Goal: Task Accomplishment & Management: Manage account settings

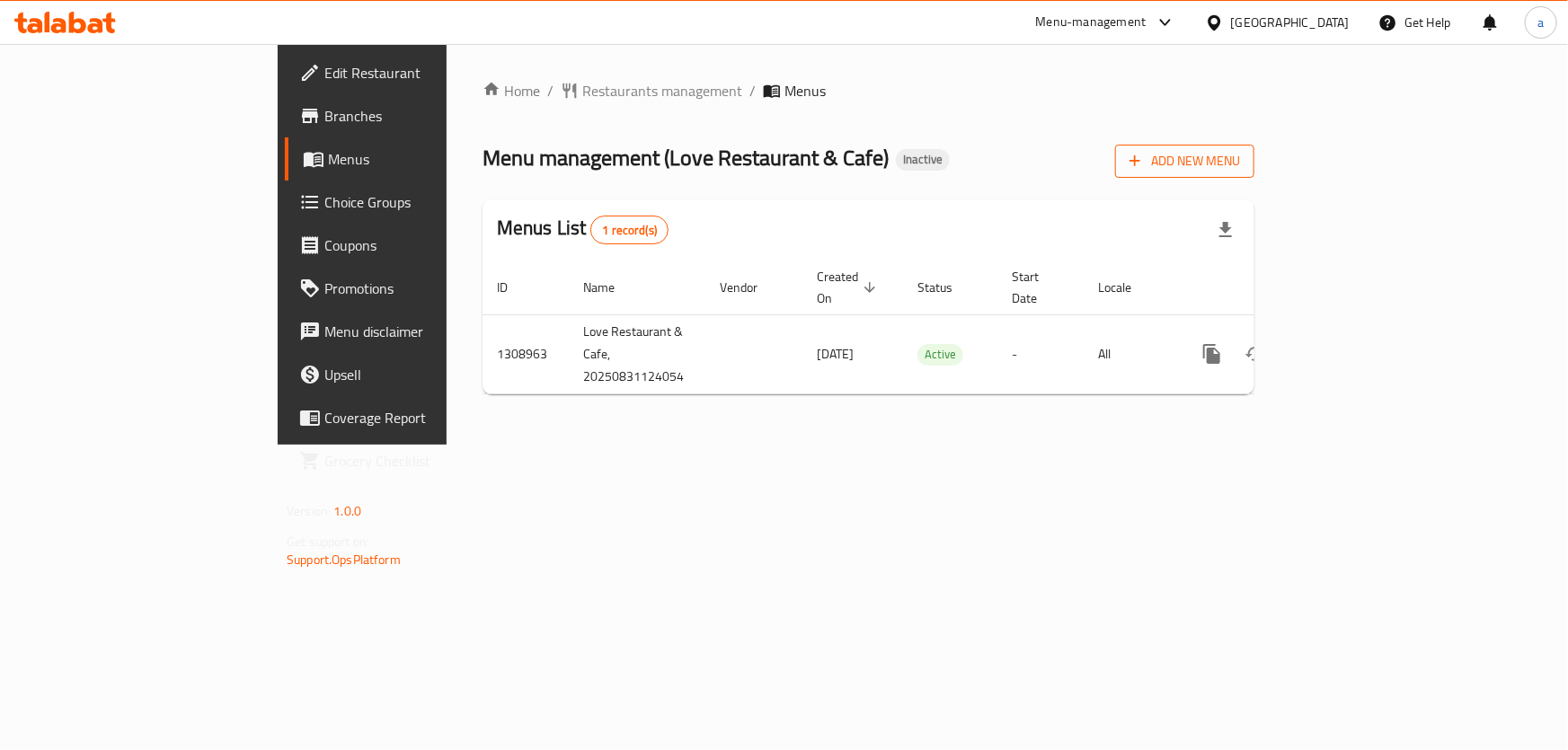
click at [1255, 174] on button "Add New Menu" at bounding box center [1184, 160] width 140 height 33
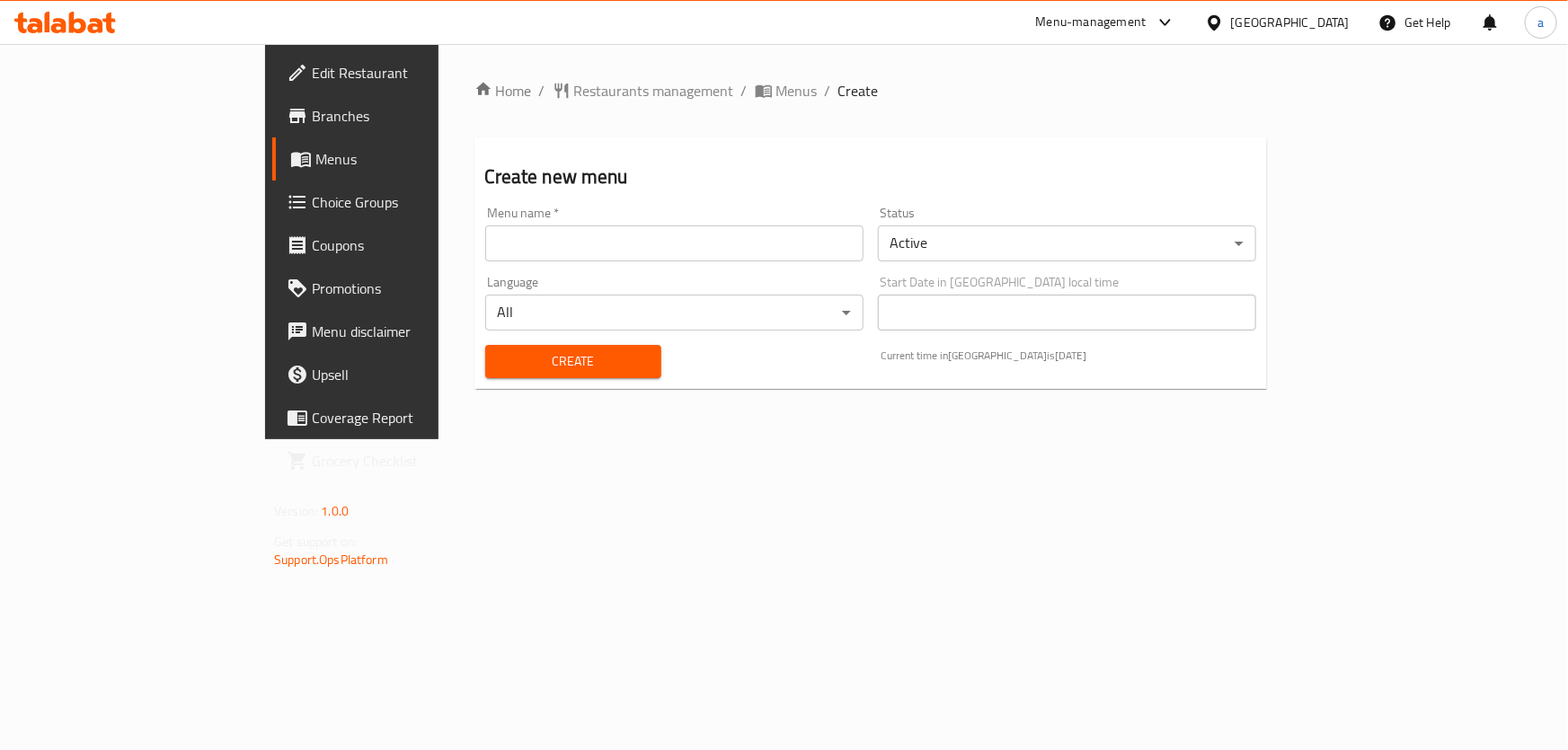
click at [811, 249] on input "text" at bounding box center [673, 243] width 378 height 36
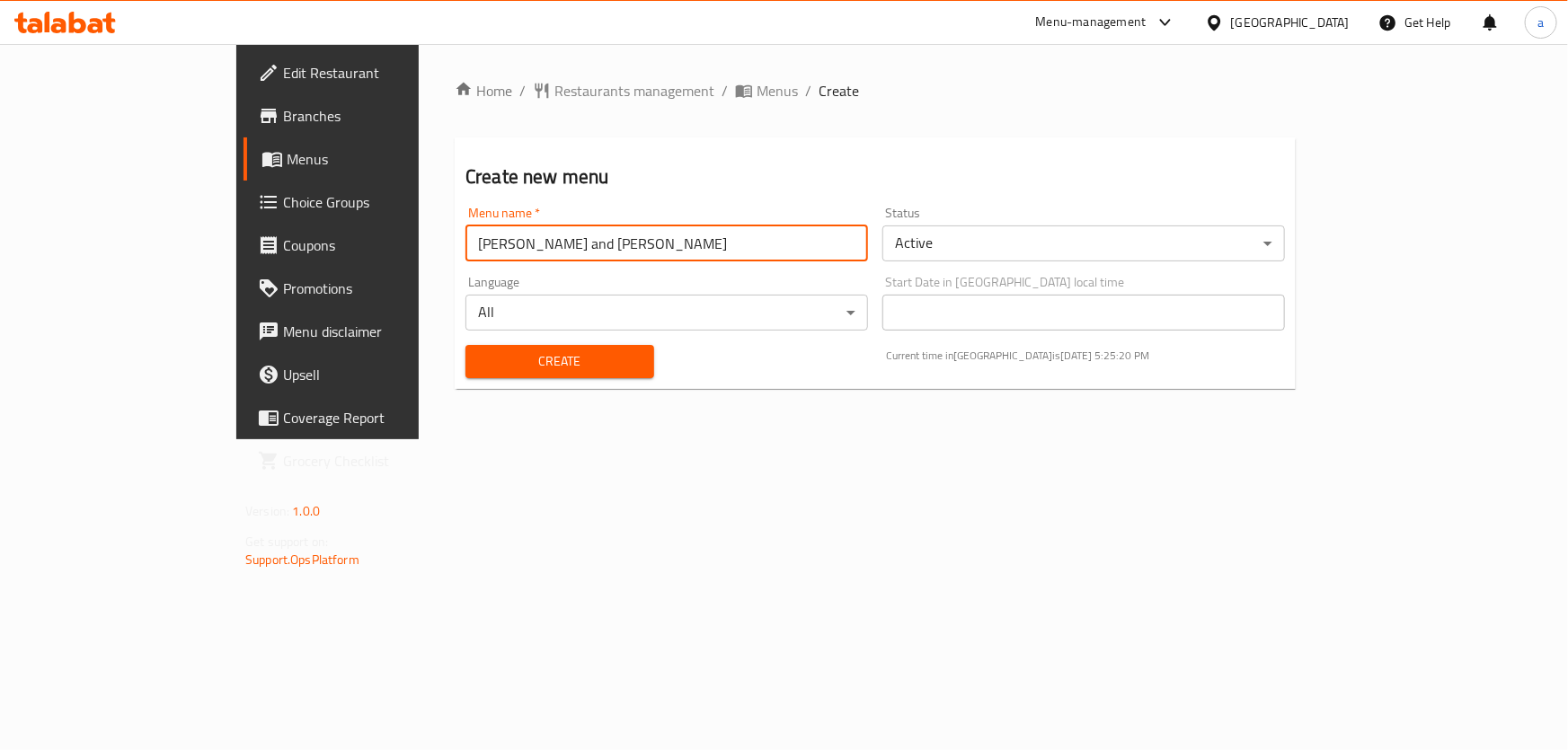
type input "[PERSON_NAME] and [PERSON_NAME]"
click at [543, 368] on span "Create" at bounding box center [560, 362] width 160 height 22
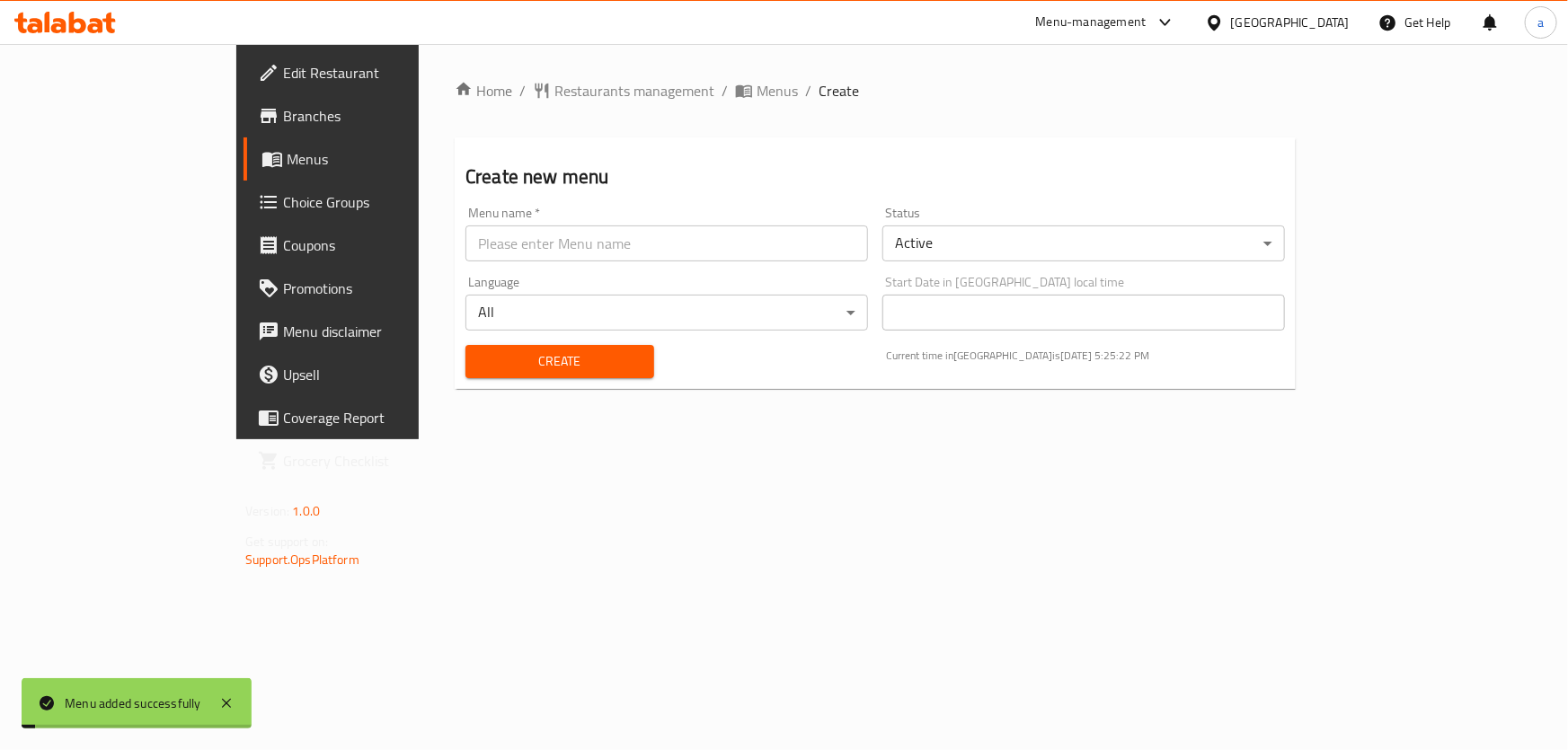
click at [678, 440] on div "Home / Restaurants management / Menus / Create Create new menu Menu name   * Me…" at bounding box center [874, 242] width 912 height 396
click at [287, 153] on span "Menus" at bounding box center [385, 158] width 197 height 22
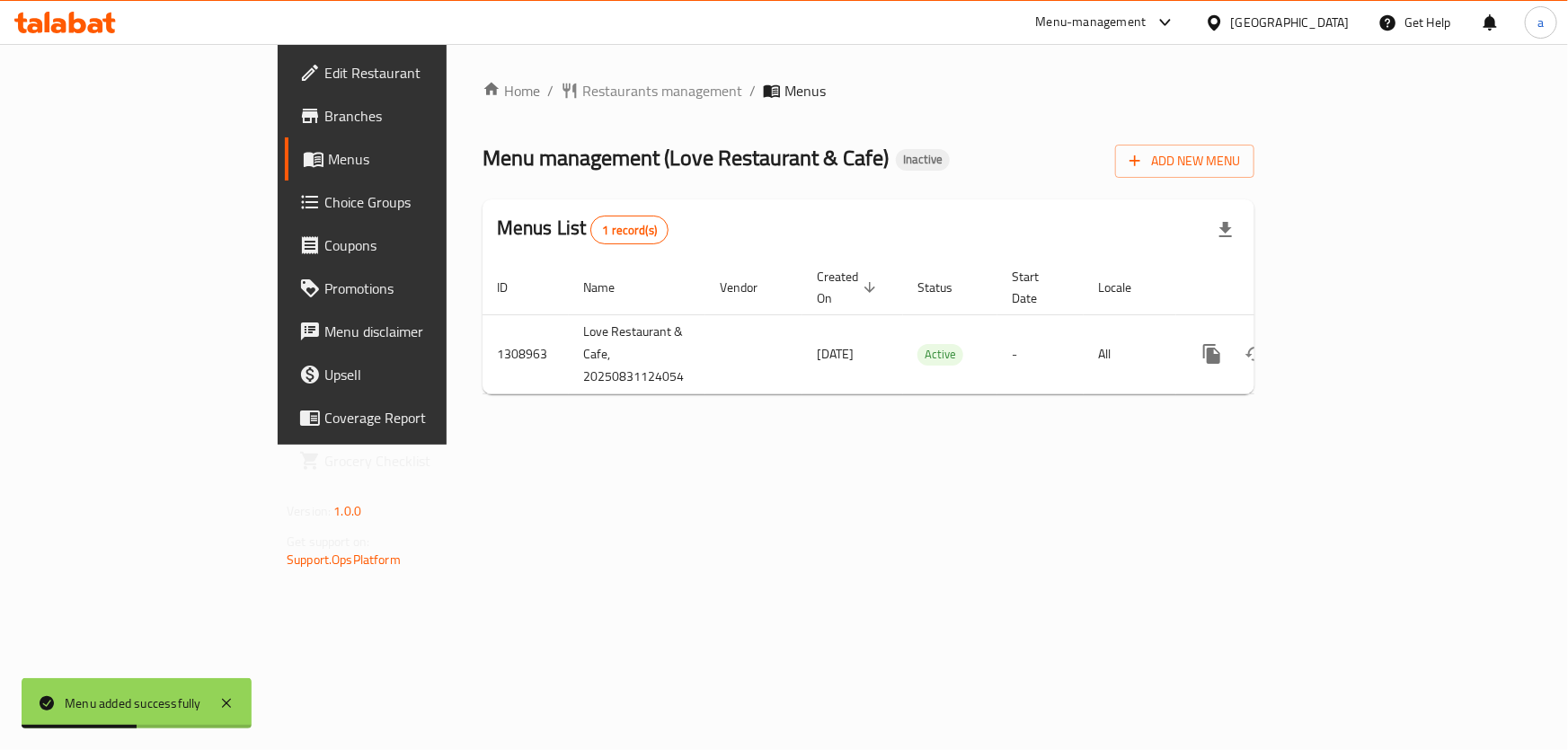
click at [324, 194] on span "Choice Groups" at bounding box center [425, 202] width 201 height 22
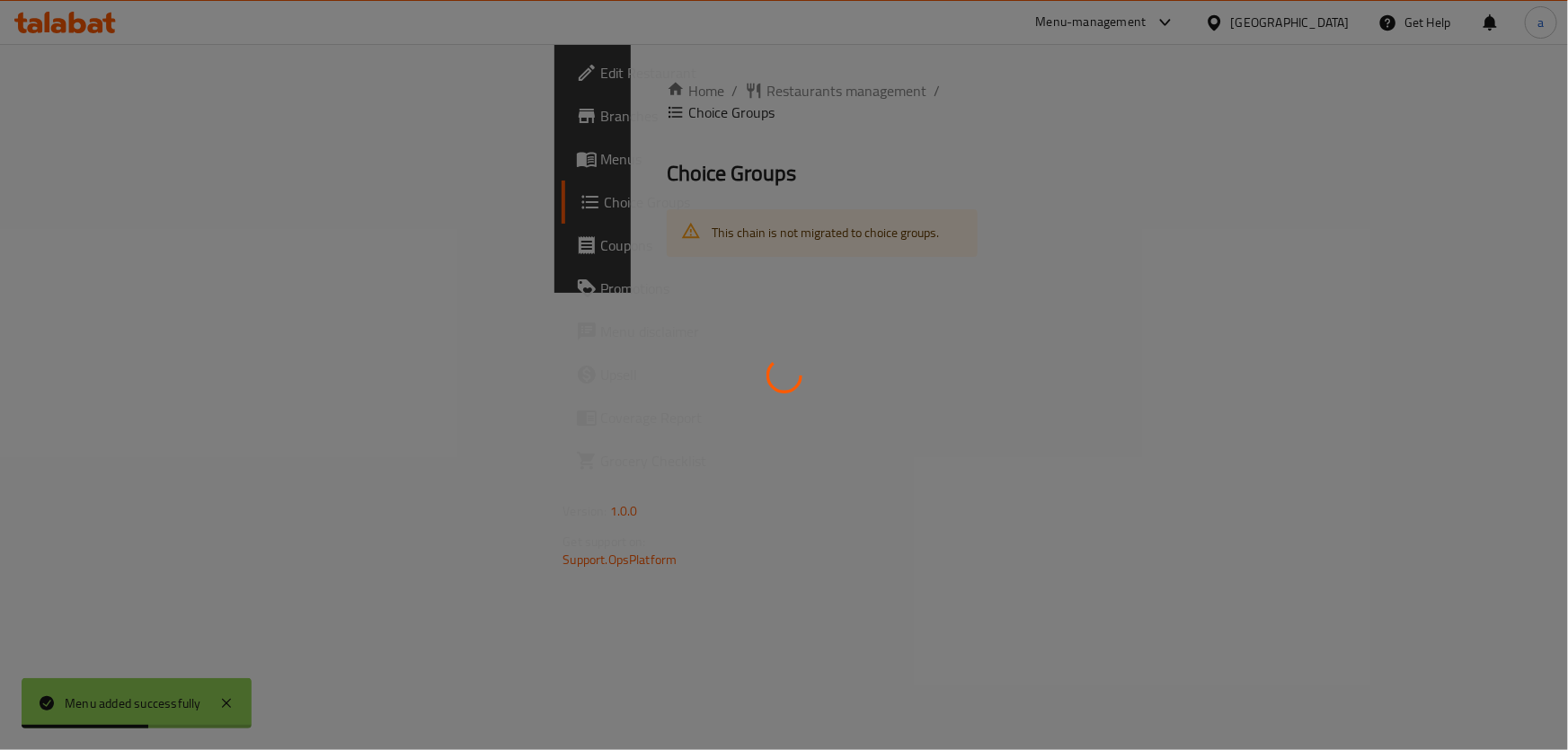
click at [111, 168] on div at bounding box center [784, 375] width 1568 height 750
click at [115, 164] on div at bounding box center [784, 375] width 1568 height 750
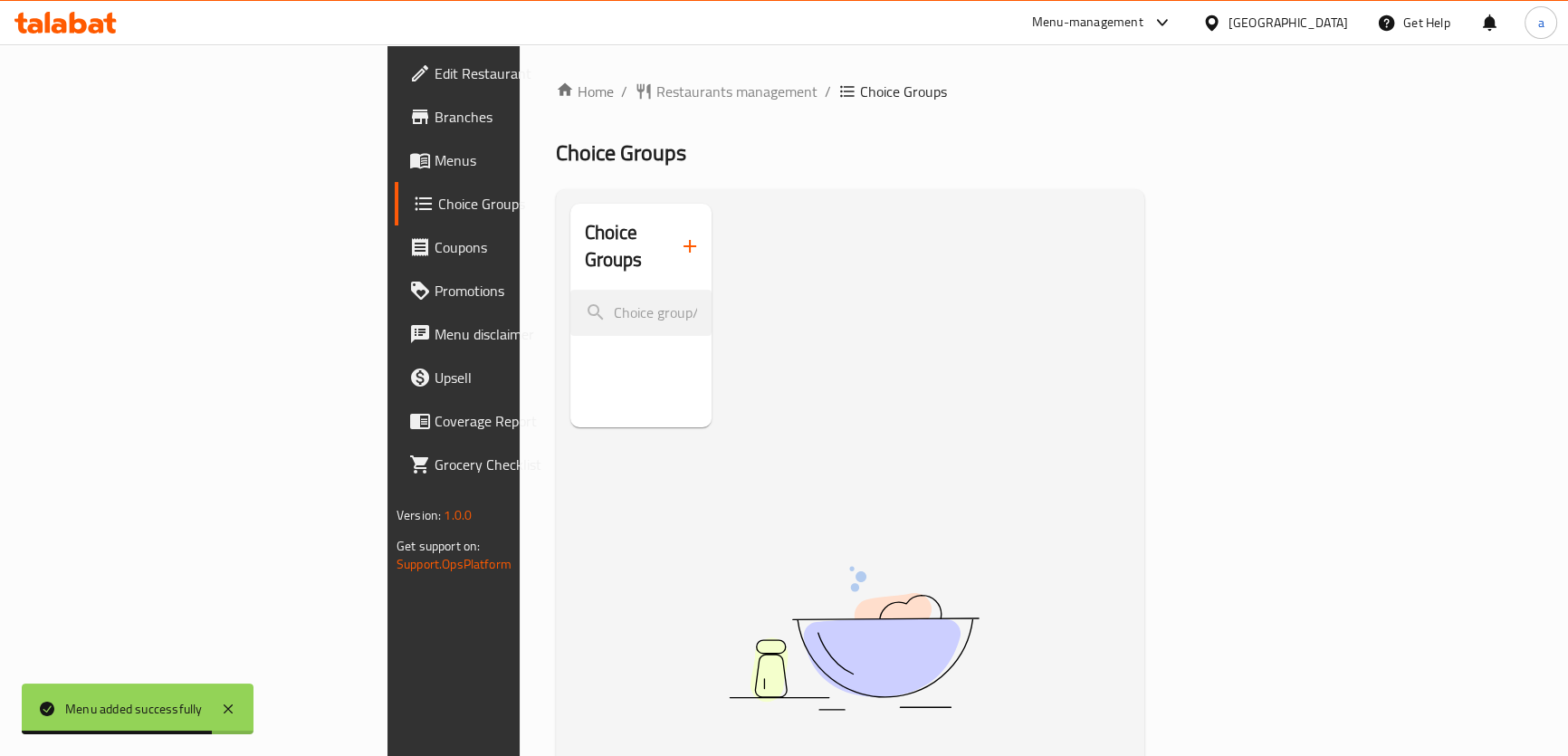
click at [395, 172] on link "Menus" at bounding box center [522, 161] width 254 height 43
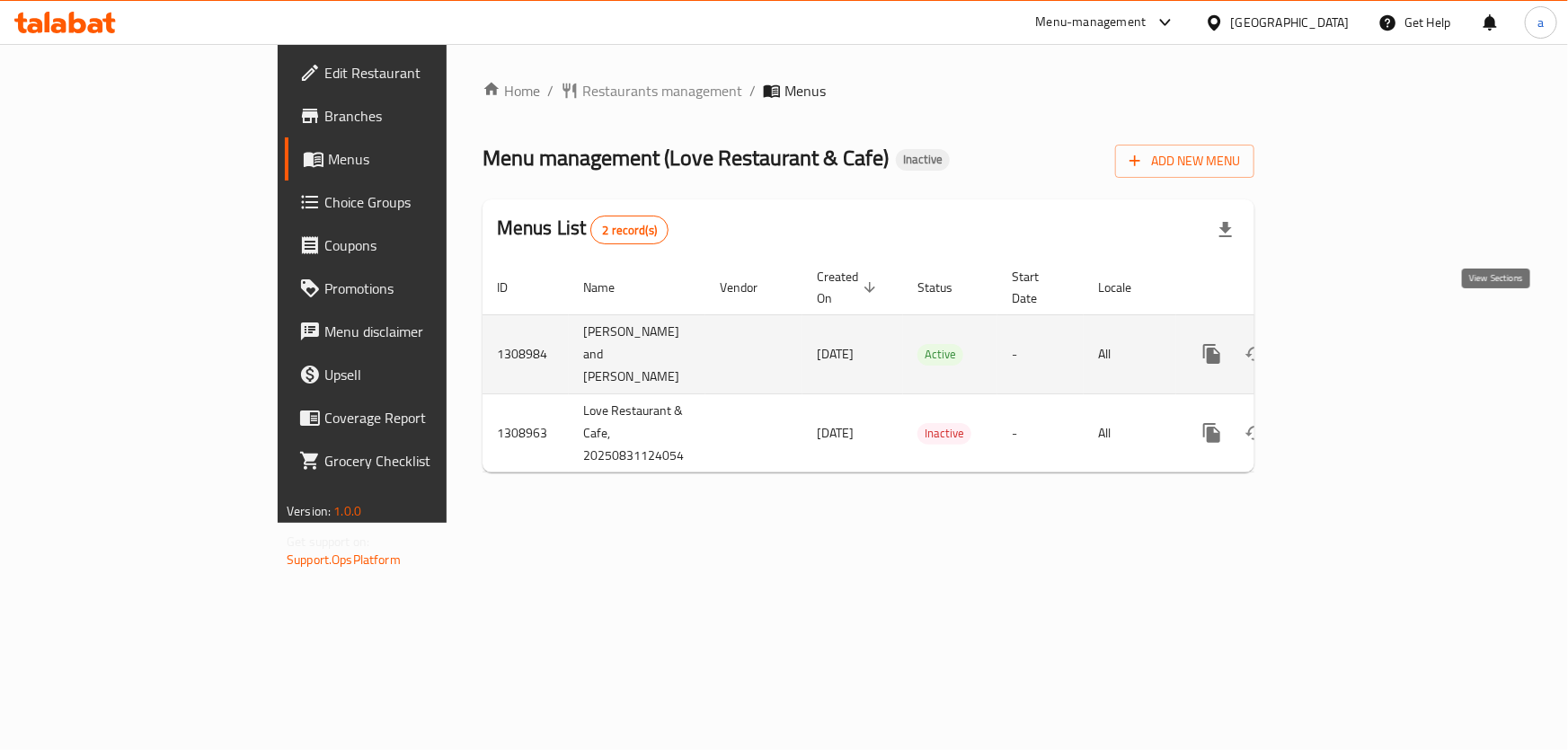
click at [1352, 343] on icon "enhanced table" at bounding box center [1341, 353] width 22 height 22
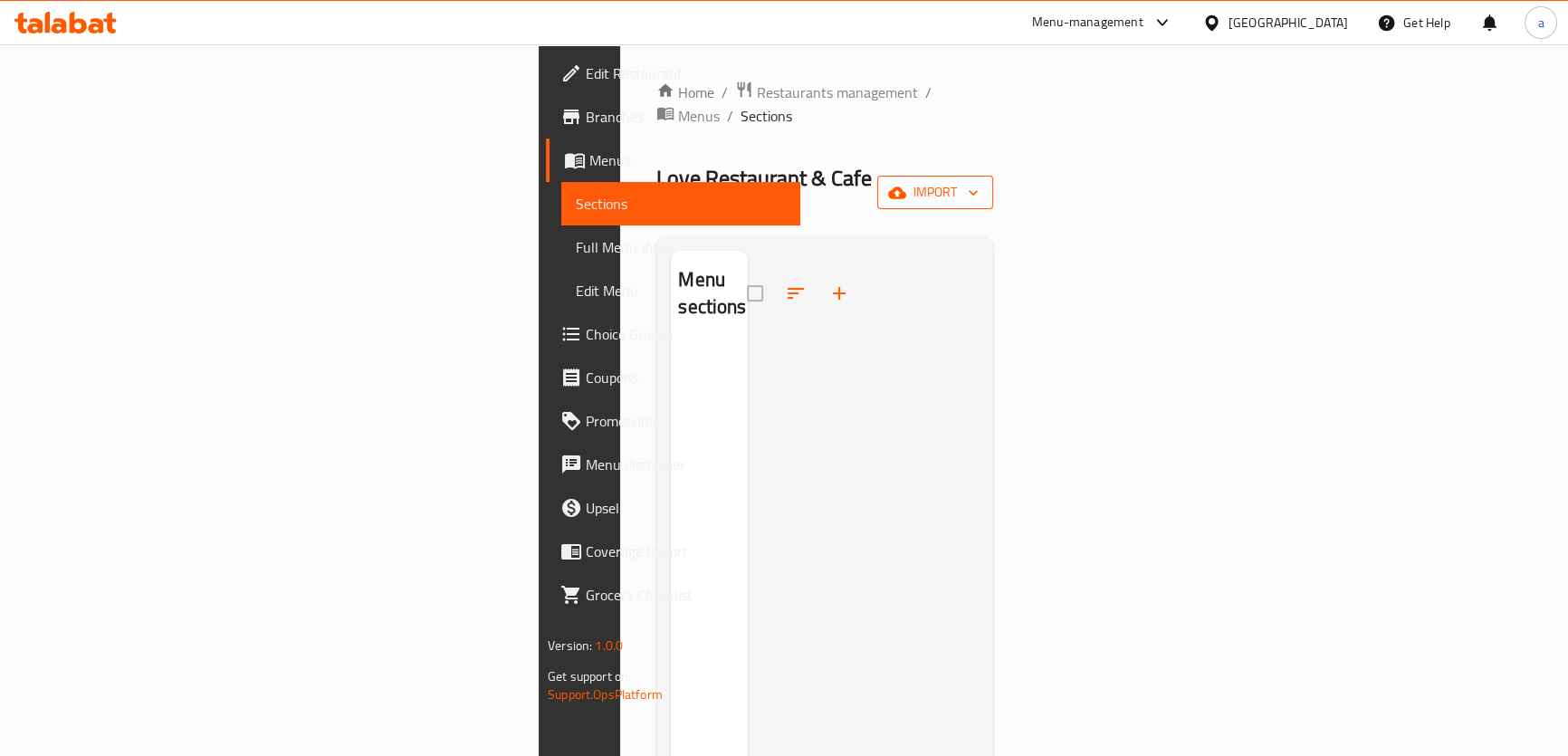
click at [979, 181] on span "import" at bounding box center [936, 193] width 87 height 23
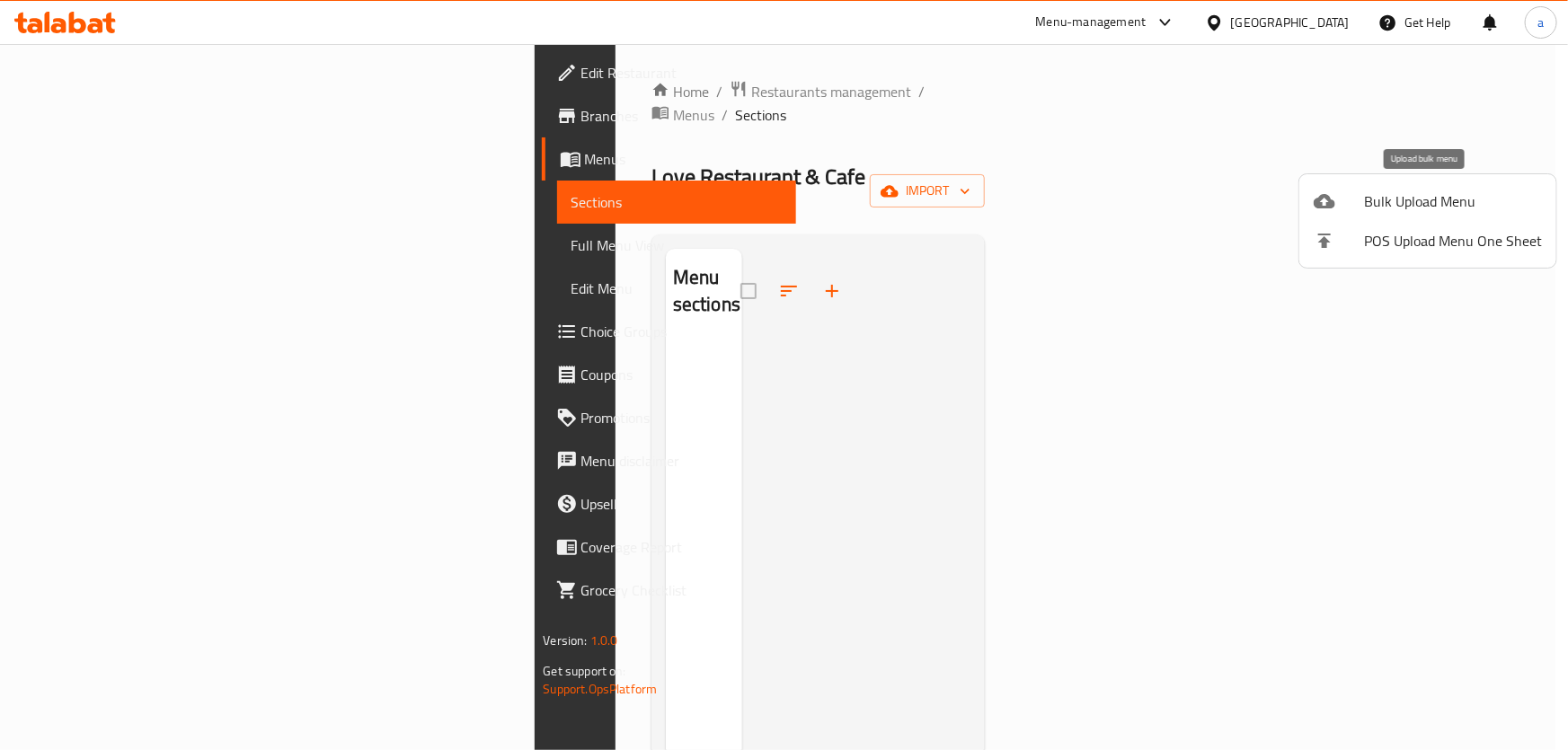
click at [1317, 193] on icon at bounding box center [1324, 201] width 22 height 22
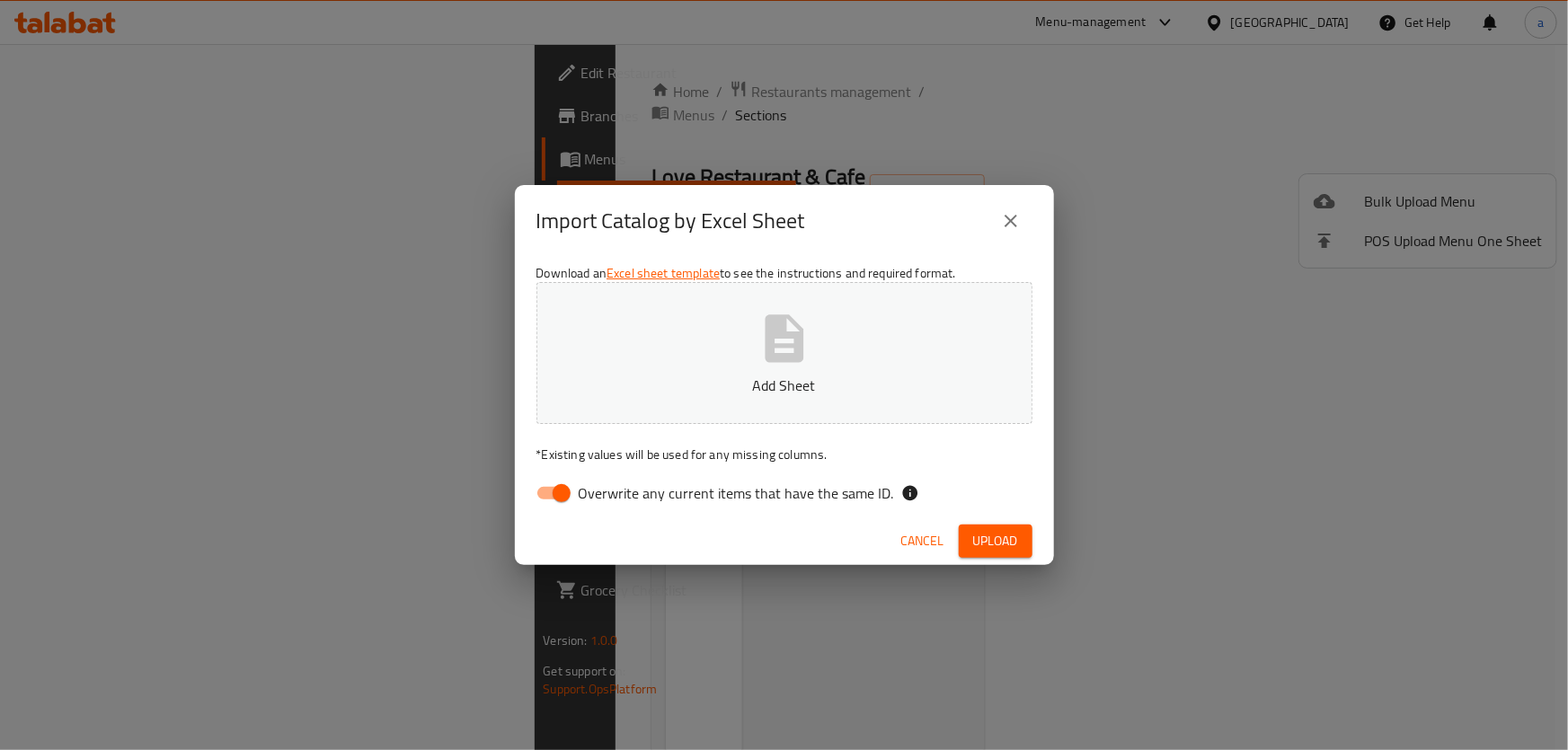
click at [557, 483] on input "Overwrite any current items that have the same ID." at bounding box center [561, 493] width 102 height 34
checkbox input "false"
click at [686, 395] on p "Add Sheet" at bounding box center [784, 385] width 440 height 22
click at [536, 282] on button "Copy of New Bulk V2.xlsx" at bounding box center [784, 352] width 496 height 142
click at [971, 543] on button "Upload" at bounding box center [995, 541] width 74 height 33
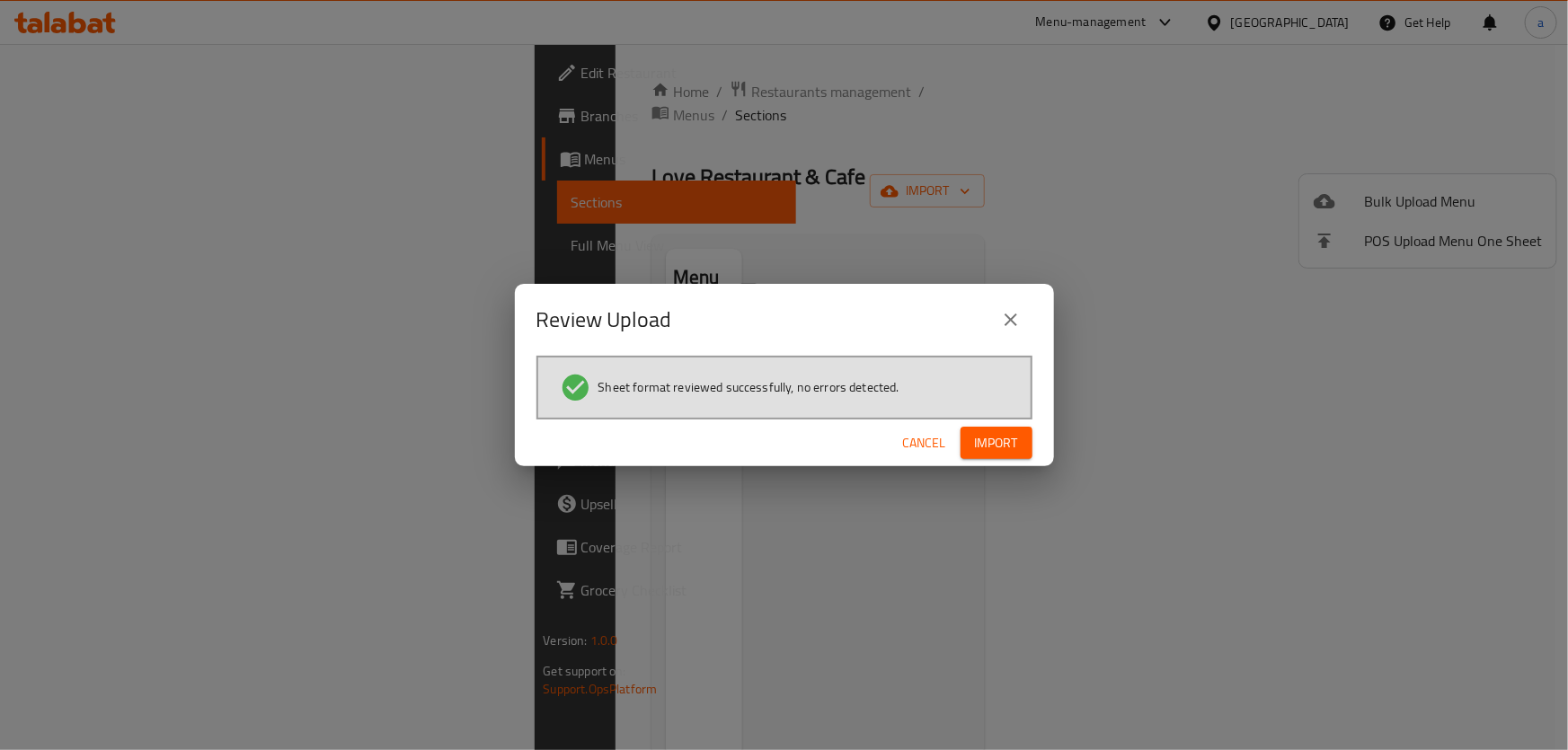
click at [977, 456] on button "Import" at bounding box center [996, 442] width 72 height 33
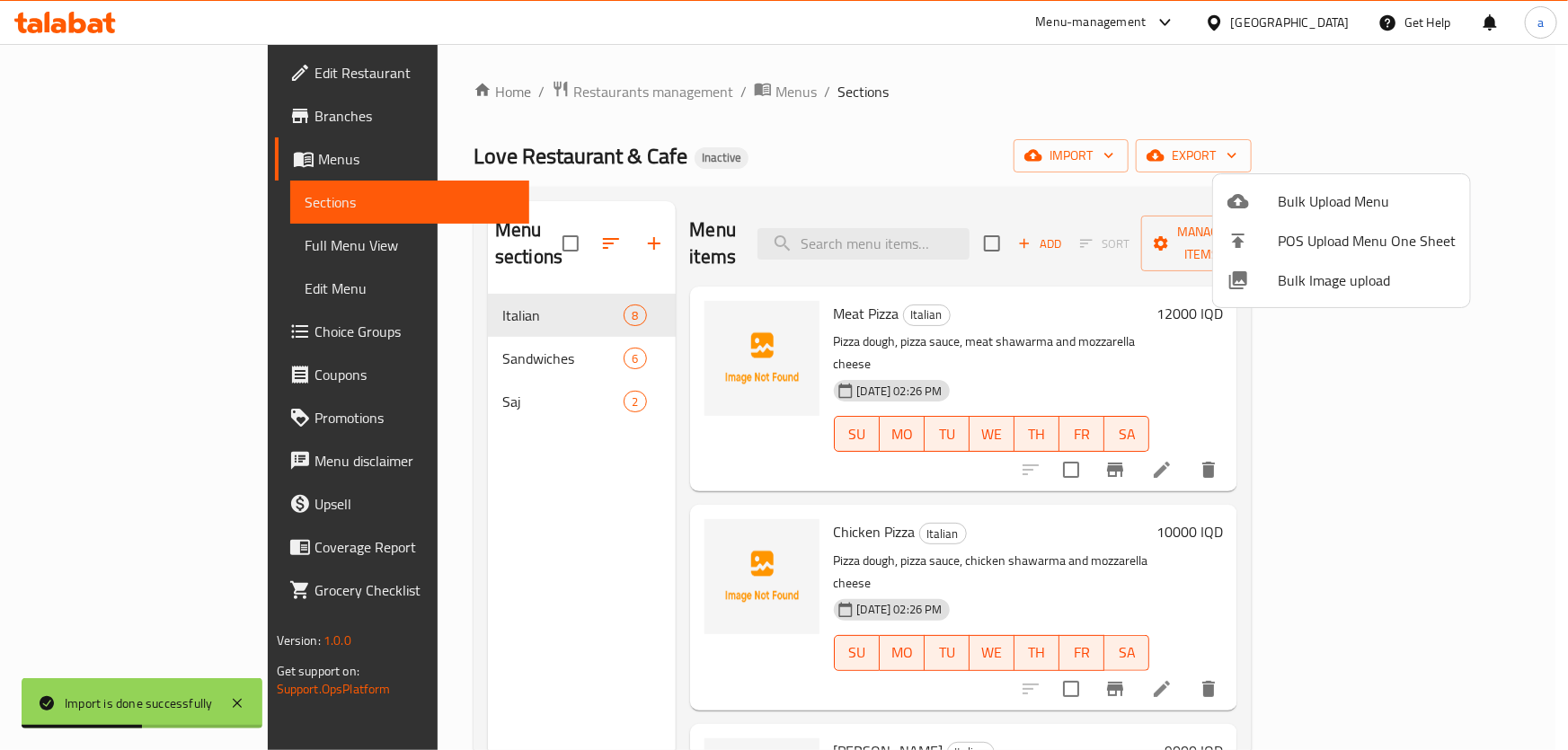
click at [1017, 161] on div at bounding box center [784, 375] width 1568 height 750
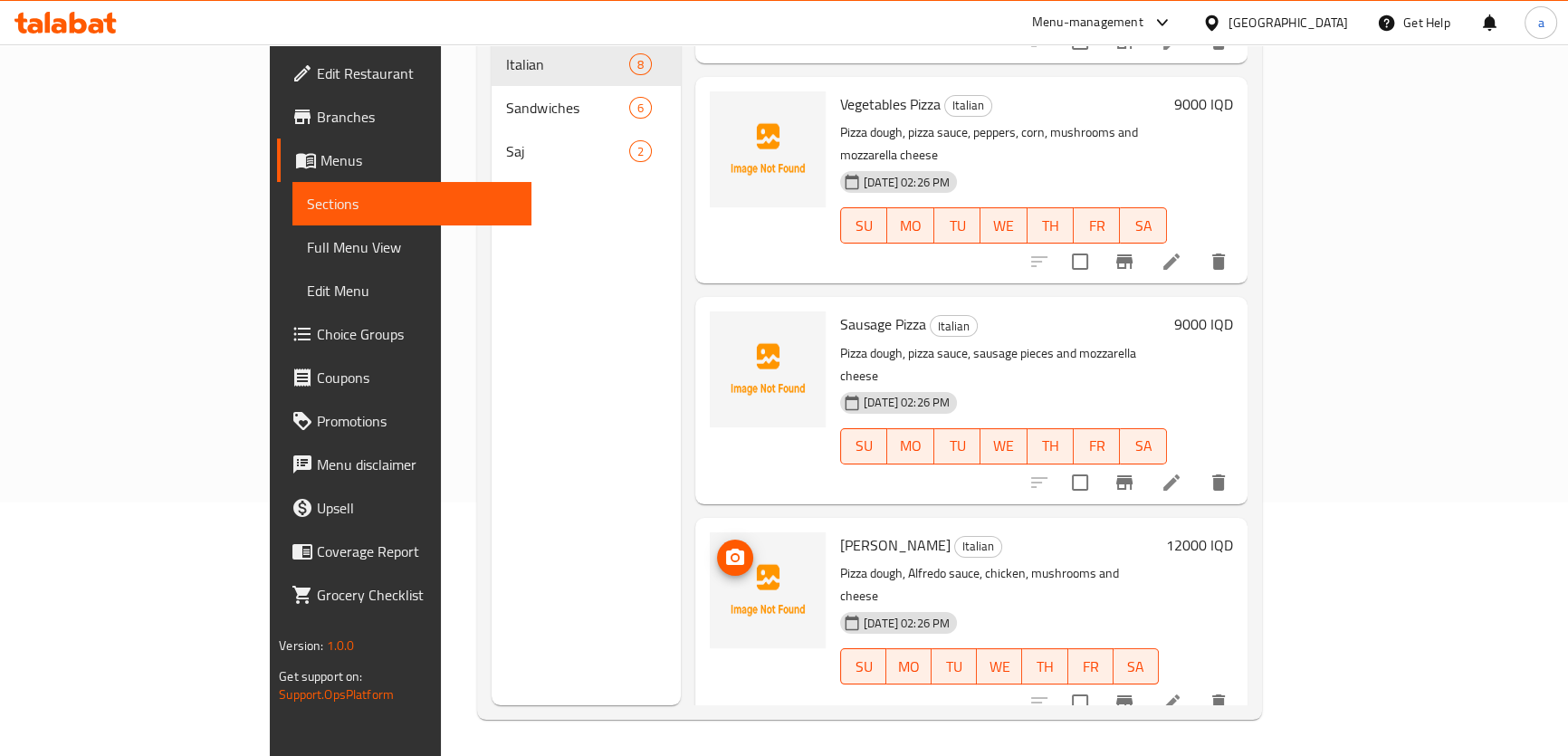
scroll to position [541, 0]
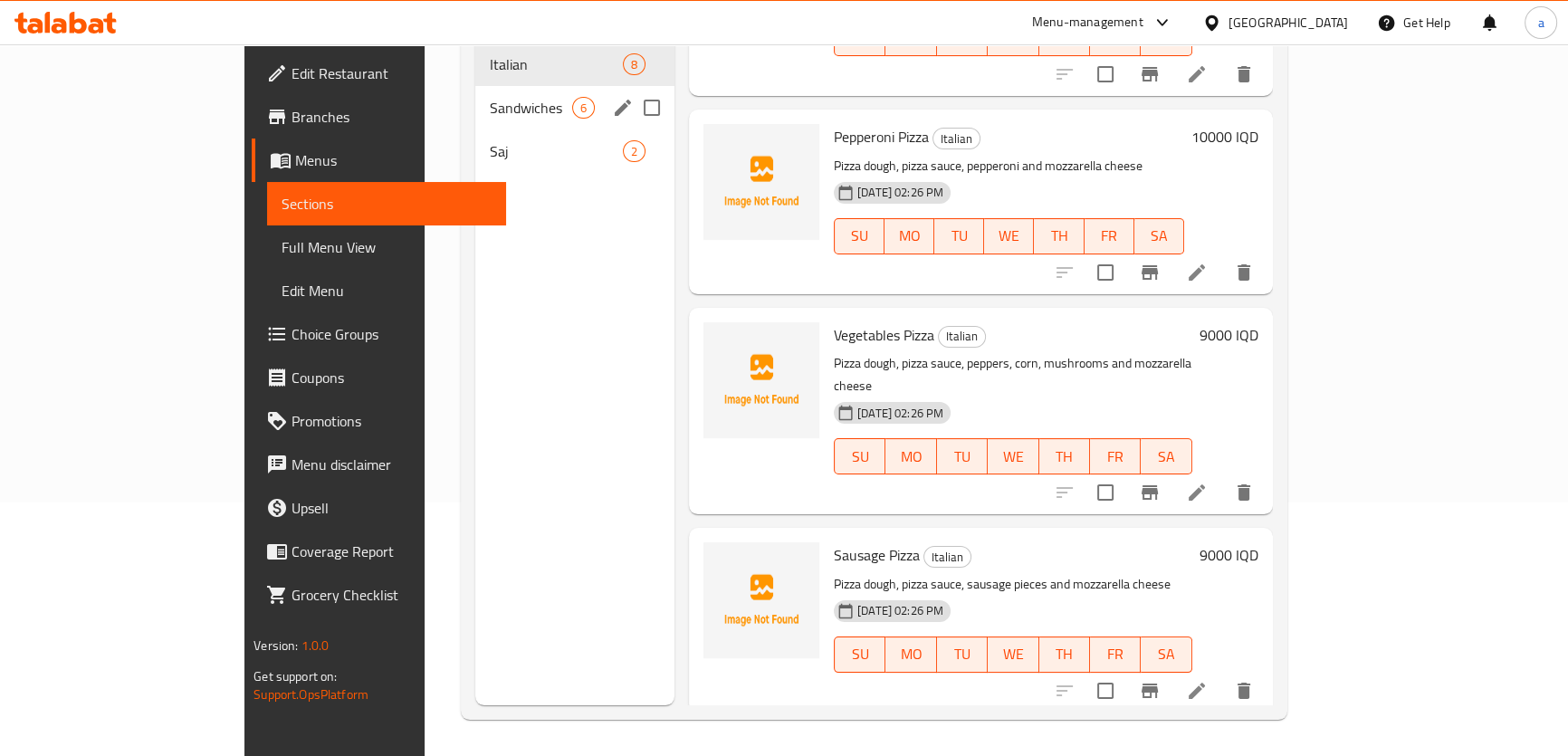
click at [475, 86] on div "Sandwiches 6" at bounding box center [575, 108] width 199 height 43
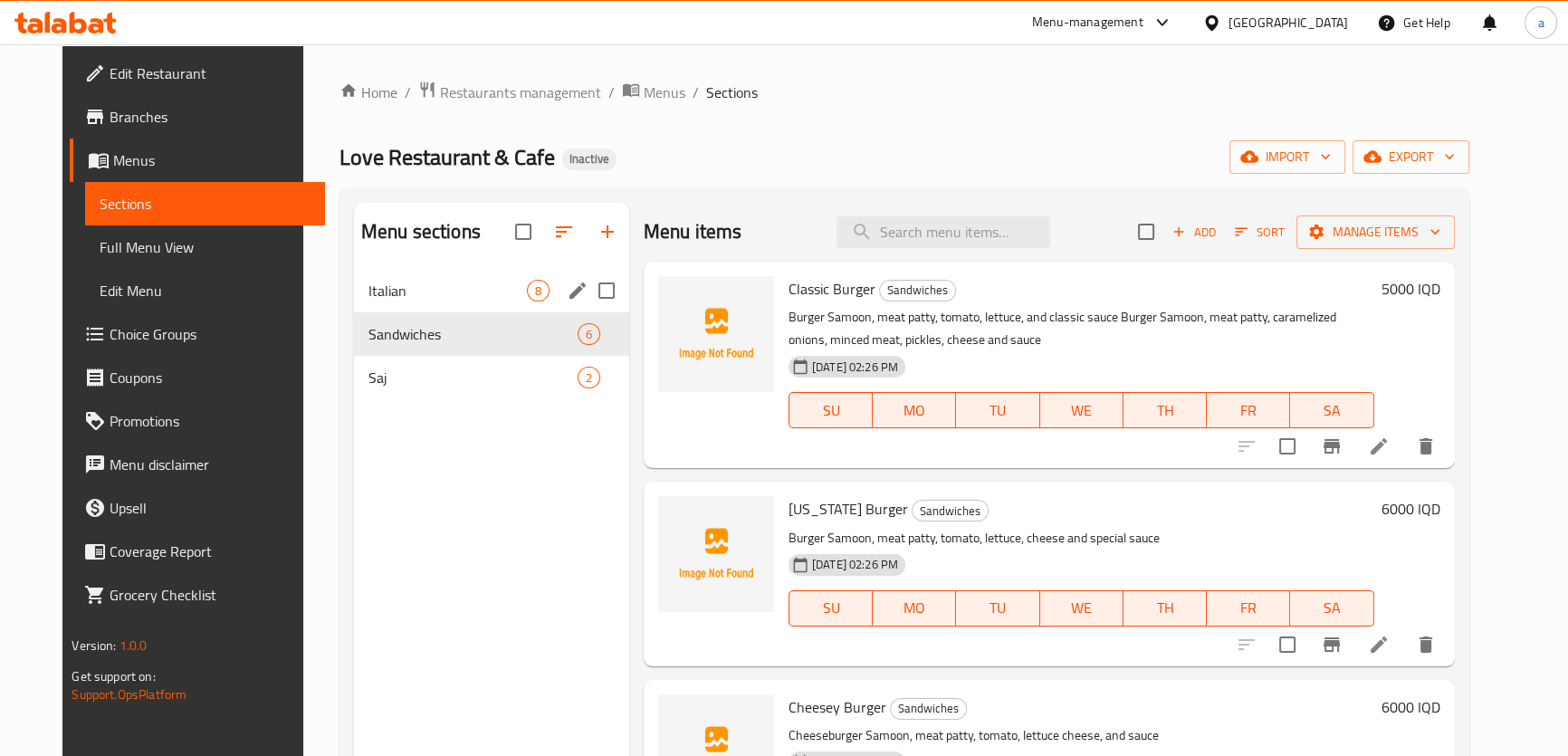
click at [372, 287] on span "Italian" at bounding box center [448, 290] width 159 height 22
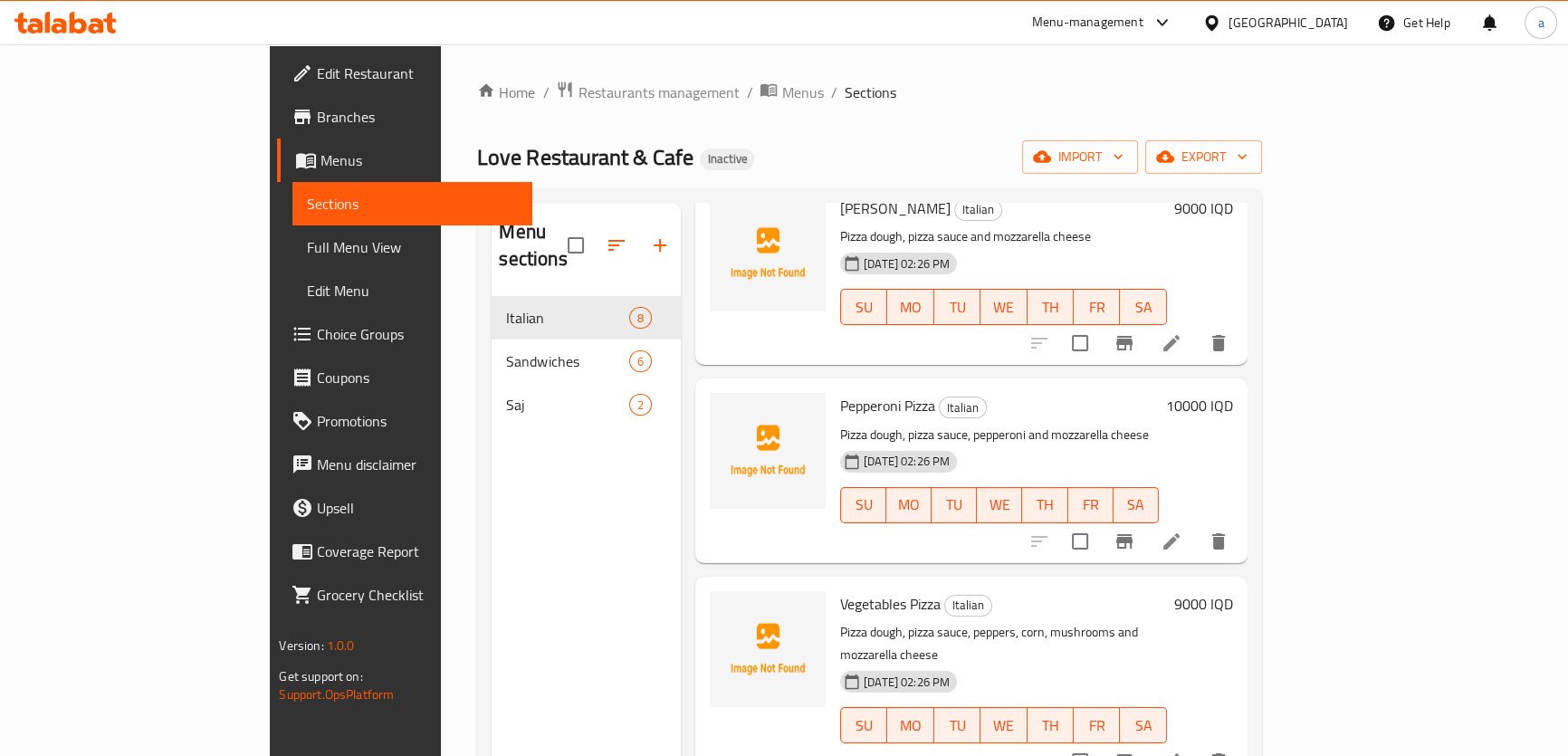
scroll to position [870, 0]
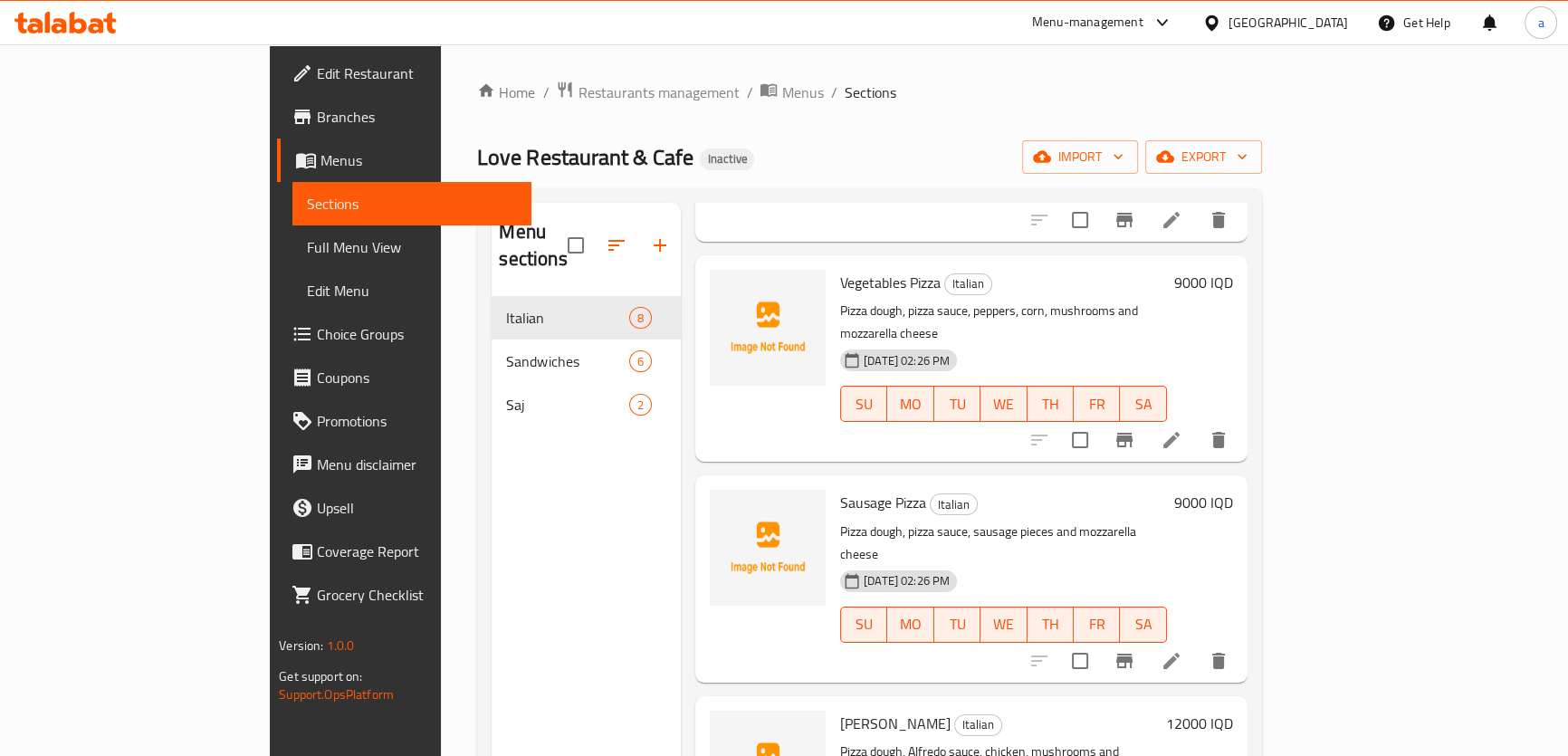
click at [1198, 644] on li at bounding box center [1172, 661] width 51 height 32
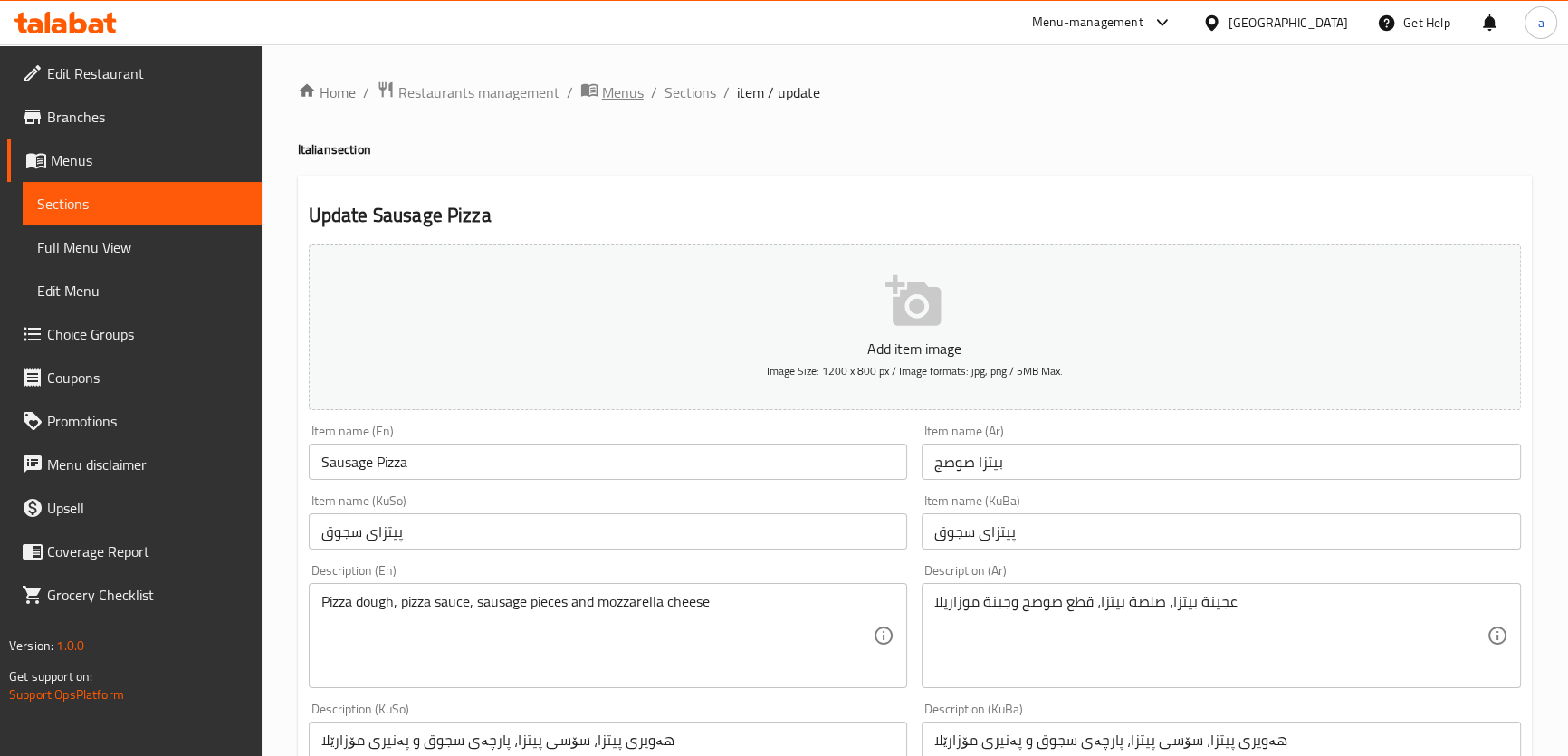
click at [618, 97] on span "Menus" at bounding box center [623, 92] width 42 height 22
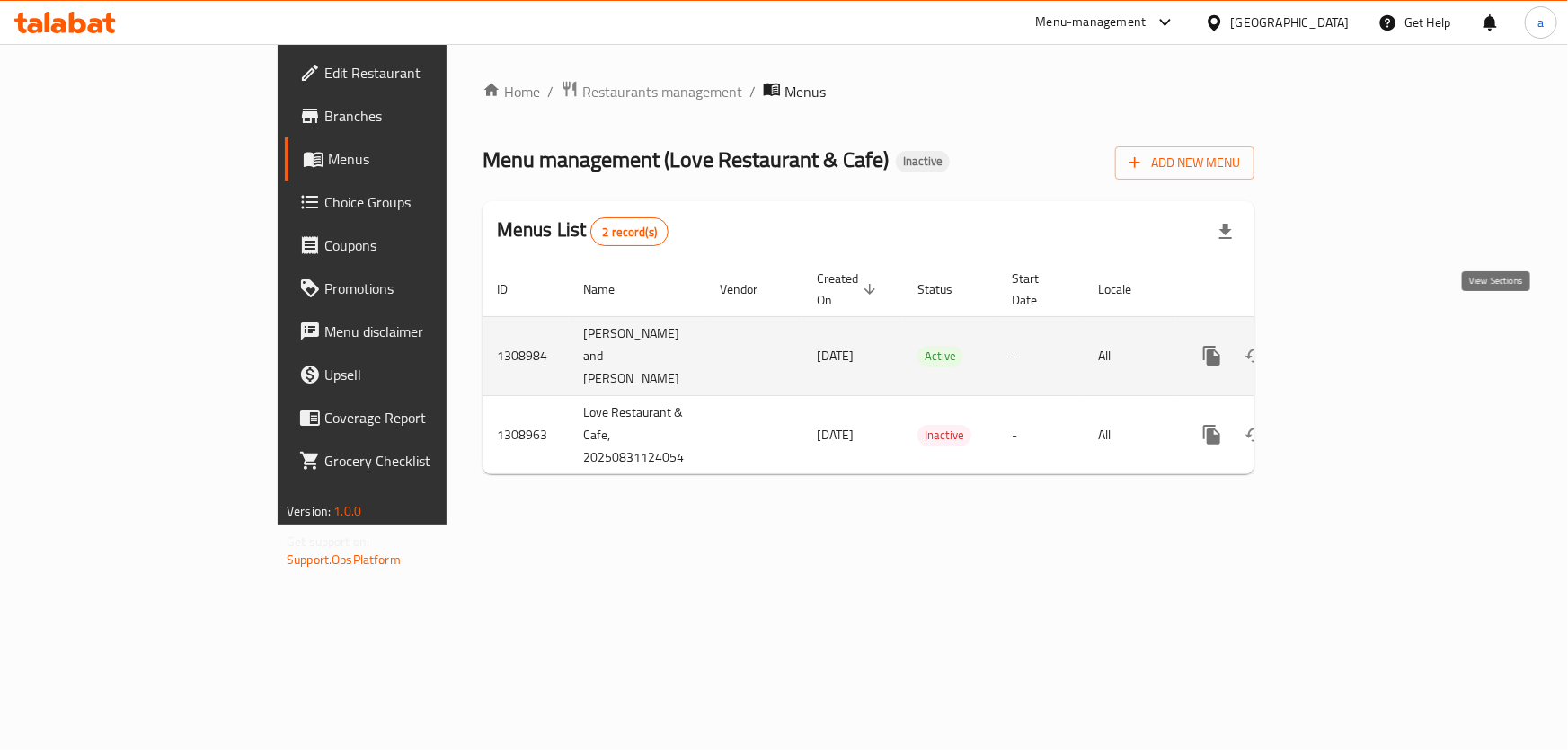
click at [1363, 334] on link "enhanced table" at bounding box center [1341, 355] width 43 height 43
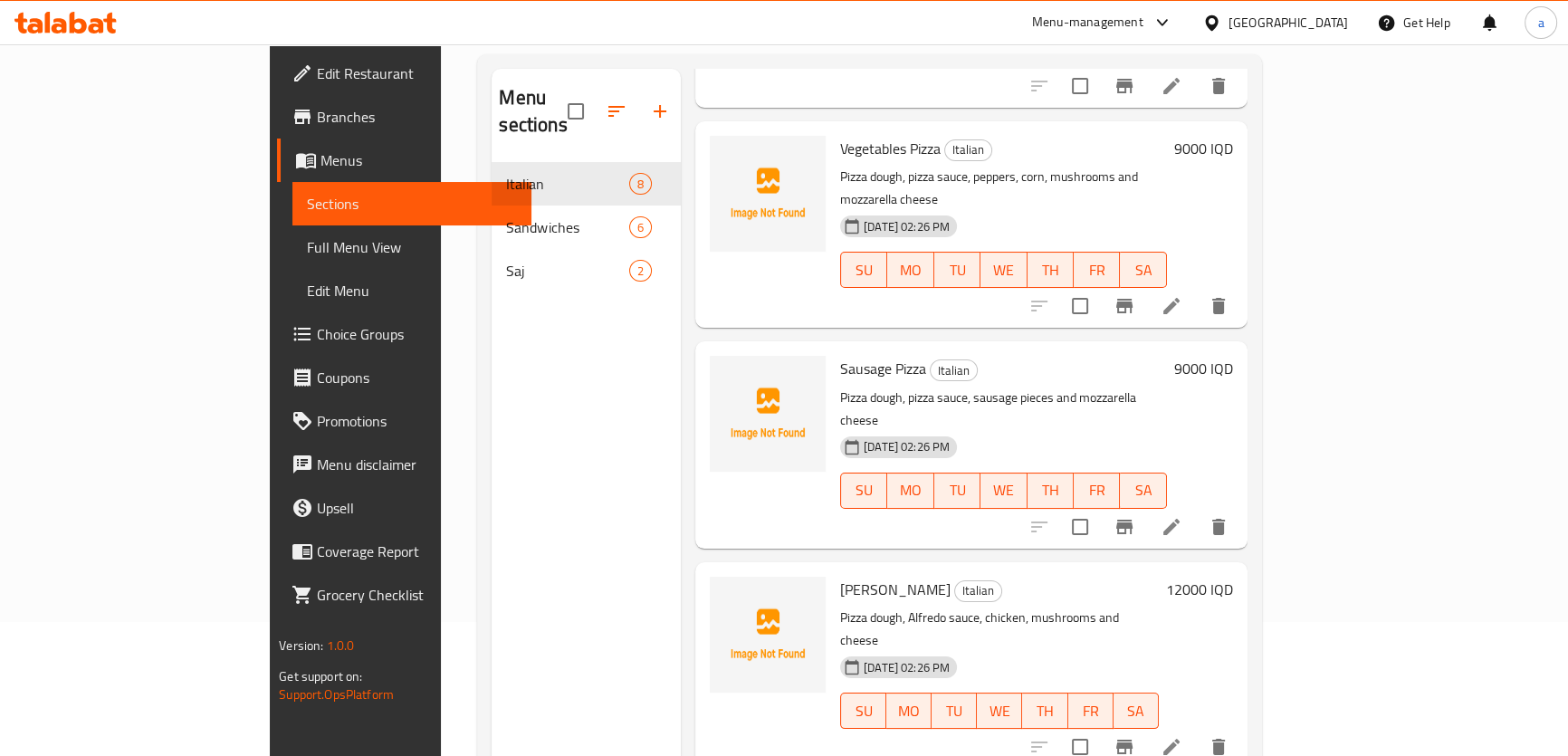
scroll to position [253, 0]
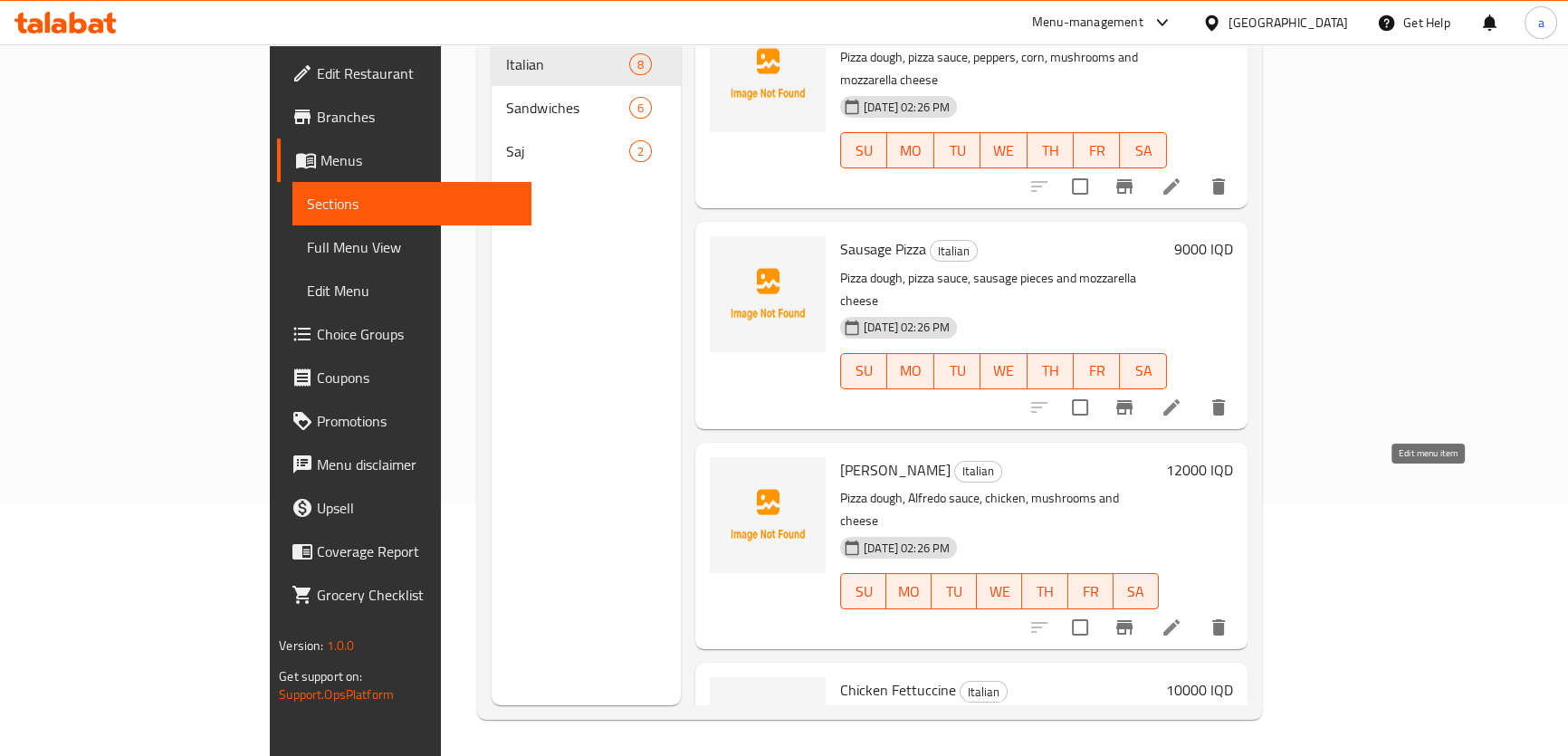
click at [1182, 616] on icon at bounding box center [1171, 627] width 22 height 22
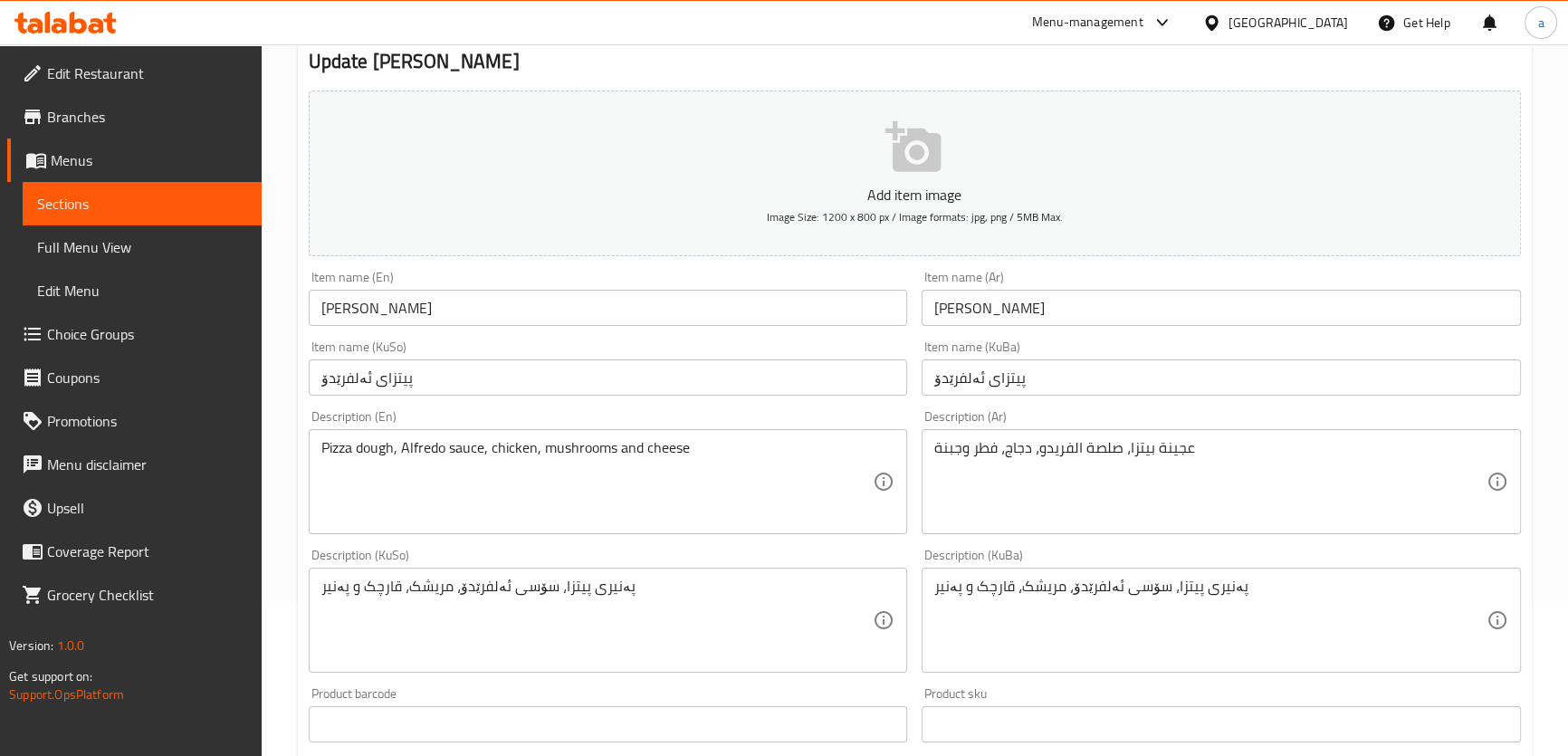
scroll to position [329, 0]
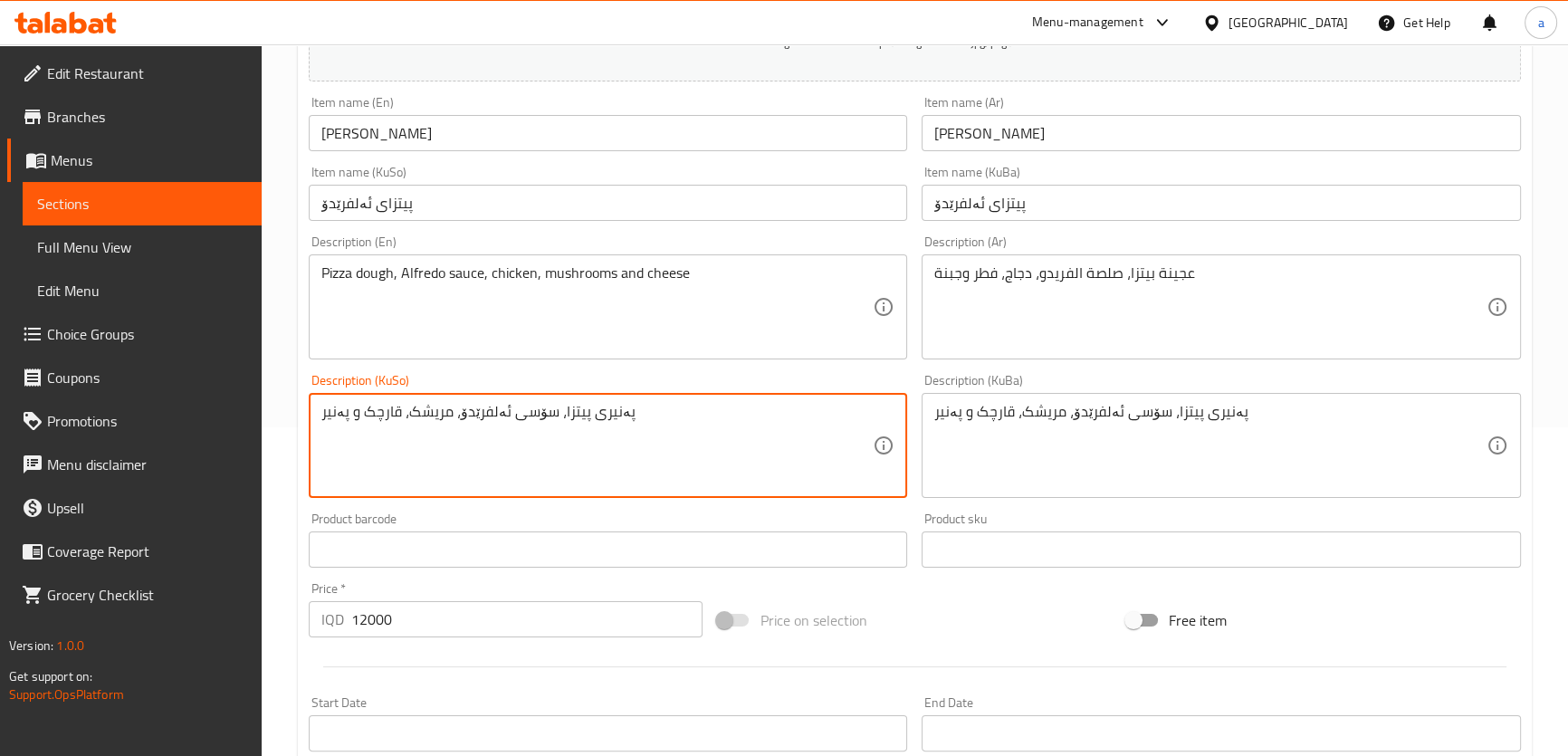
drag, startPoint x: 584, startPoint y: 411, endPoint x: 679, endPoint y: 419, distance: 95.3
drag, startPoint x: 646, startPoint y: 416, endPoint x: 313, endPoint y: 463, distance: 336.3
click at [313, 463] on div "هەویری پیتزا، سۆسی ئەلفرێدۆ، مریشک، قارچک و پەنیر Description (KuSo)" at bounding box center [609, 445] width 599 height 105
type textarea "هەویری پیتزا، سۆسی ئەلفرێدۆ، مریشک، قارچک و پەنیر"
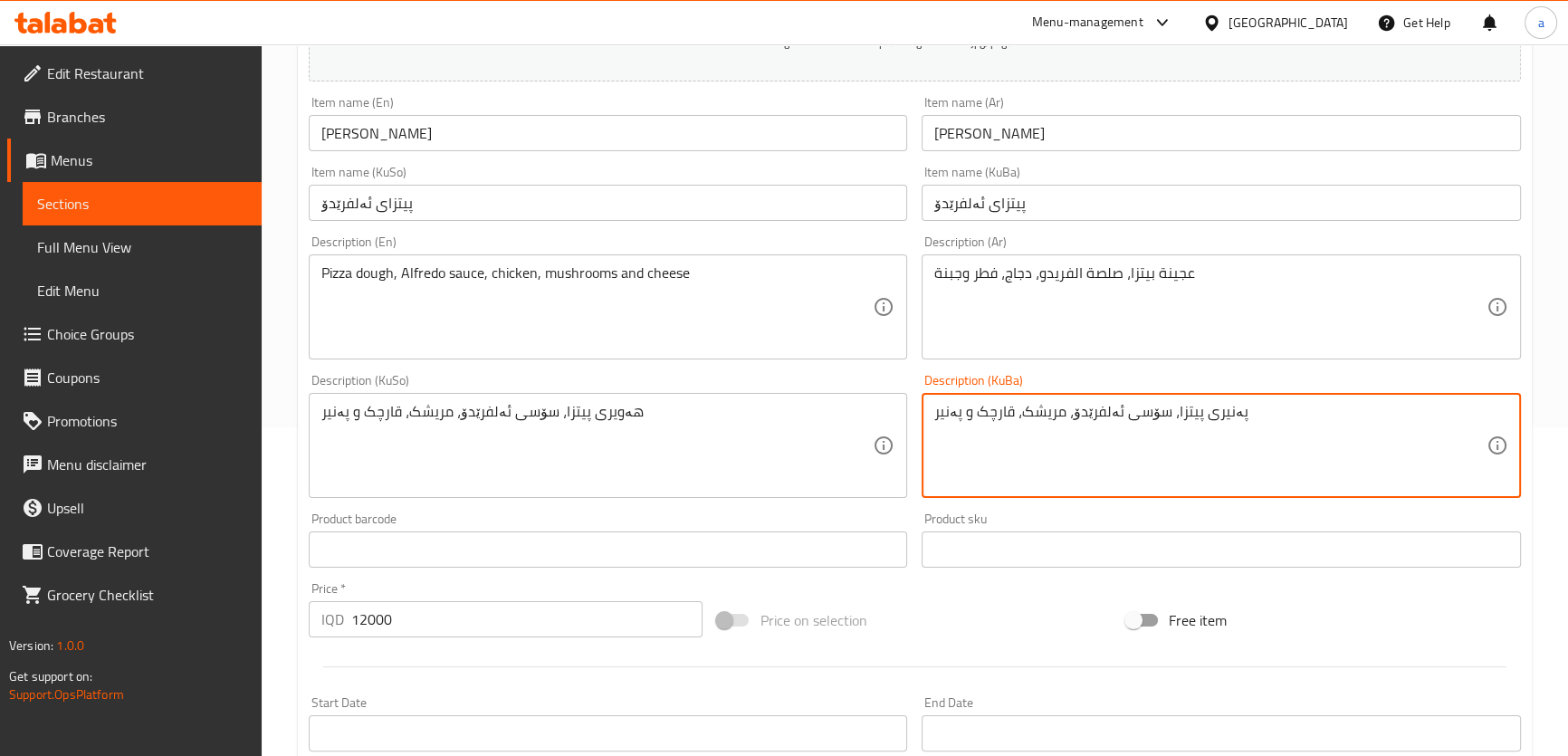
click at [1188, 410] on textarea "پەنیری پیتزا، سۆسی ئەلفرێدۆ، مریشک، قارچک و پەنیر" at bounding box center [1211, 445] width 552 height 86
paste textarea "ەو"
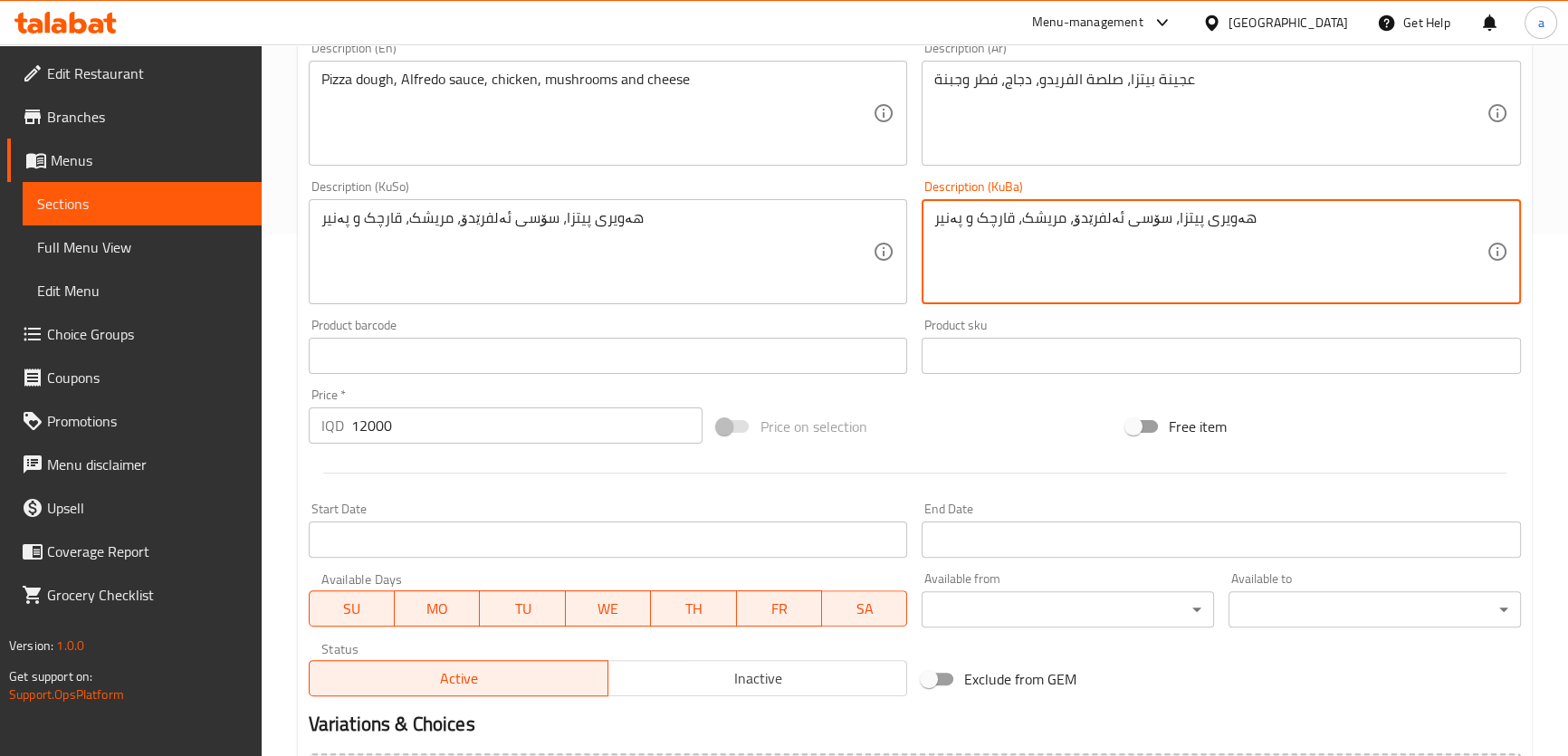
scroll to position [730, 0]
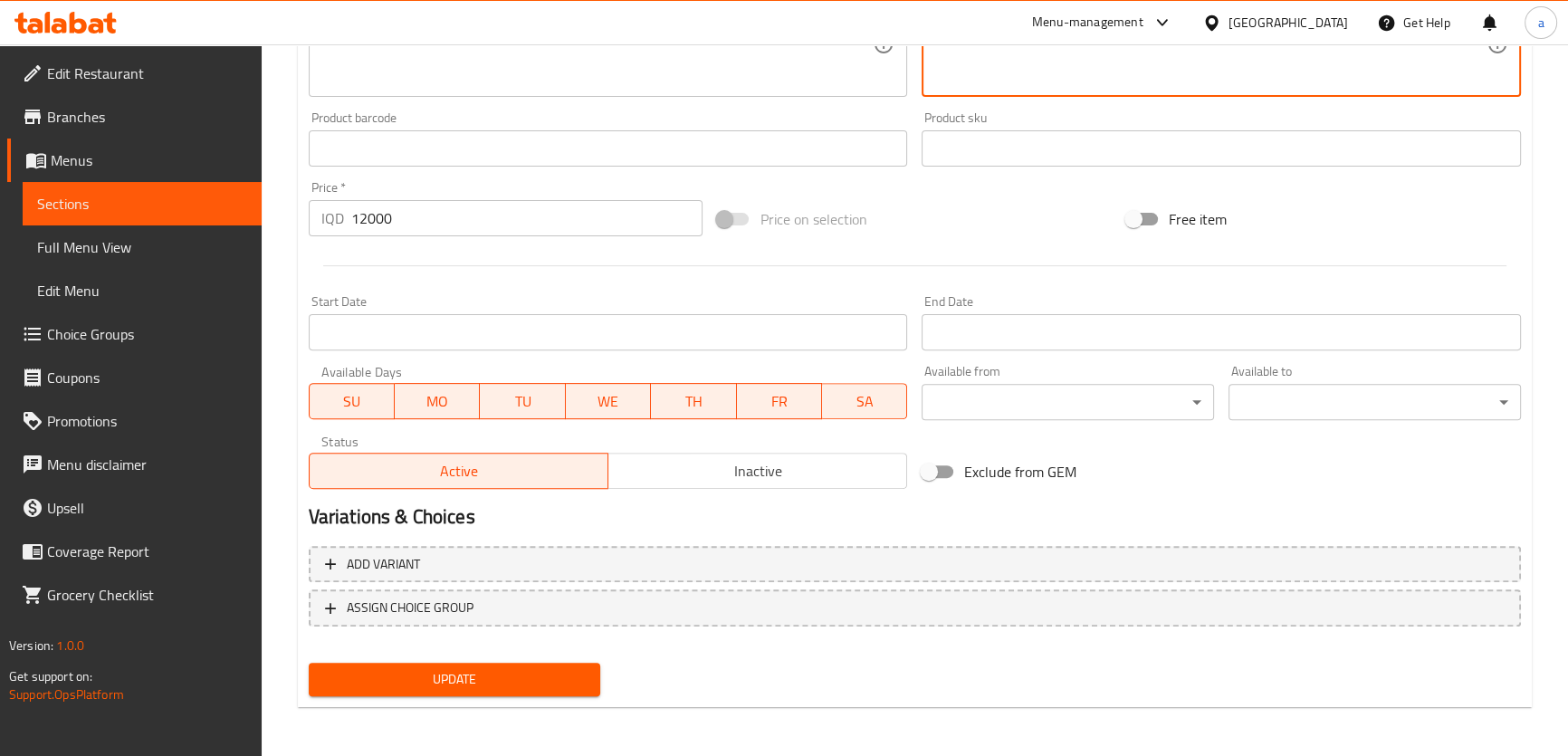
type textarea "هەویری پیتزا، سۆسی ئەلفرێدۆ، مریشک، قارچک و پەنیر"
click at [439, 671] on span "Update" at bounding box center [455, 679] width 264 height 23
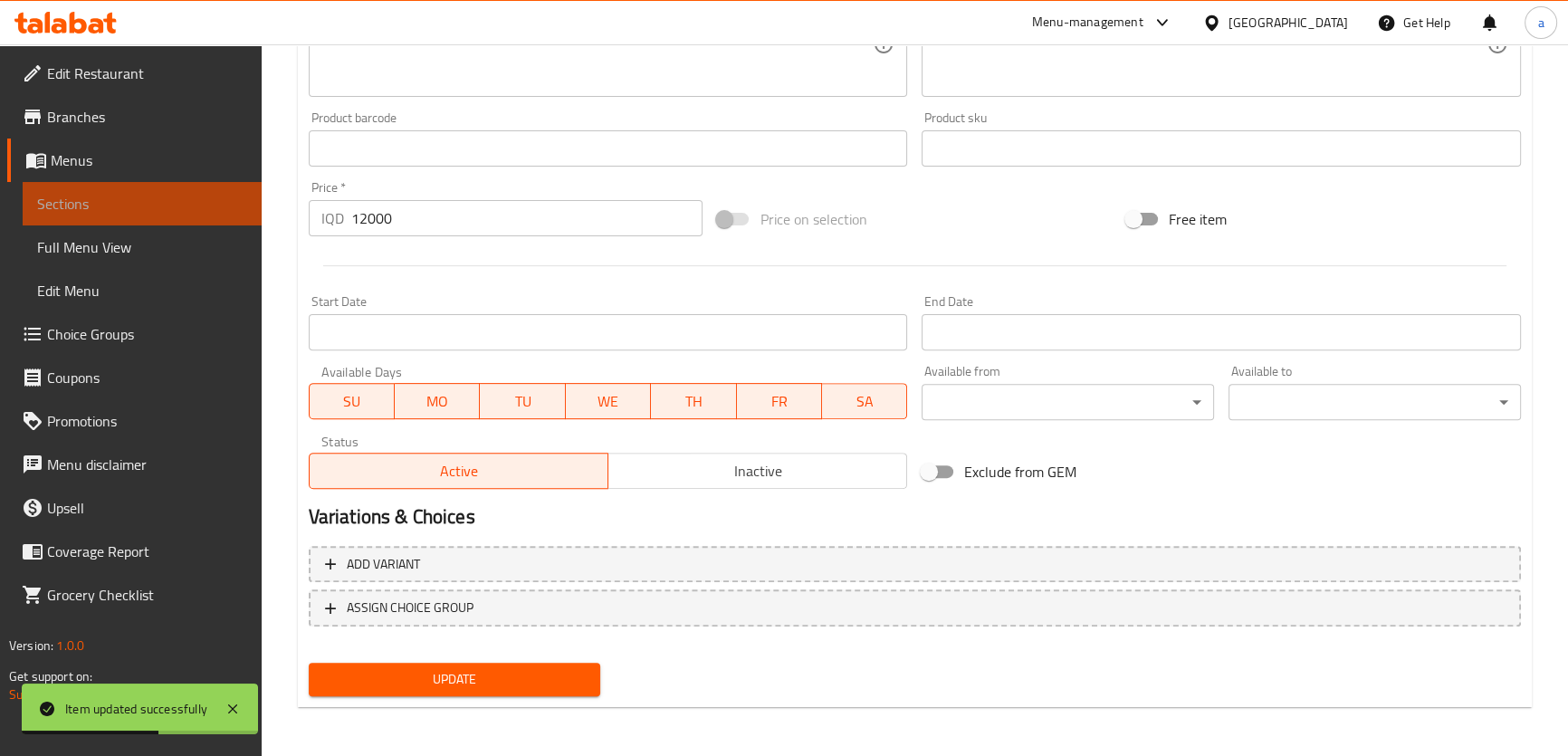
click at [156, 206] on span "Sections" at bounding box center [142, 203] width 210 height 22
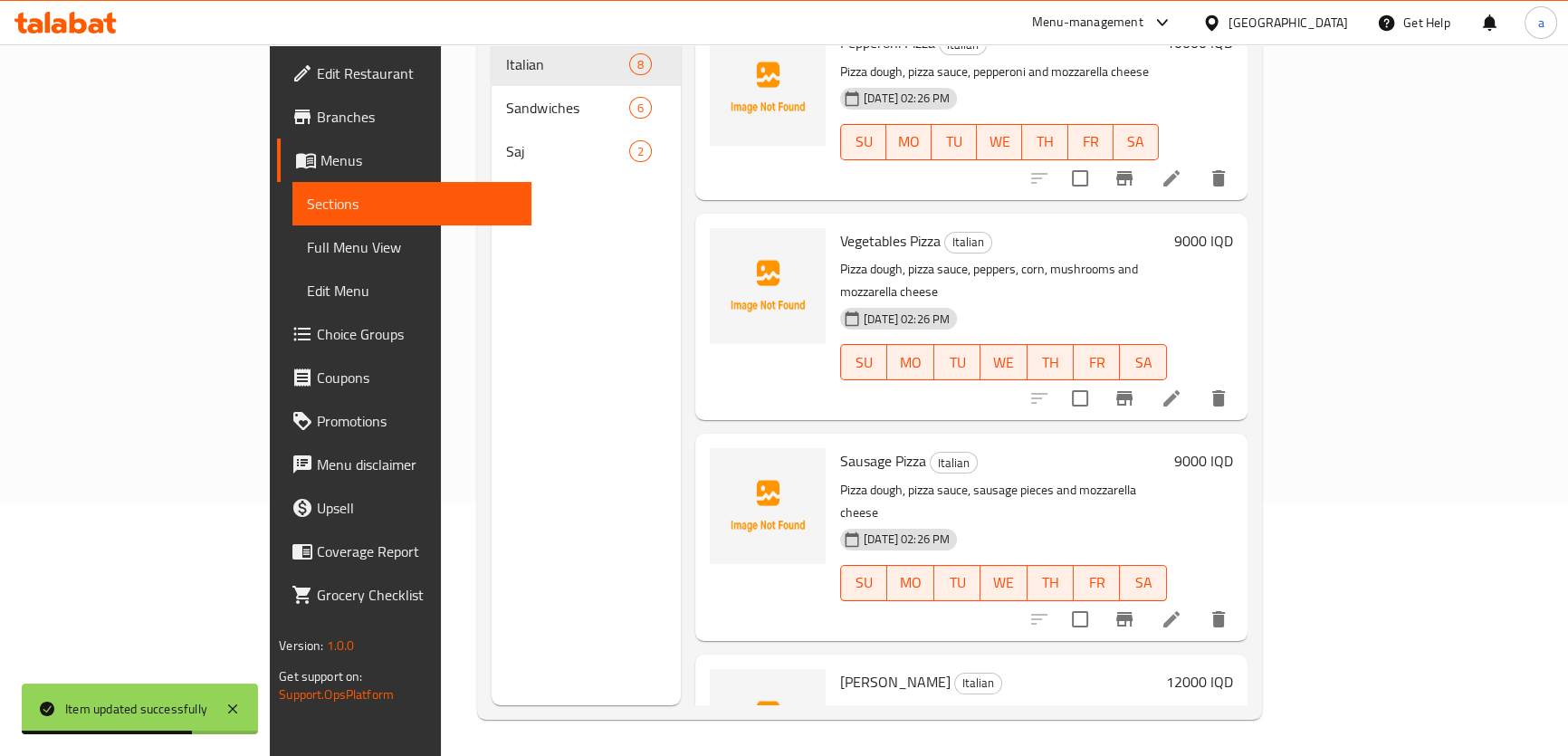
scroll to position [870, 0]
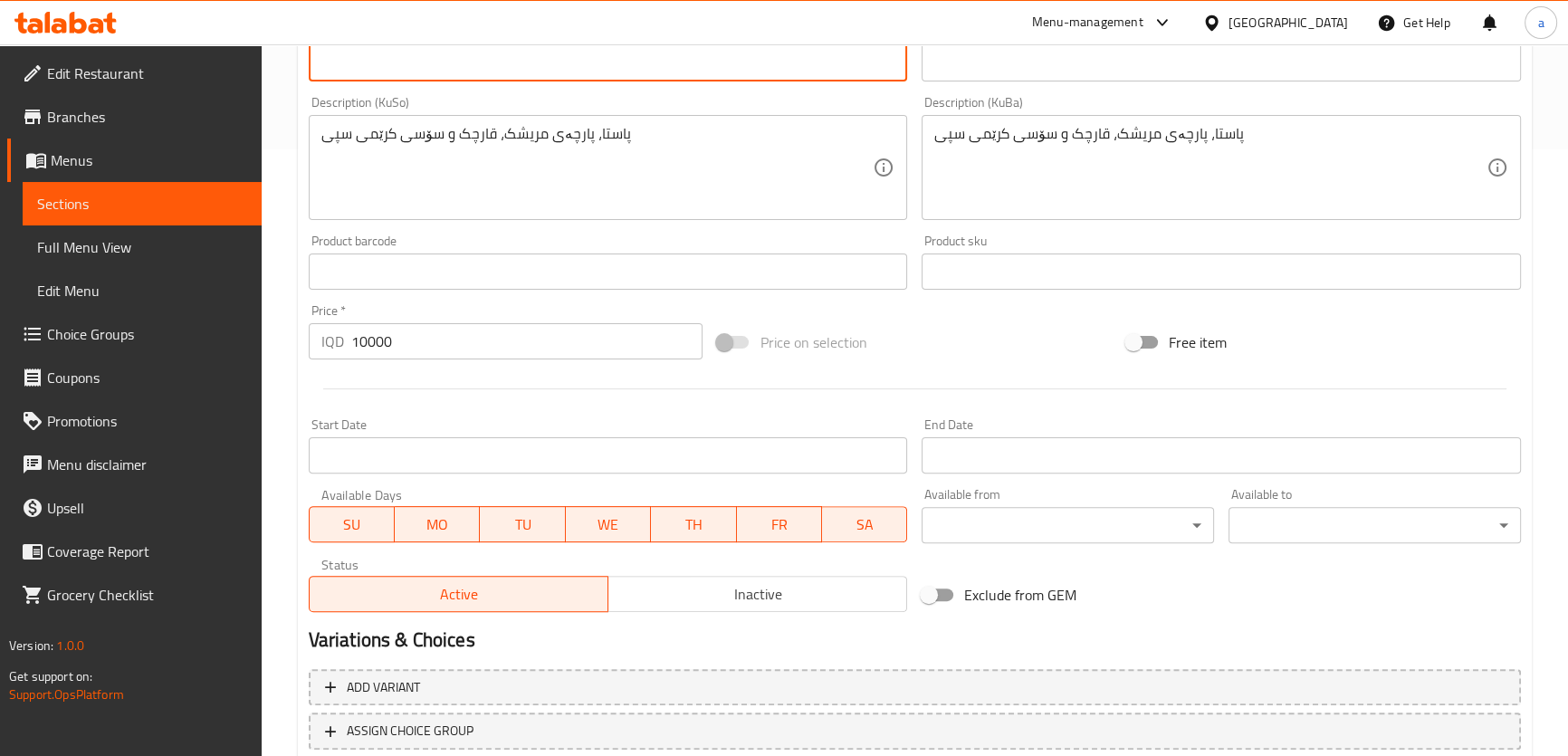
scroll to position [730, 0]
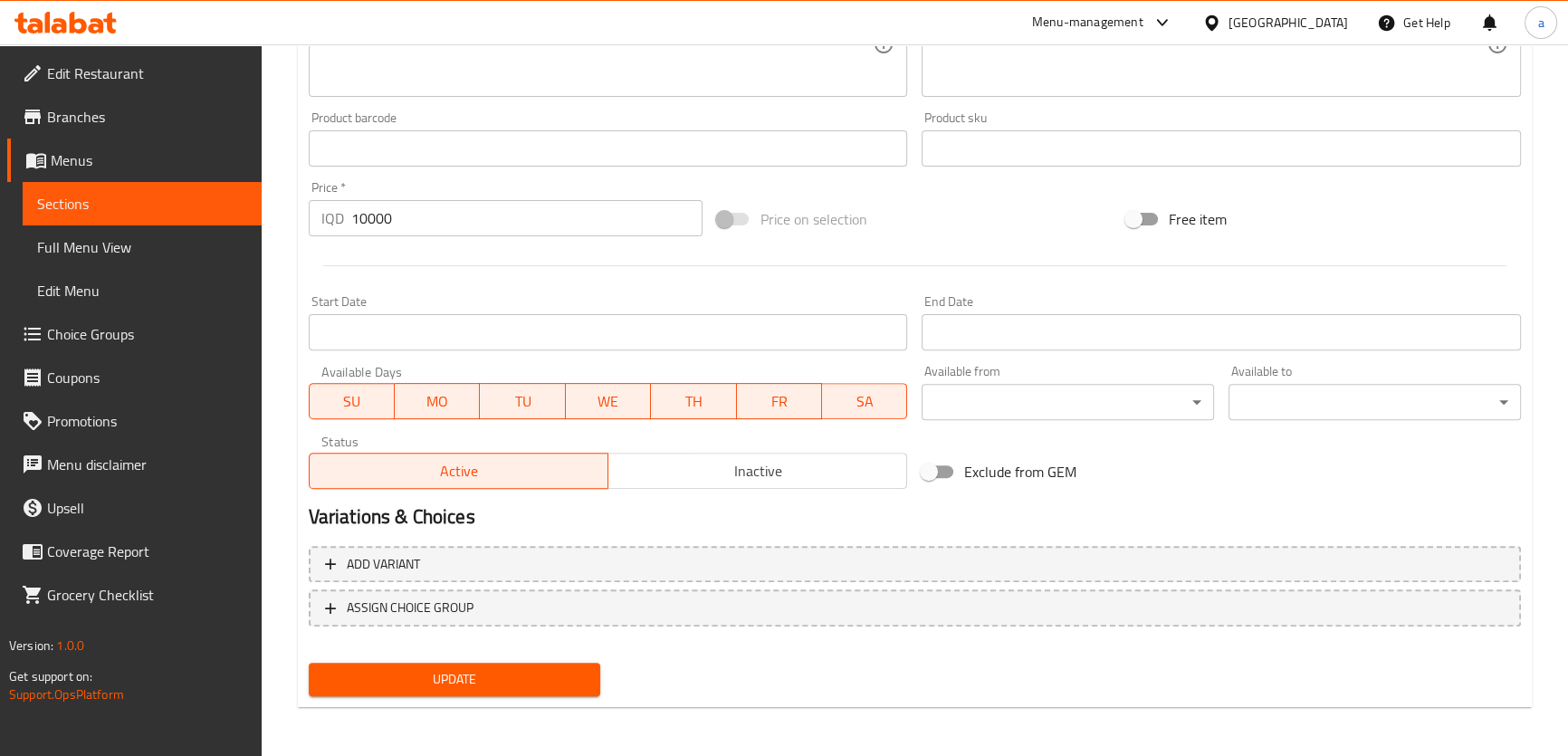
type textarea "Pasta, chicken slices, mushrooms and white cream sauce"
click at [540, 662] on button "Update" at bounding box center [455, 679] width 292 height 33
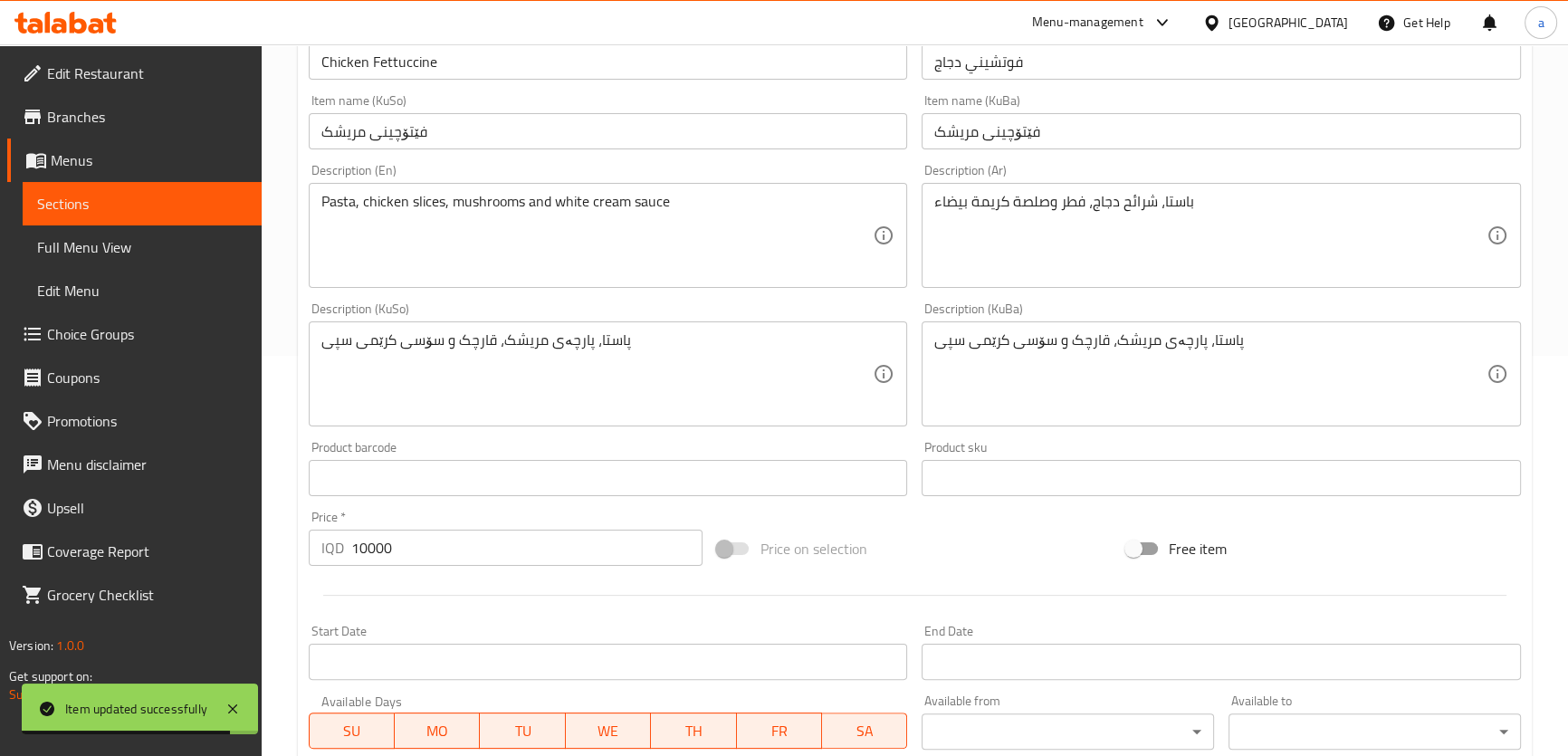
click at [199, 209] on span "Sections" at bounding box center [142, 203] width 210 height 22
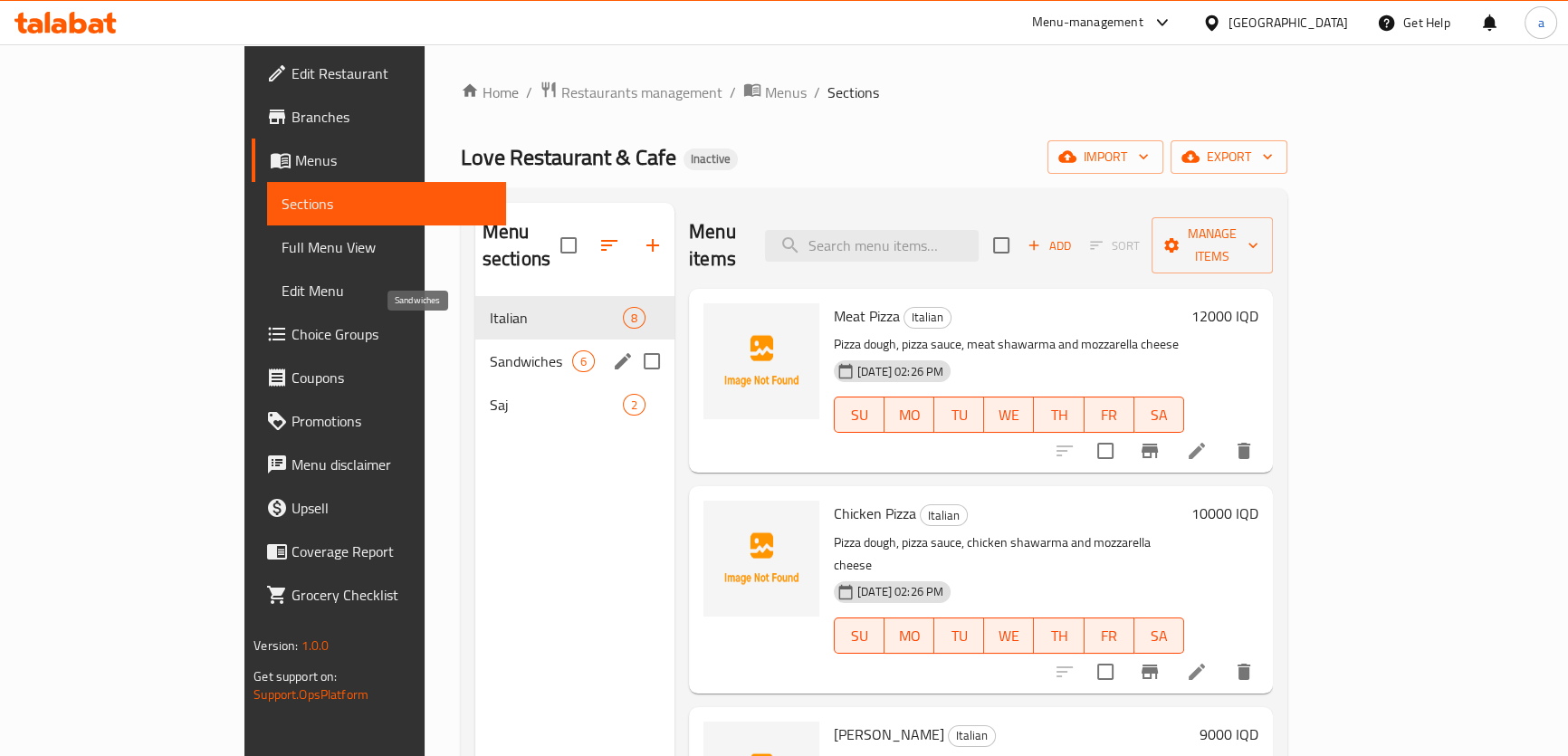
click at [490, 351] on span "Sandwiches" at bounding box center [530, 361] width 82 height 22
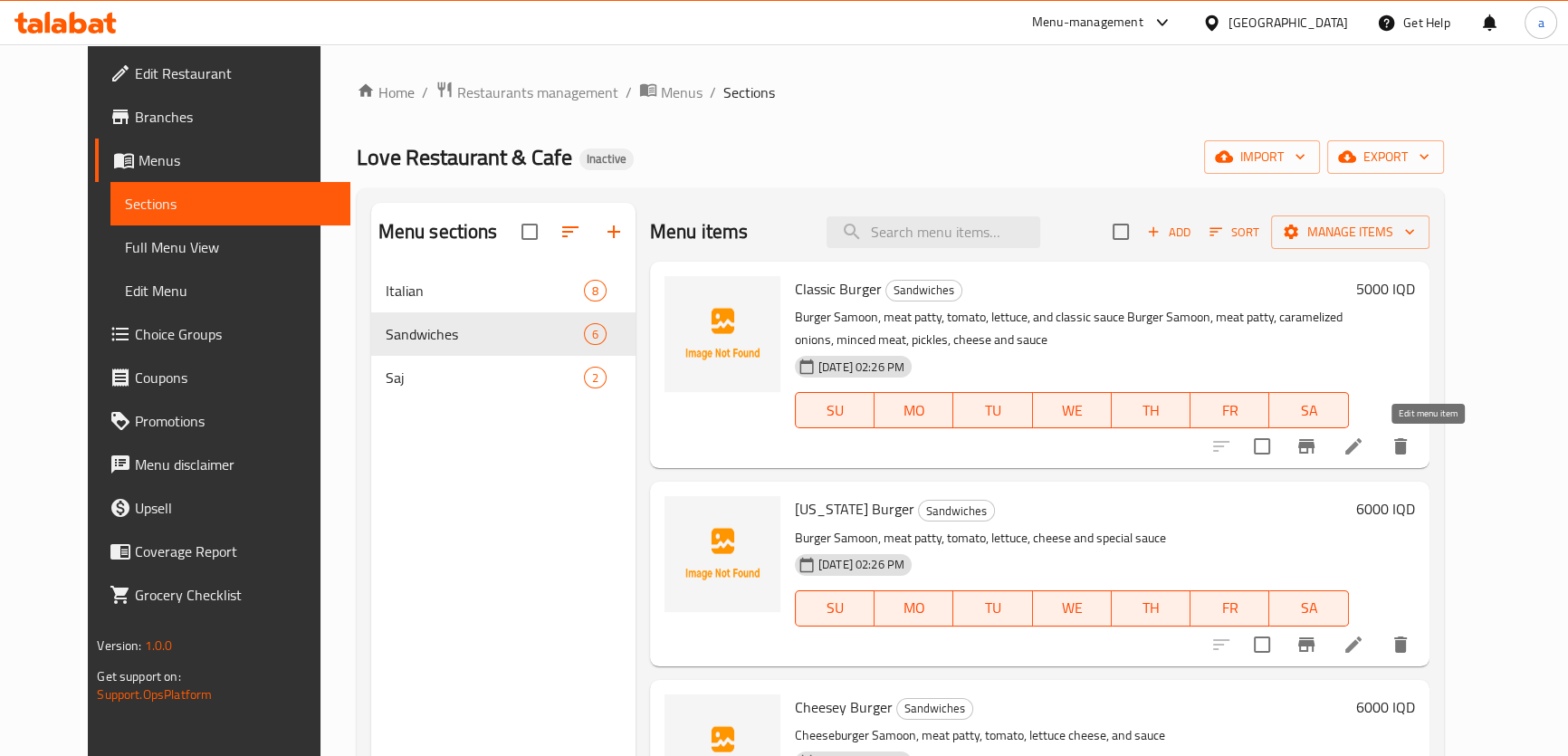
click at [1365, 452] on icon at bounding box center [1353, 446] width 22 height 22
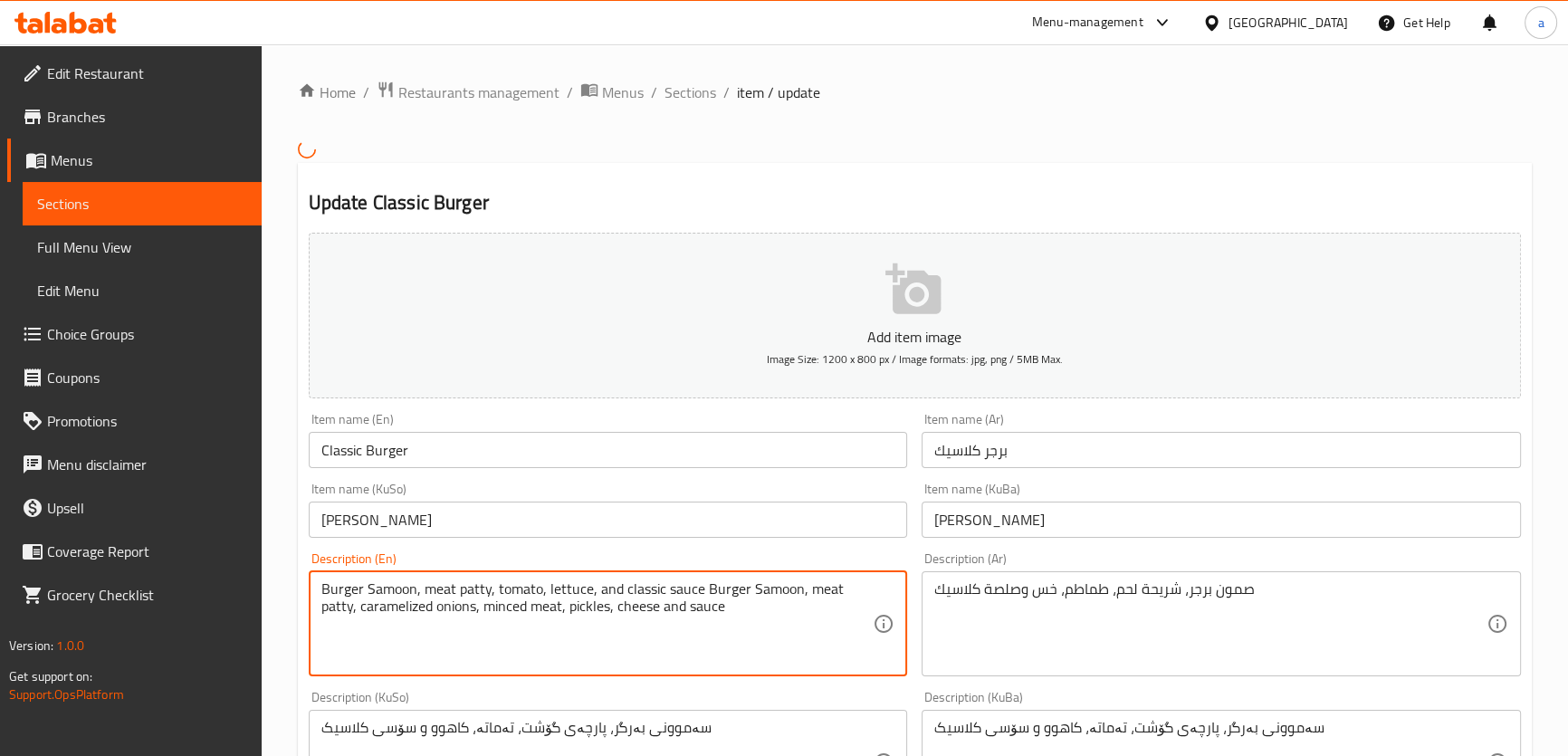
drag, startPoint x: 800, startPoint y: 644, endPoint x: 306, endPoint y: 571, distance: 499.4
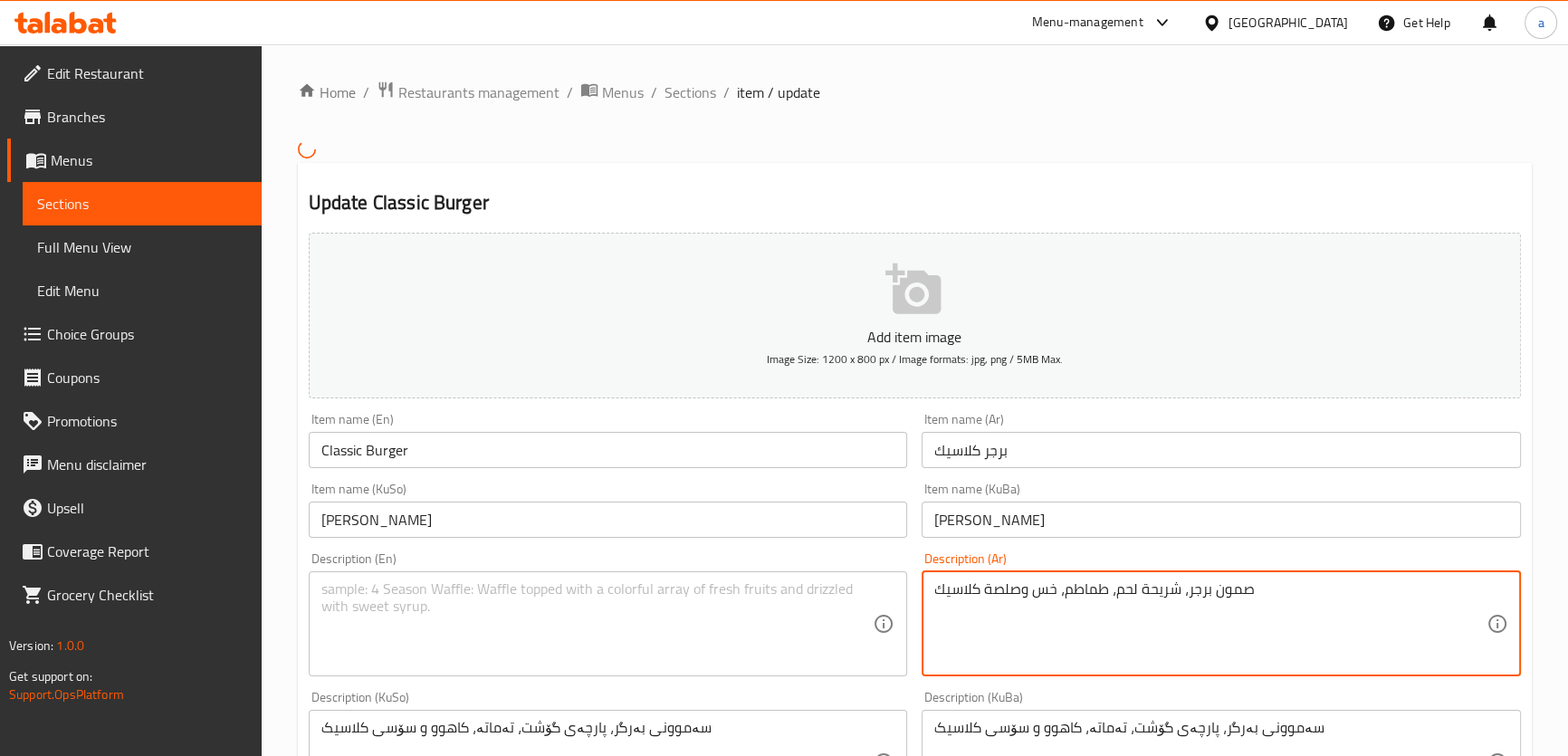
drag, startPoint x: 1205, startPoint y: 577, endPoint x: 966, endPoint y: 594, distance: 239.6
click at [966, 594] on div "صمون برجر، شريحة لحم، طماطم، خس وصلصة كلاسيك Description (Ar)" at bounding box center [1221, 624] width 599 height 105
click at [1063, 593] on textarea "صمون برجر، شريحة لحم، طماطم، خس وصلصة كلاسيك" at bounding box center [1211, 623] width 552 height 86
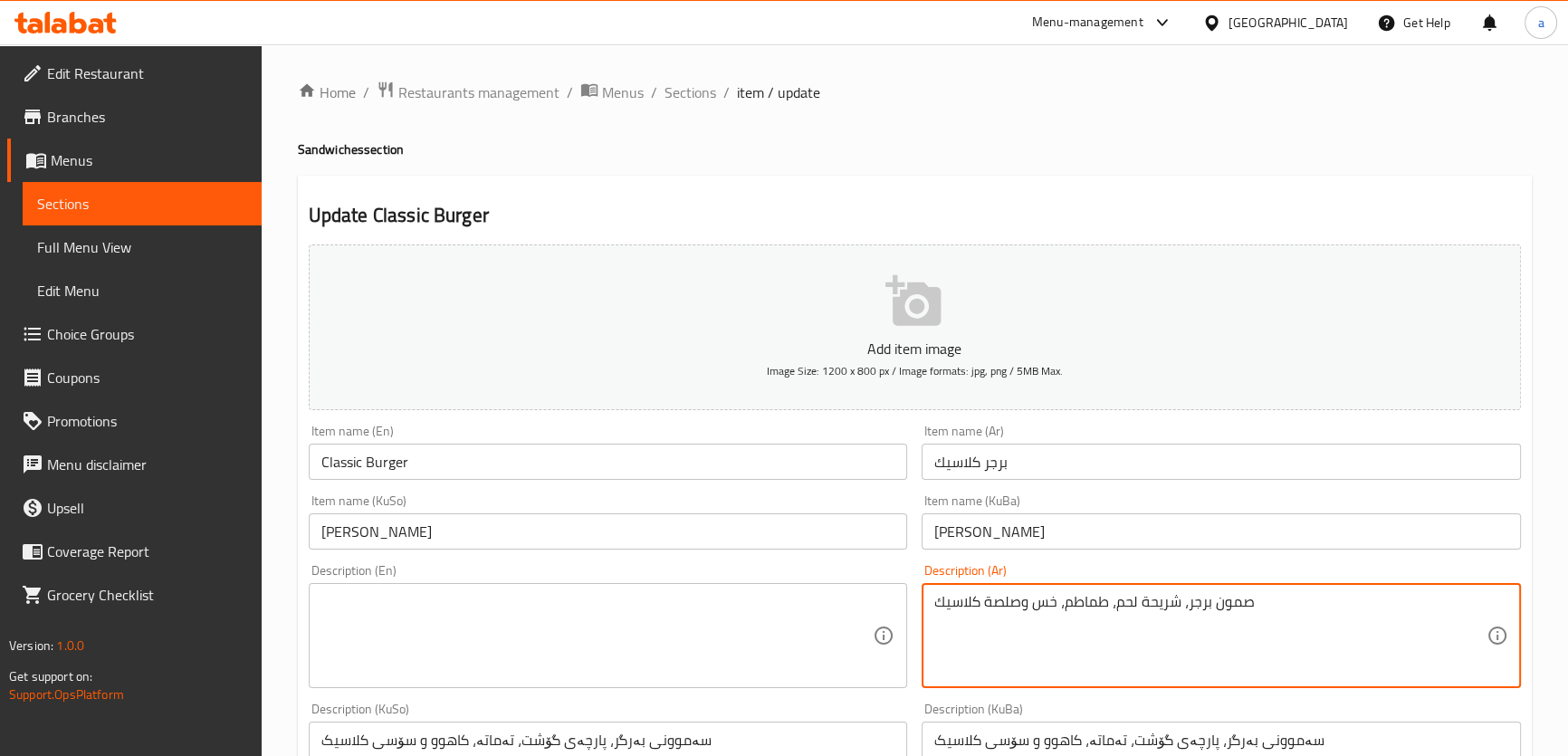
click at [603, 604] on textarea at bounding box center [597, 636] width 552 height 86
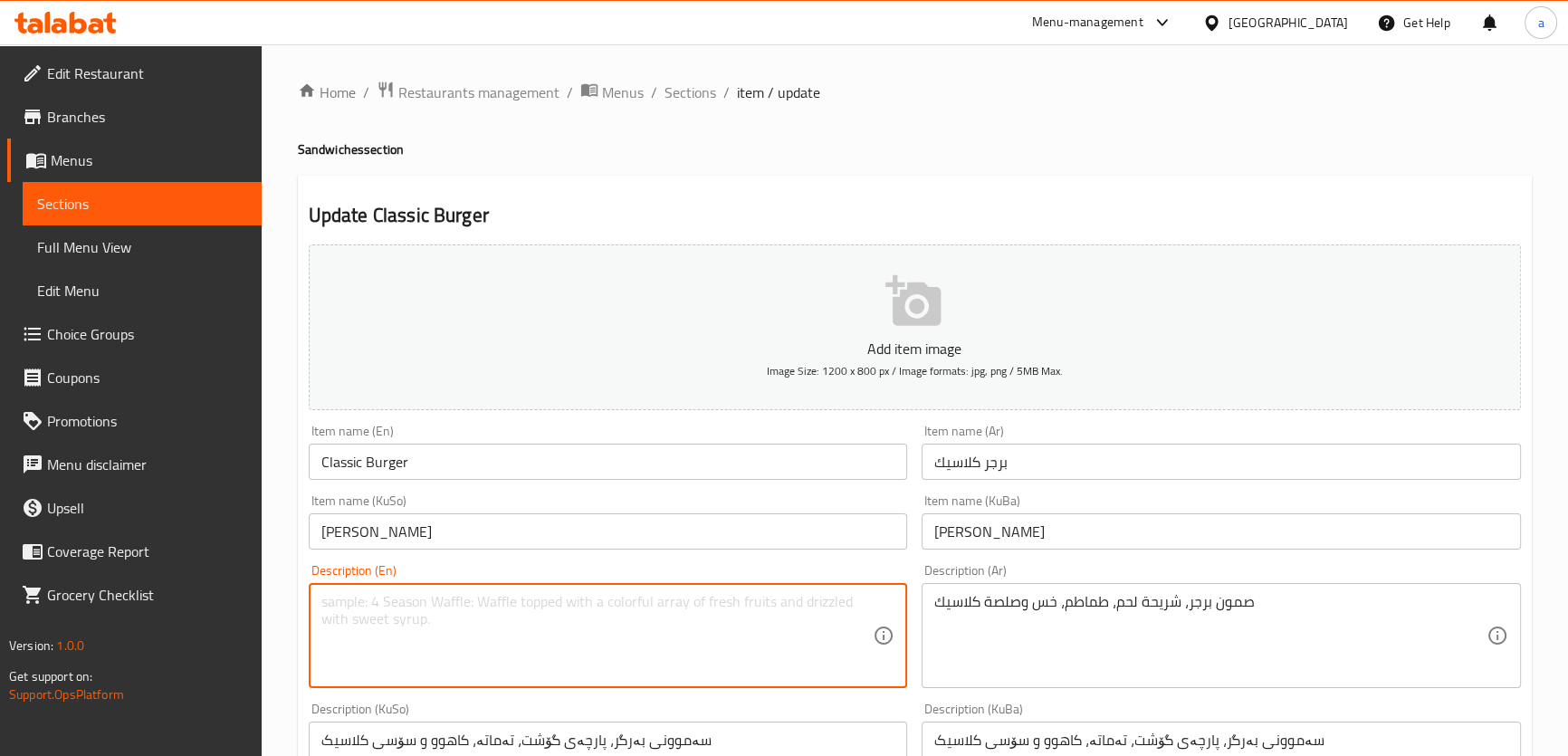
paste textarea "Burger samoon , meat patty, tomato, lettuce and classic sauce"
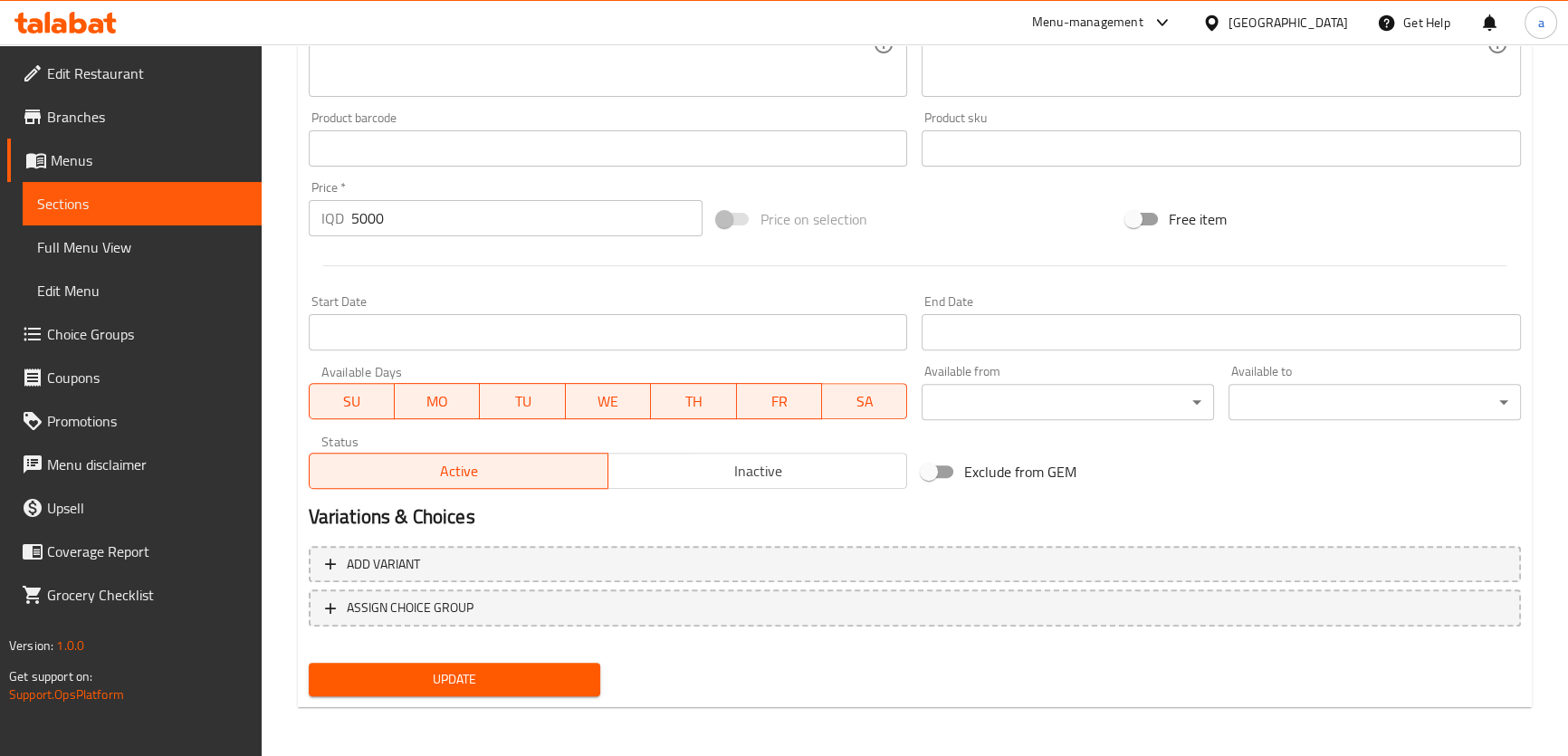
type textarea "Burger samoon , meat patty, tomato, lettuce and classic sauce"
click at [579, 670] on span "Update" at bounding box center [455, 679] width 264 height 23
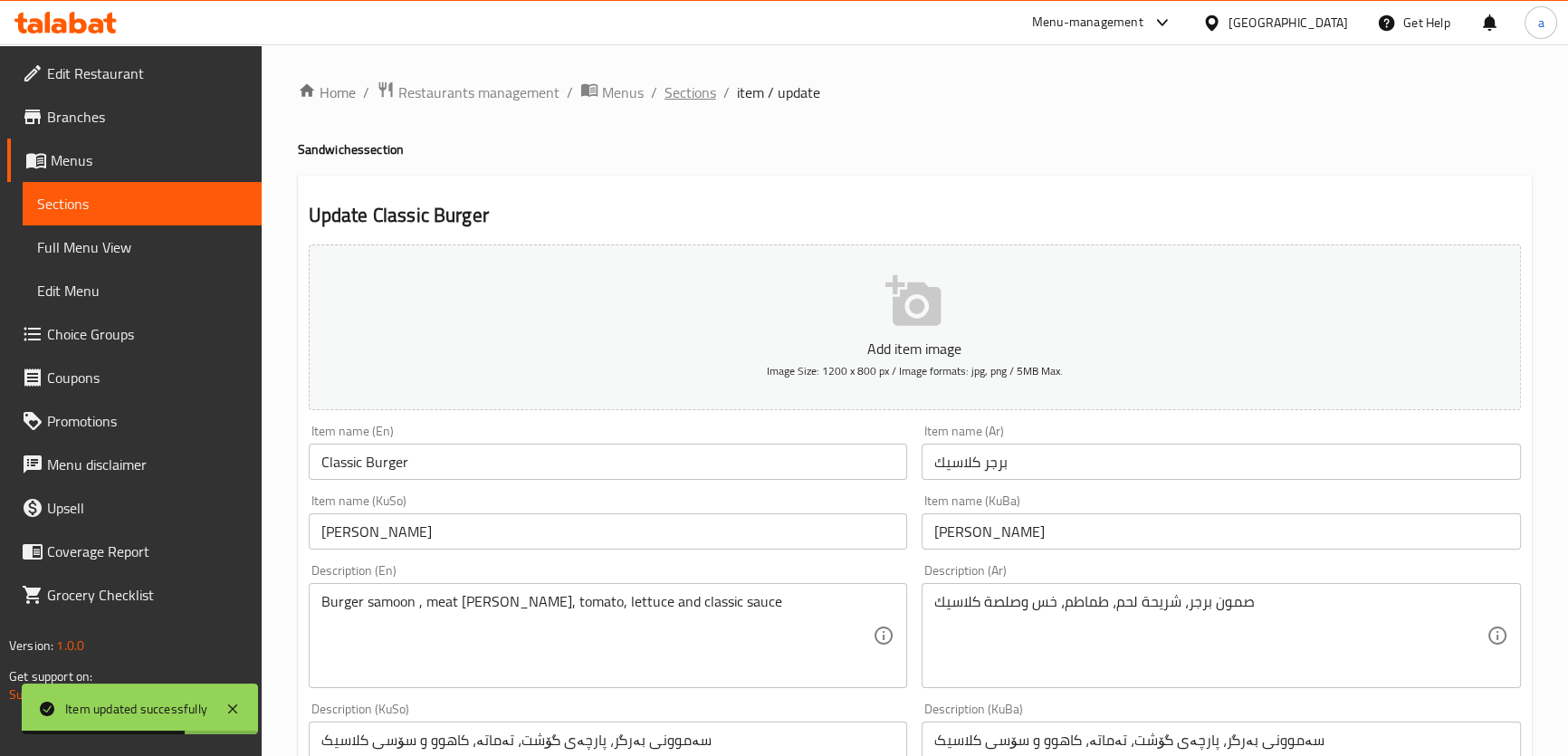
click at [664, 97] on span "Sections" at bounding box center [690, 92] width 52 height 22
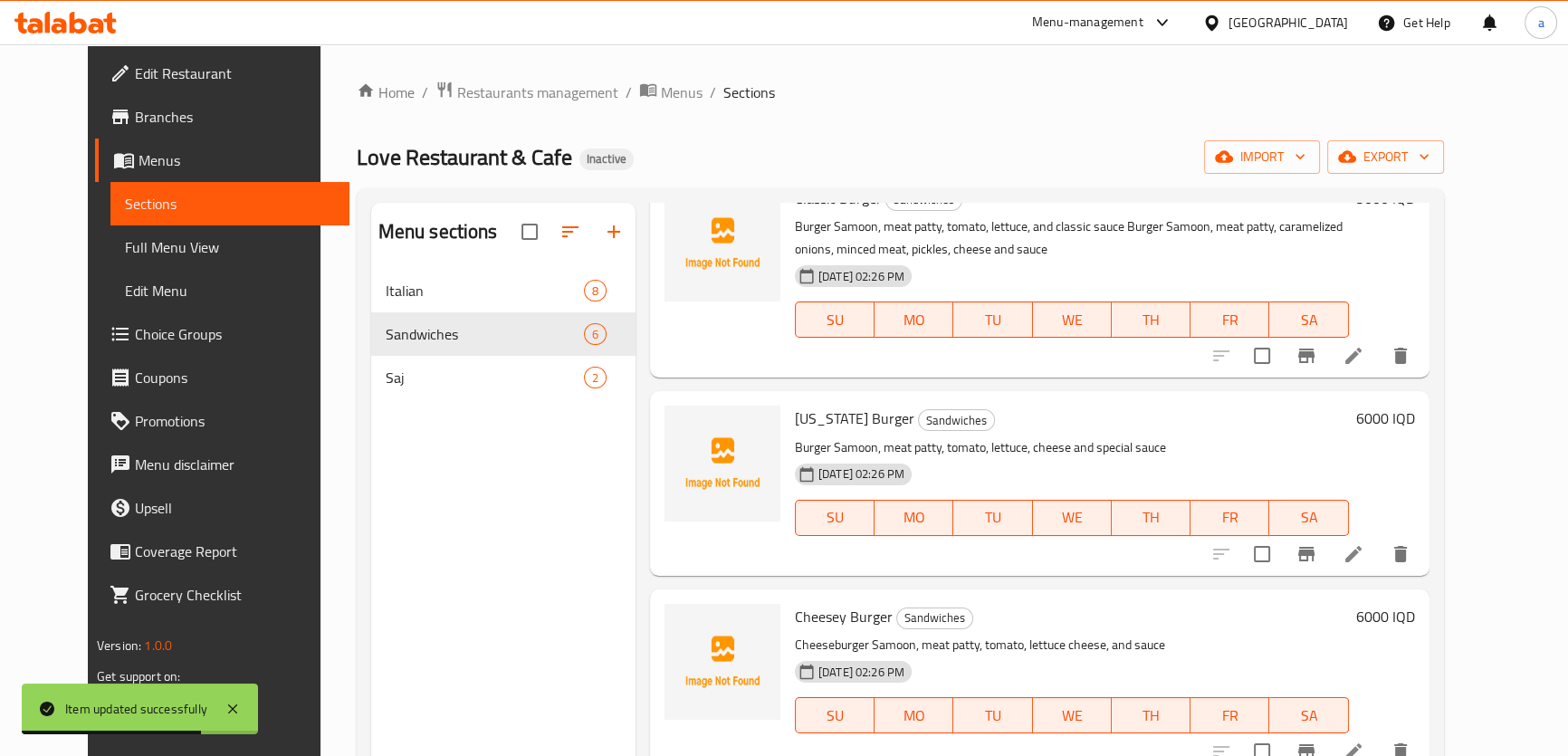
scroll to position [219, 0]
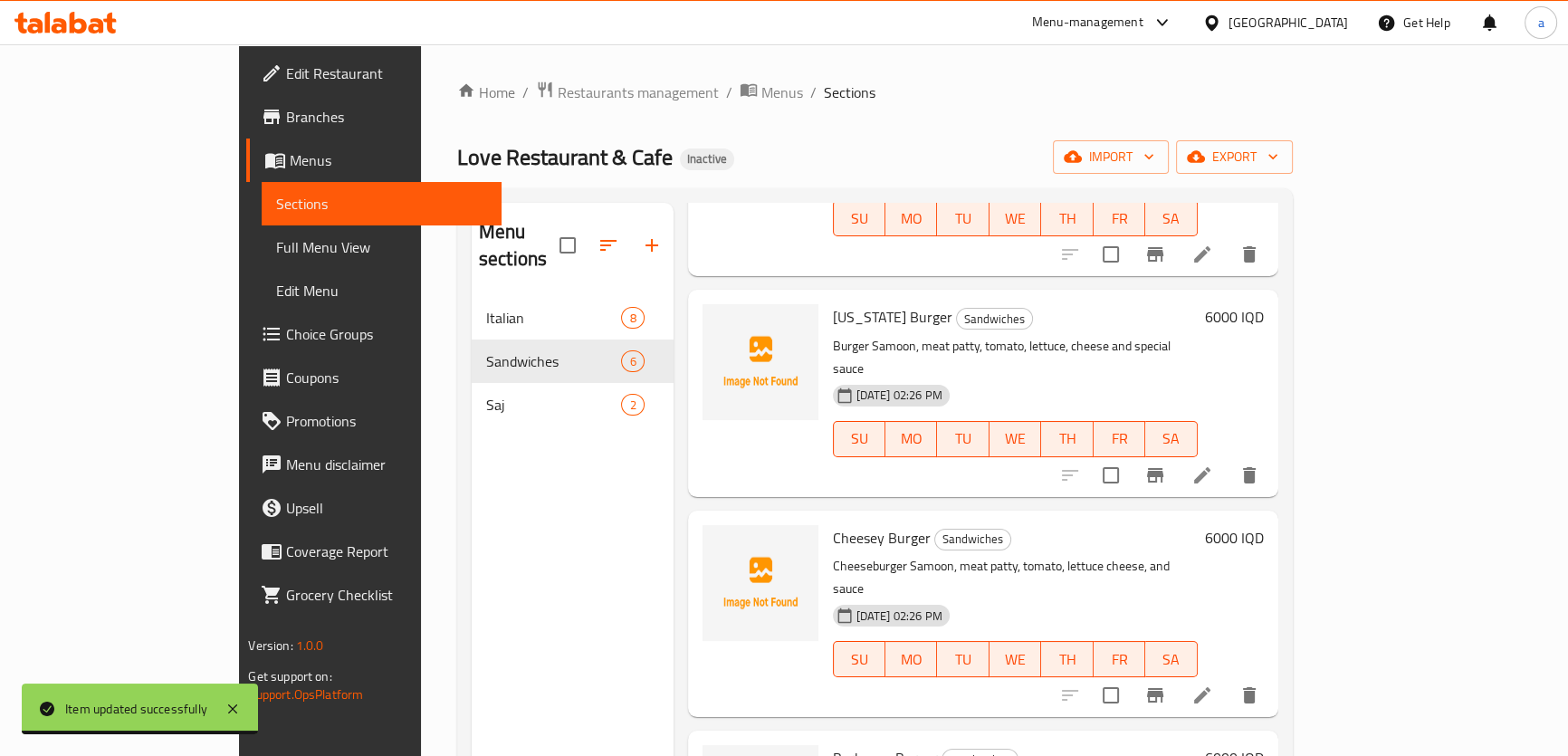
click at [1228, 459] on li at bounding box center [1203, 475] width 51 height 32
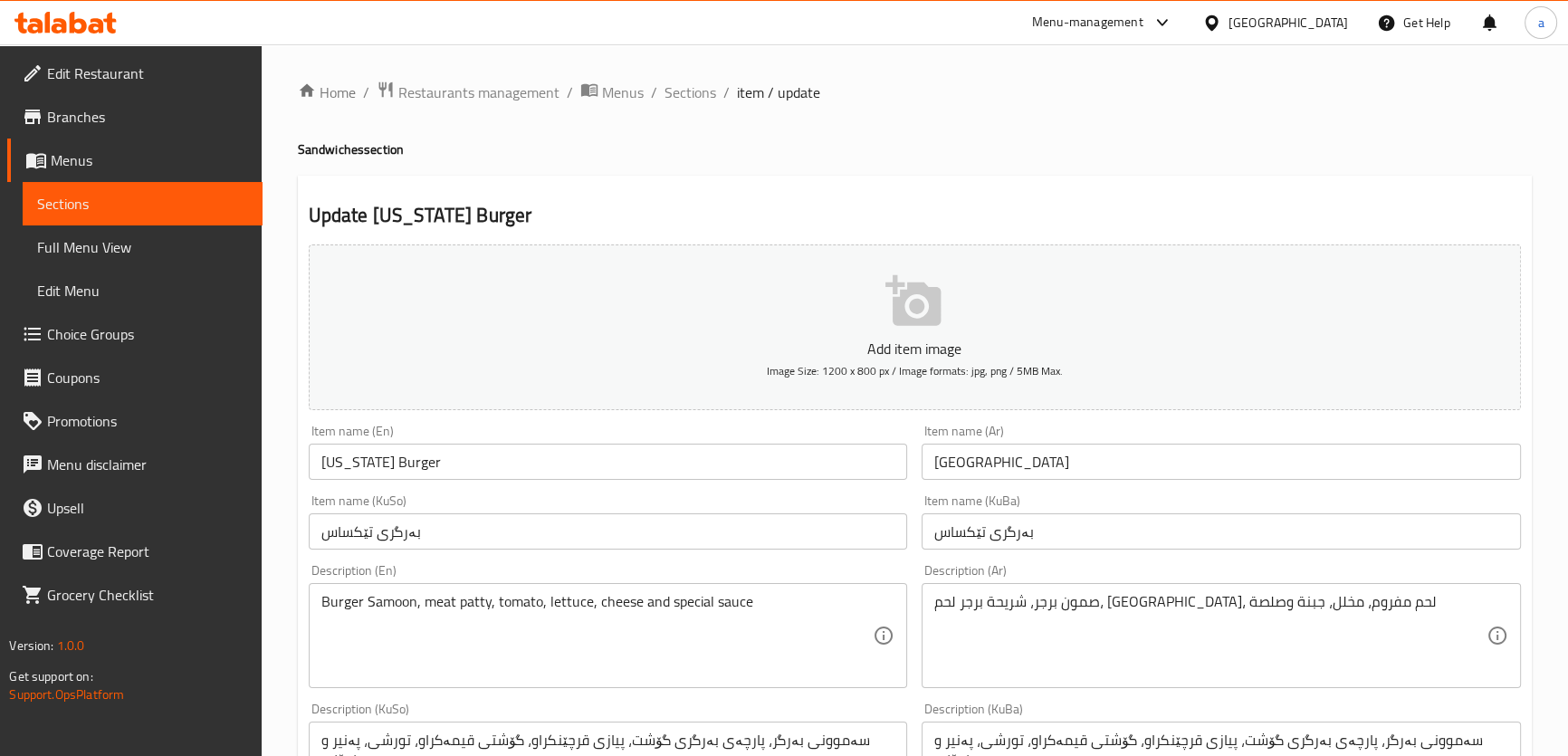
scroll to position [219, 0]
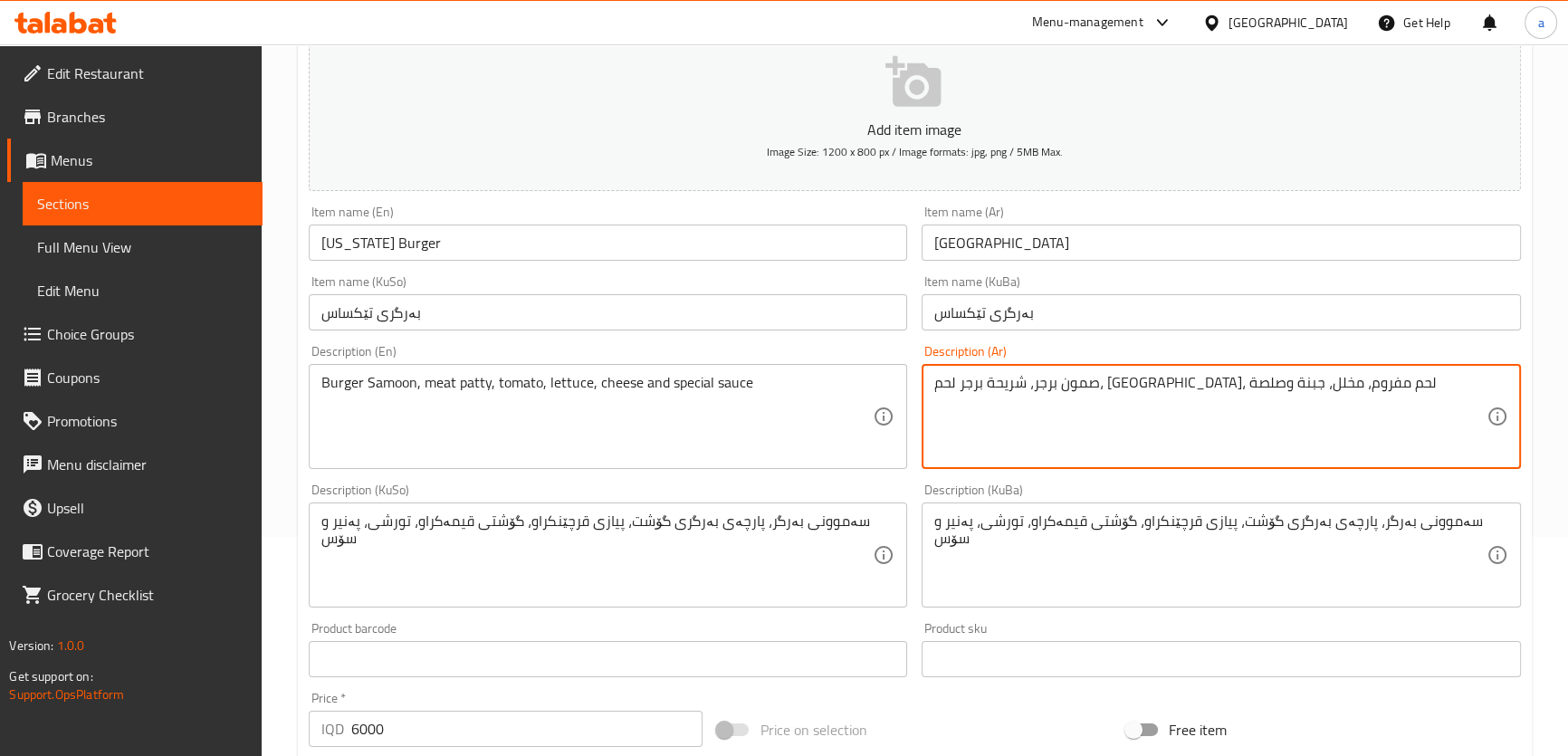
click at [1095, 384] on textarea "صمون برجر، شريحة برجر لحم، [GEOGRAPHIC_DATA]، لحم مفروم، مخلل، [GEOGRAPHIC_DATA…" at bounding box center [1211, 417] width 552 height 86
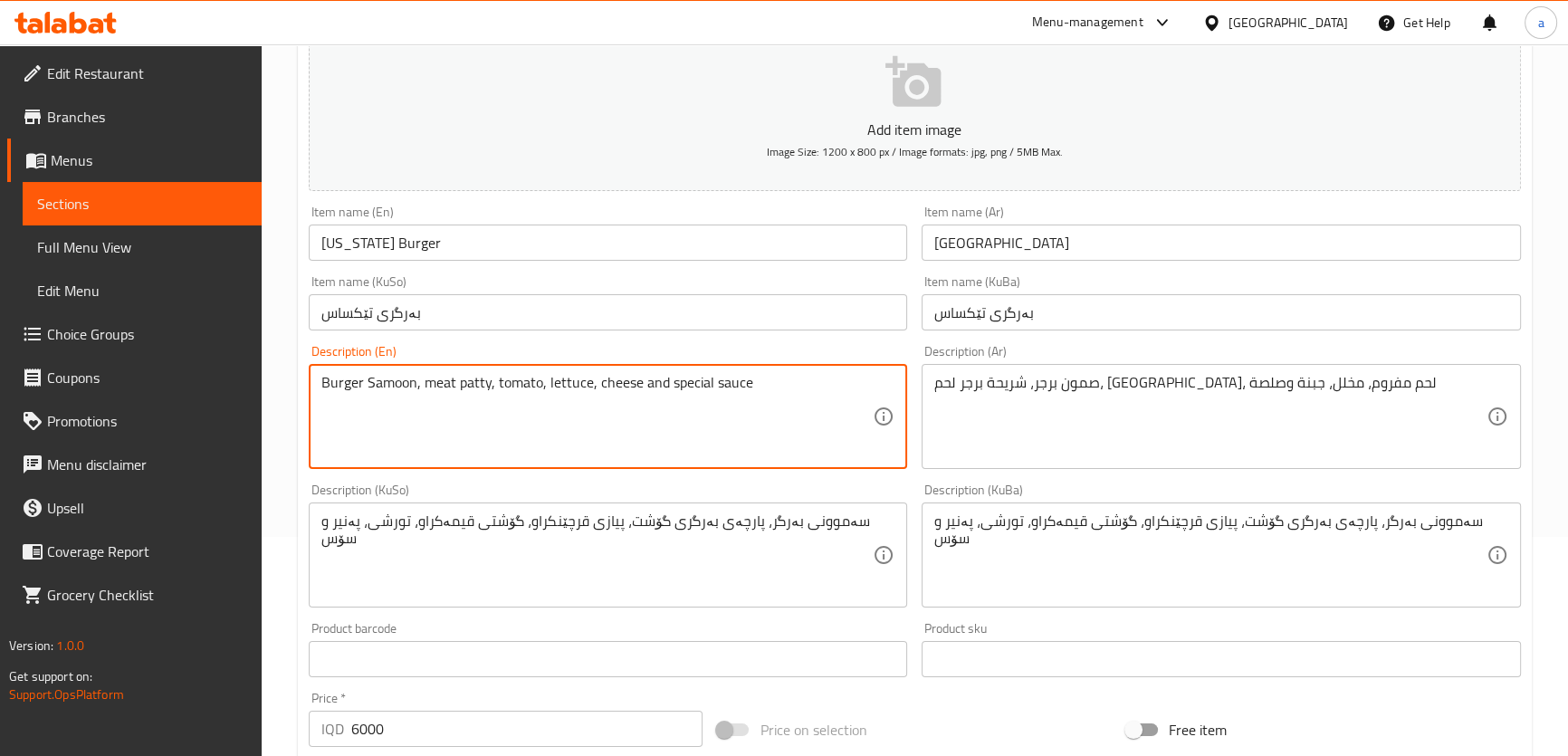
drag, startPoint x: 651, startPoint y: 383, endPoint x: 325, endPoint y: 402, distance: 326.6
paste textarea "burger , caramelized onions, minced meat, pickles, cheese, and"
click at [806, 381] on textarea "Burger Samoon, meat burger , caramelized onions, minced meat, pickles, cheese, …" at bounding box center [597, 417] width 552 height 86
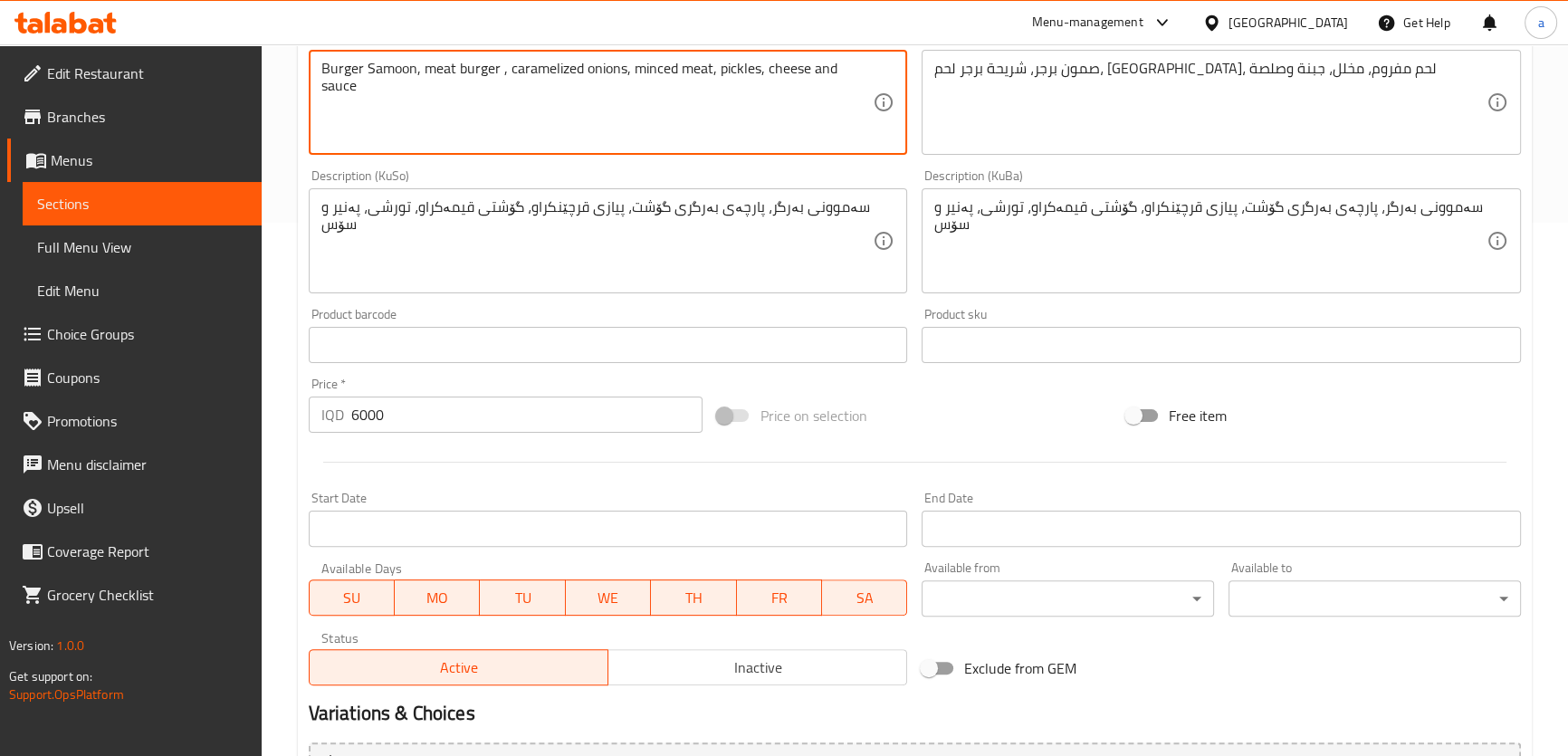
scroll to position [659, 0]
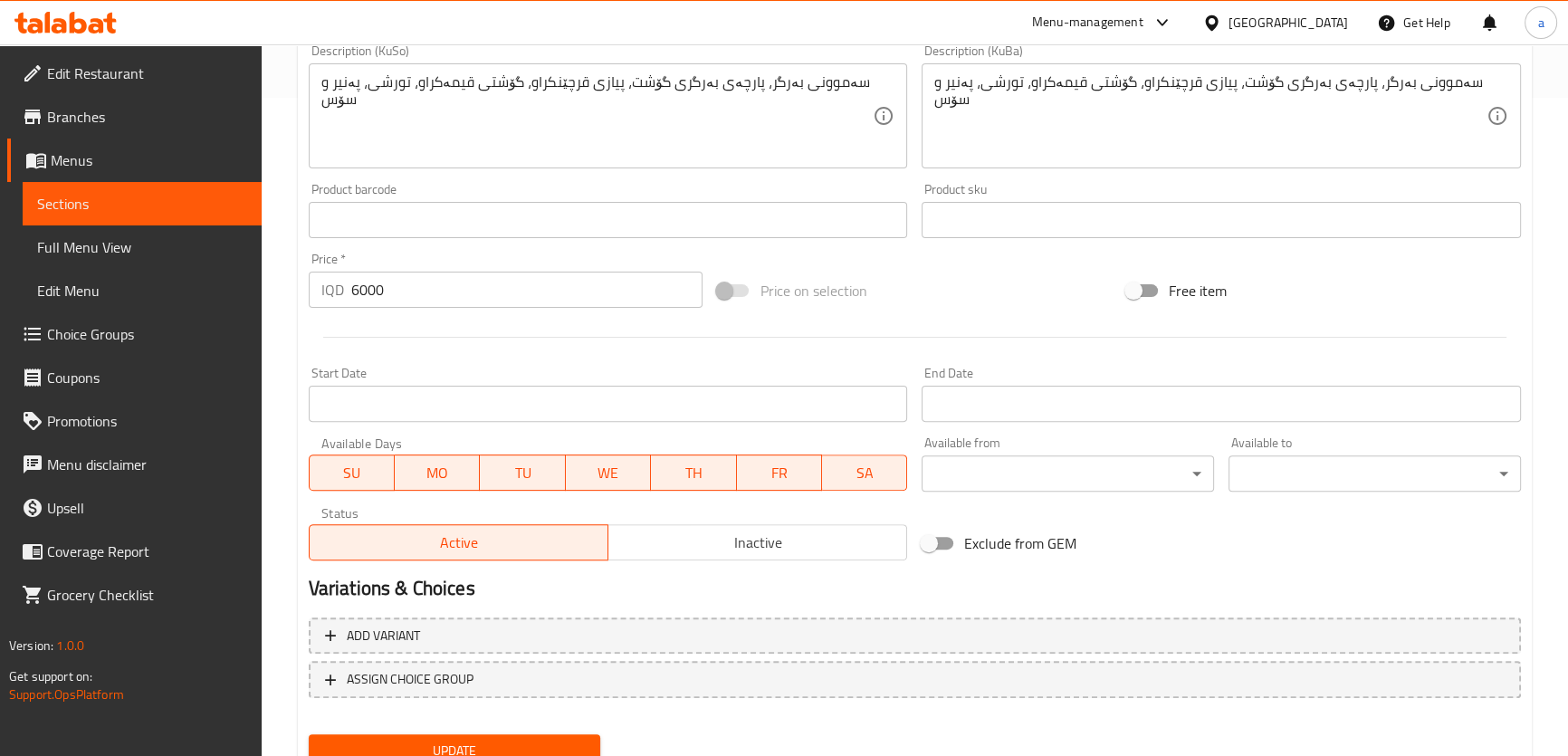
click at [511, 744] on span "Update" at bounding box center [455, 751] width 264 height 23
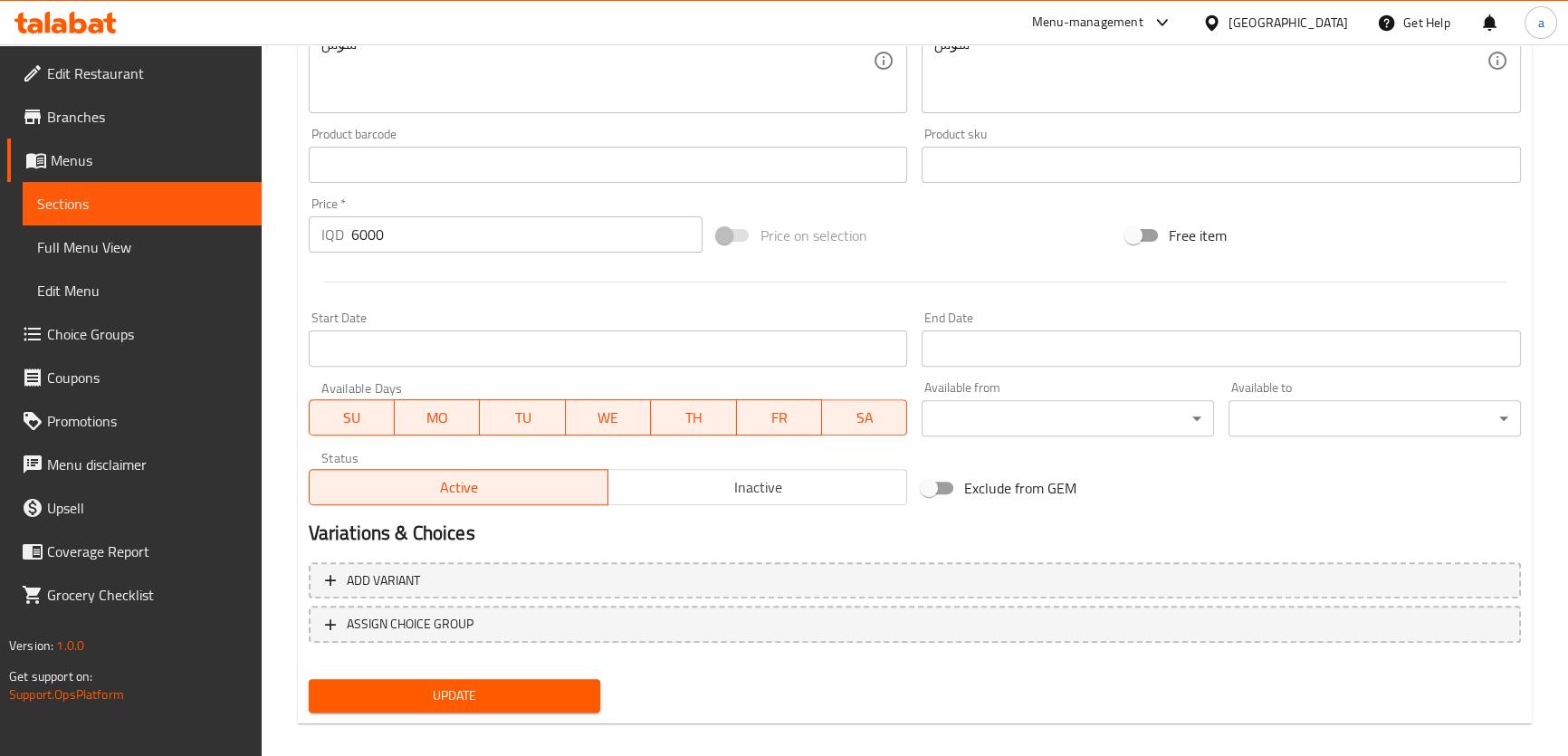
scroll to position [730, 0]
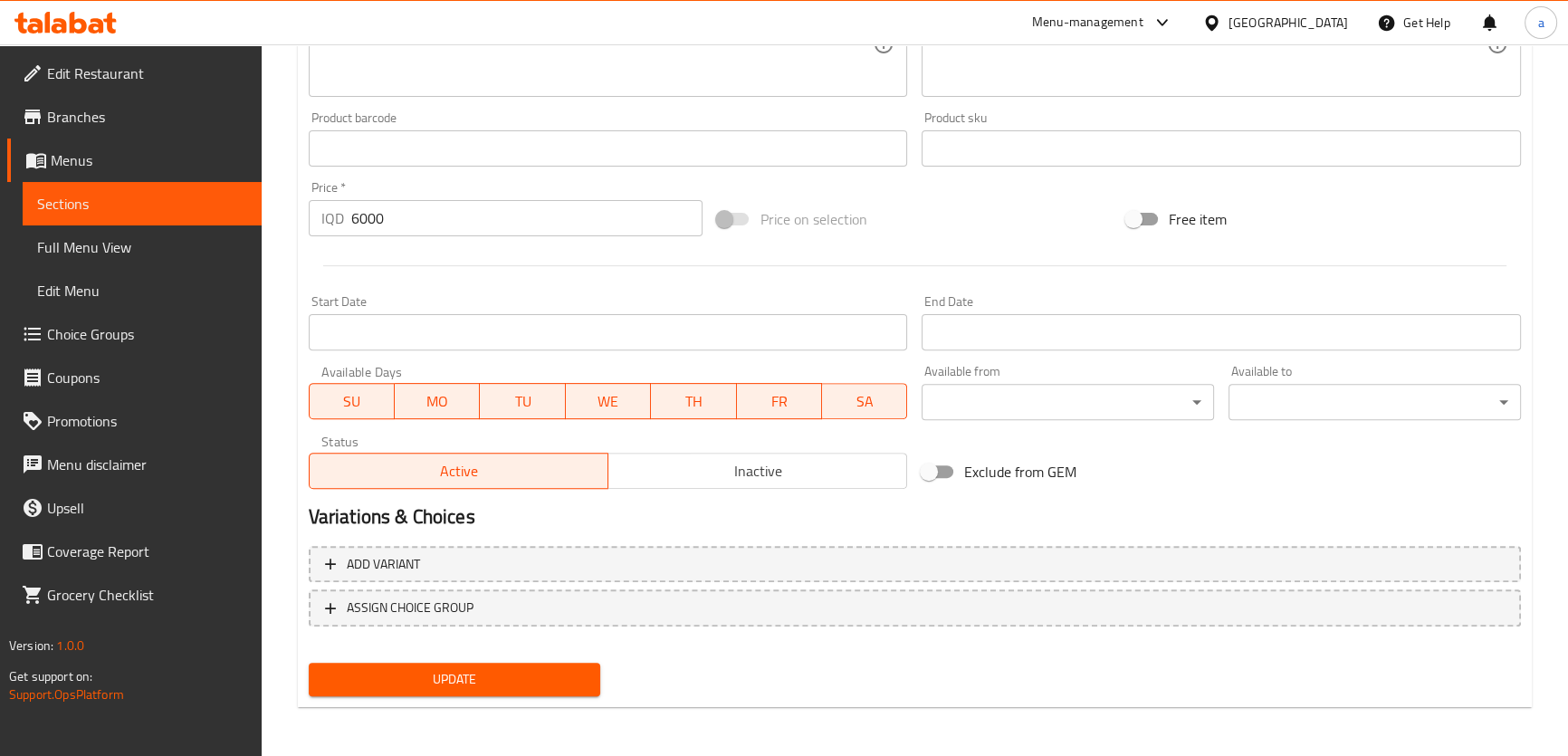
type textarea "Burger Samoon, meat burger patty, caramelized onions, minced meat, pickles, che…"
click at [504, 664] on button "Update" at bounding box center [455, 679] width 292 height 33
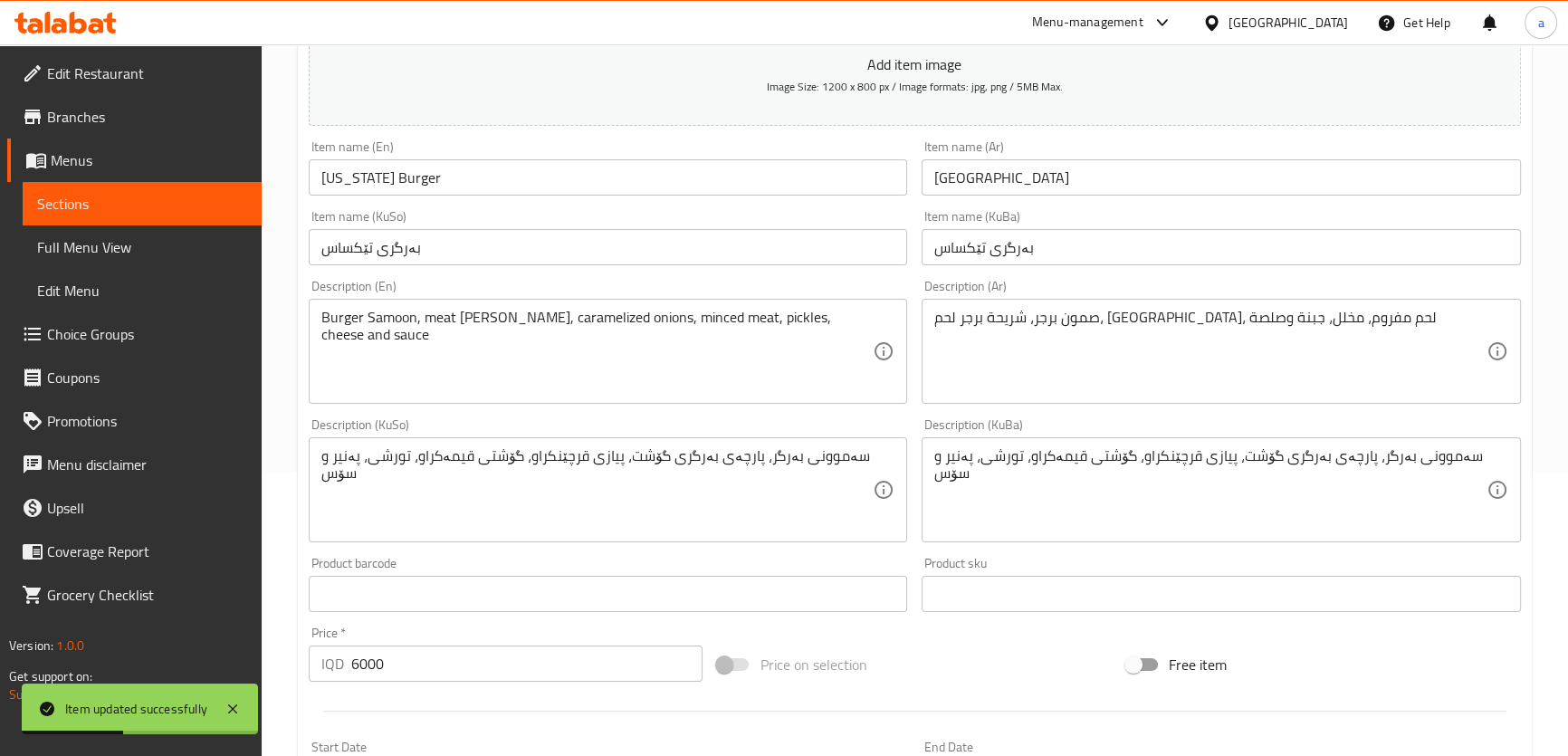
scroll to position [0, 0]
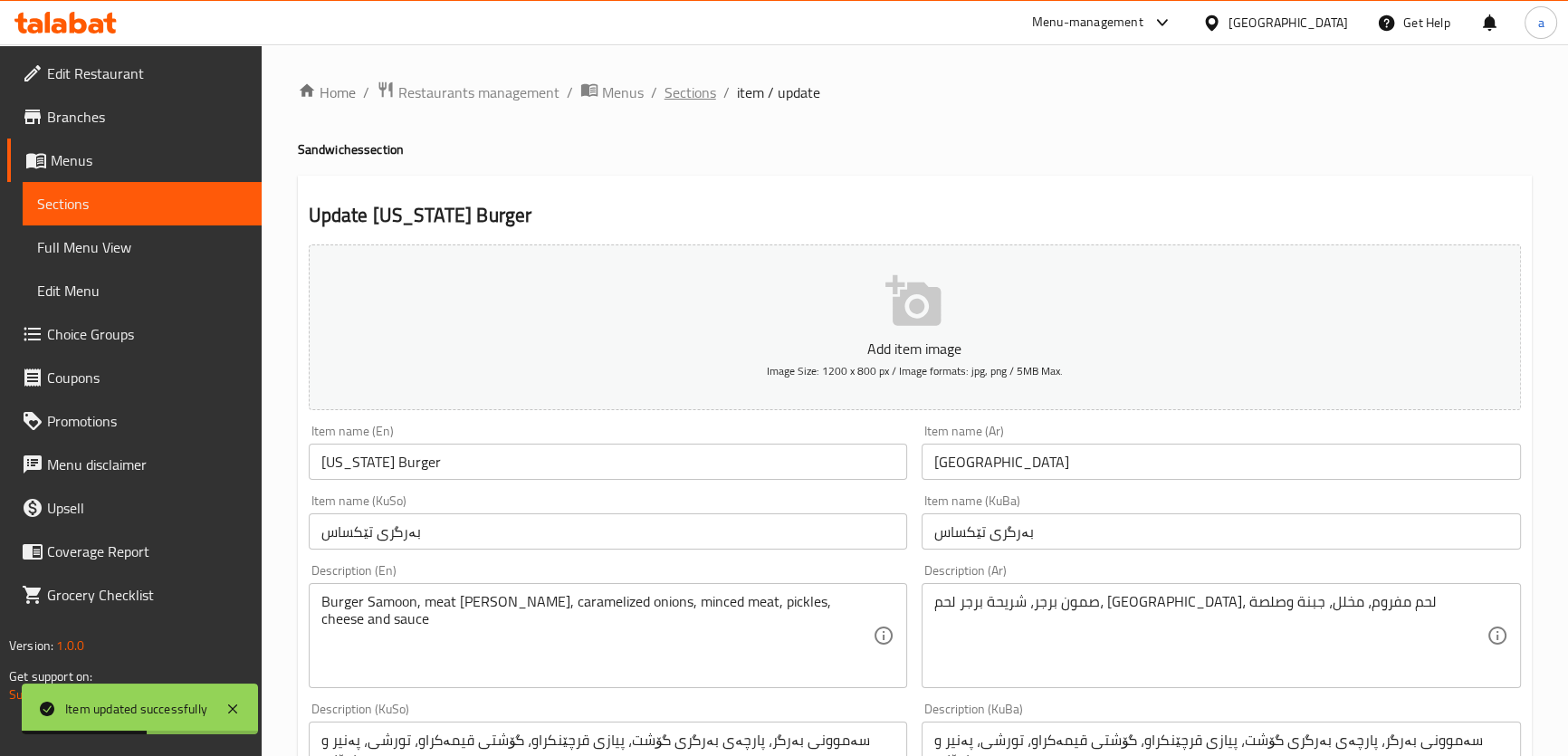
click at [676, 87] on span "Sections" at bounding box center [690, 92] width 52 height 22
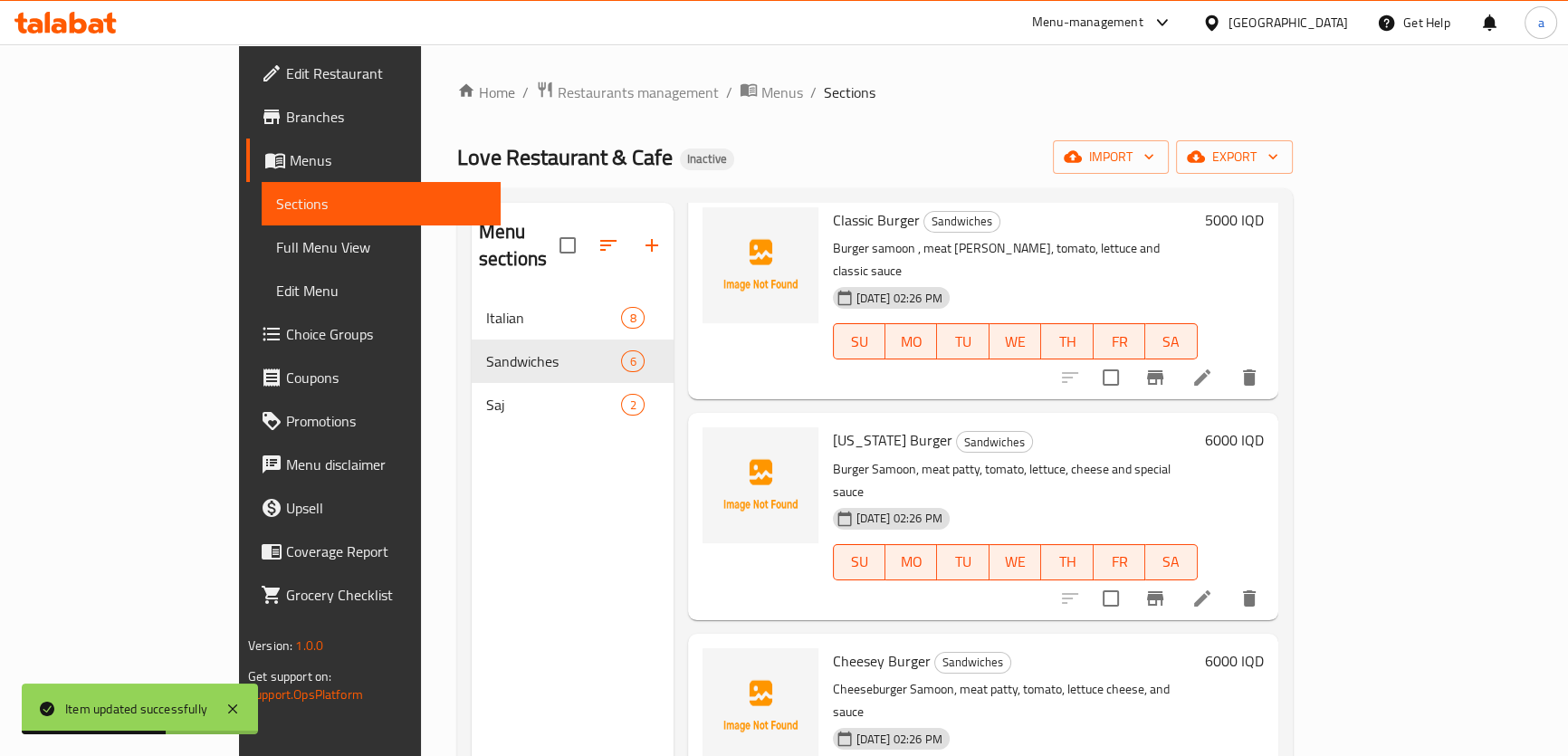
scroll to position [219, 0]
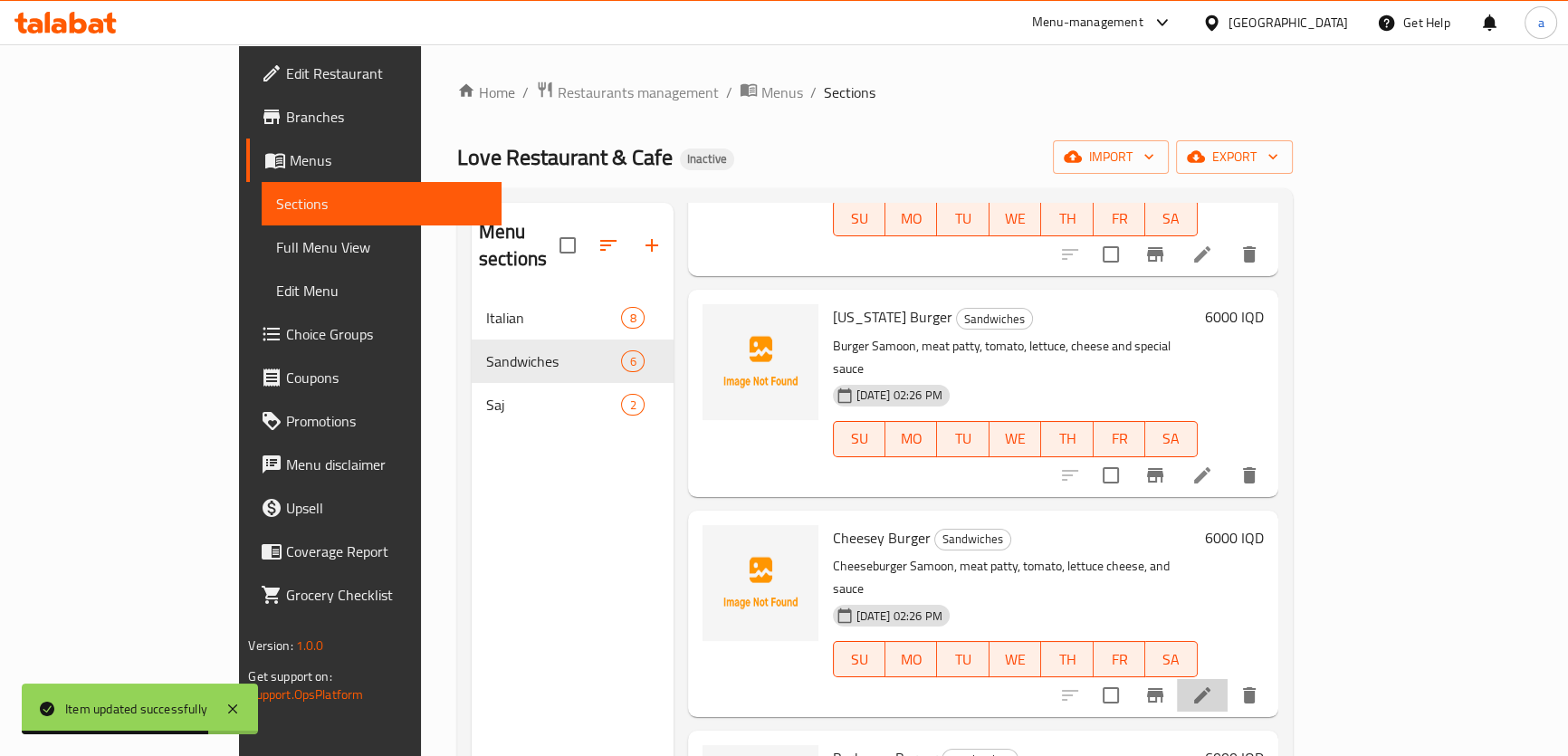
click at [1228, 679] on li at bounding box center [1203, 696] width 51 height 32
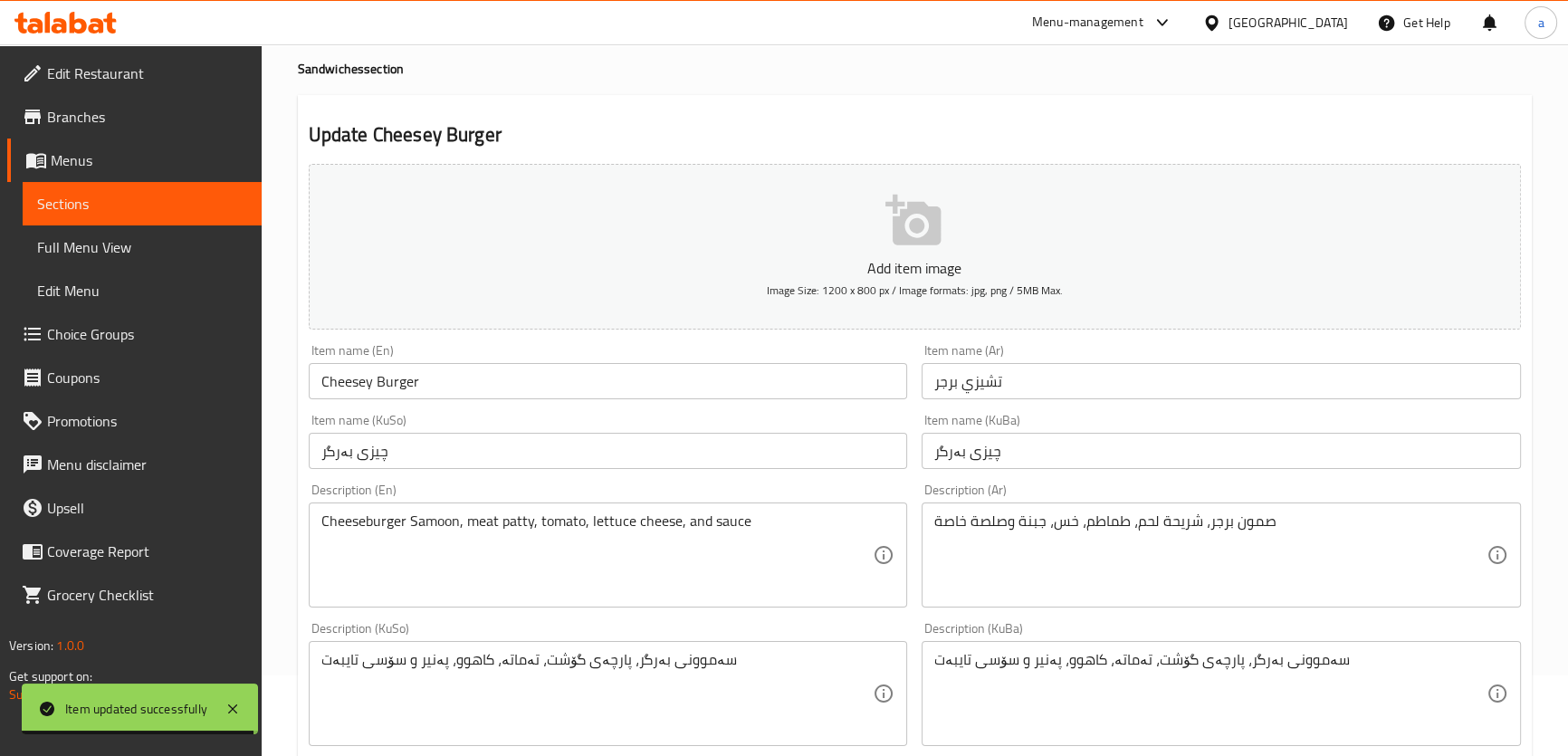
scroll to position [219, 0]
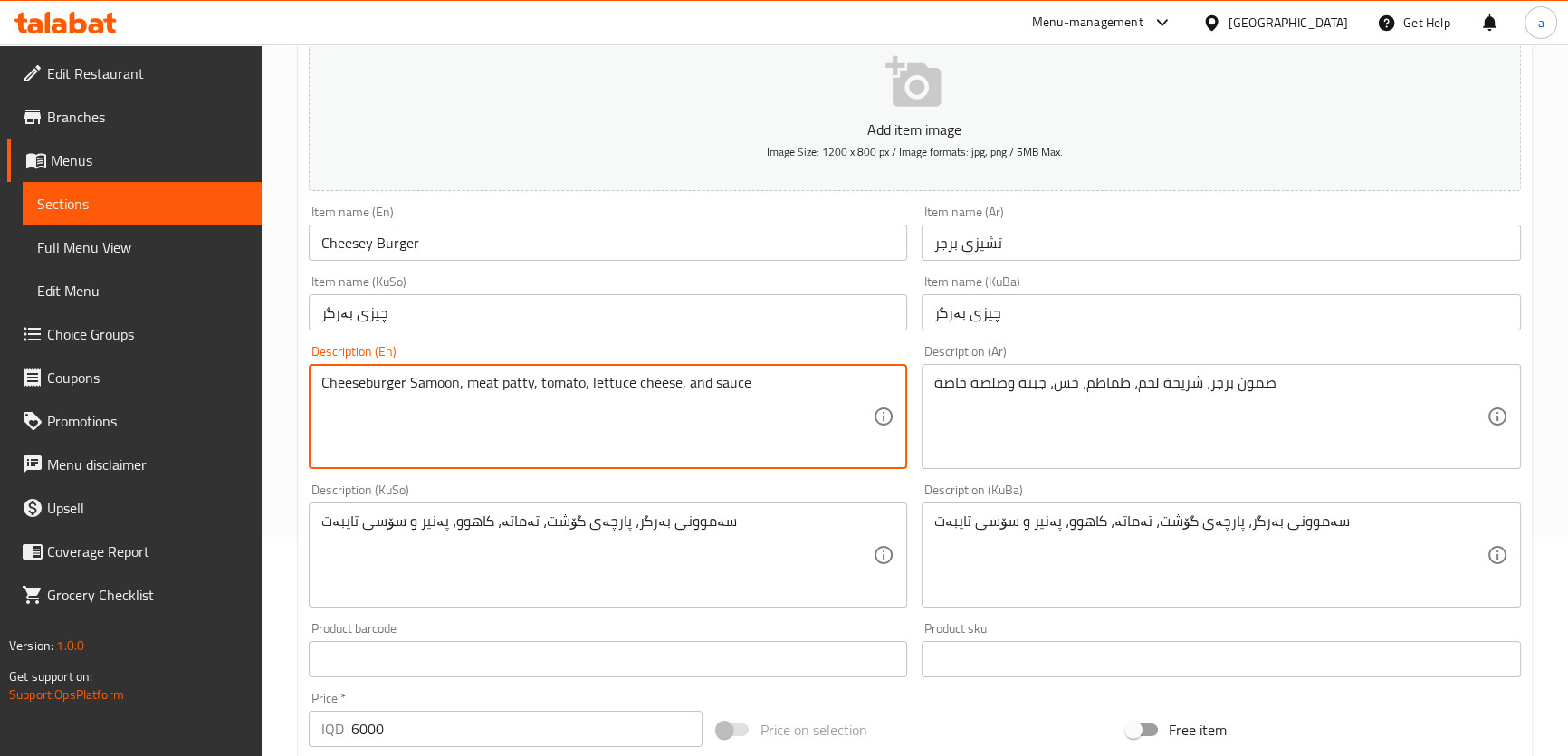
drag, startPoint x: 400, startPoint y: 380, endPoint x: 308, endPoint y: 385, distance: 92.1
click at [375, 381] on textarea "Burger Samoon, meat patty, tomato, lettuce cheese, and sauce" at bounding box center [597, 417] width 552 height 86
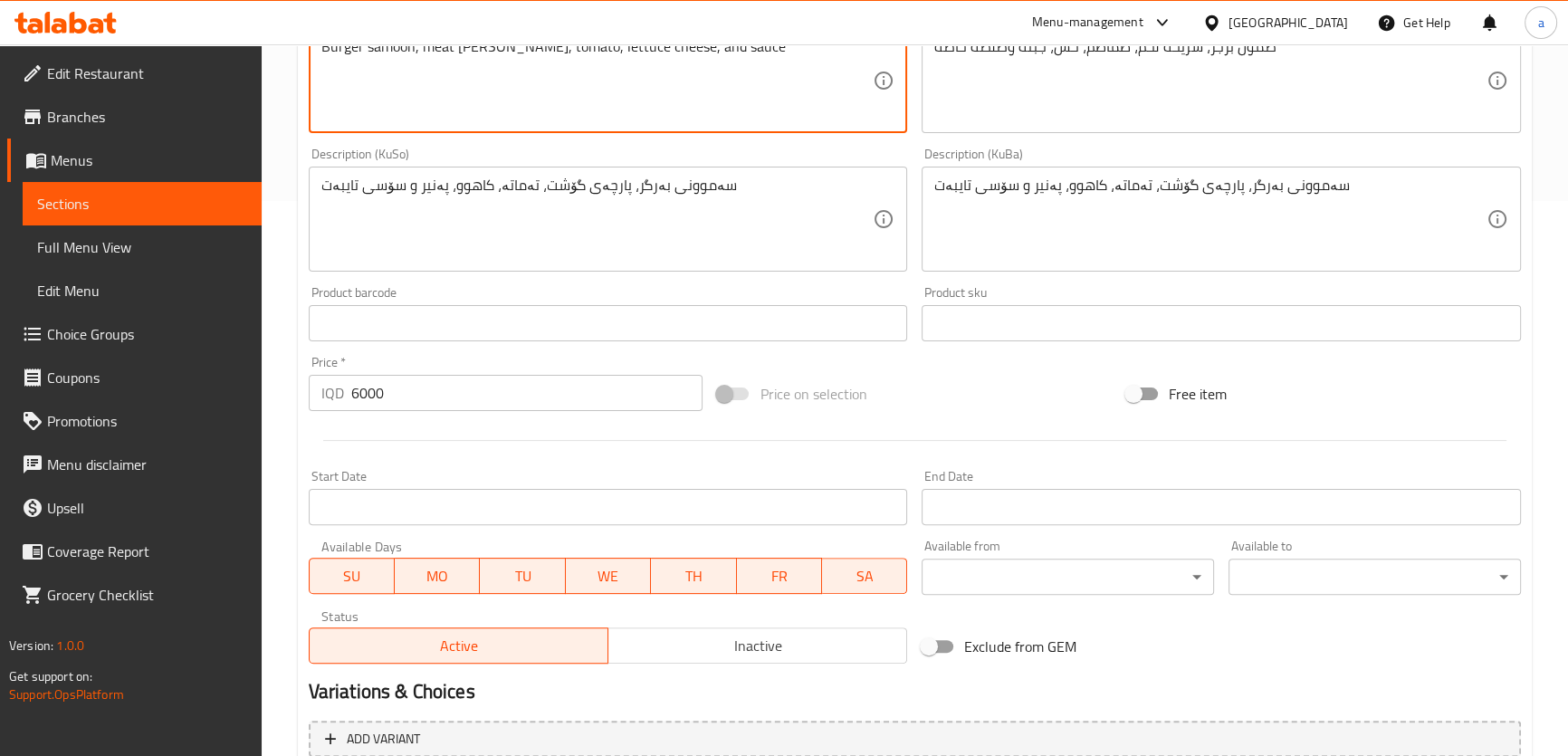
scroll to position [730, 0]
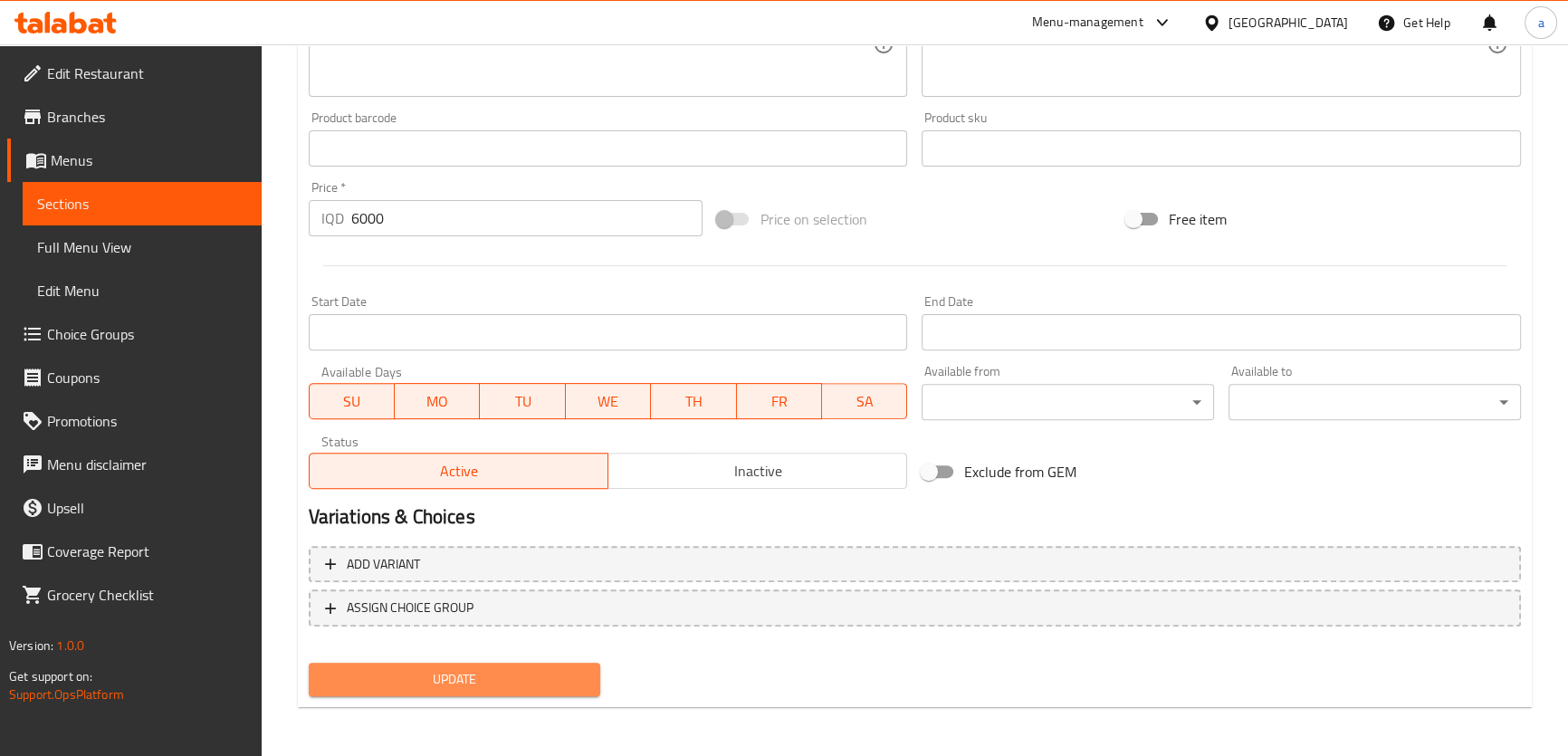
click at [492, 668] on span "Update" at bounding box center [455, 679] width 264 height 23
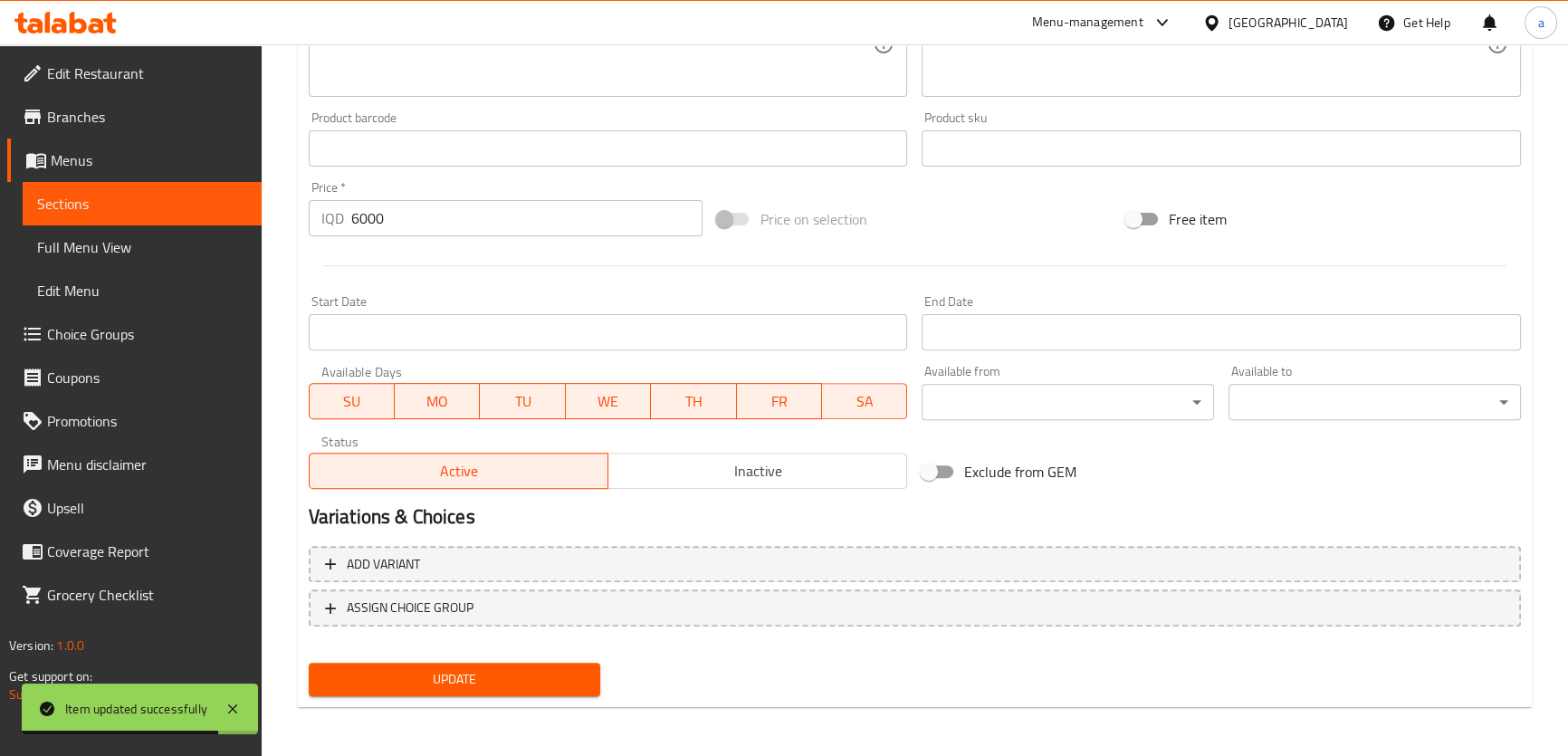
type textarea "Burger samoon, meat patty, tomato, lettuce cheese and sauce"
click at [503, 669] on span "Update" at bounding box center [455, 679] width 264 height 23
click at [199, 198] on span "Sections" at bounding box center [142, 203] width 210 height 22
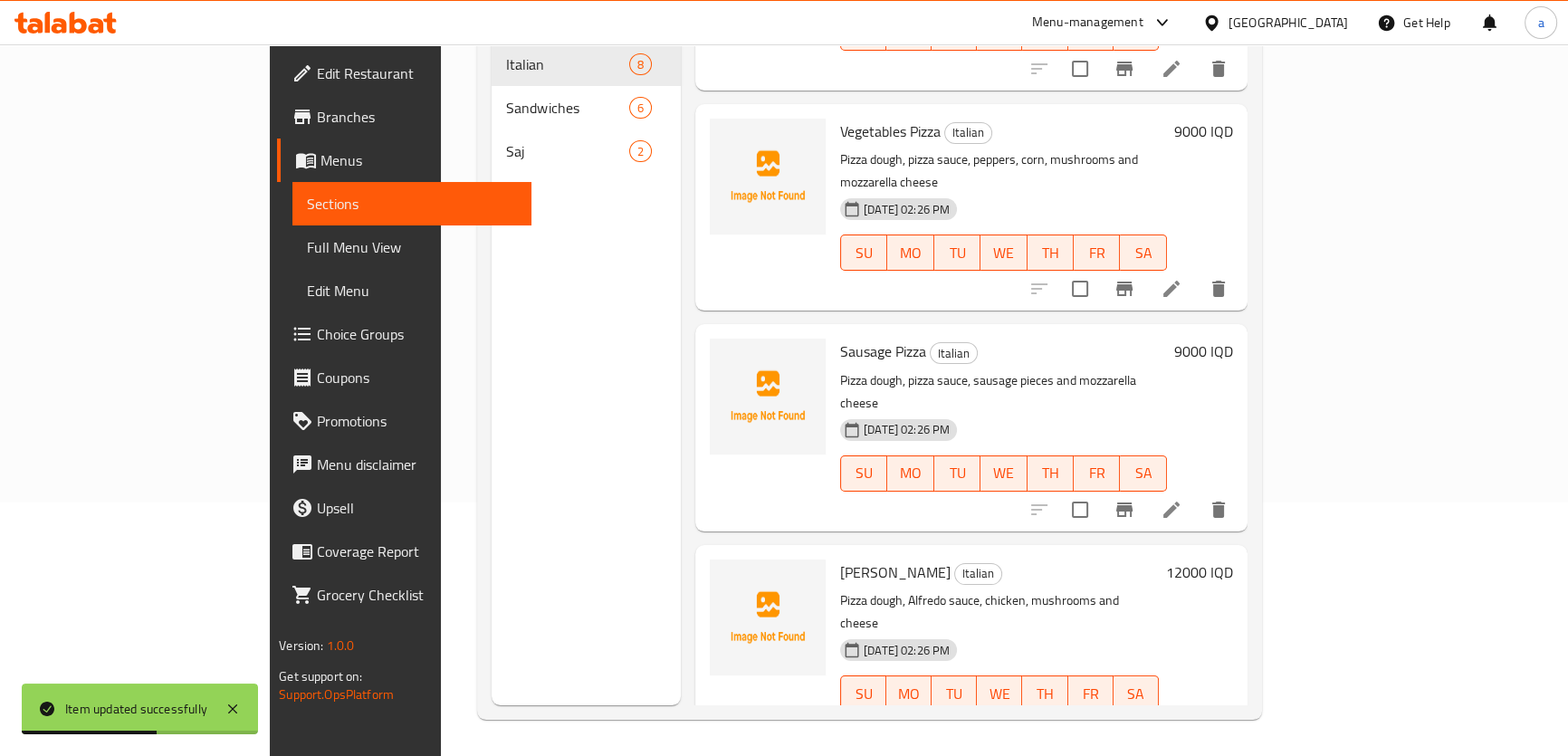
scroll to position [329, 0]
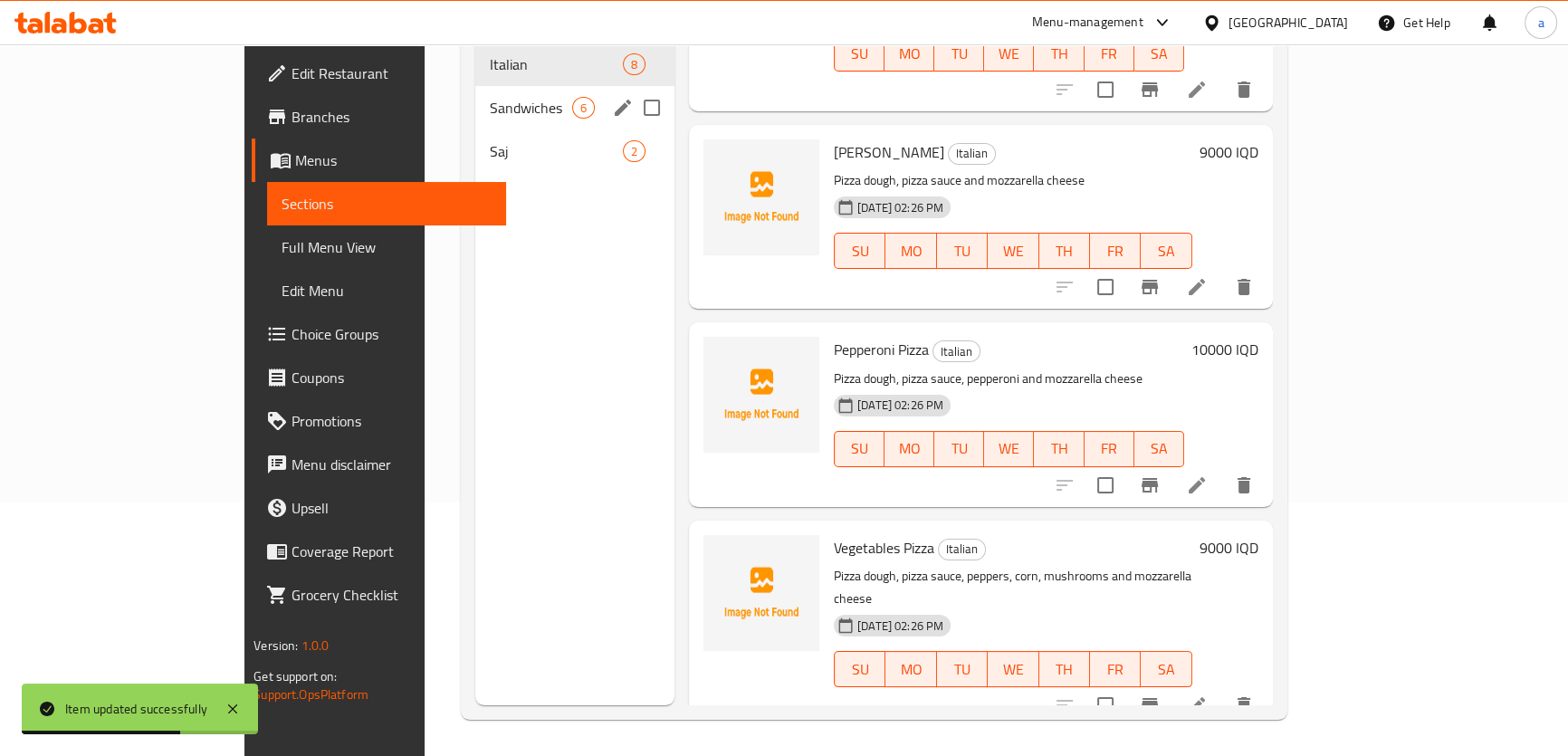
click at [490, 97] on span "Sandwiches" at bounding box center [530, 108] width 82 height 22
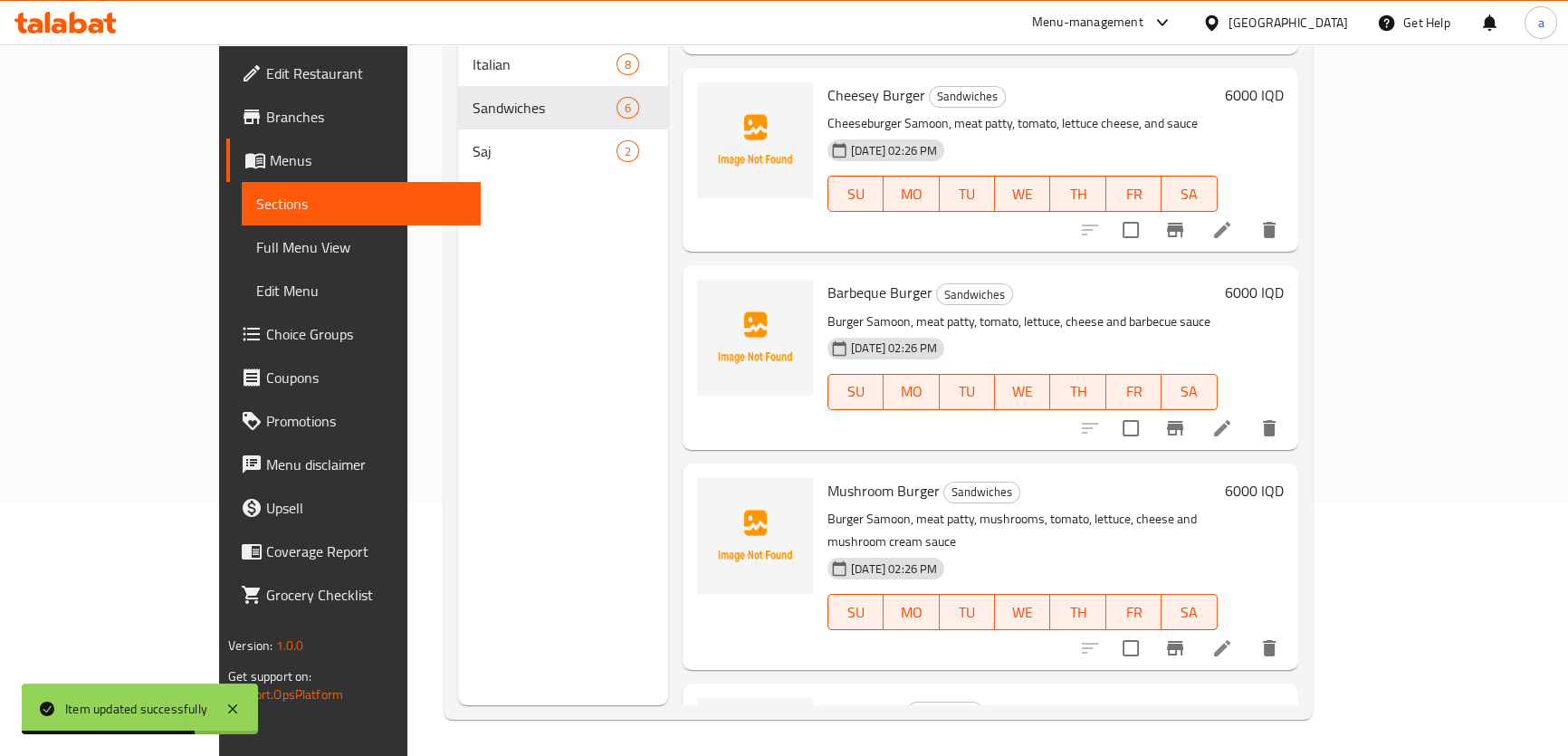
scroll to position [474, 0]
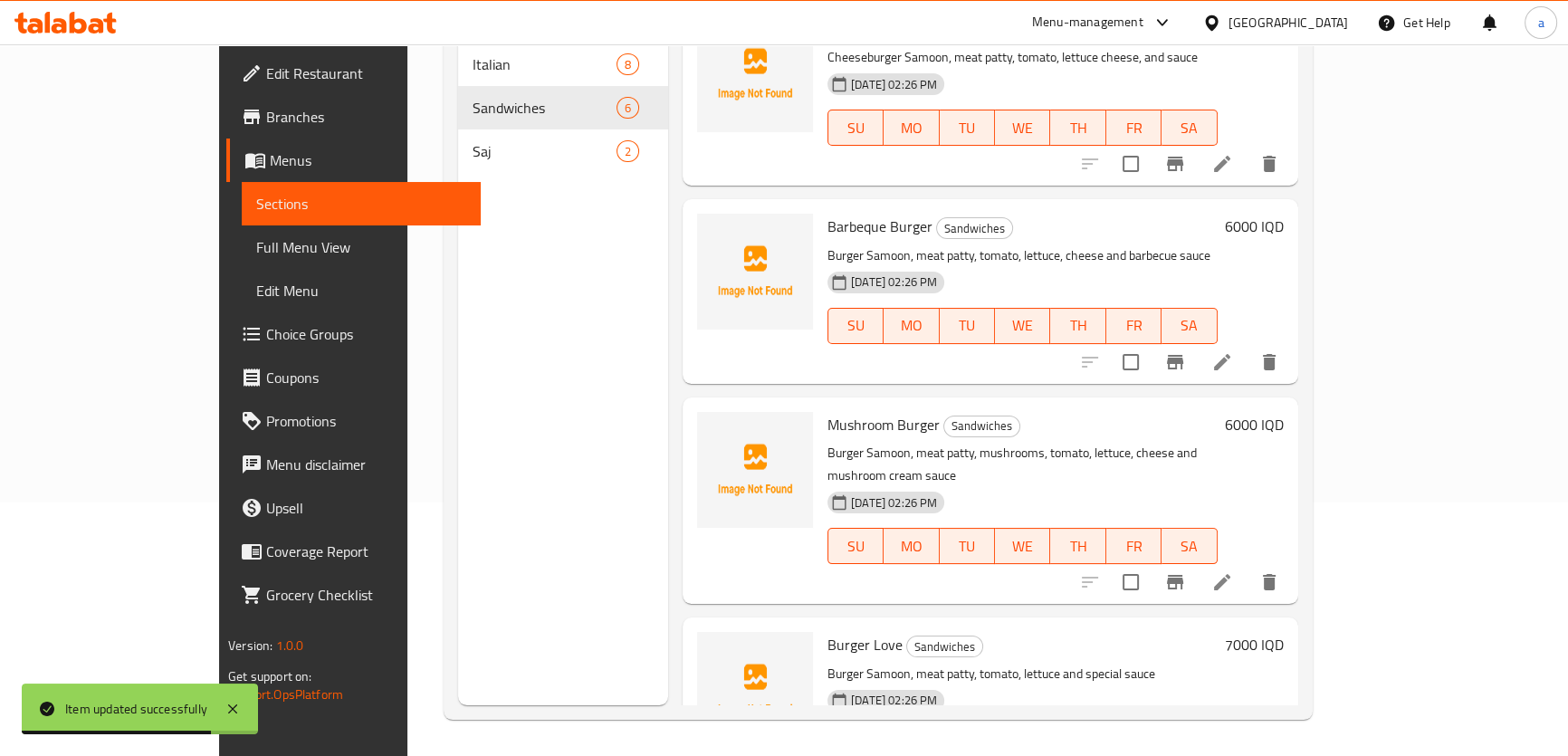
click at [1233, 572] on icon at bounding box center [1222, 582] width 22 height 22
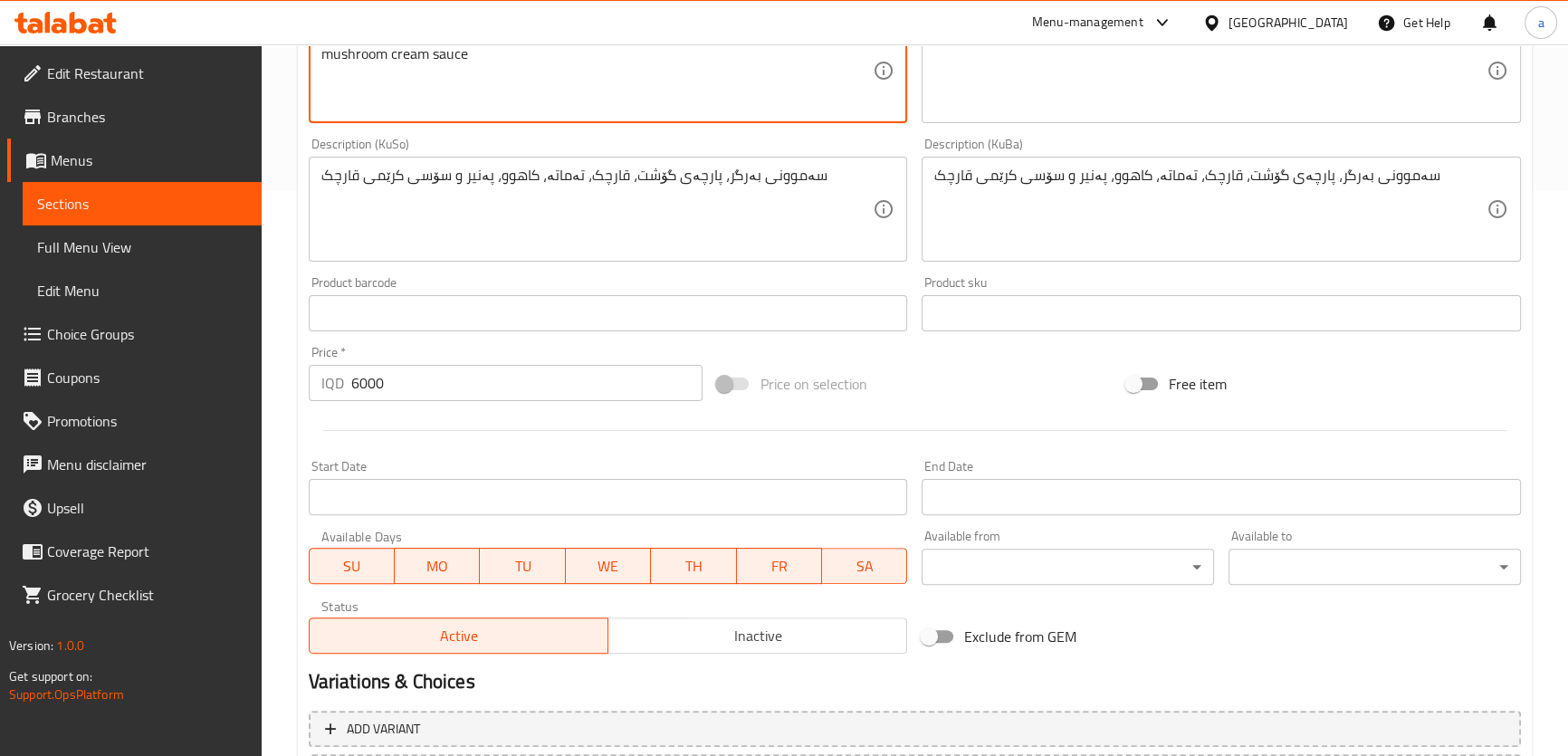
scroll to position [730, 0]
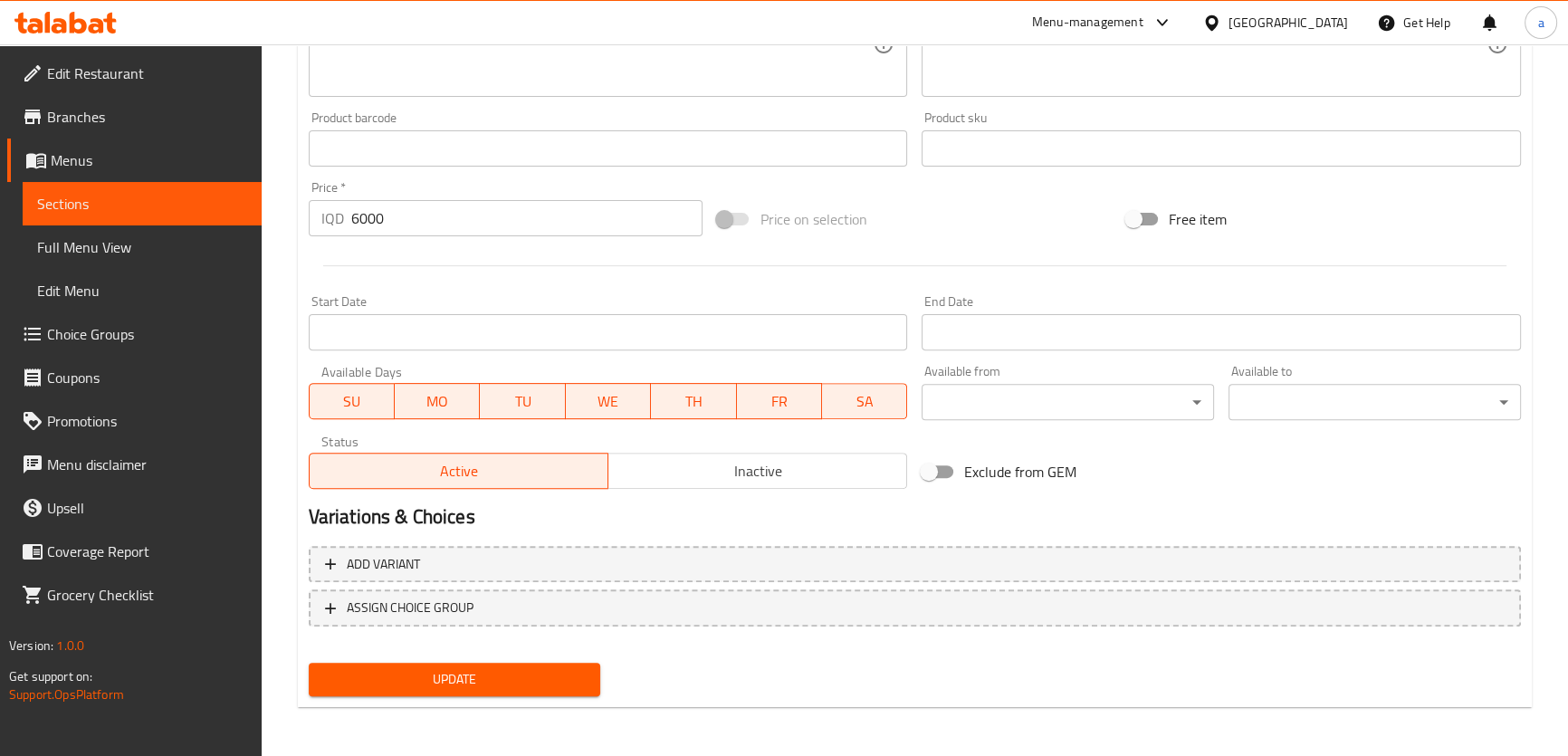
type textarea "Burger samoon, meat patty, mushrooms, tomato, lettuce, cheese and mushroom crea…"
click at [516, 662] on button "Update" at bounding box center [455, 679] width 292 height 33
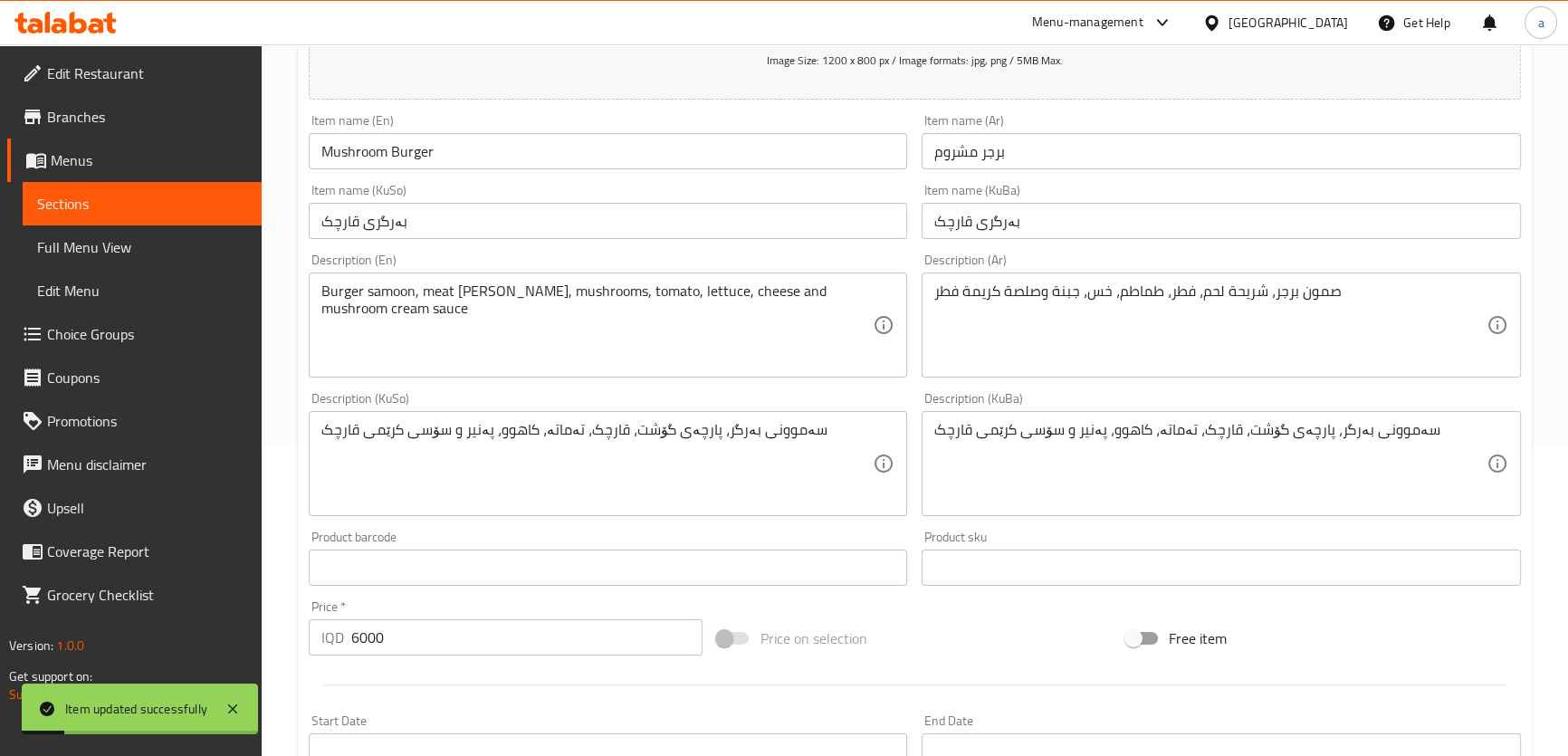
scroll to position [291, 0]
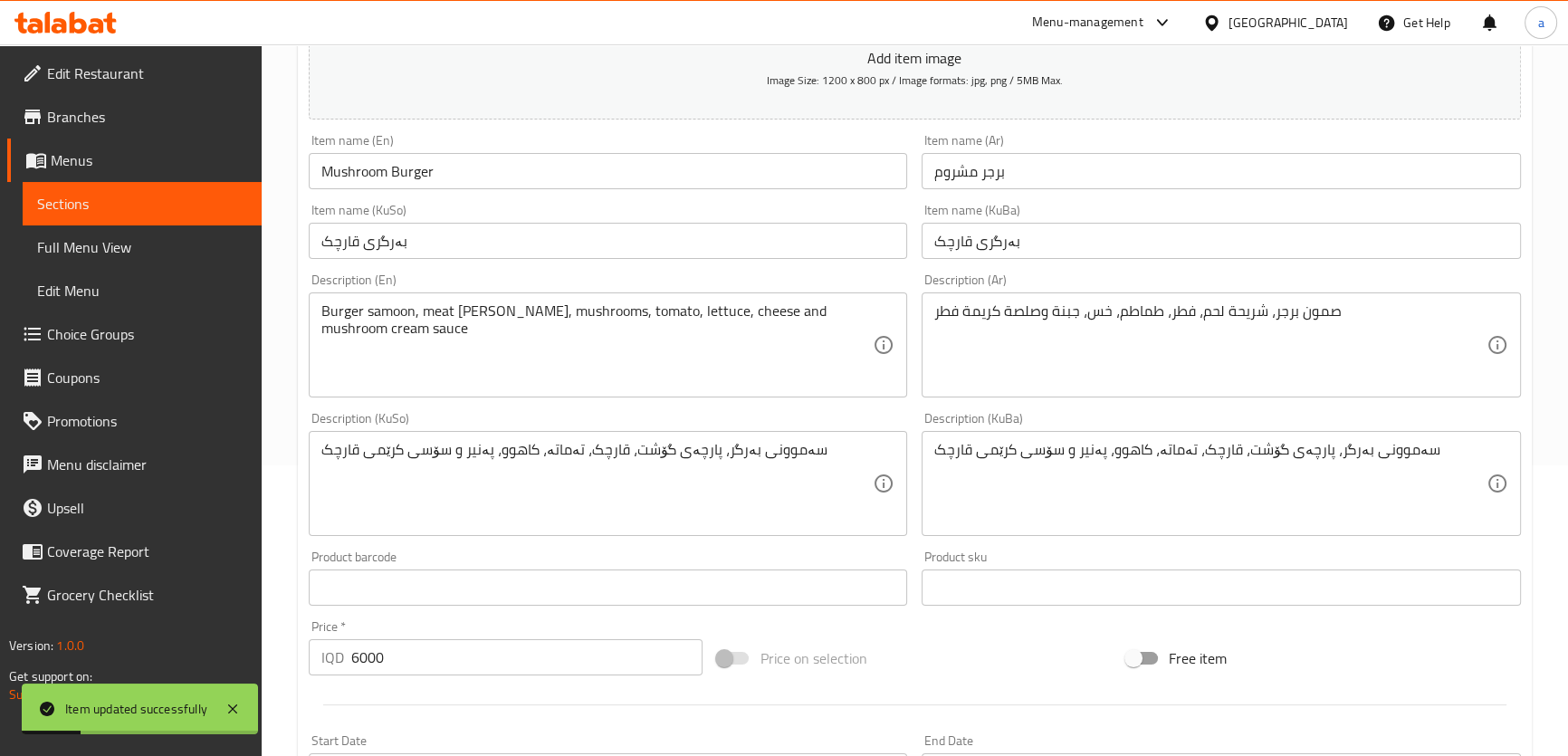
click at [230, 201] on span "Sections" at bounding box center [142, 203] width 210 height 22
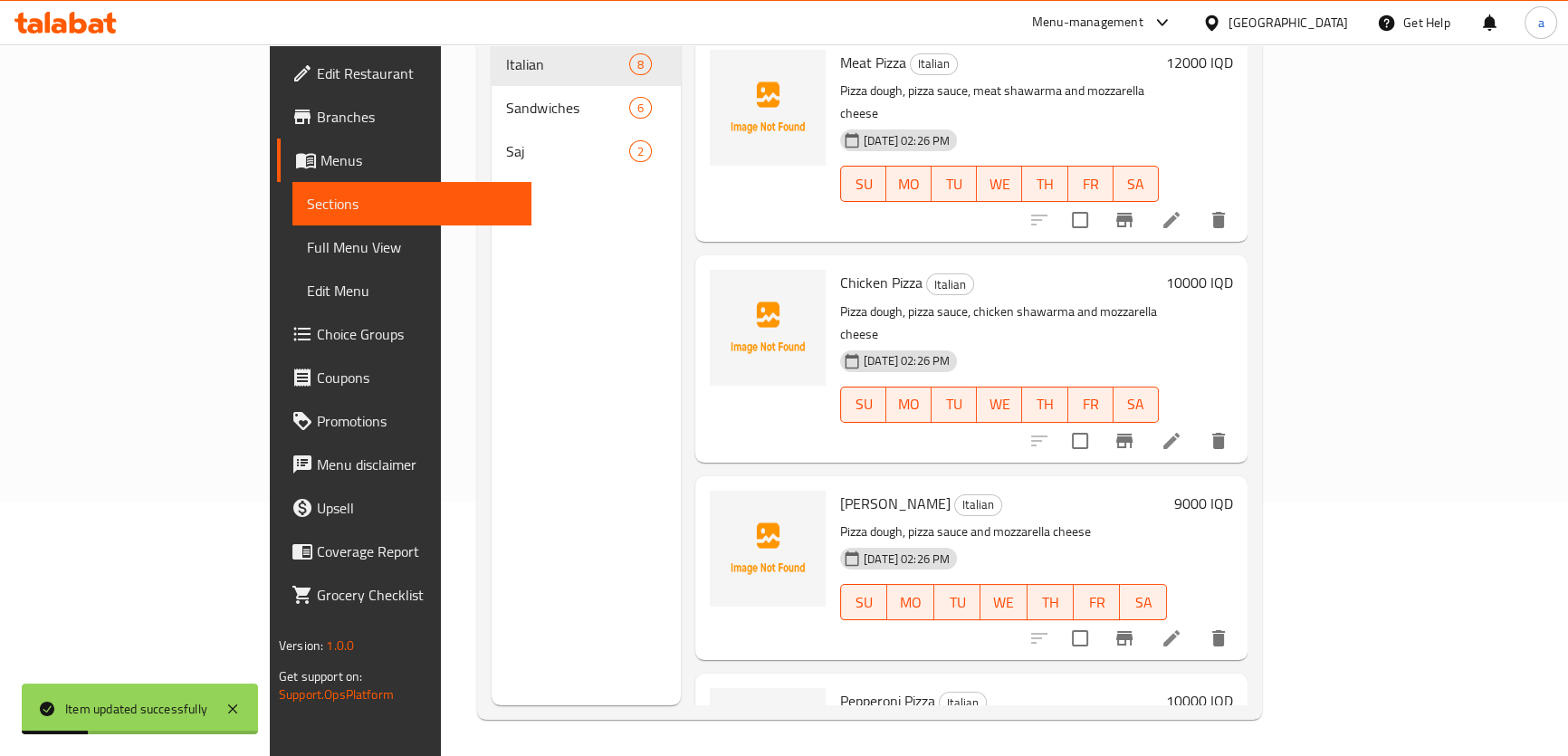
scroll to position [253, 0]
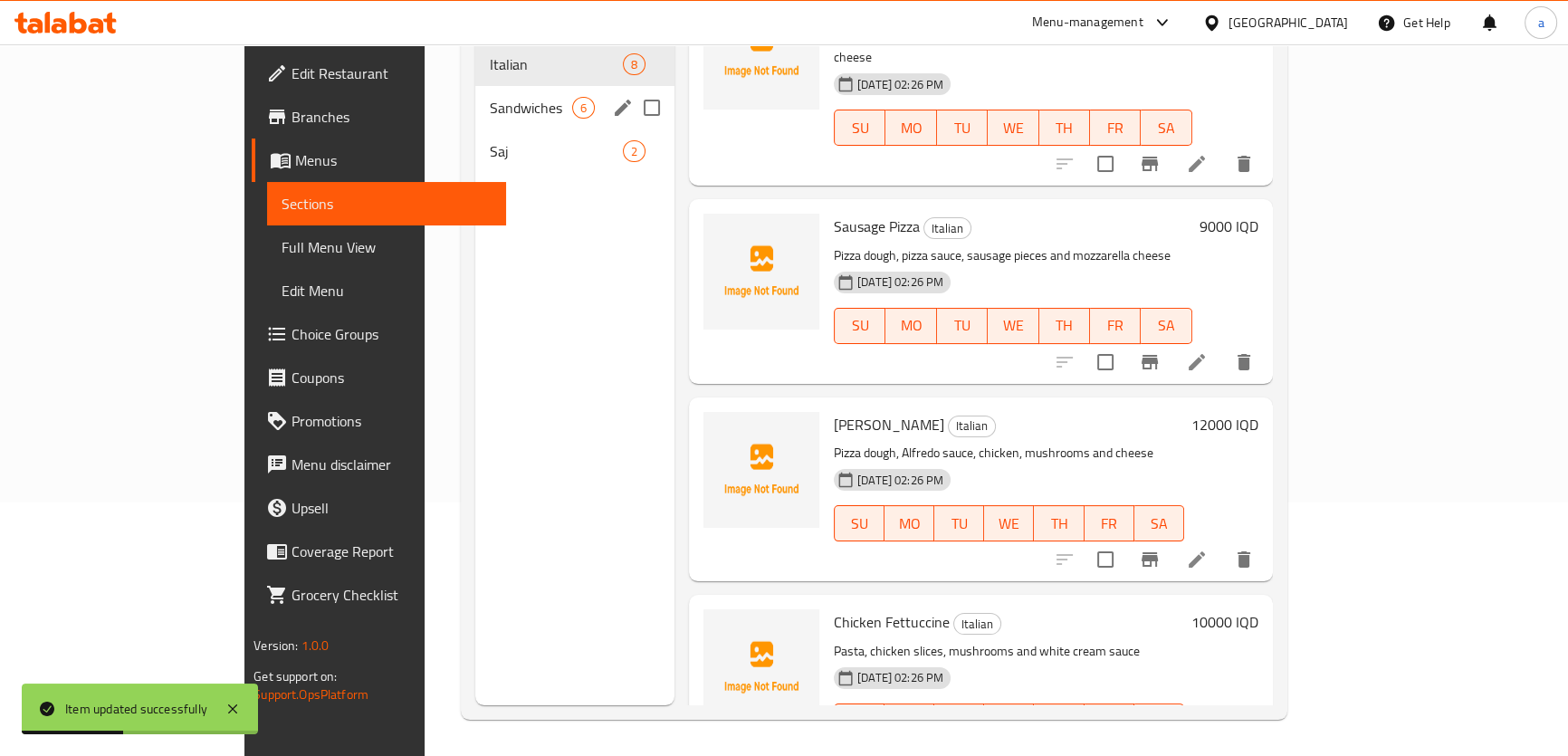
click at [475, 86] on div "Sandwiches 6" at bounding box center [575, 108] width 199 height 43
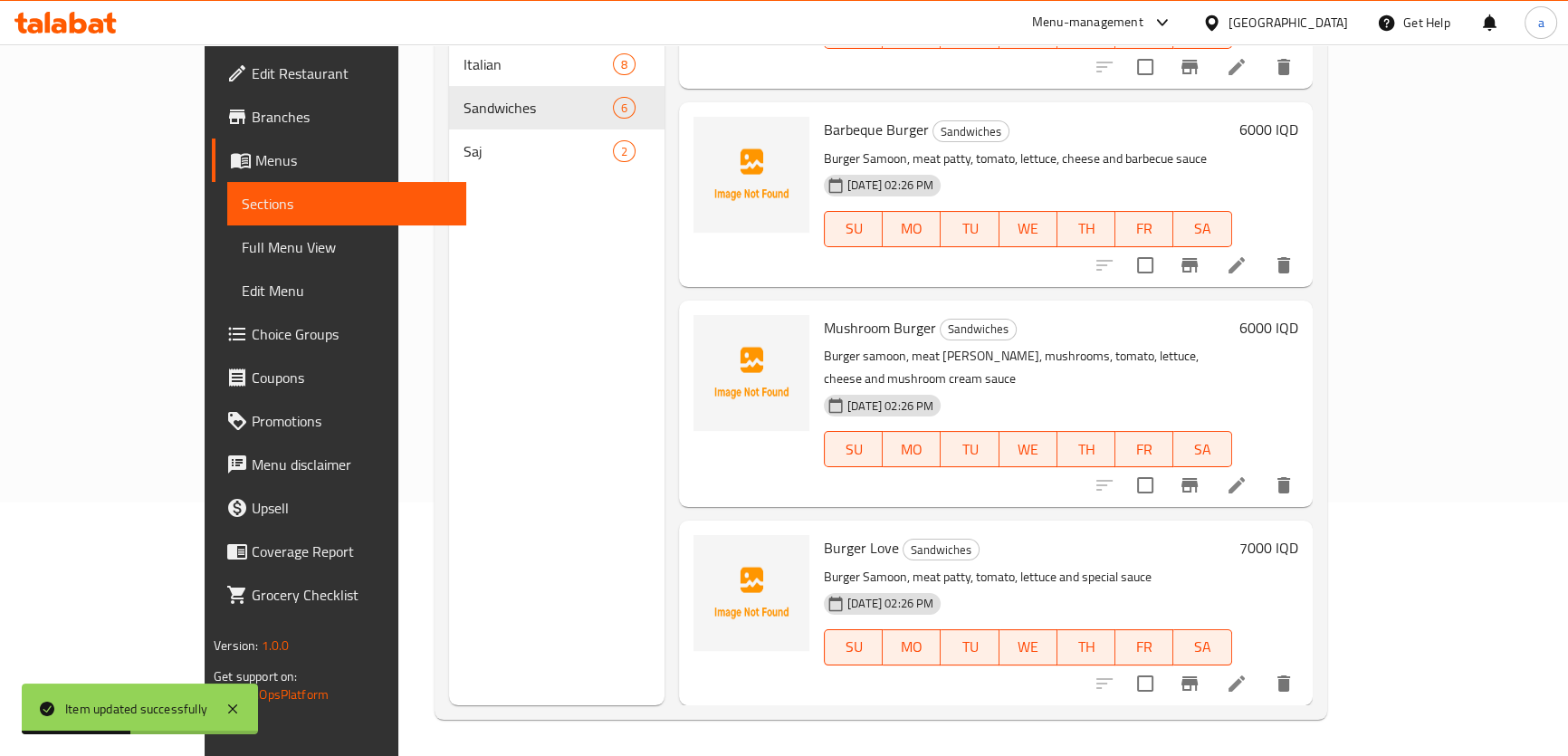
scroll to position [474, 0]
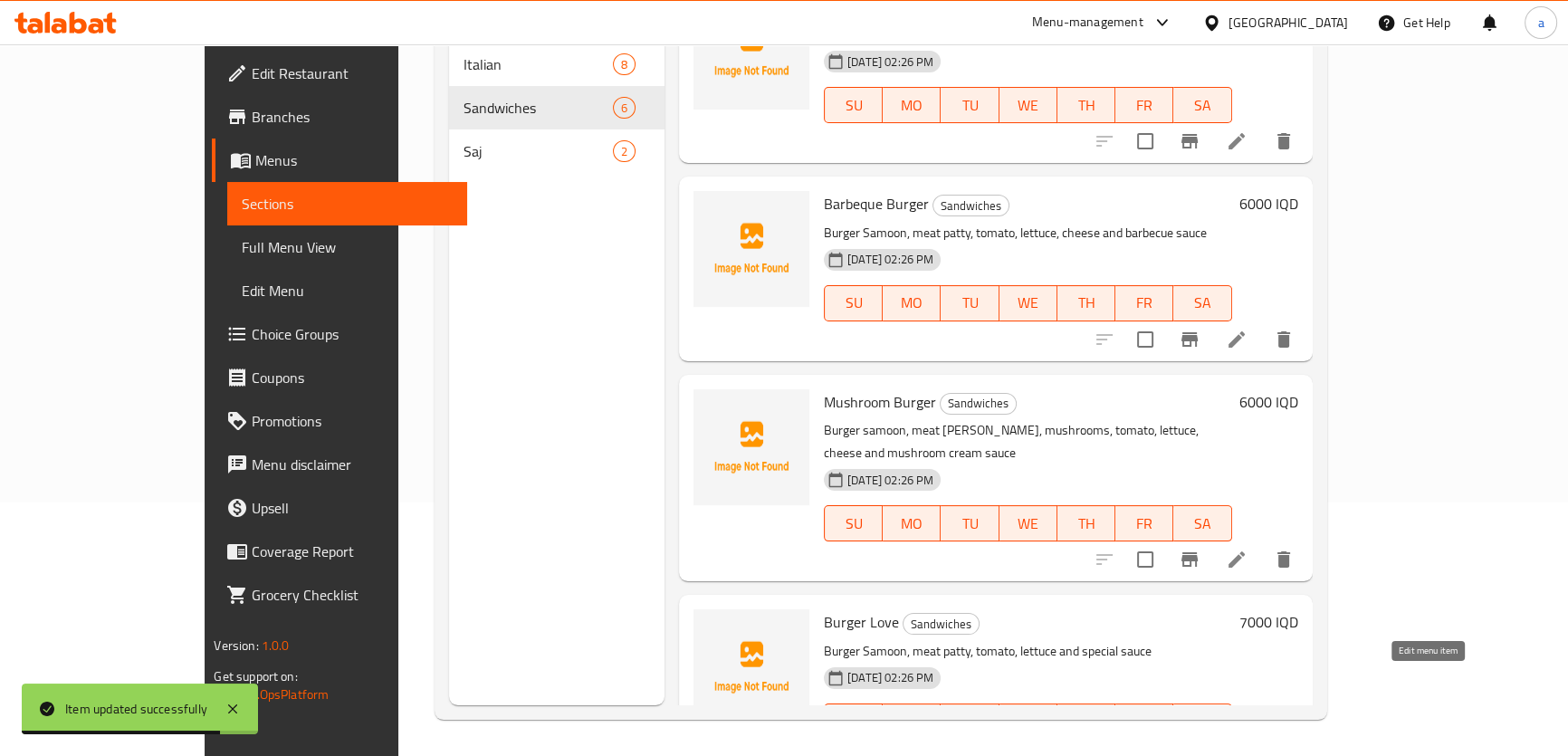
click at [1248, 747] on icon at bounding box center [1236, 757] width 22 height 22
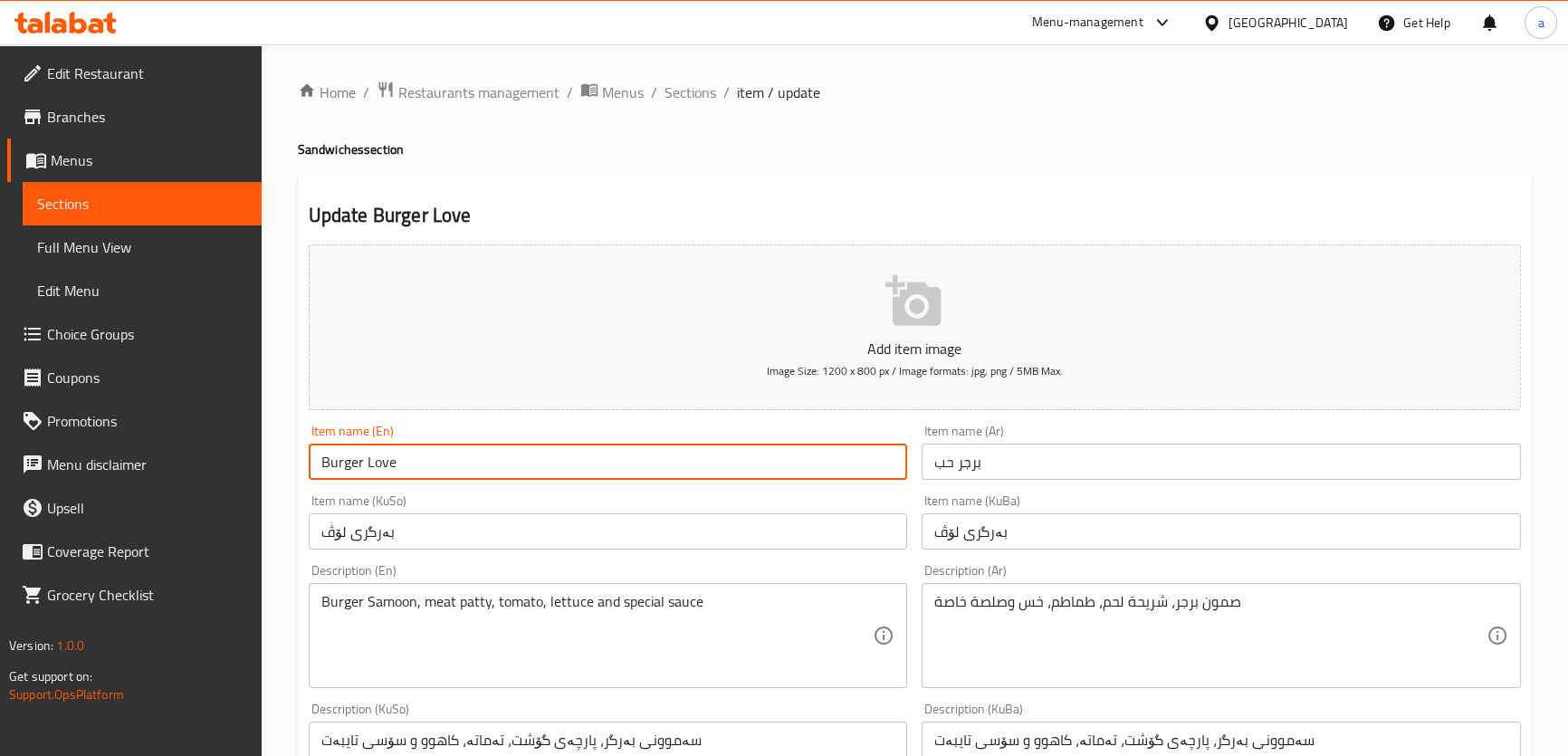
drag, startPoint x: 343, startPoint y: 463, endPoint x: 362, endPoint y: 490, distance: 33.0
click at [362, 490] on div "Add item image Image Size: 1200 x 800 px / Image formats: jpg, png / 5MB Max. I…" at bounding box center [915, 731] width 1227 height 988
click at [315, 460] on input "Burger" at bounding box center [609, 461] width 599 height 36
paste input "Love"
click at [322, 465] on input "Love Burger" at bounding box center [609, 461] width 599 height 36
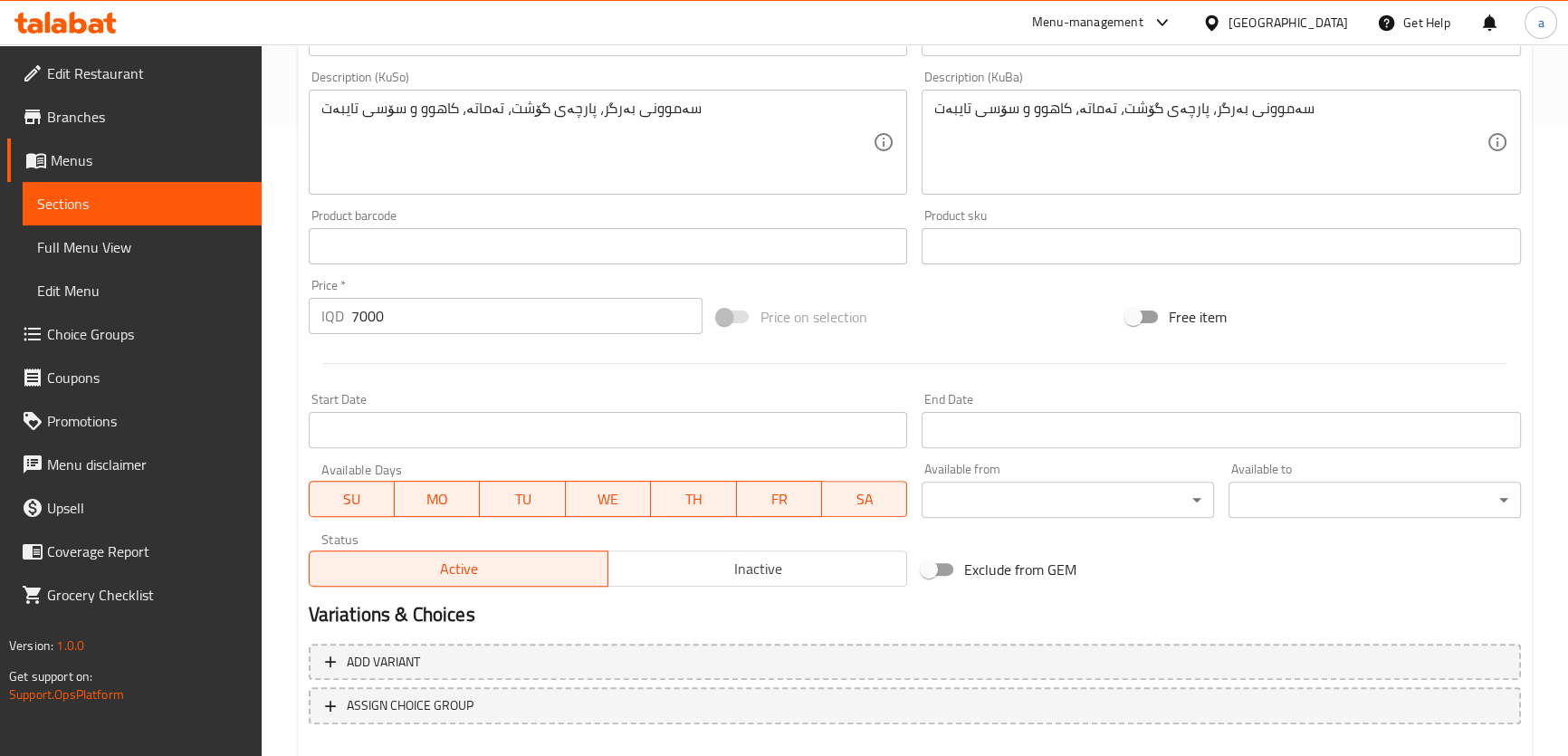
scroll to position [730, 0]
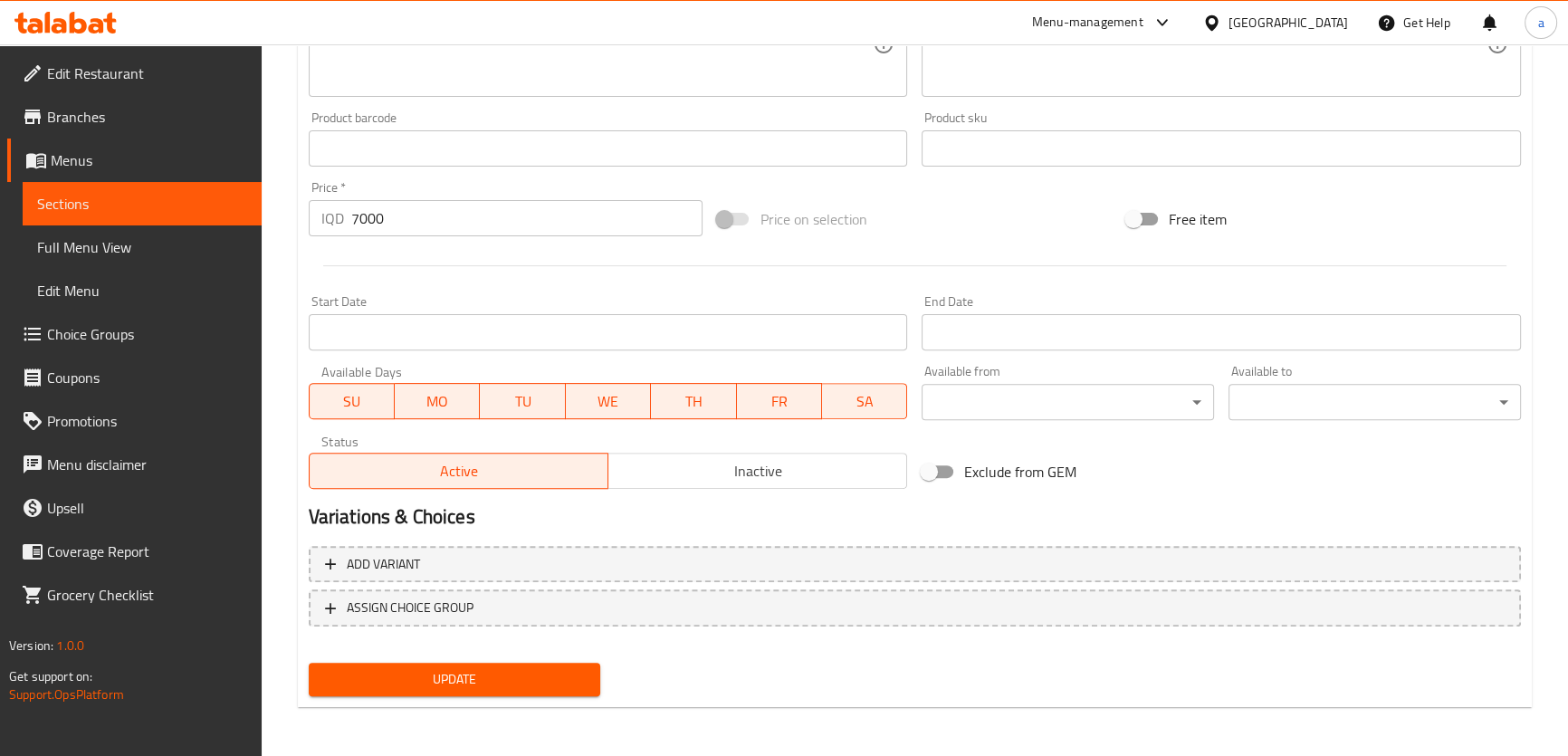
type input "Love Burger"
click at [500, 689] on button "Update" at bounding box center [455, 679] width 292 height 33
click at [218, 200] on span "Sections" at bounding box center [142, 203] width 210 height 22
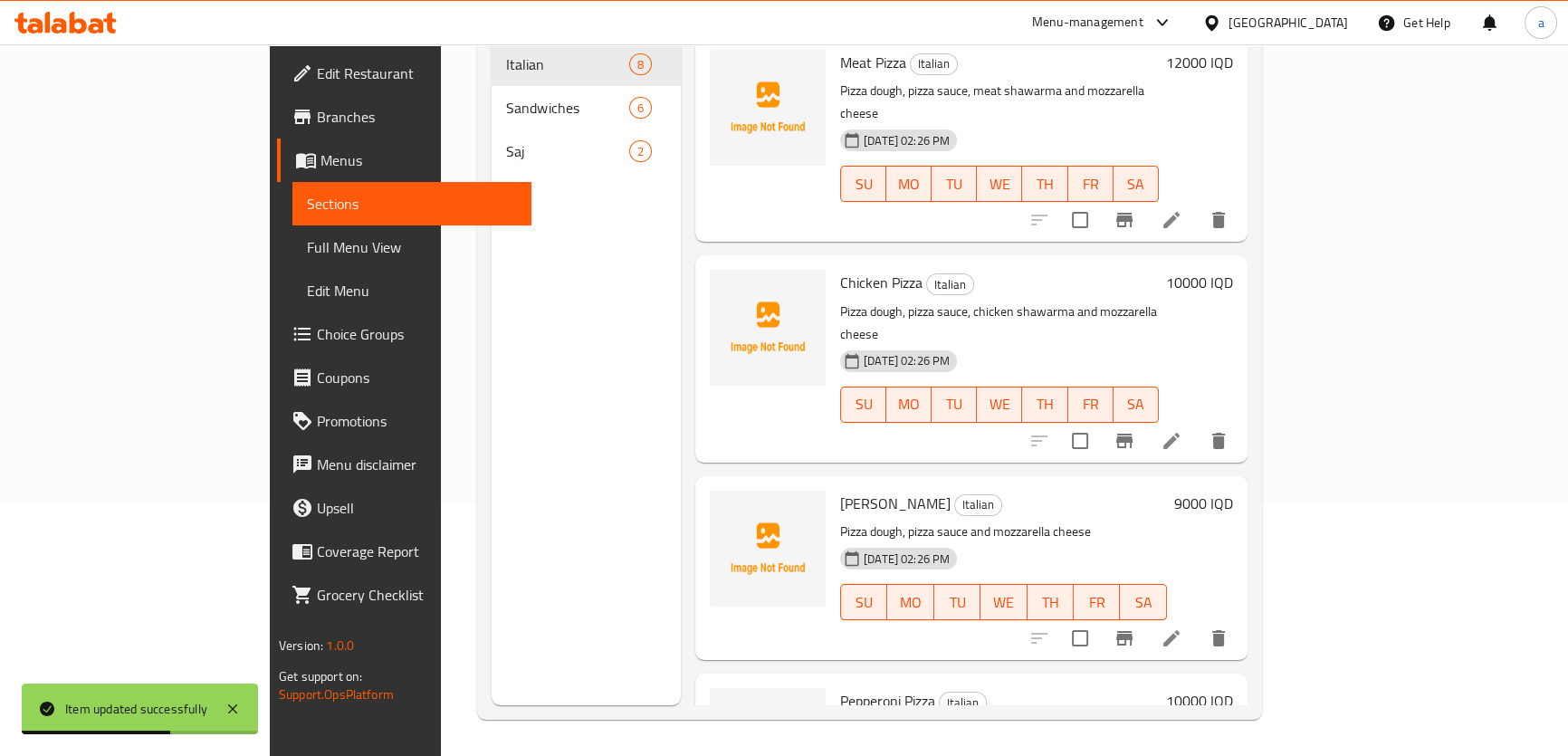
scroll to position [253, 0]
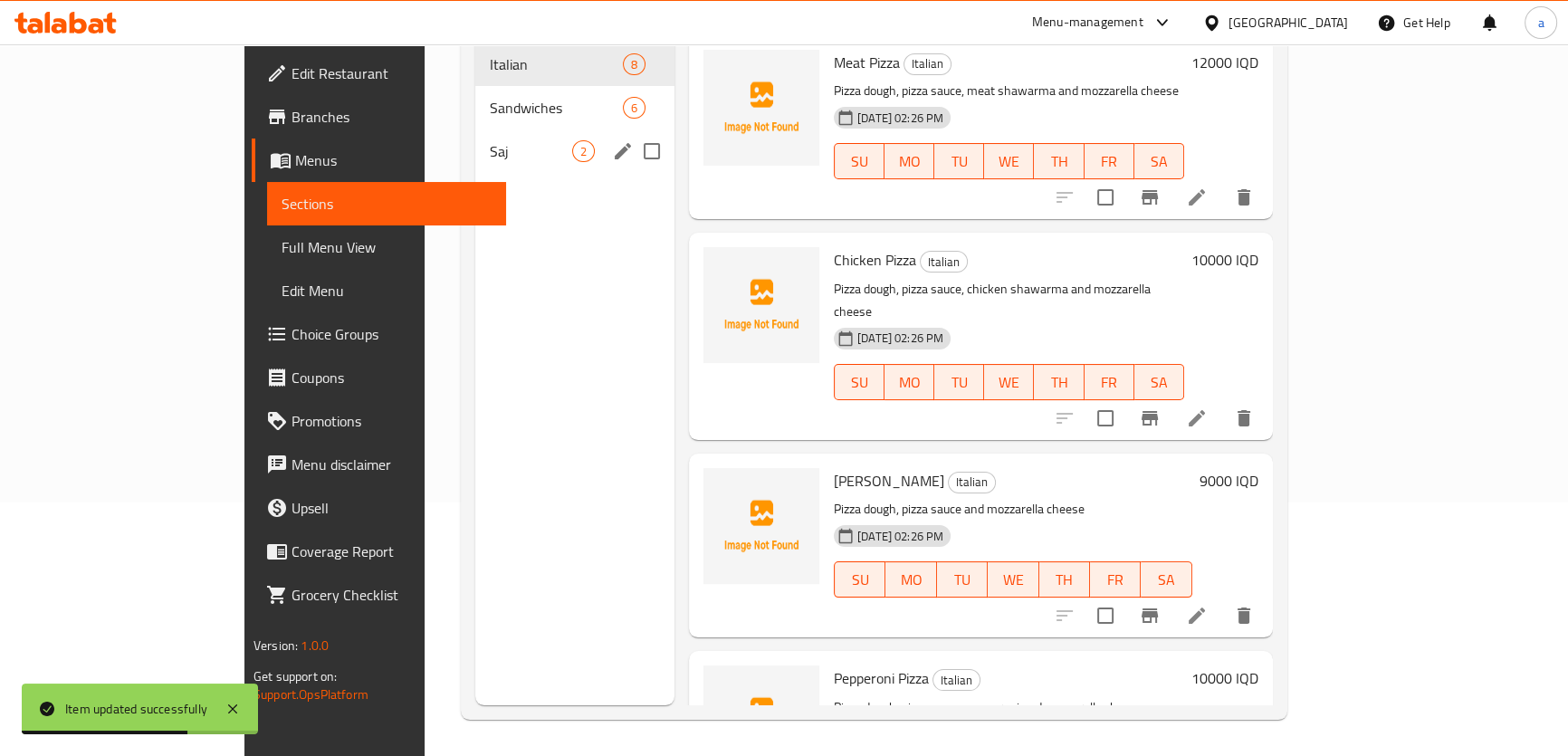
click at [490, 141] on span "Saj" at bounding box center [530, 151] width 82 height 22
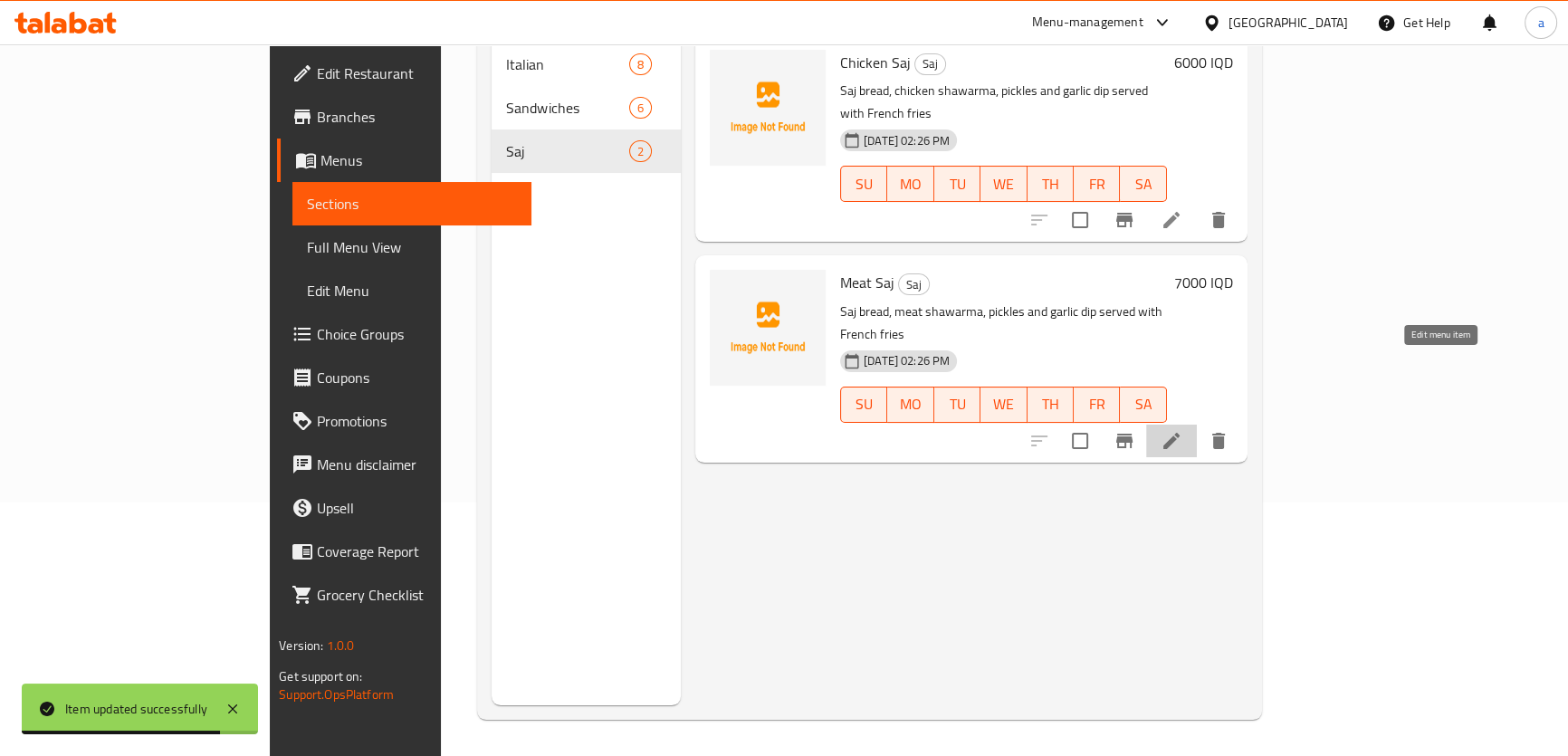
click at [1180, 433] on icon at bounding box center [1171, 440] width 16 height 16
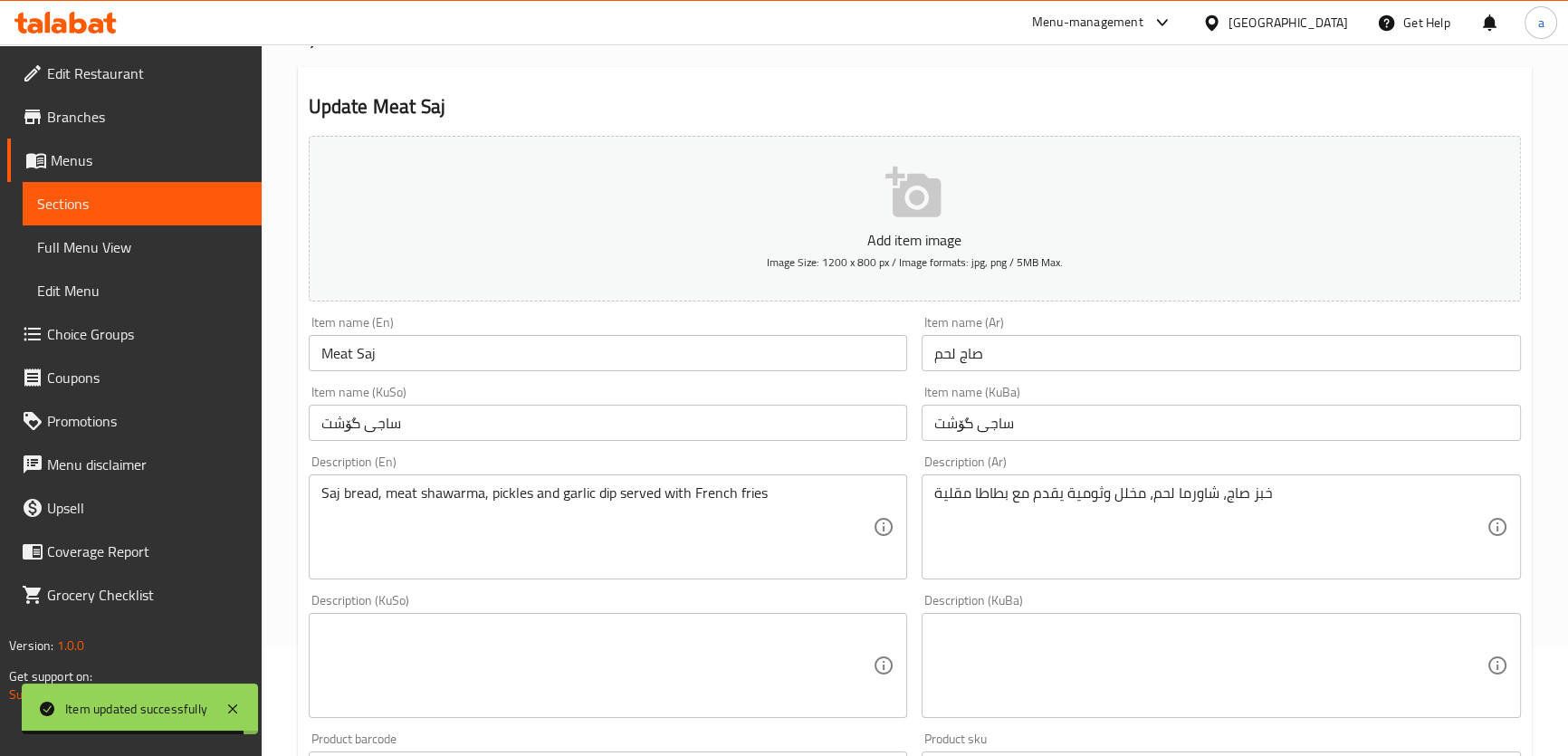
scroll to position [438, 0]
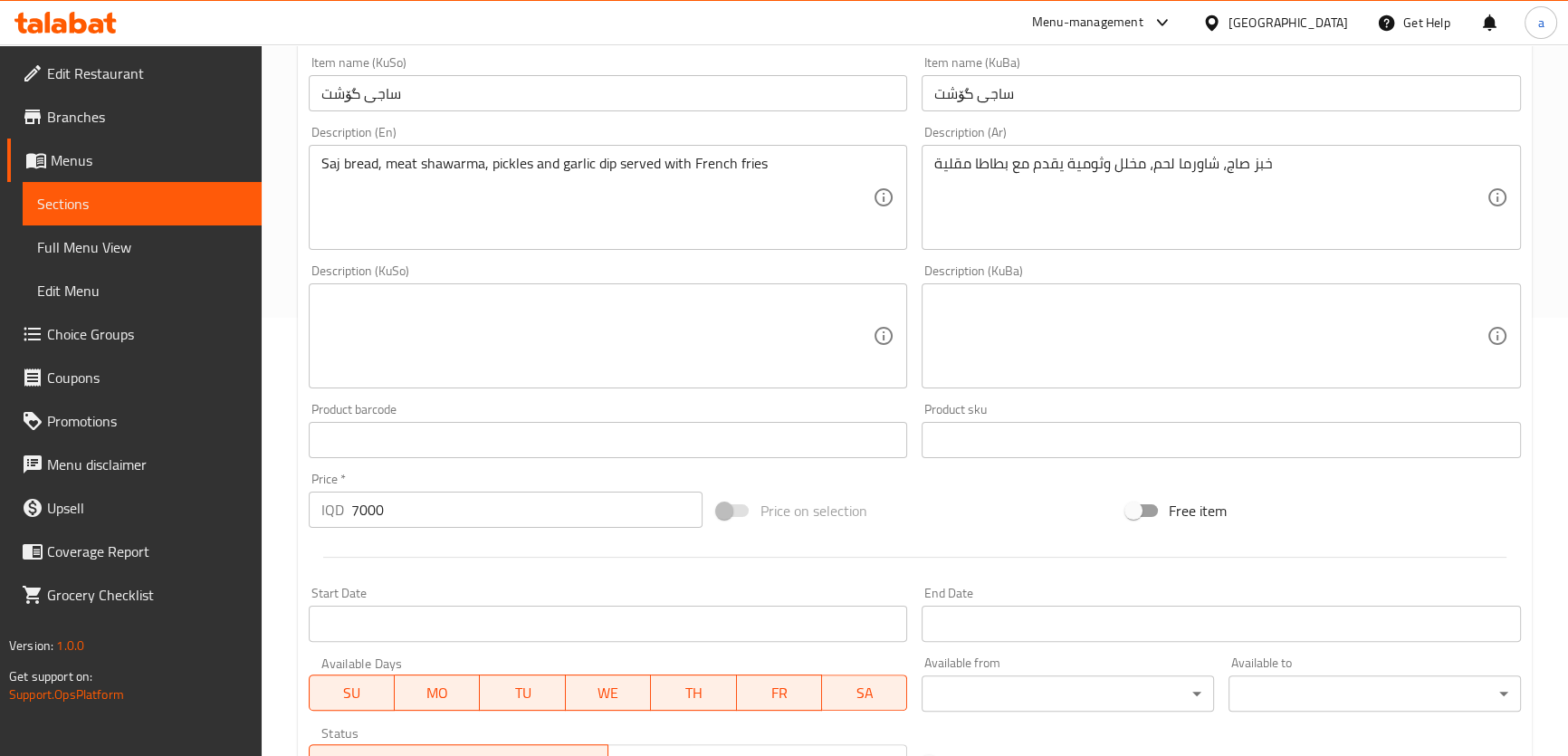
click at [739, 299] on textarea at bounding box center [597, 335] width 552 height 86
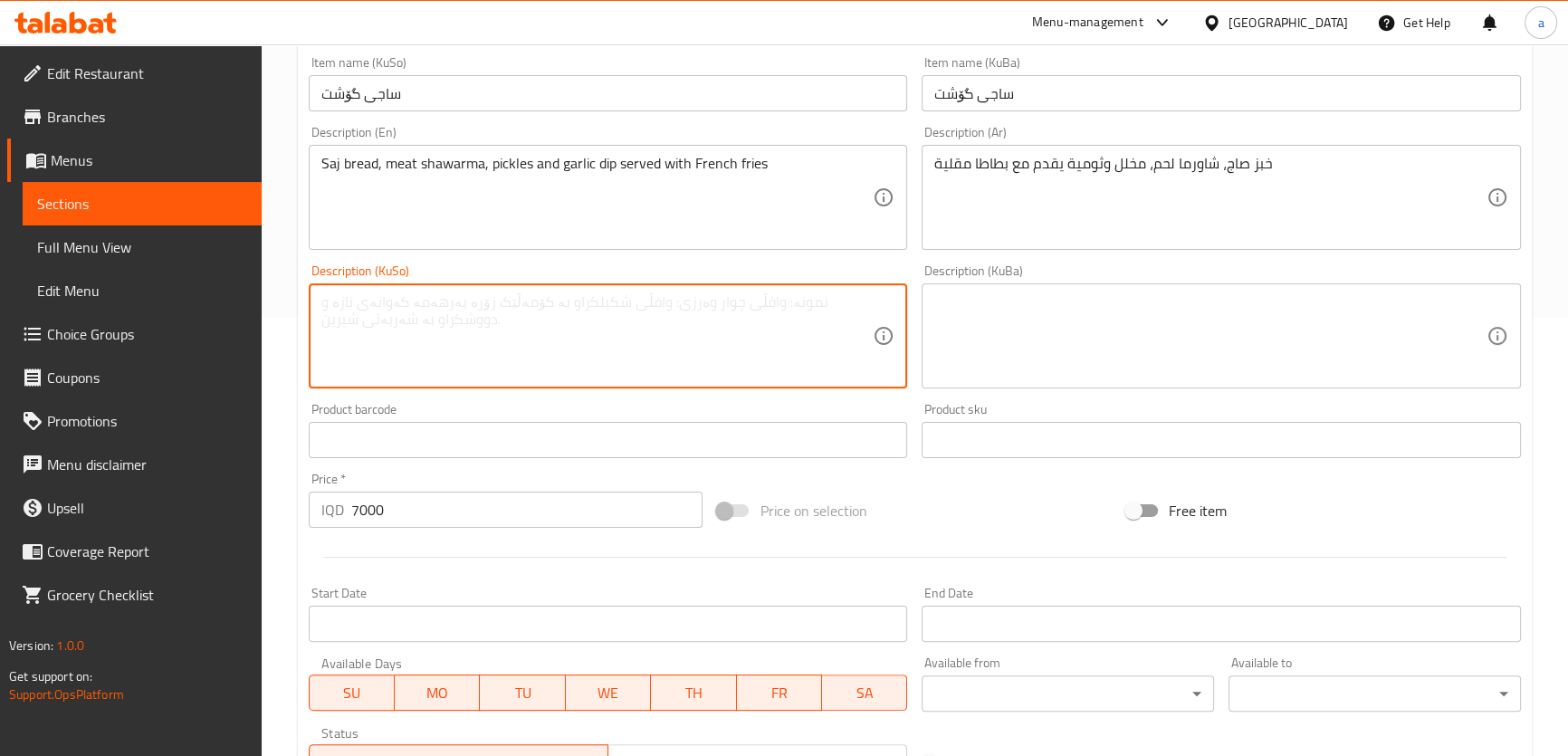
scroll to position [219, 0]
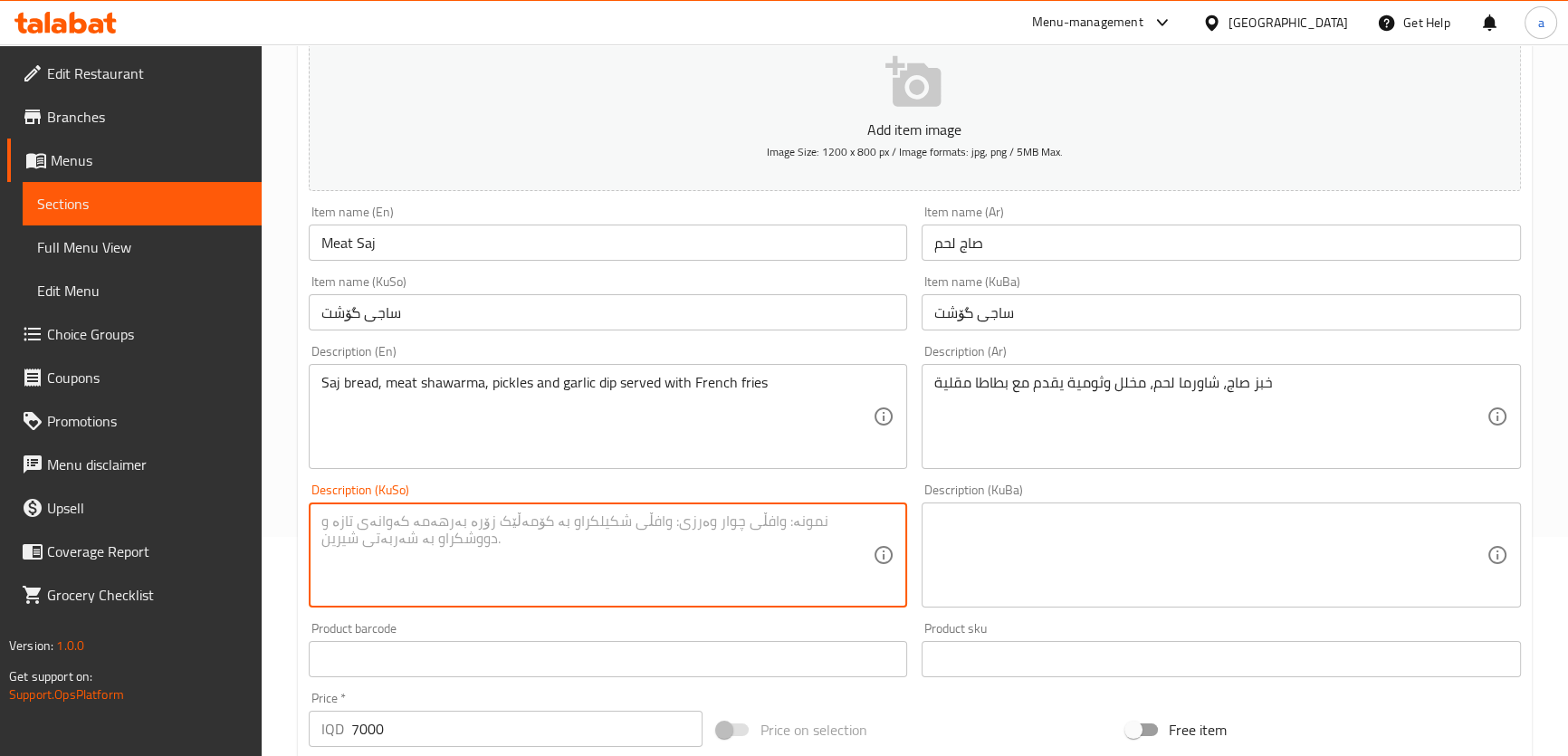
click at [644, 517] on textarea at bounding box center [597, 555] width 552 height 86
paste textarea "نانی ساج، شاورمەی مریشک، تورشی و سیراو پێشکەش دەکرێت لەگەڵ فینگەر"
click at [623, 521] on textarea "نانی ساج، شاورمەی مریشک، تورشی و سیراو پێشکەش دەکرێت لەگەڵ فینگەر" at bounding box center [597, 555] width 552 height 86
click at [623, 523] on textarea "نانی ساج، شاورمەی مریشک، تورشی و سیراو پێشکەش دەکرێت لەگەڵ فینگەر" at bounding box center [597, 555] width 552 height 86
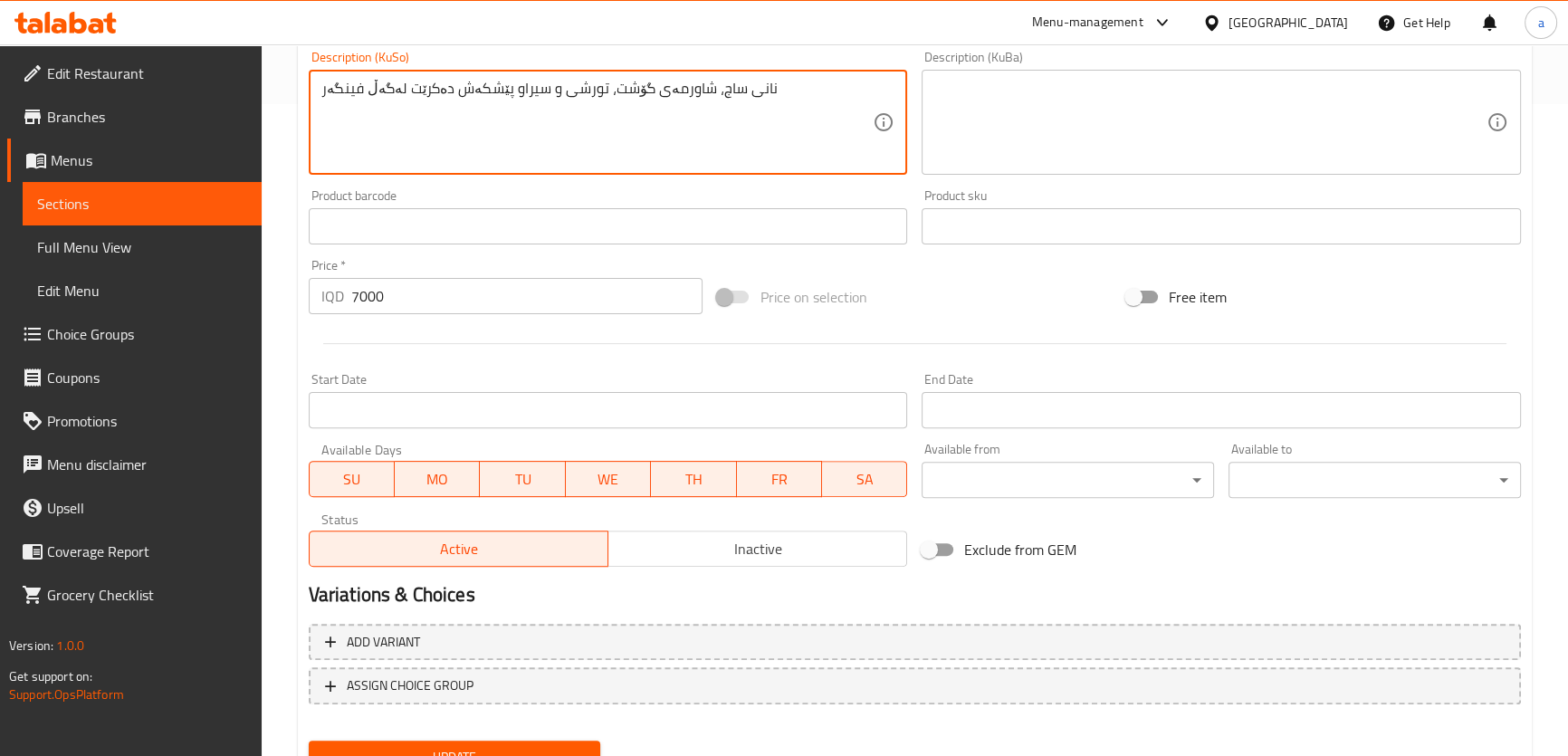
scroll to position [730, 0]
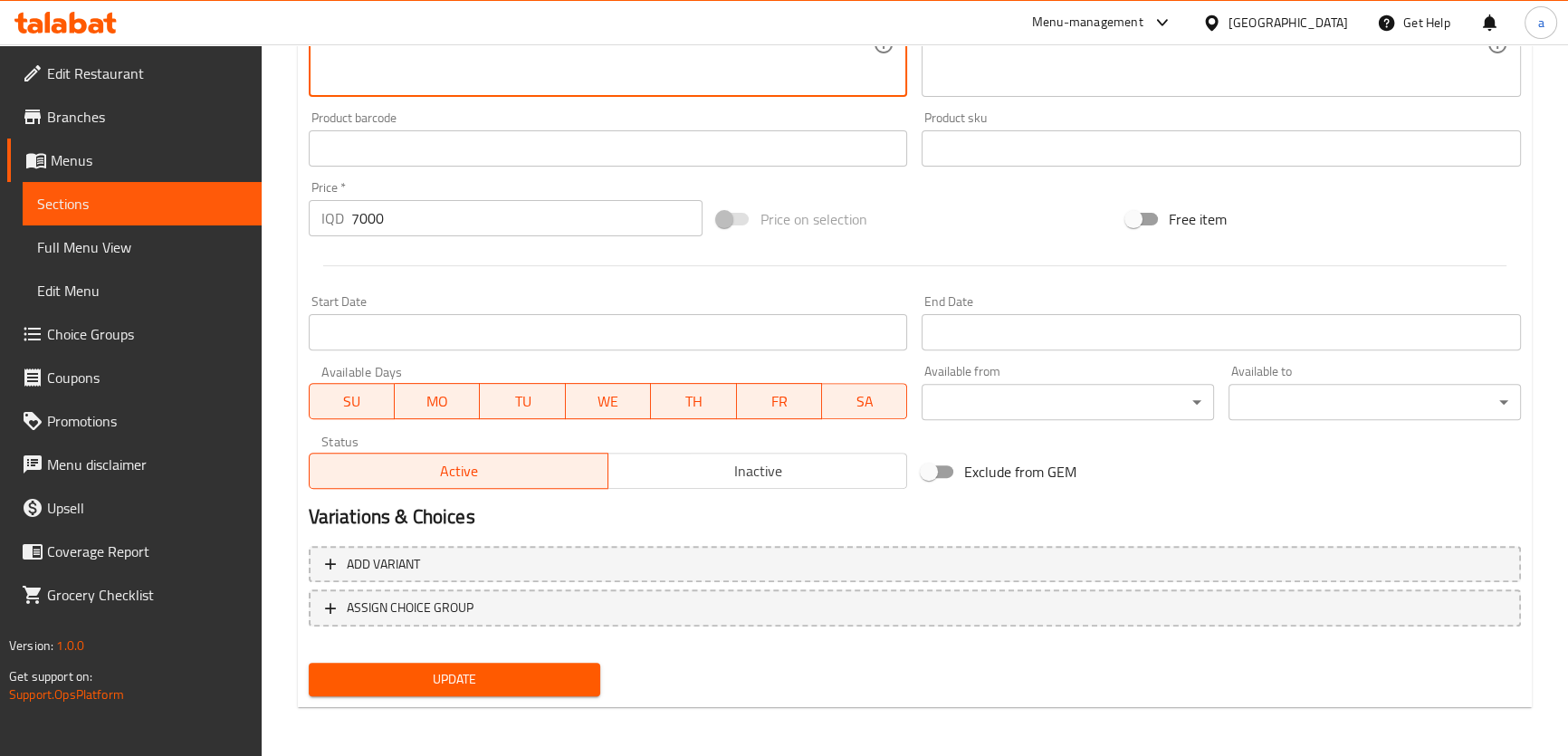
type textarea "نانی ساج، شاورمەی گۆشت، تورشی و سیراو پێشکەش دەکرێت لەگەڵ فینگەر"
click at [494, 680] on span "Update" at bounding box center [455, 679] width 264 height 23
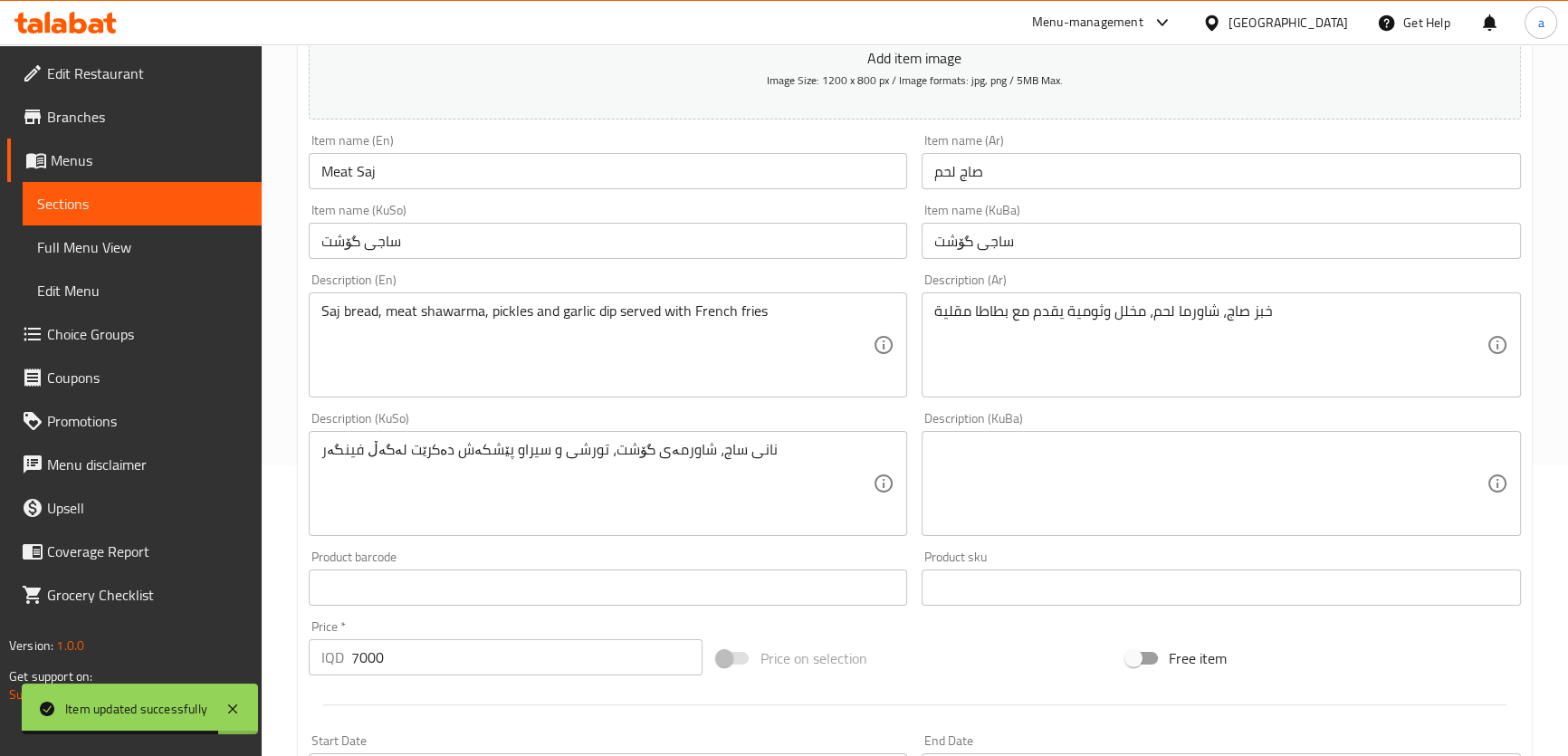
click at [233, 201] on span "Sections" at bounding box center [142, 203] width 210 height 22
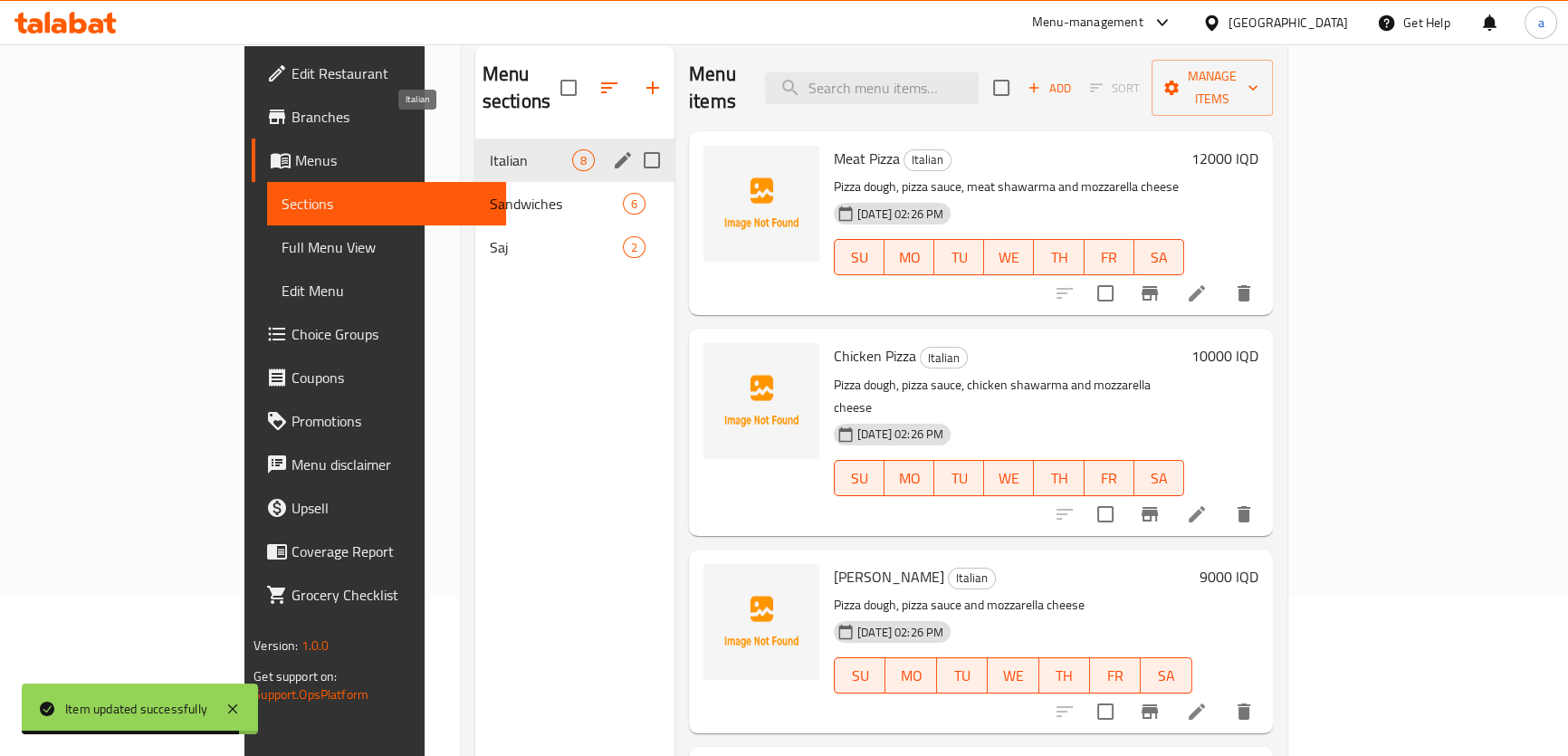
scroll to position [34, 0]
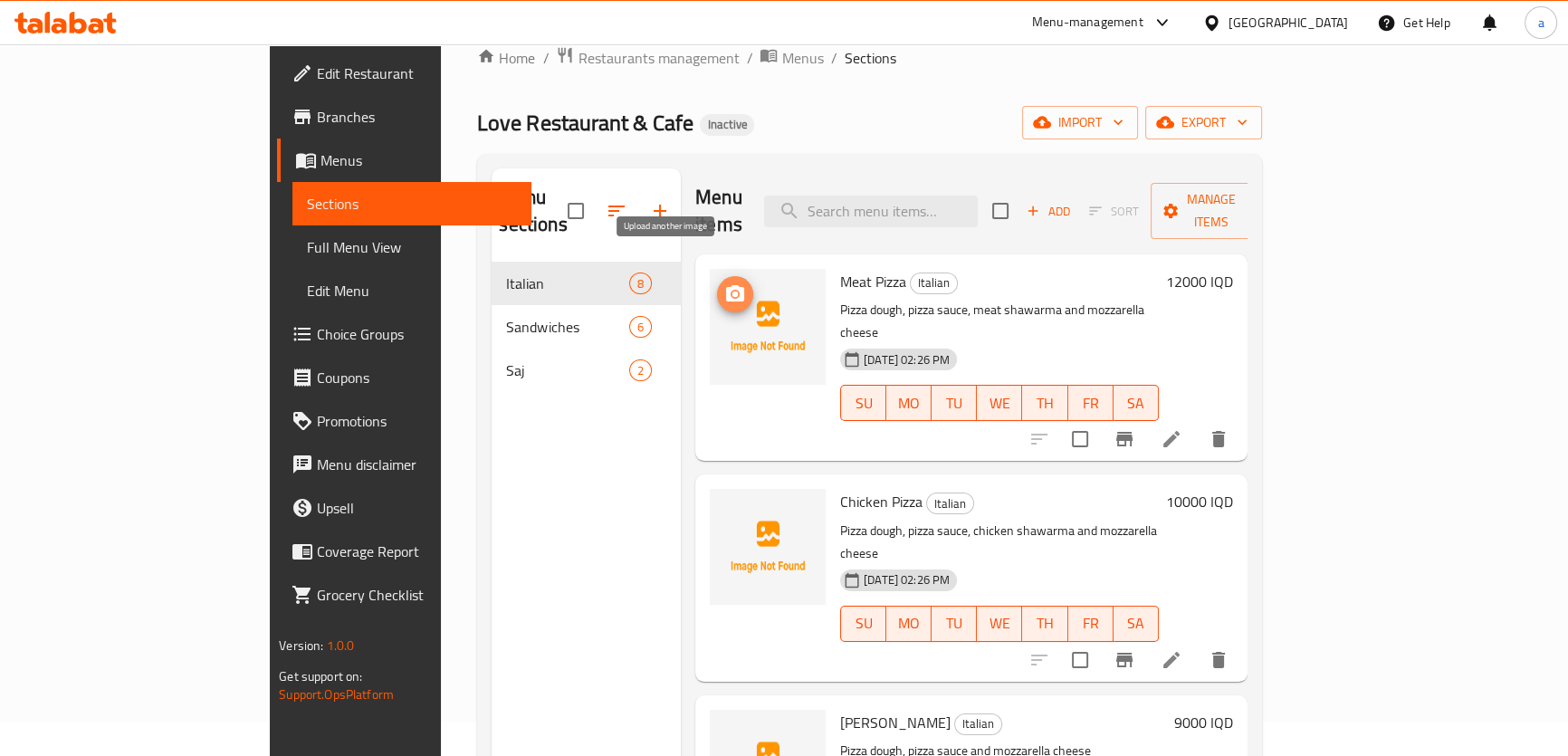
click at [726, 285] on icon "upload picture" at bounding box center [734, 293] width 18 height 16
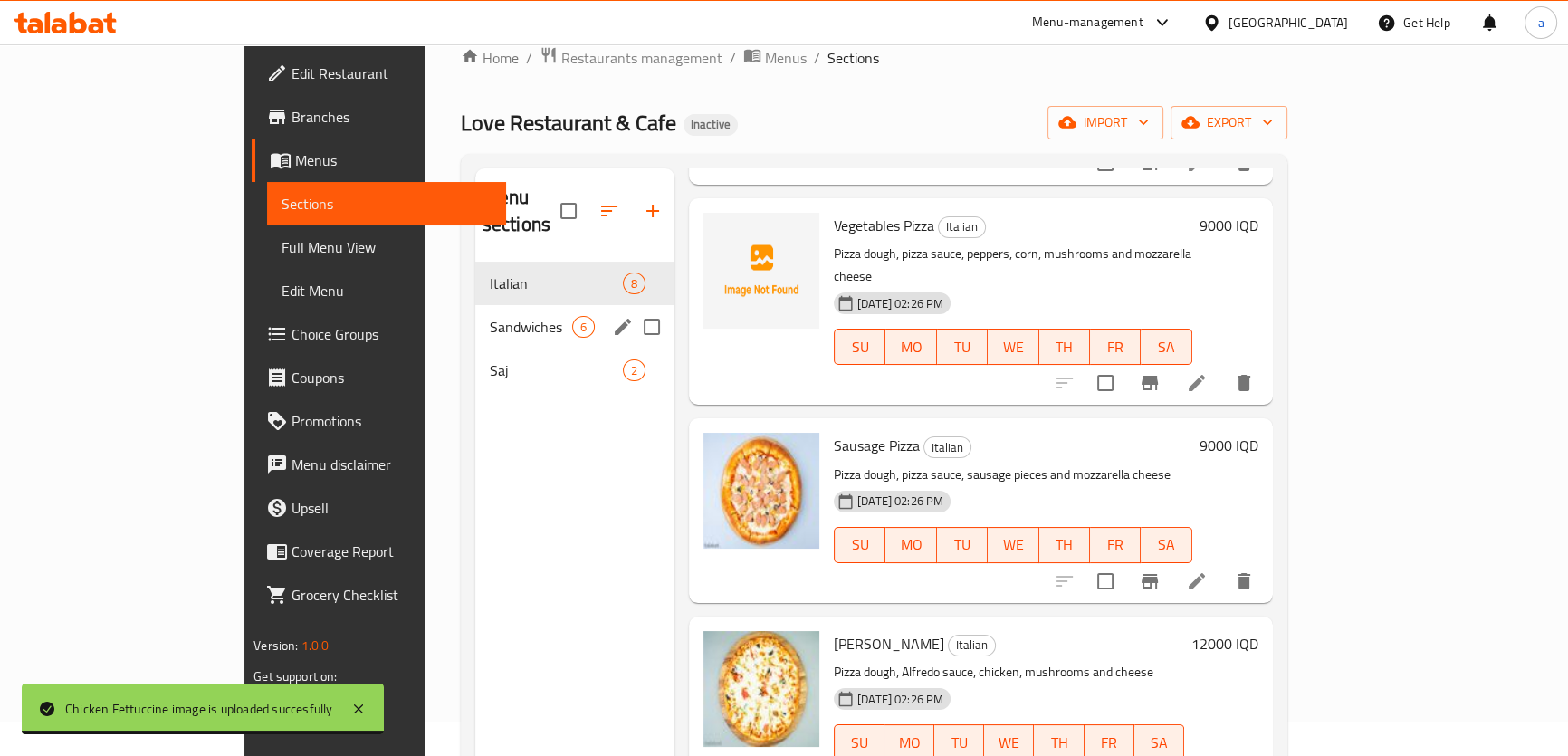
click at [490, 316] on span "Sandwiches" at bounding box center [530, 326] width 82 height 22
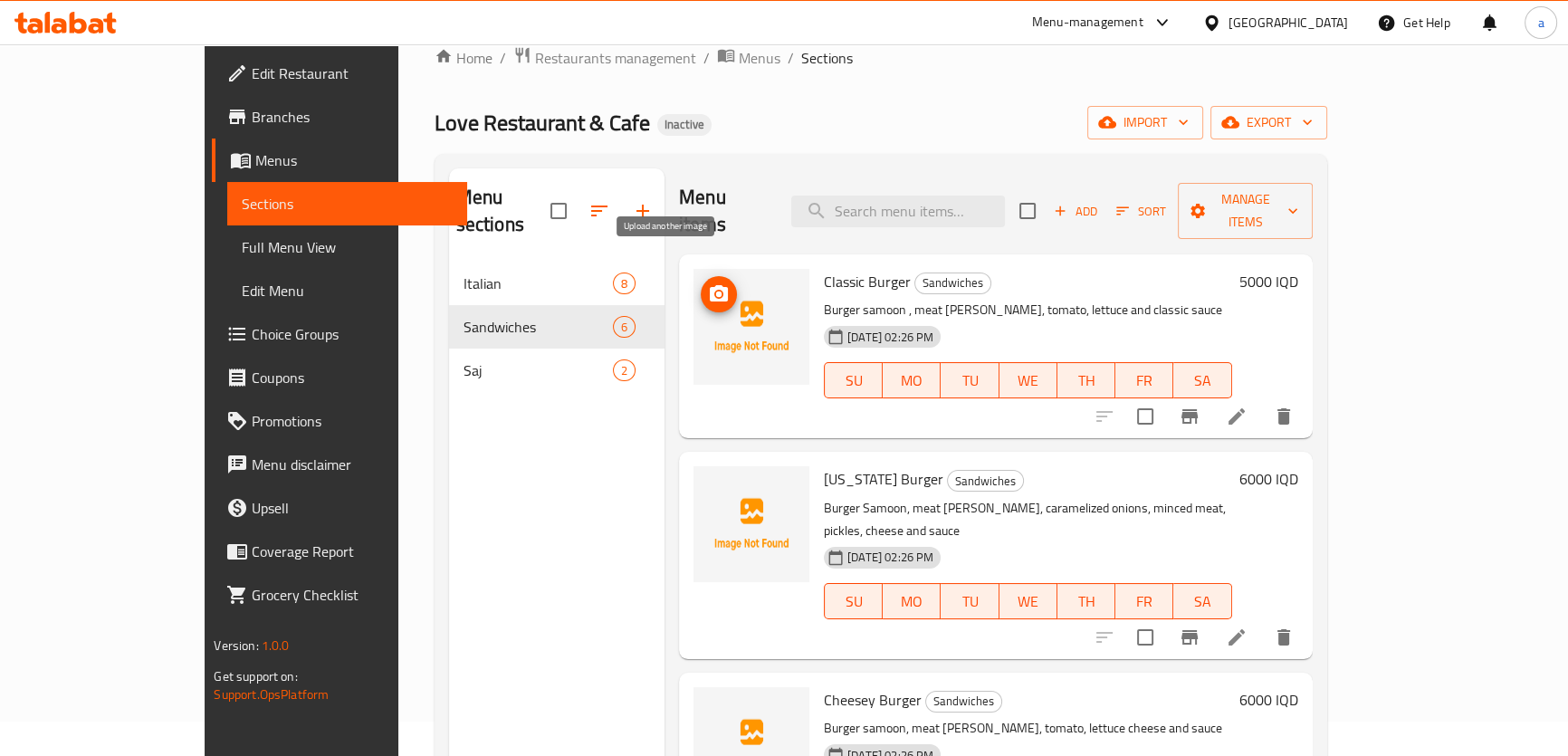
click at [708, 284] on icon "upload picture" at bounding box center [718, 294] width 22 height 22
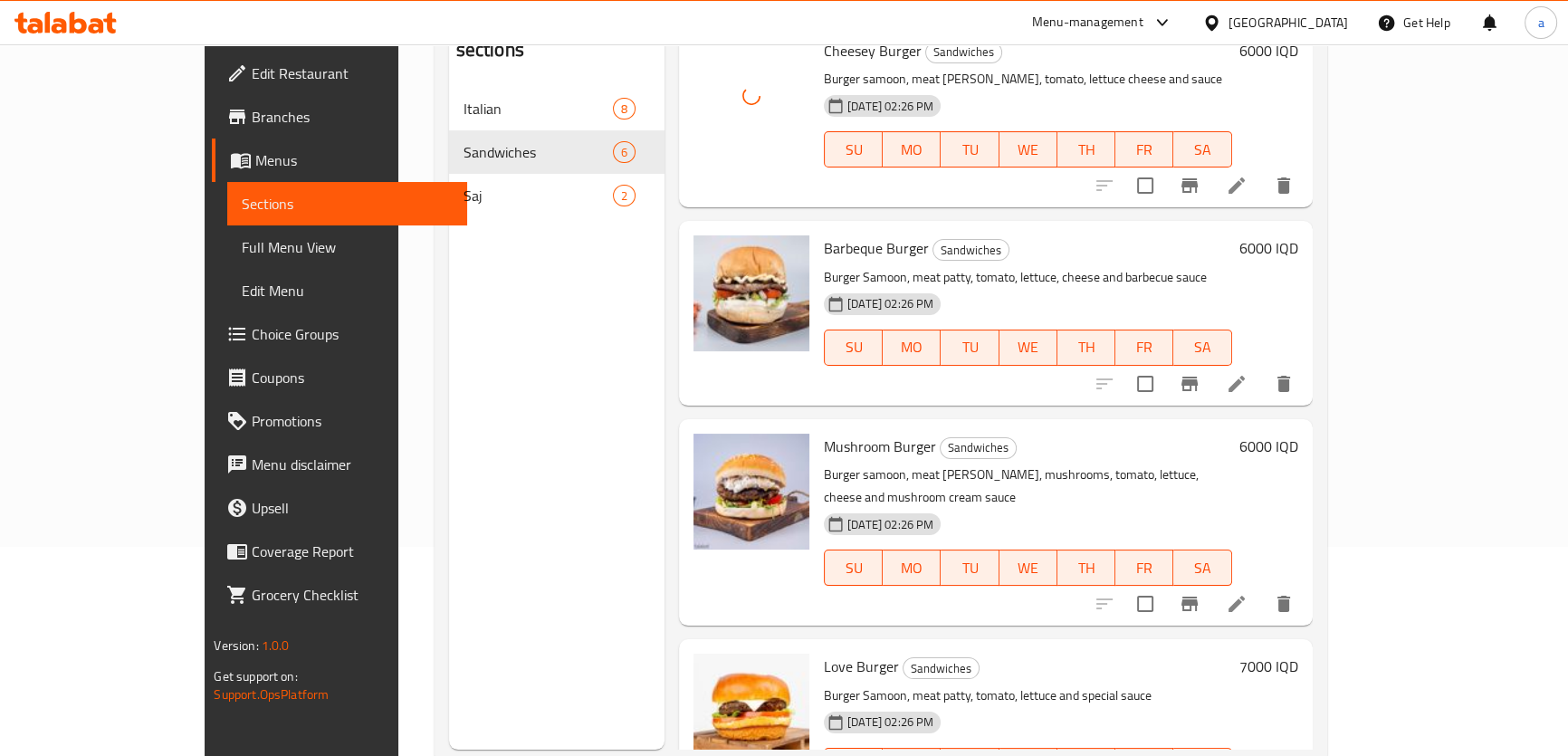
scroll to position [253, 0]
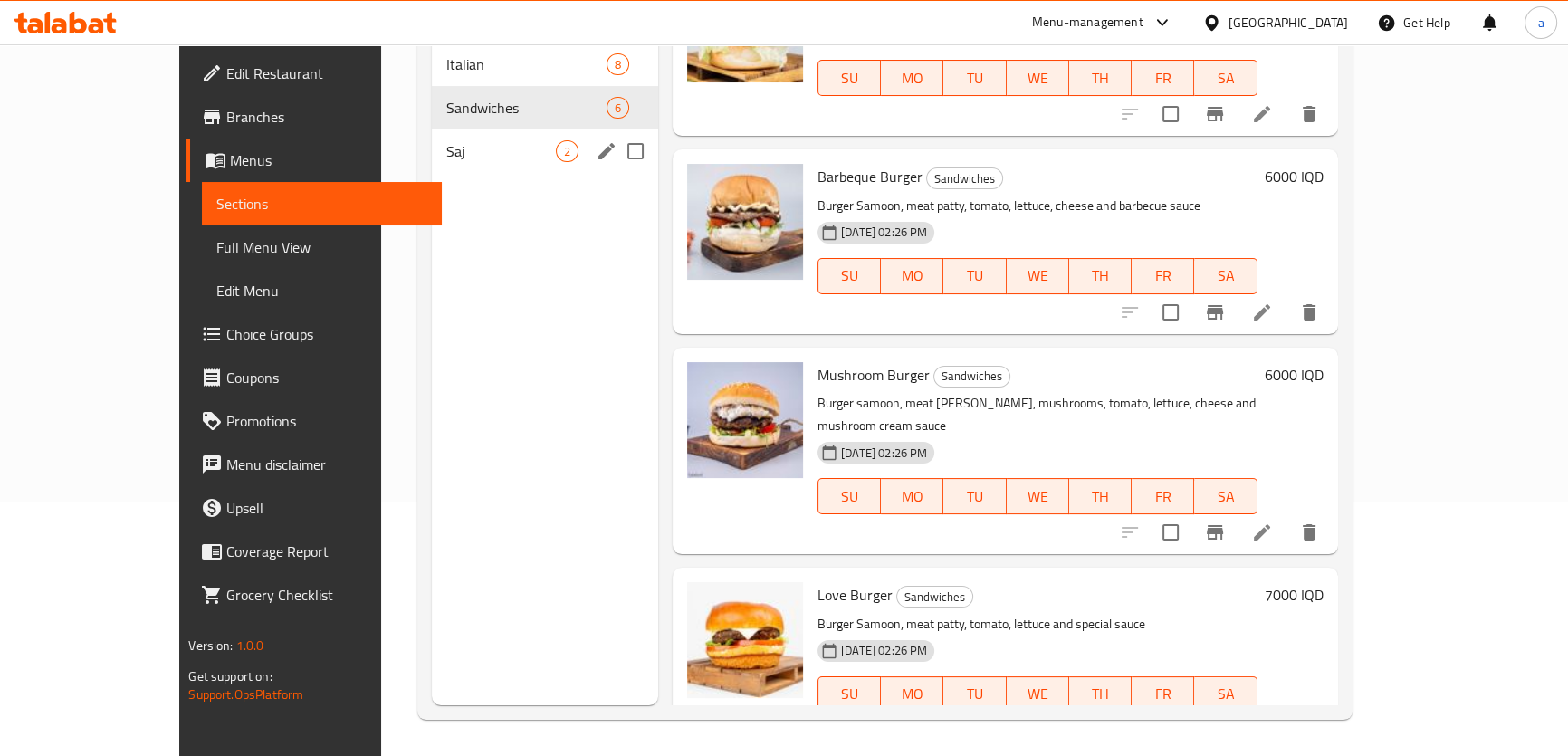
click at [474, 141] on span "Saj" at bounding box center [501, 151] width 110 height 22
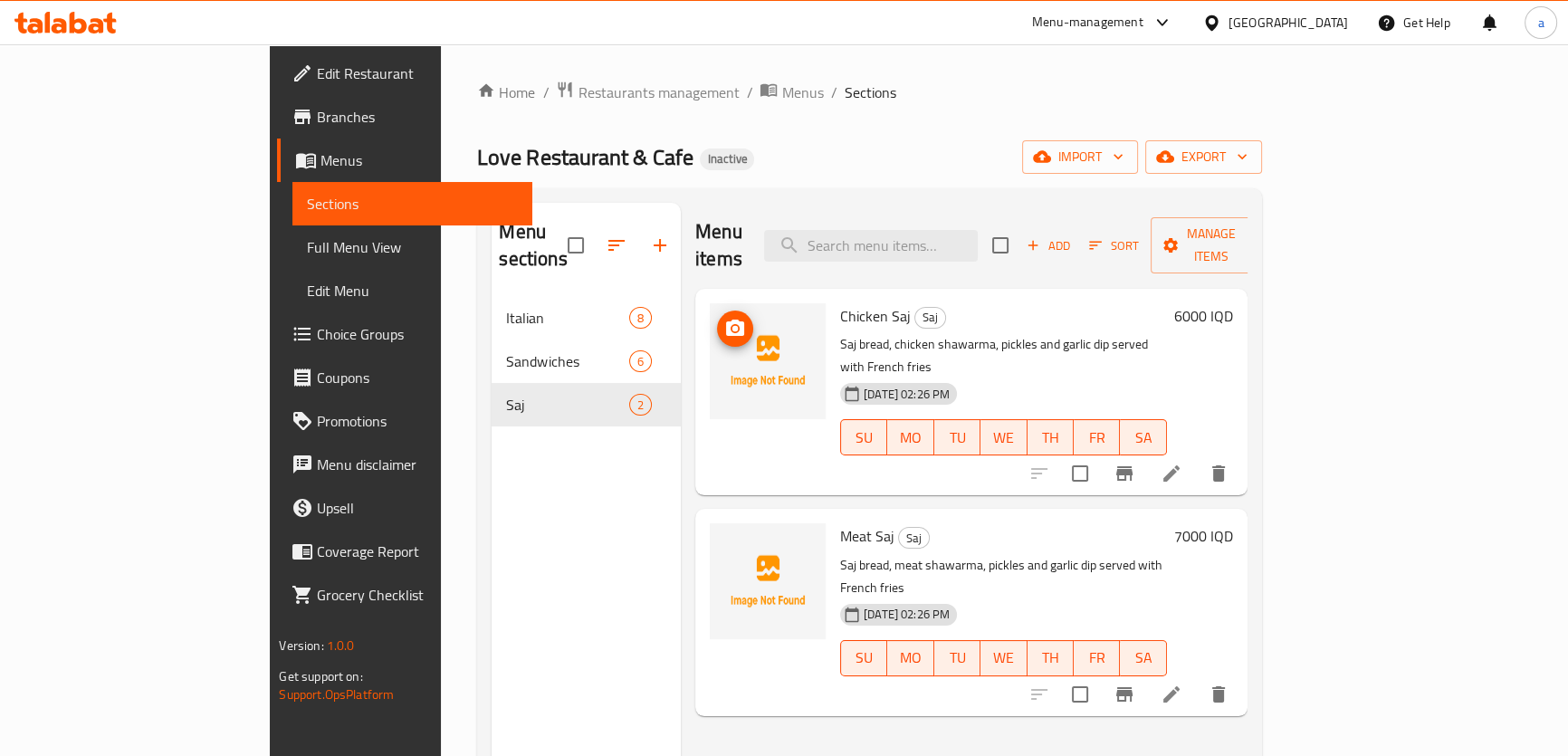
click at [710, 320] on img at bounding box center [767, 361] width 116 height 116
click at [726, 319] on icon "upload picture" at bounding box center [734, 327] width 18 height 16
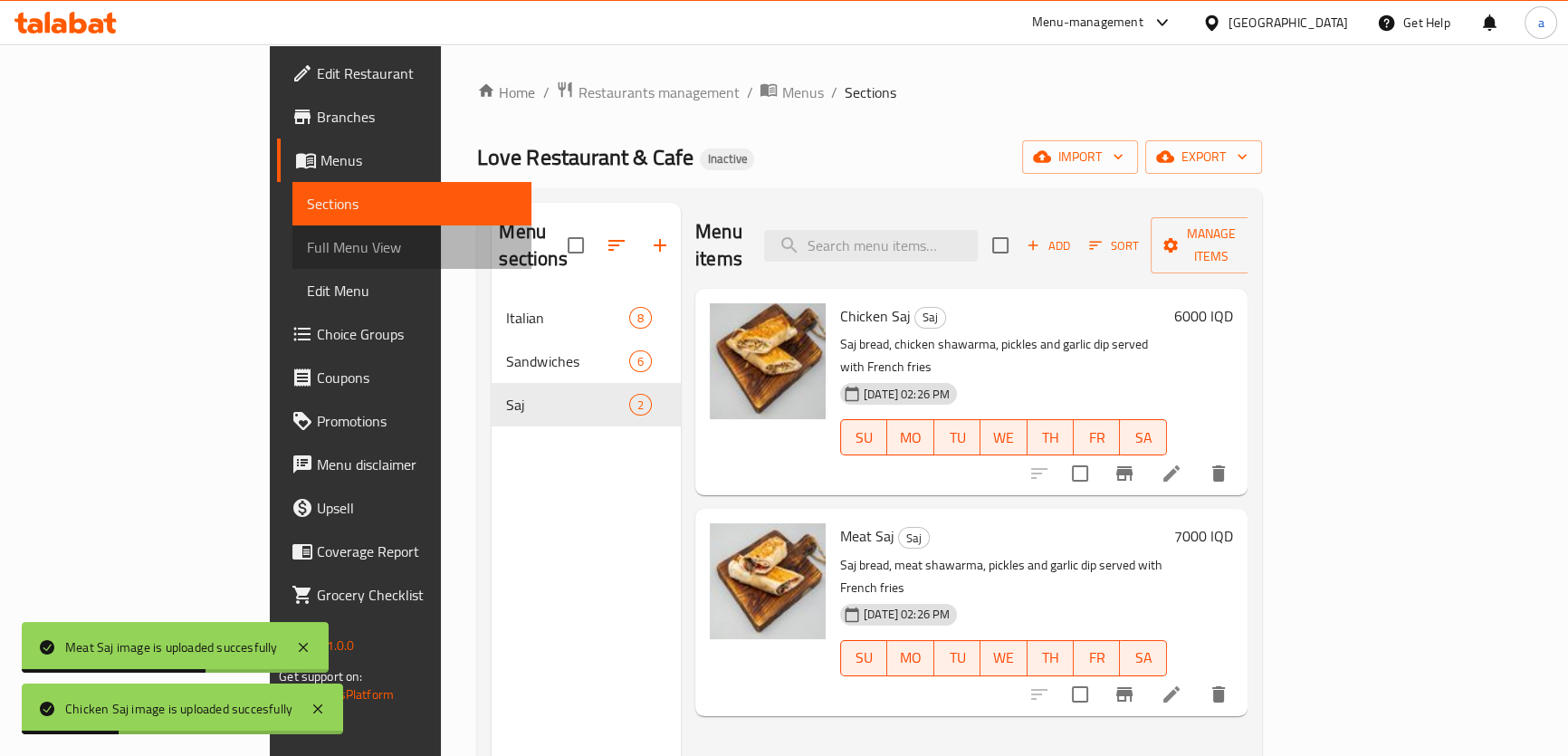
click at [307, 236] on span "Full Menu View" at bounding box center [412, 247] width 210 height 22
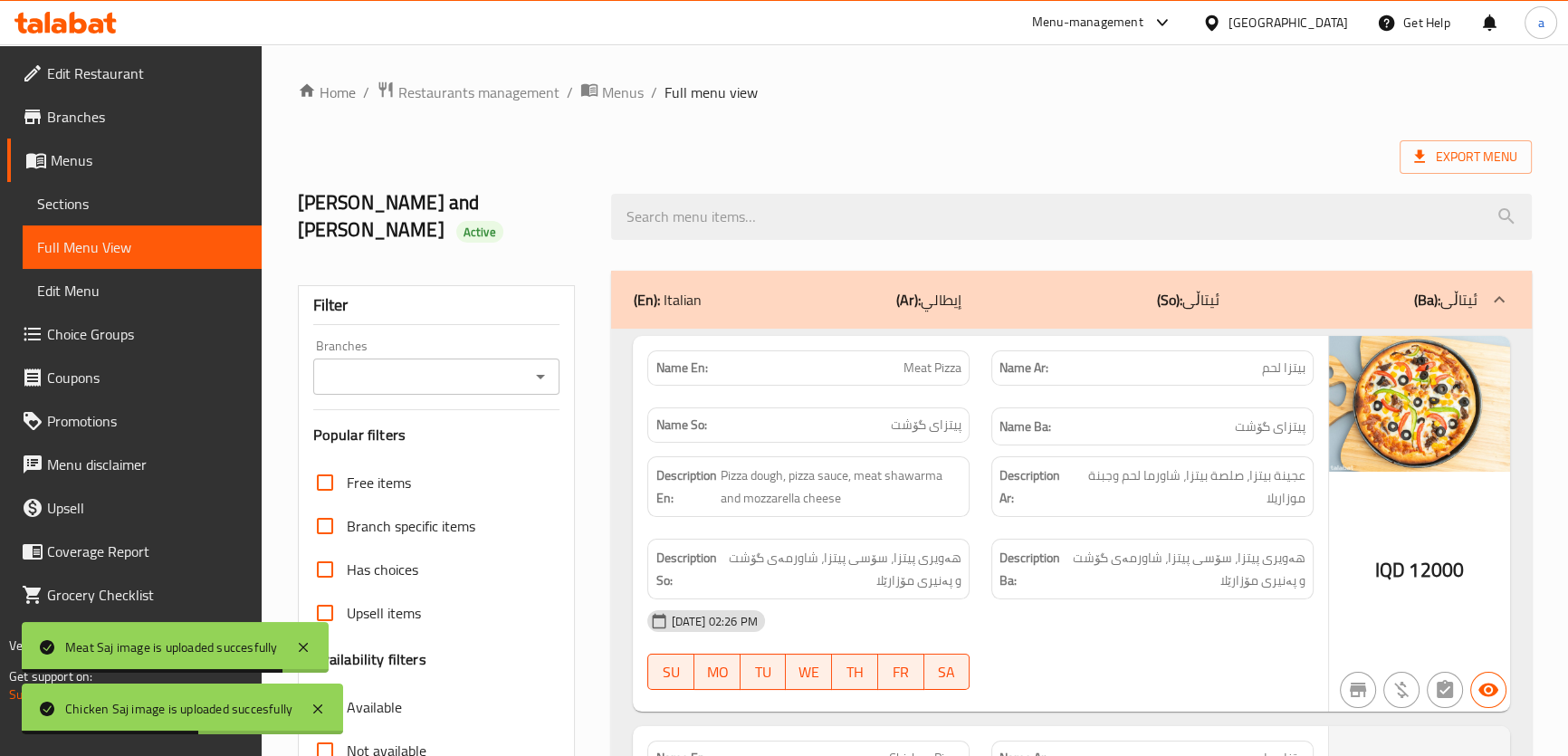
drag, startPoint x: 537, startPoint y: 349, endPoint x: 536, endPoint y: 359, distance: 10.0
click at [538, 366] on icon "Open" at bounding box center [540, 376] width 22 height 22
click at [502, 424] on span "Love Restaurant & Cafe, [GEOGRAPHIC_DATA]" at bounding box center [436, 438] width 218 height 43
type input "Love Restaurant & Cafe, [GEOGRAPHIC_DATA]"
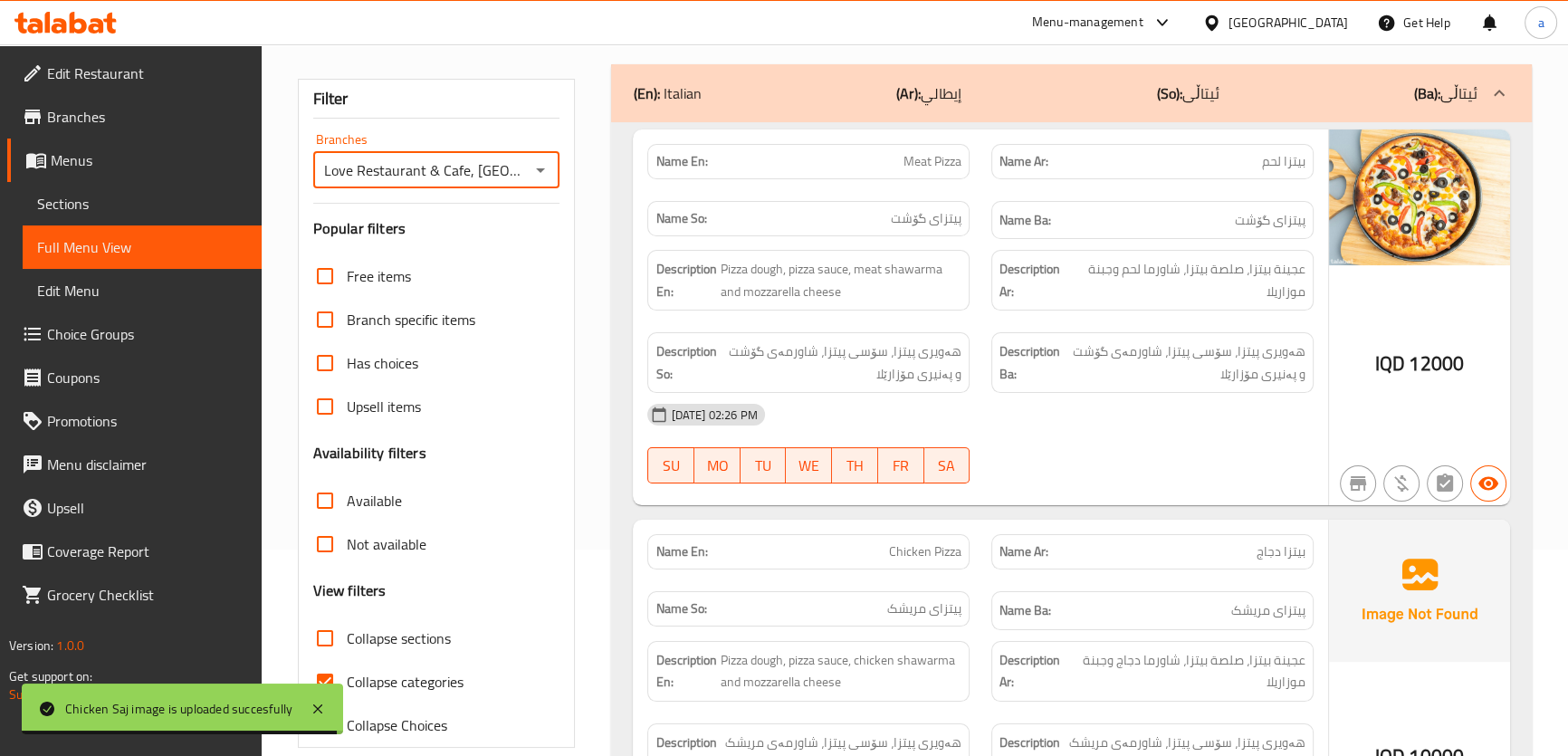
scroll to position [425, 0]
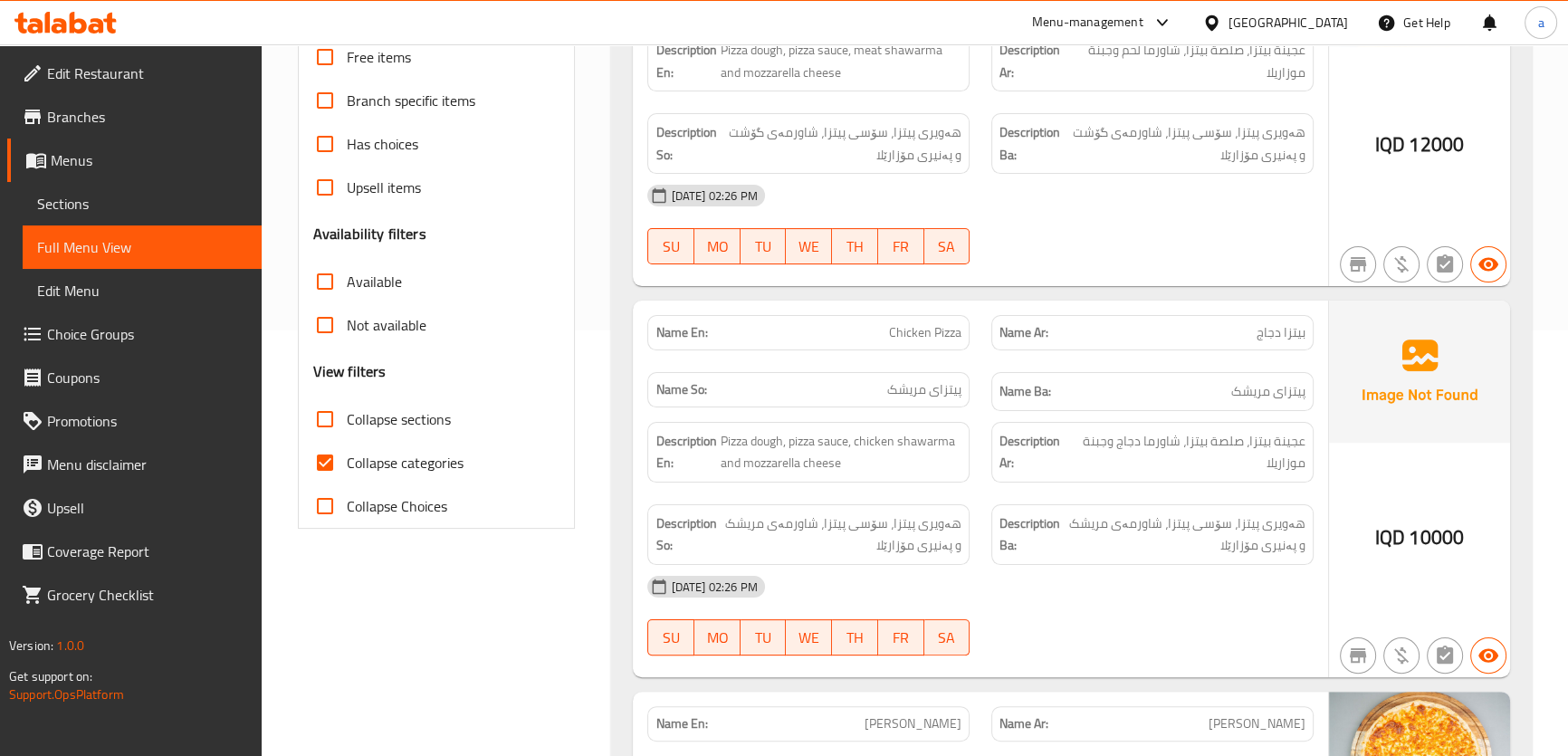
click at [335, 441] on input "Collapse categories" at bounding box center [325, 463] width 43 height 43
checkbox input "false"
click at [328, 398] on input "Collapse sections" at bounding box center [325, 420] width 43 height 43
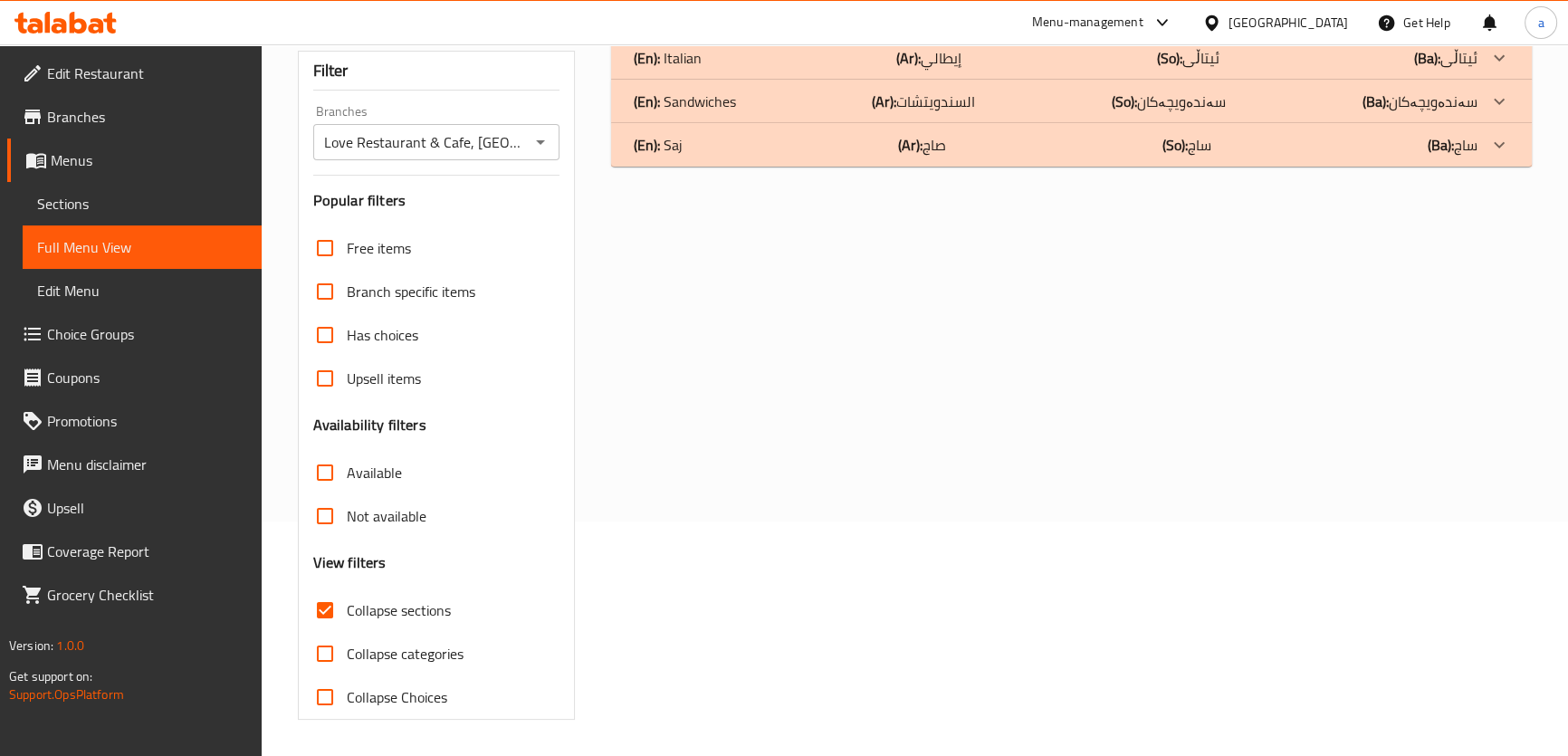
scroll to position [206, 0]
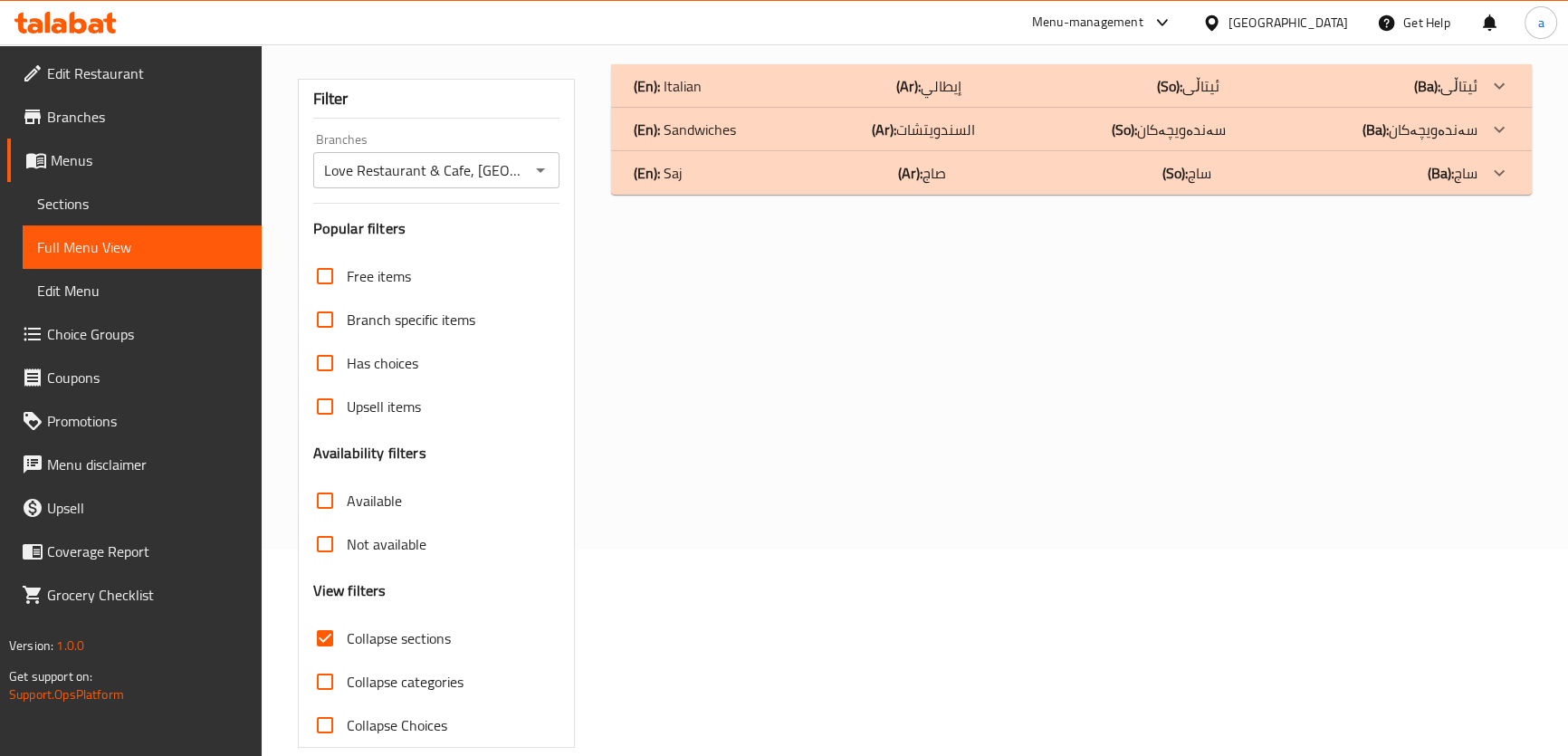
click at [326, 616] on input "Collapse sections" at bounding box center [325, 638] width 43 height 43
checkbox input "false"
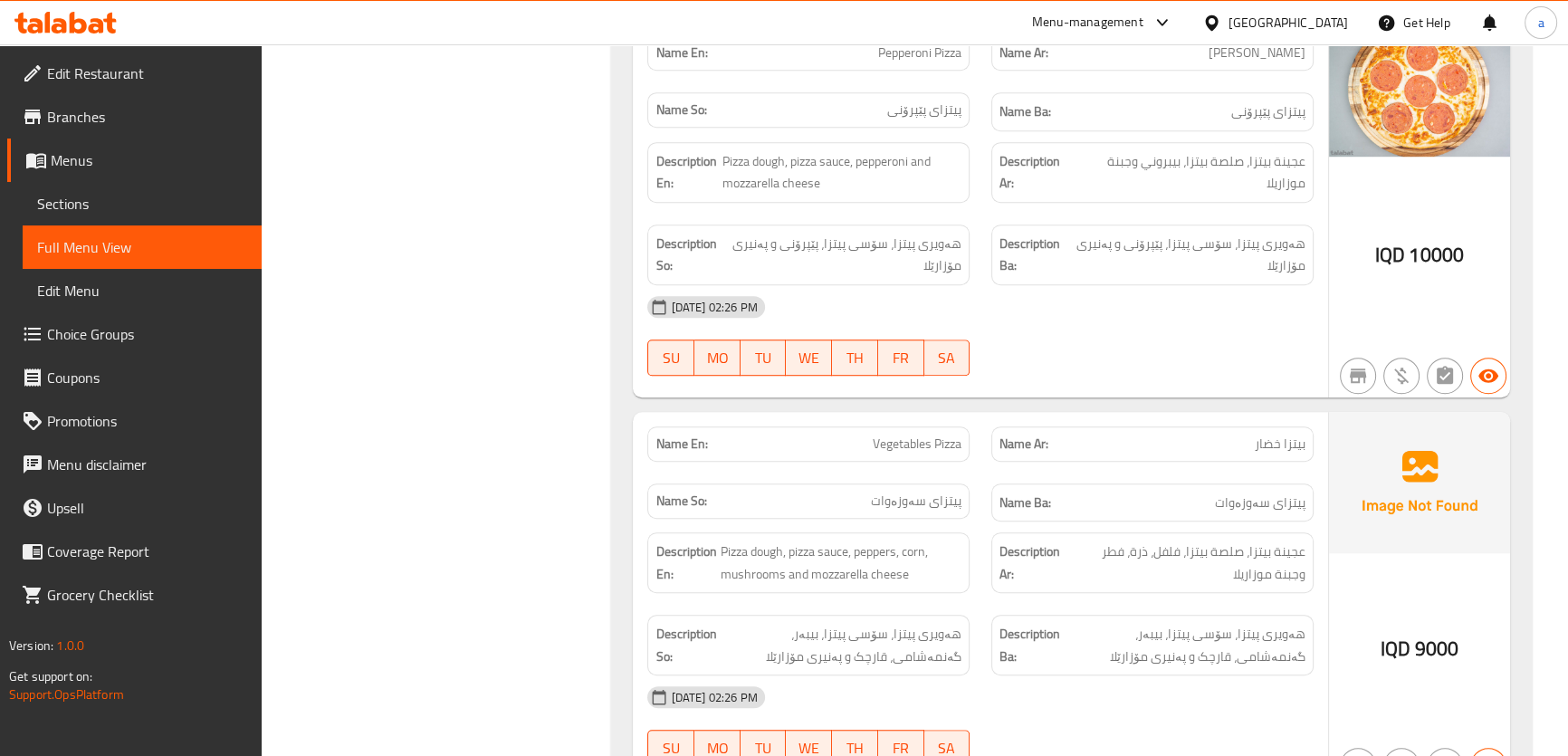
scroll to position [1707, 0]
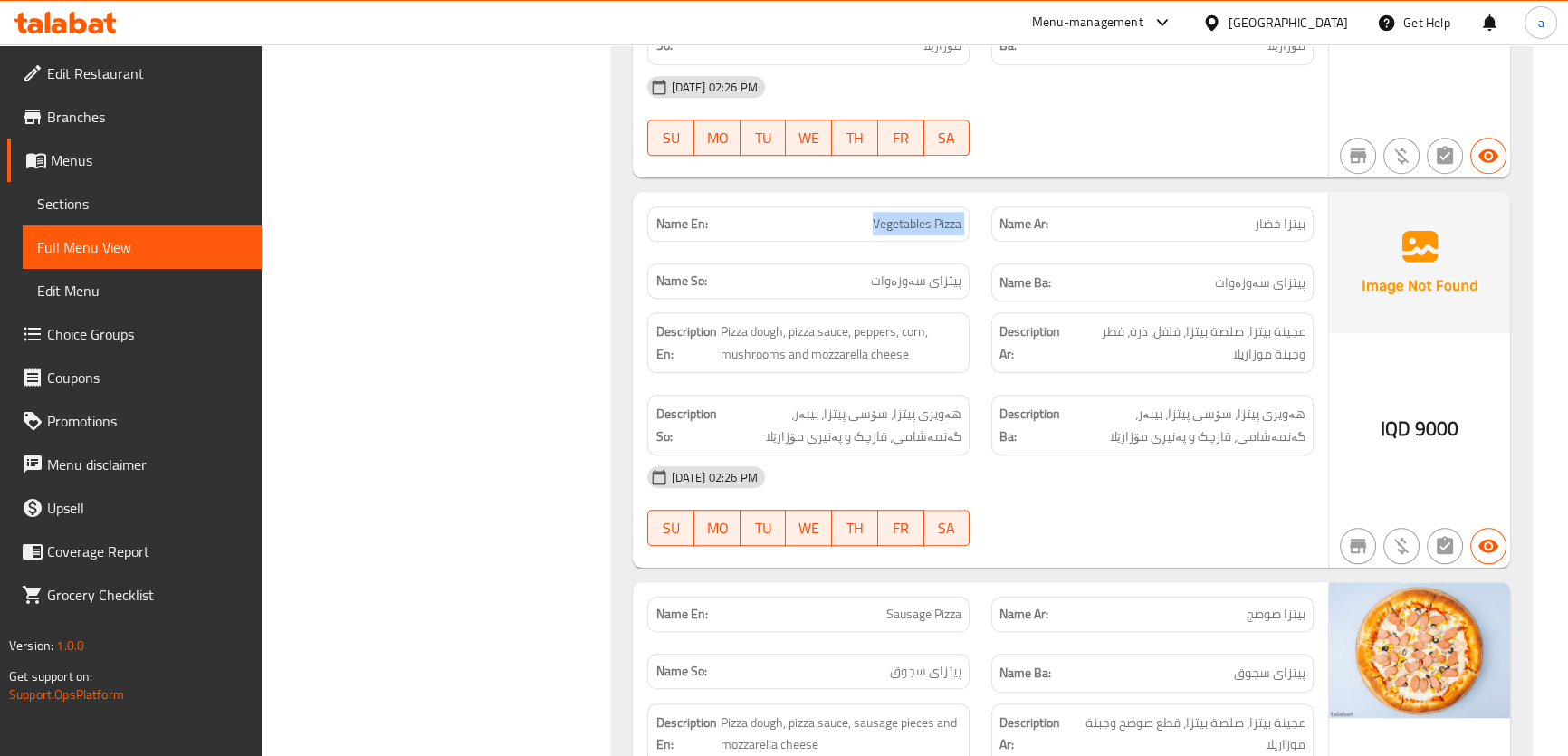
drag, startPoint x: 863, startPoint y: 164, endPoint x: 984, endPoint y: 164, distance: 121.0
click at [984, 196] on div "Name En: Vegetables Pizza Name Ar: بيتزا خضار Name So: پیتزای سەوزەوات Name Ba:…" at bounding box center [980, 254] width 687 height 118
copy span "Vegetables Pizza"
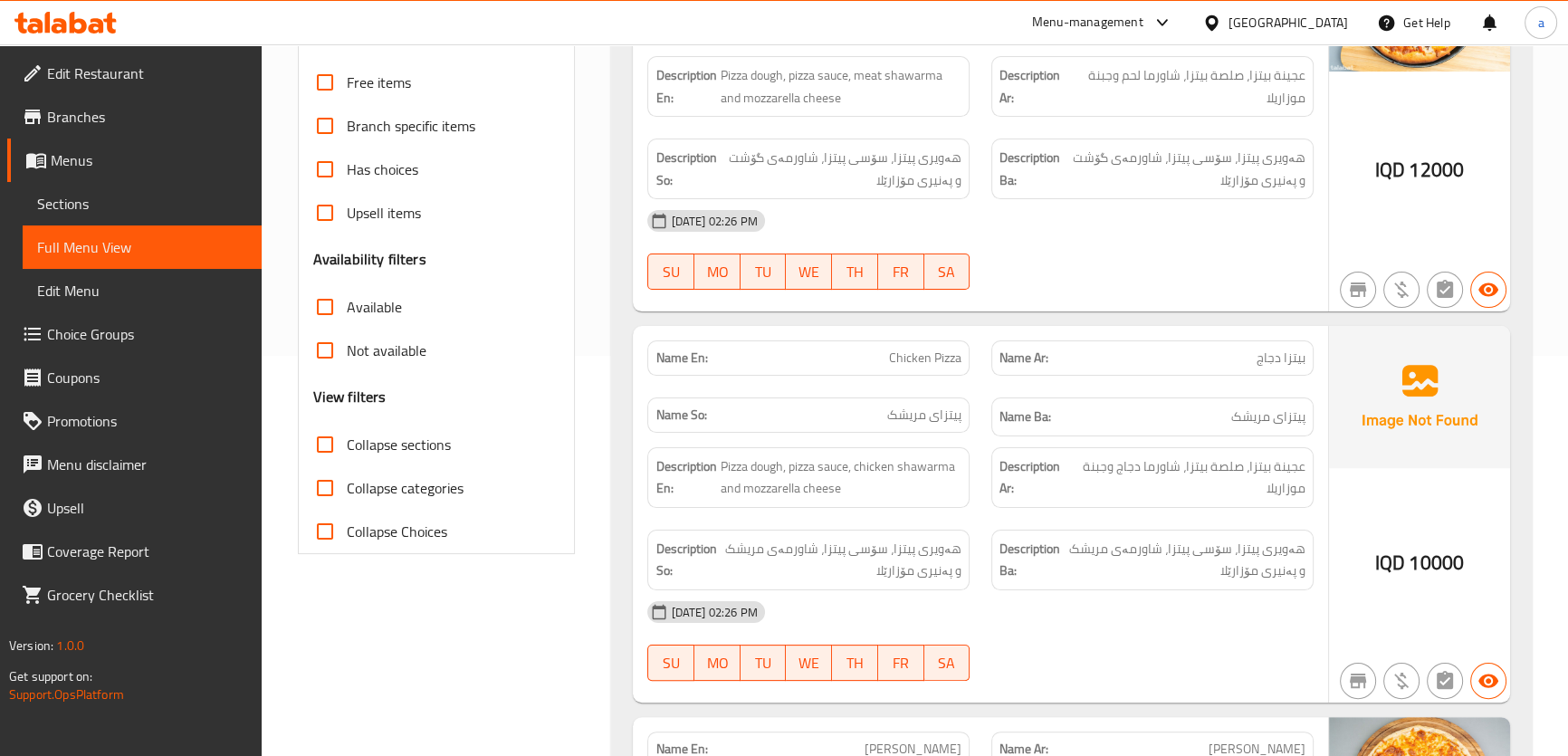
scroll to position [389, 0]
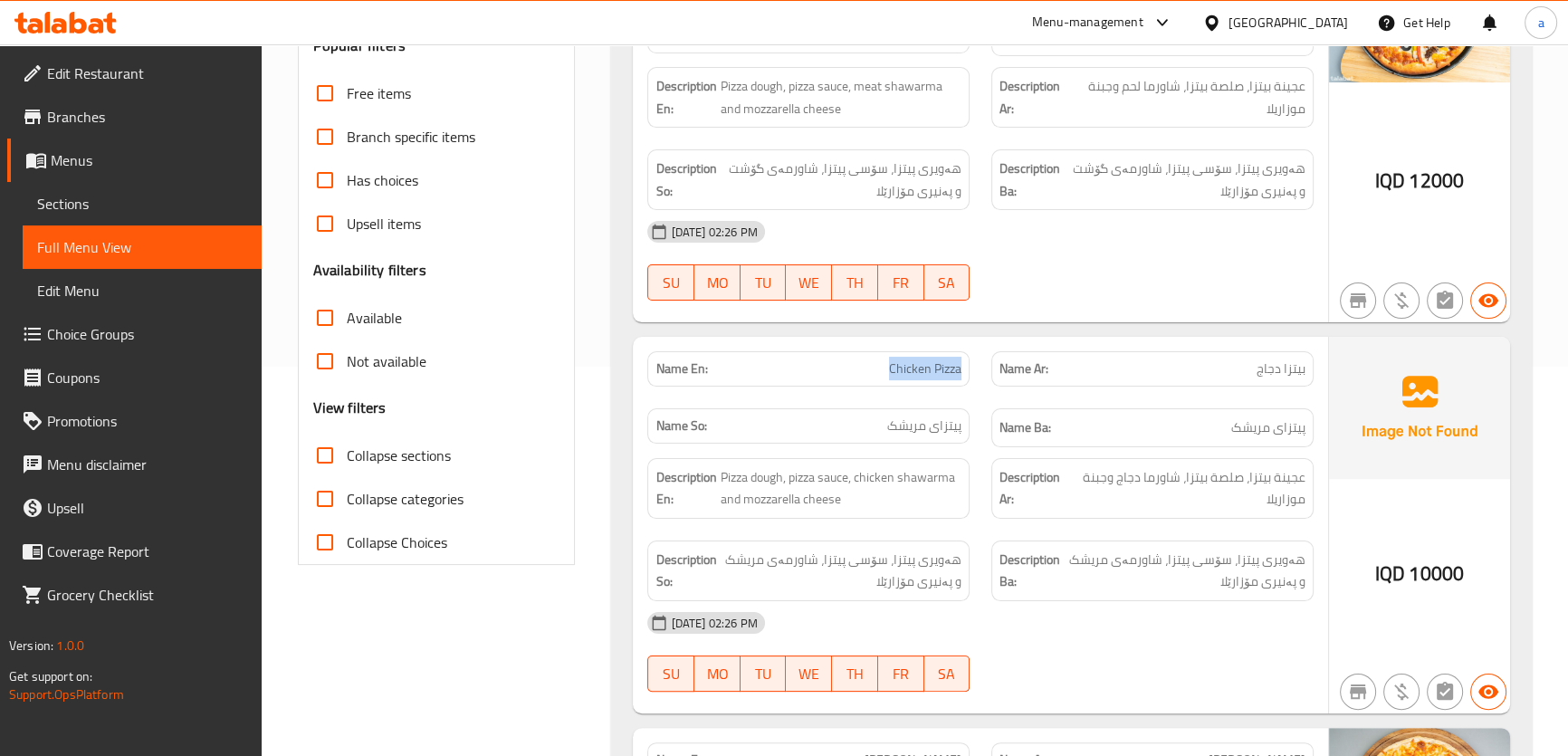
drag, startPoint x: 890, startPoint y: 335, endPoint x: 970, endPoint y: 335, distance: 80.0
click at [970, 340] on div "Name En: Chicken Pizza" at bounding box center [809, 369] width 344 height 57
copy span "Chicken Pizza"
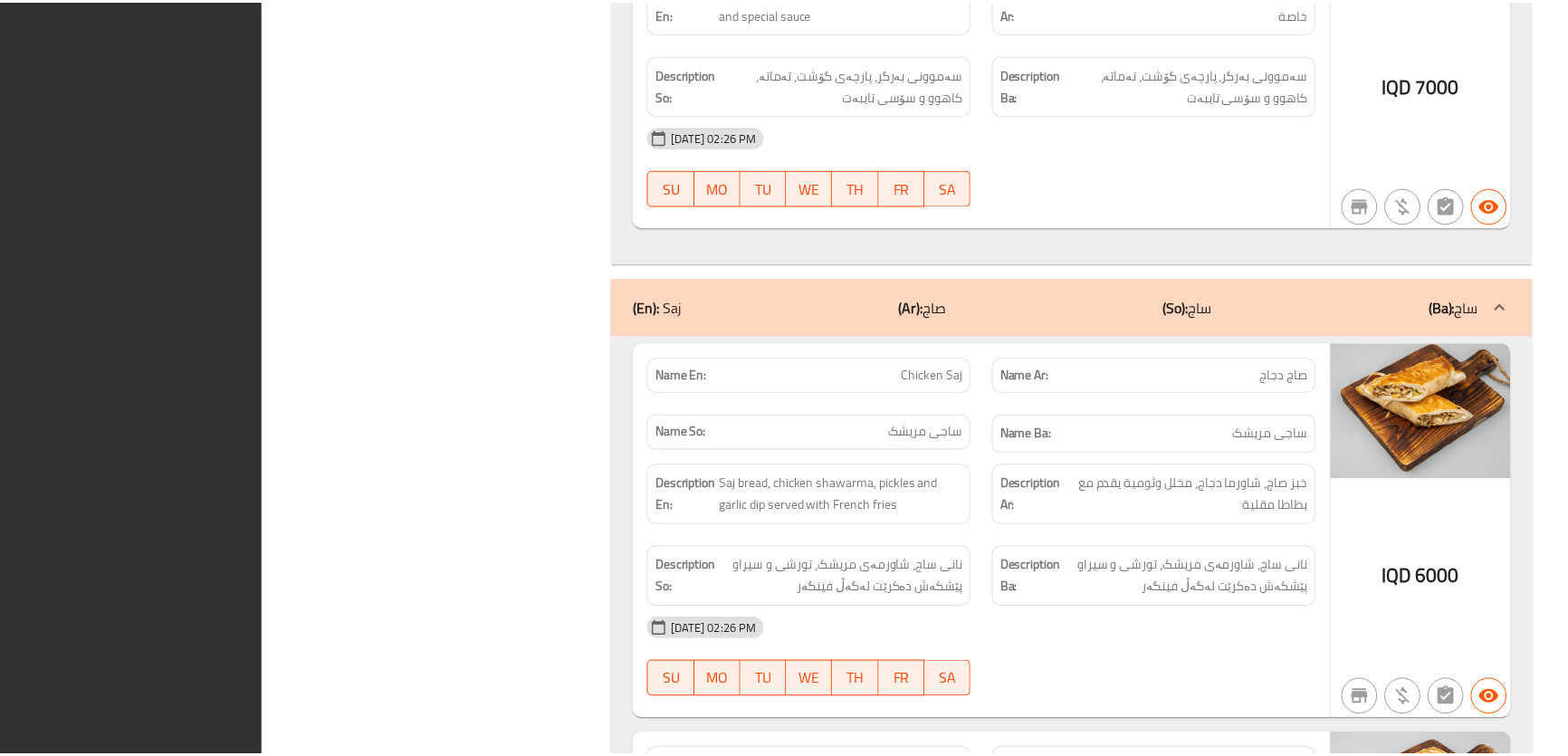
scroll to position [6096, 0]
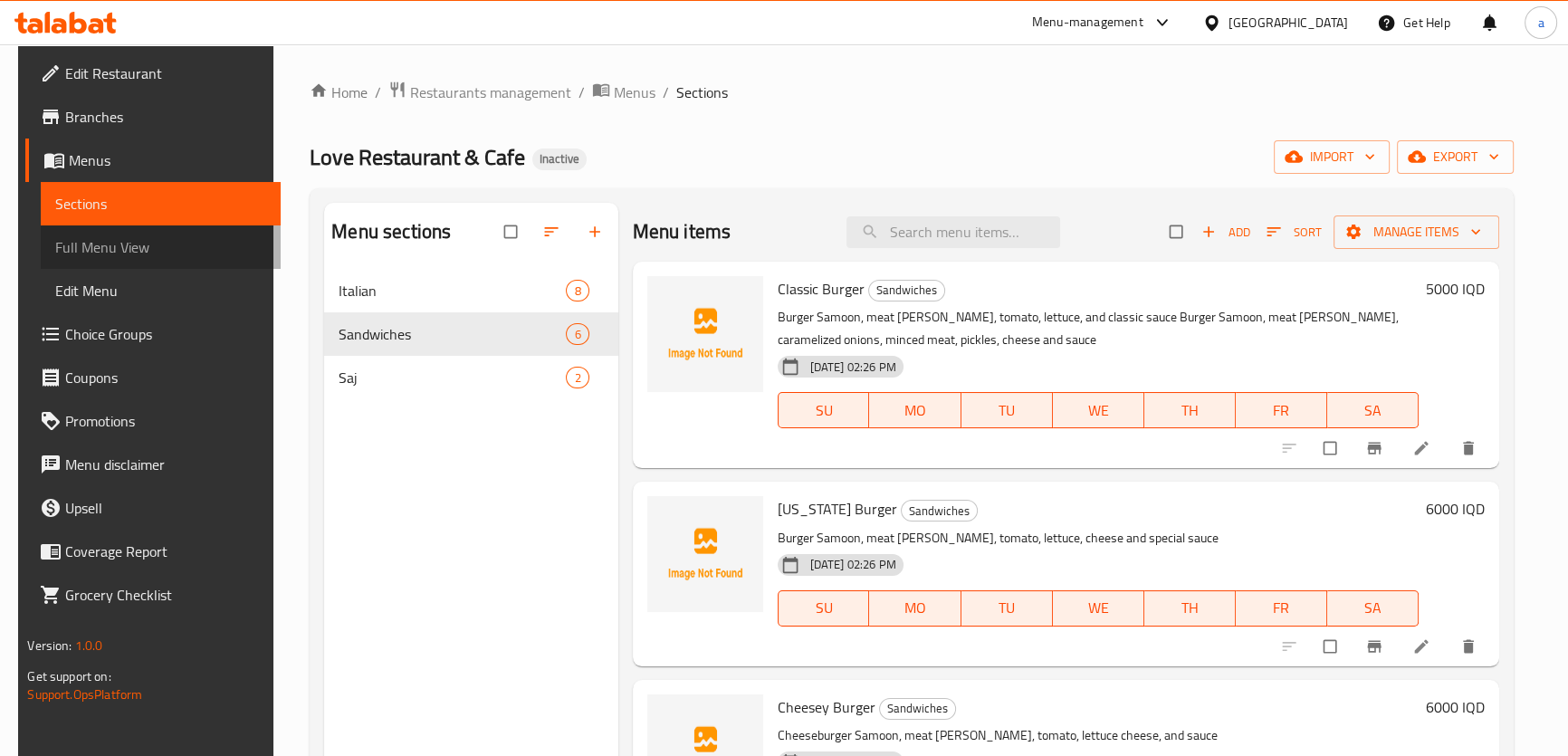
click at [226, 253] on span "Full Menu View" at bounding box center [160, 247] width 210 height 22
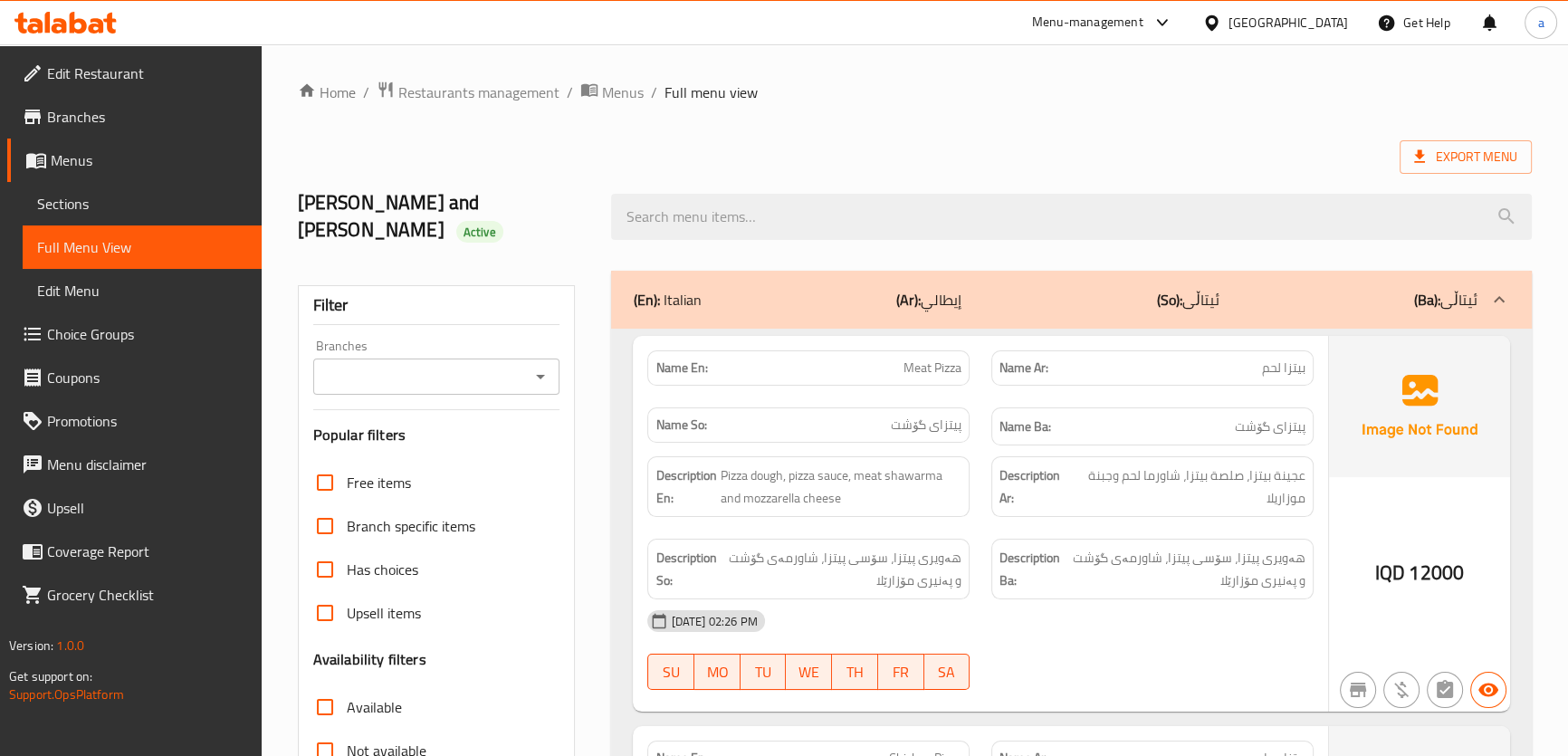
click at [530, 366] on icon "Open" at bounding box center [540, 376] width 22 height 22
click at [511, 418] on span "Love Restaurant & Cafe, [GEOGRAPHIC_DATA]" at bounding box center [436, 438] width 218 height 43
type input "Love Restaurant & Cafe, [GEOGRAPHIC_DATA]"
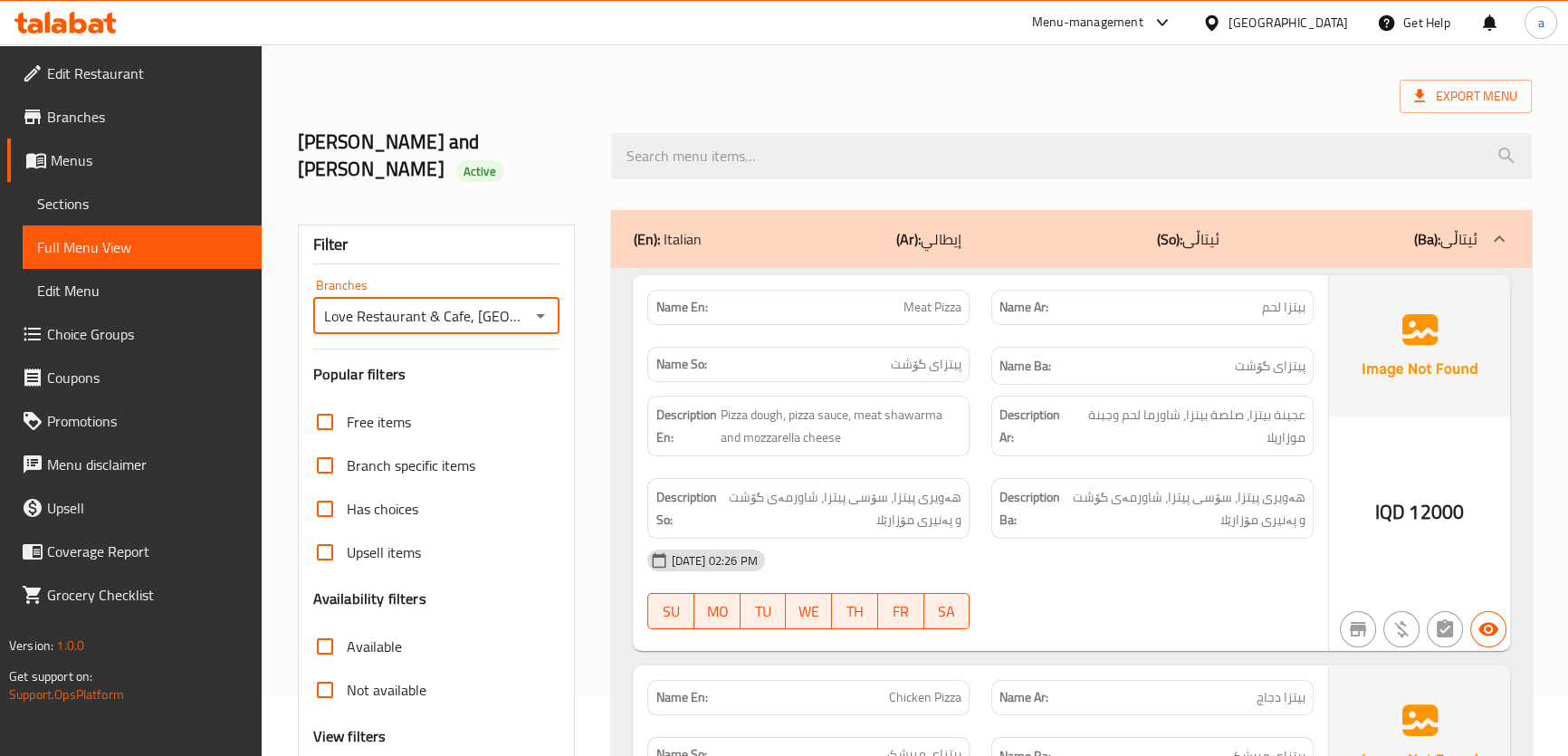
scroll to position [109, 0]
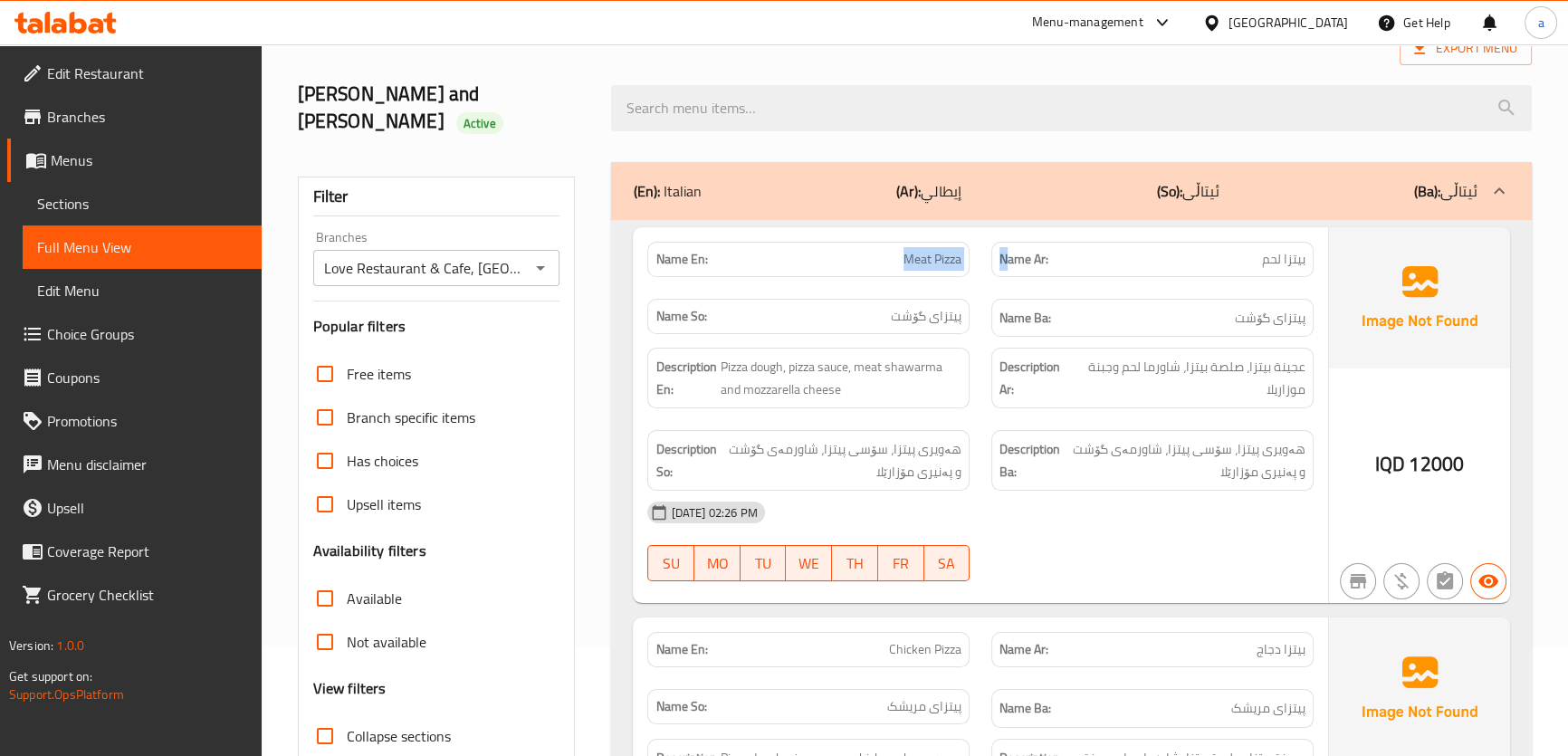
drag, startPoint x: 905, startPoint y: 229, endPoint x: 1010, endPoint y: 229, distance: 105.0
click at [1010, 231] on div "Name En: Meat Pizza Name Ar: بيتزا لحم Name So: پیتزای گۆشت Name Ba: پیتزای گۆشت" at bounding box center [980, 289] width 687 height 118
click at [1102, 249] on p "Name Ar: بيتزا لحم" at bounding box center [1153, 259] width 306 height 19
drag, startPoint x: 951, startPoint y: 227, endPoint x: 1007, endPoint y: 232, distance: 56.2
click at [984, 231] on div "Name En: Meat Pizza Name Ar: بيتزا لحم Name So: پیتزای گۆشت Name Ba: پیتزای گۆشت" at bounding box center [980, 289] width 687 height 118
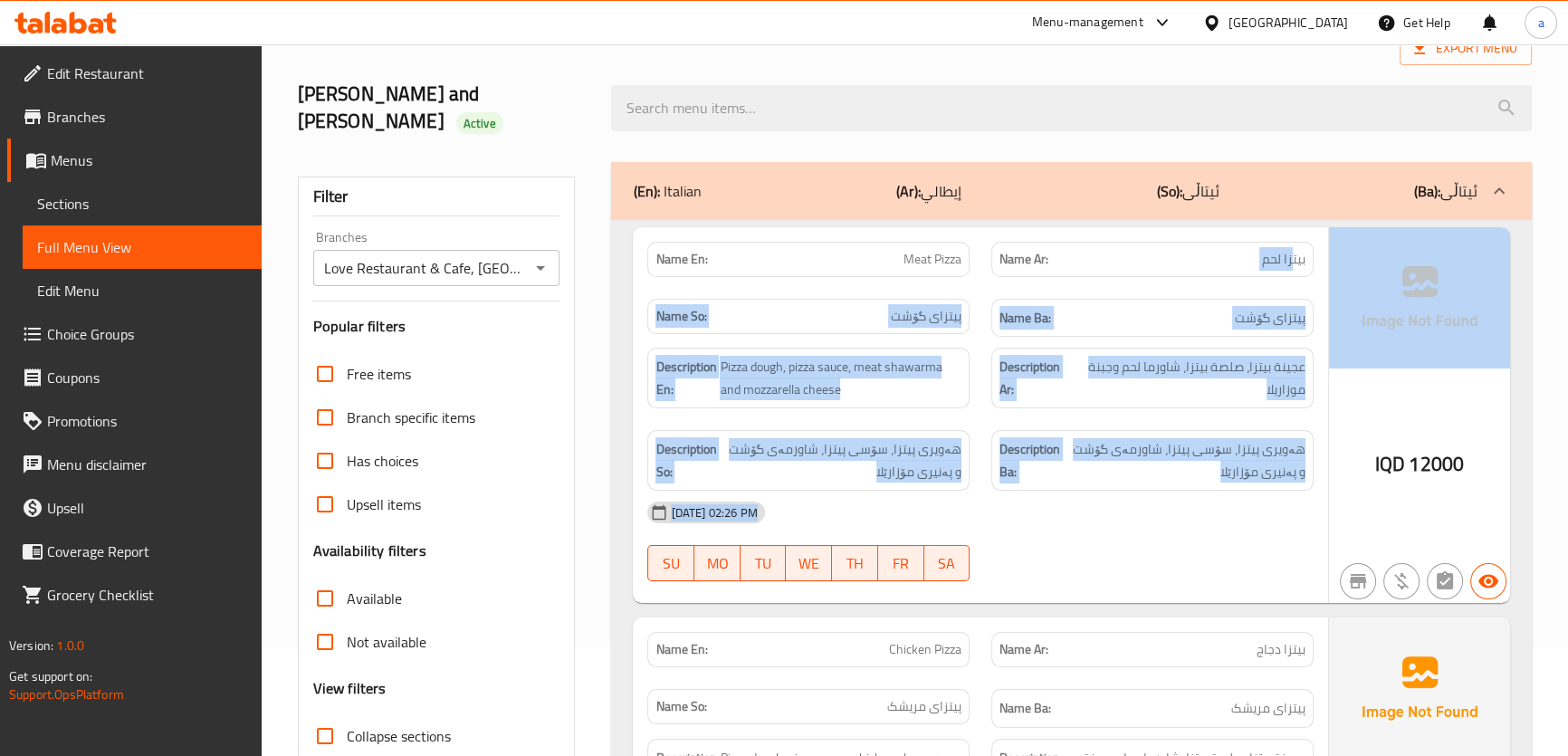
drag, startPoint x: 1323, startPoint y: 217, endPoint x: 1329, endPoint y: 252, distance: 35.5
click at [1338, 227] on div "Name En: Meat Pizza Name Ar: بيتزا لحم Name So: پیتزای گۆشت Name Ba: پیتزای گۆش…" at bounding box center [1071, 415] width 876 height 377
click at [1247, 307] on span "پیتزای گۆشت" at bounding box center [1270, 318] width 71 height 23
click at [991, 299] on div "Name Ba: پیتزای گۆشت" at bounding box center [1152, 318] width 322 height 39
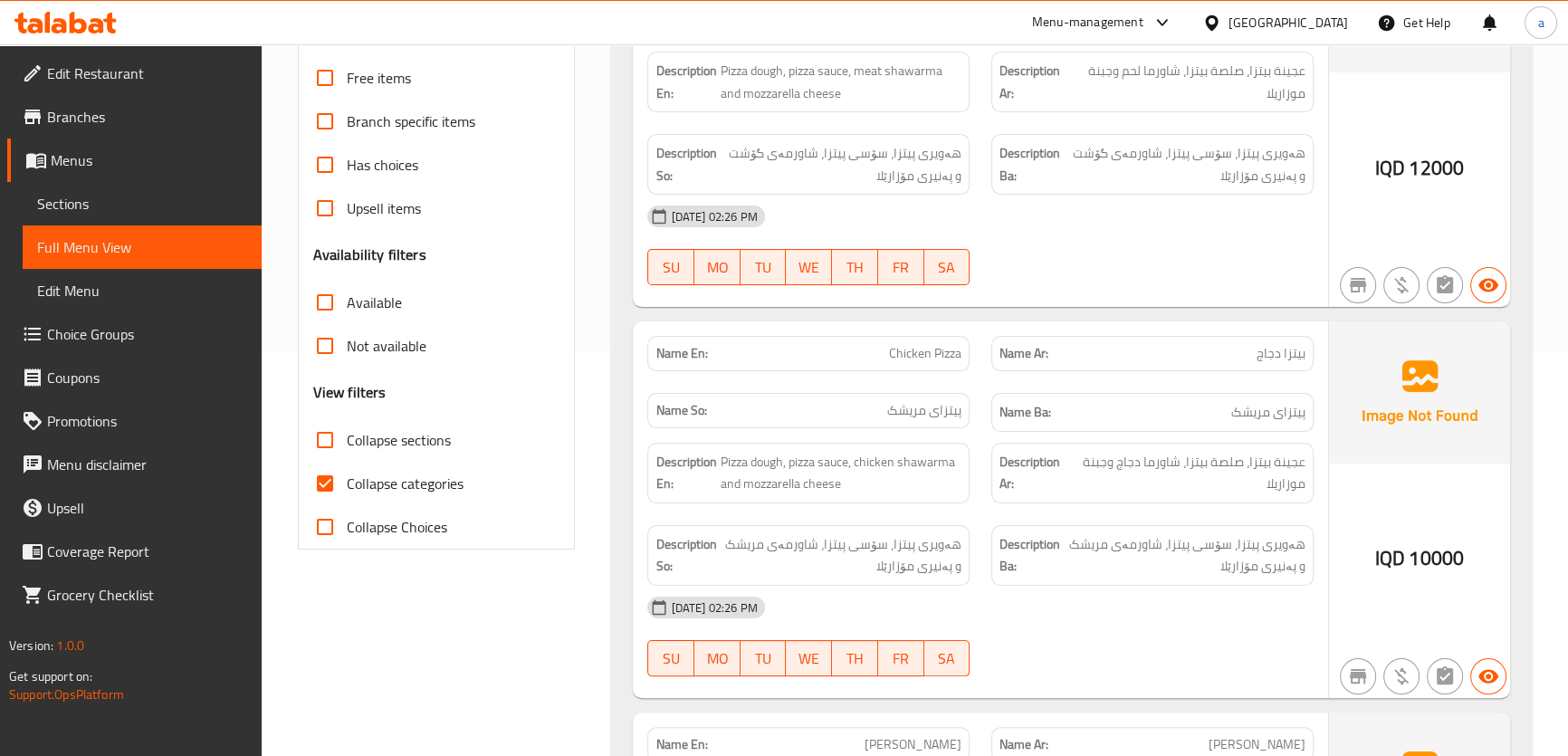
scroll to position [438, 0]
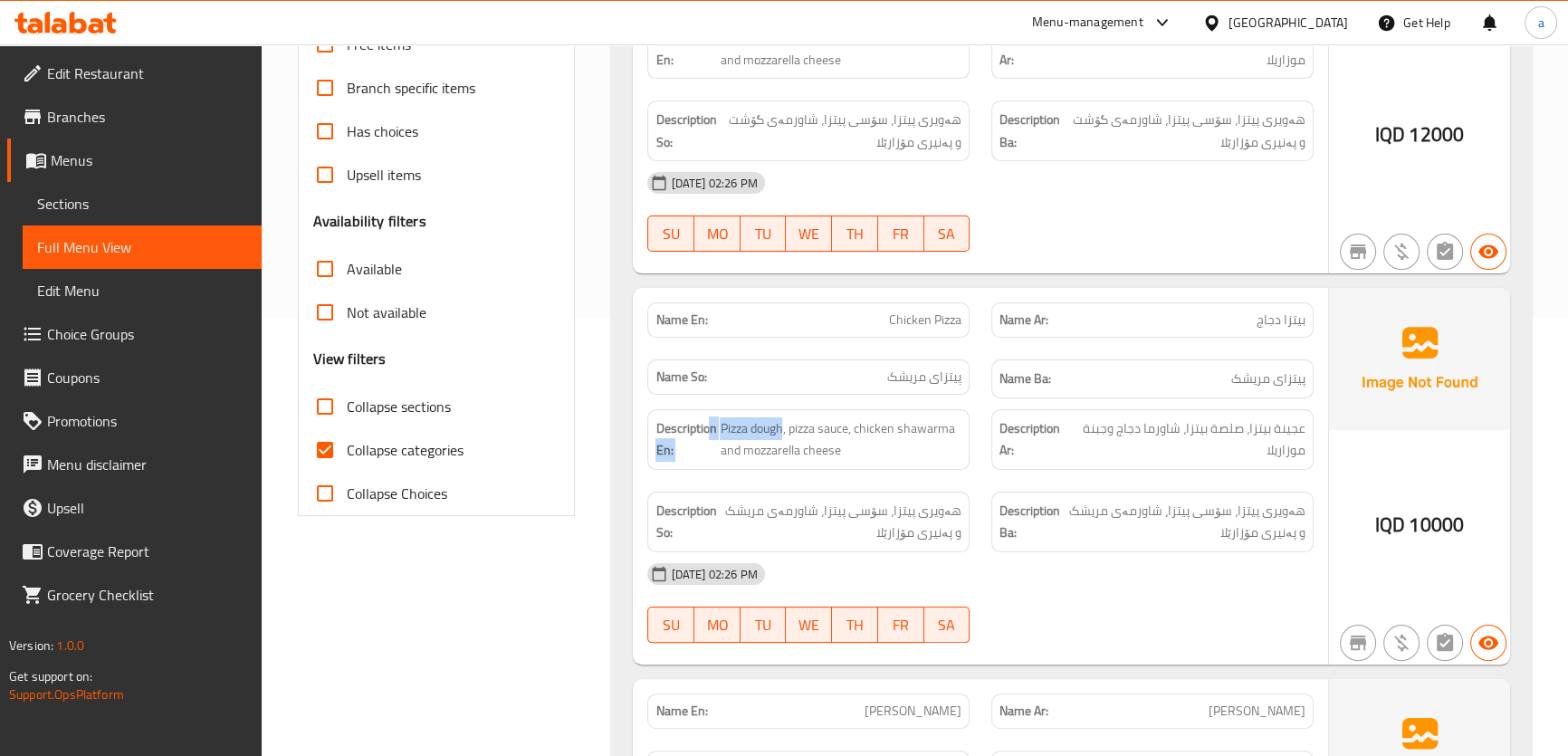
drag, startPoint x: 782, startPoint y: 399, endPoint x: 713, endPoint y: 401, distance: 69.0
click at [713, 418] on h6 "Description En: Pizza dough, pizza sauce, chicken shawarma and mozzarella cheese" at bounding box center [809, 439] width 306 height 44
click at [1270, 418] on span "عجينة بيتزا، صلصة بيتزا، شاورما دجاج وجبنة موزاريلا" at bounding box center [1188, 439] width 233 height 44
click at [1218, 418] on span "عجينة بيتزا، صلصة بيتزا، شاورما دجاج وجبنة موزاريلا" at bounding box center [1188, 439] width 233 height 44
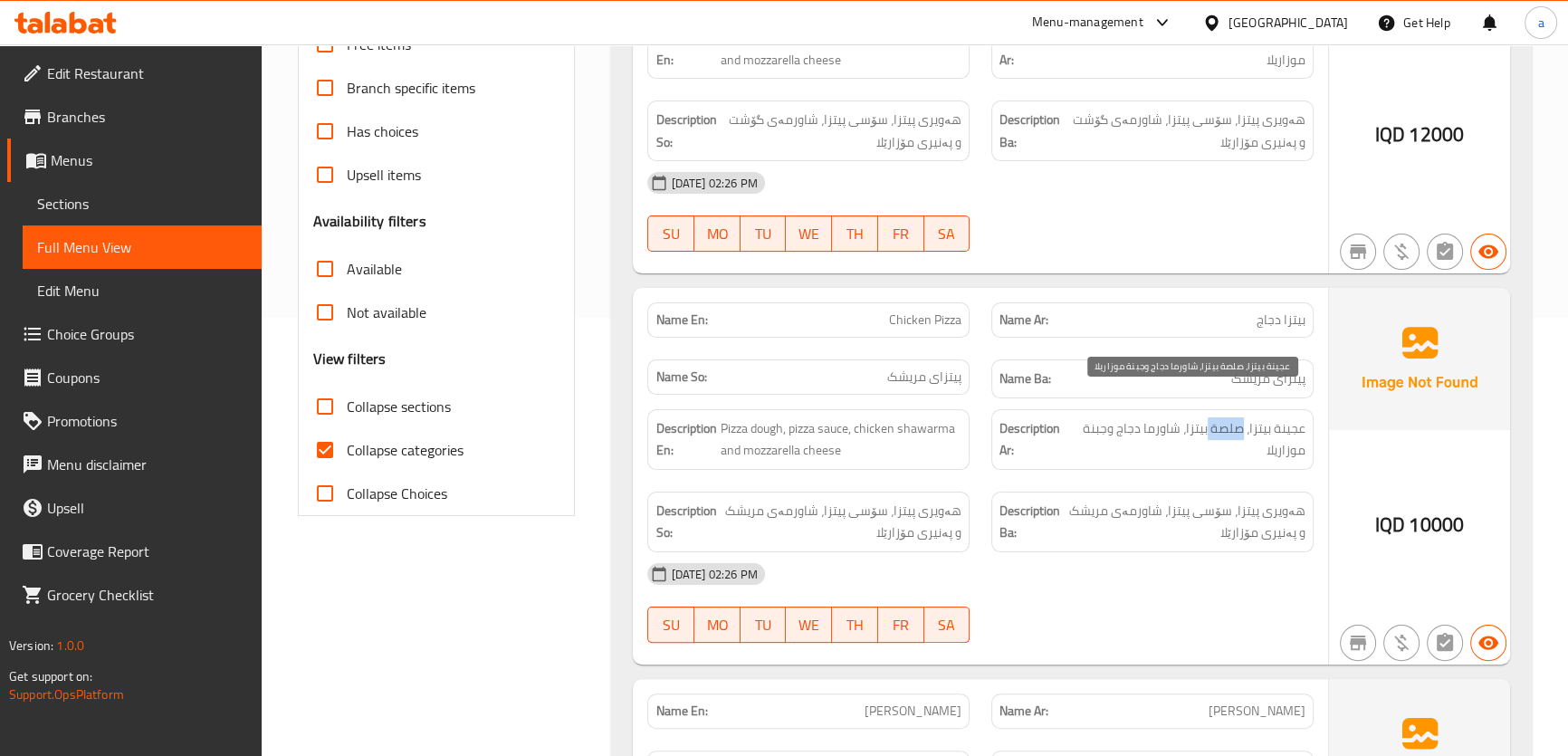
click at [1218, 418] on span "عجينة بيتزا، صلصة بيتزا، شاورما دجاج وجبنة موزاريلا" at bounding box center [1188, 439] width 233 height 44
click at [1159, 418] on span "عجينة بيتزا، صلصة بيتزا، شاورما دجاج وجبنة موزاريلا" at bounding box center [1188, 439] width 233 height 44
click at [1150, 418] on span "عجينة بيتزا، صلصة بيتزا، شاورما دجاج وجبنة موزاريلا" at bounding box center [1188, 439] width 233 height 44
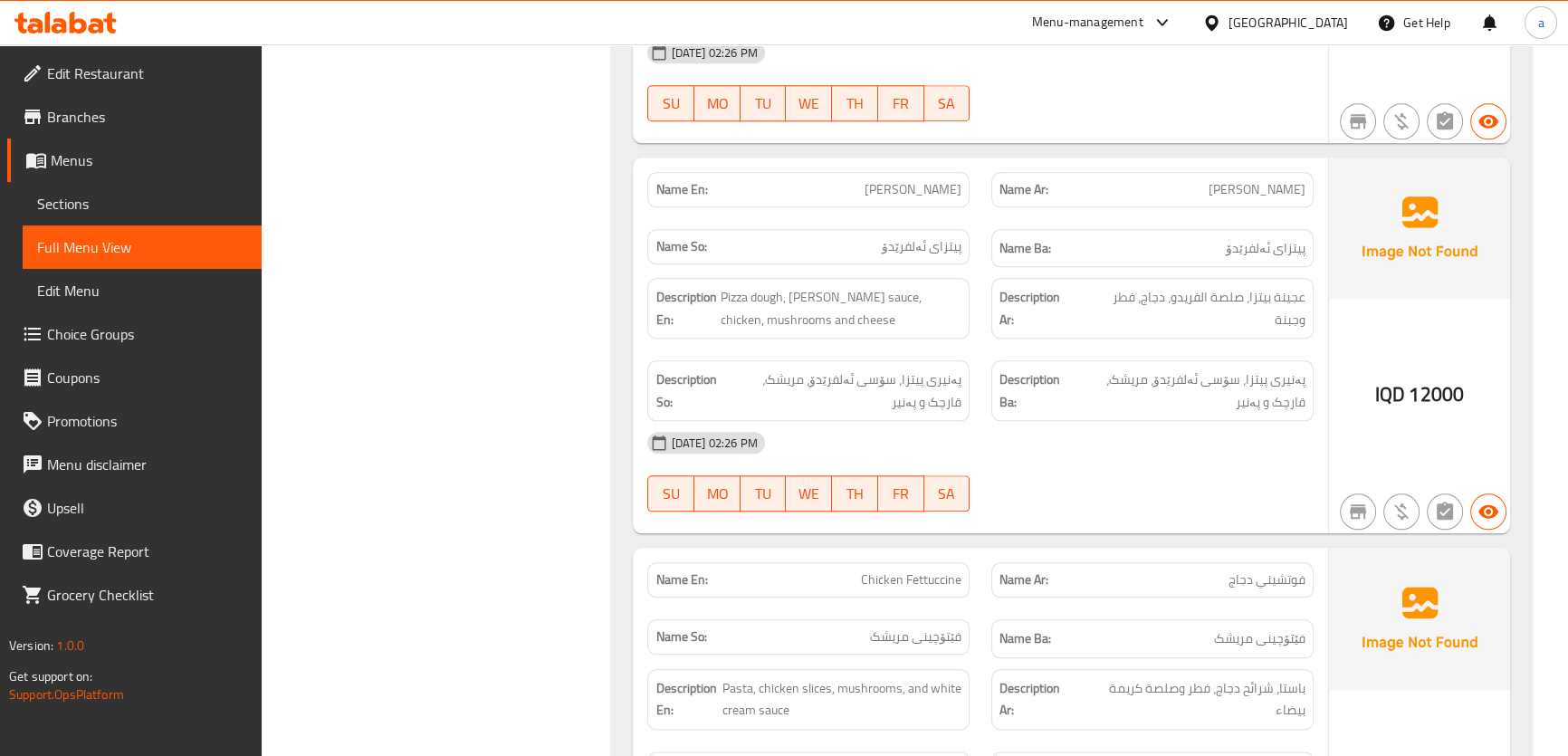
scroll to position [2524, 0]
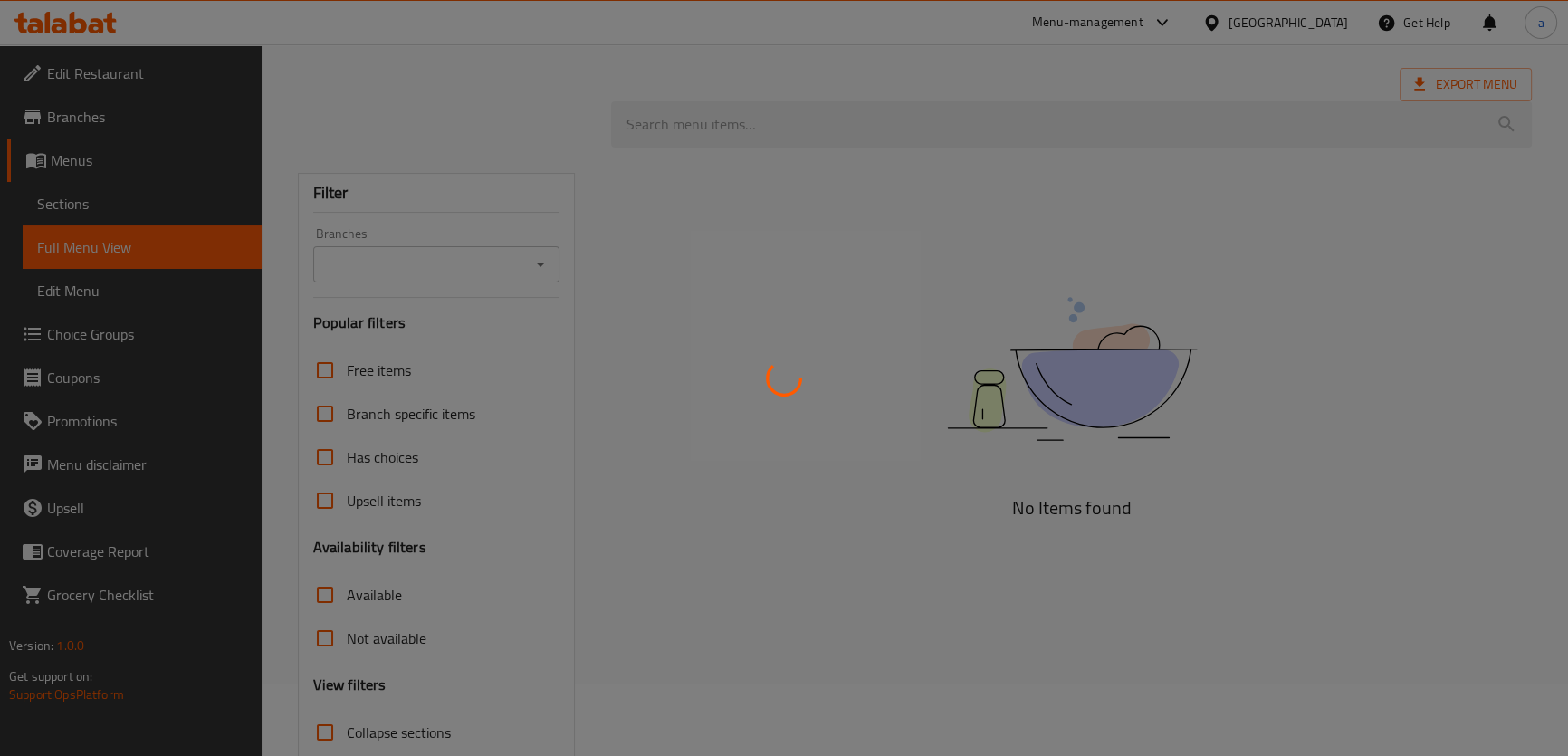
scroll to position [109, 0]
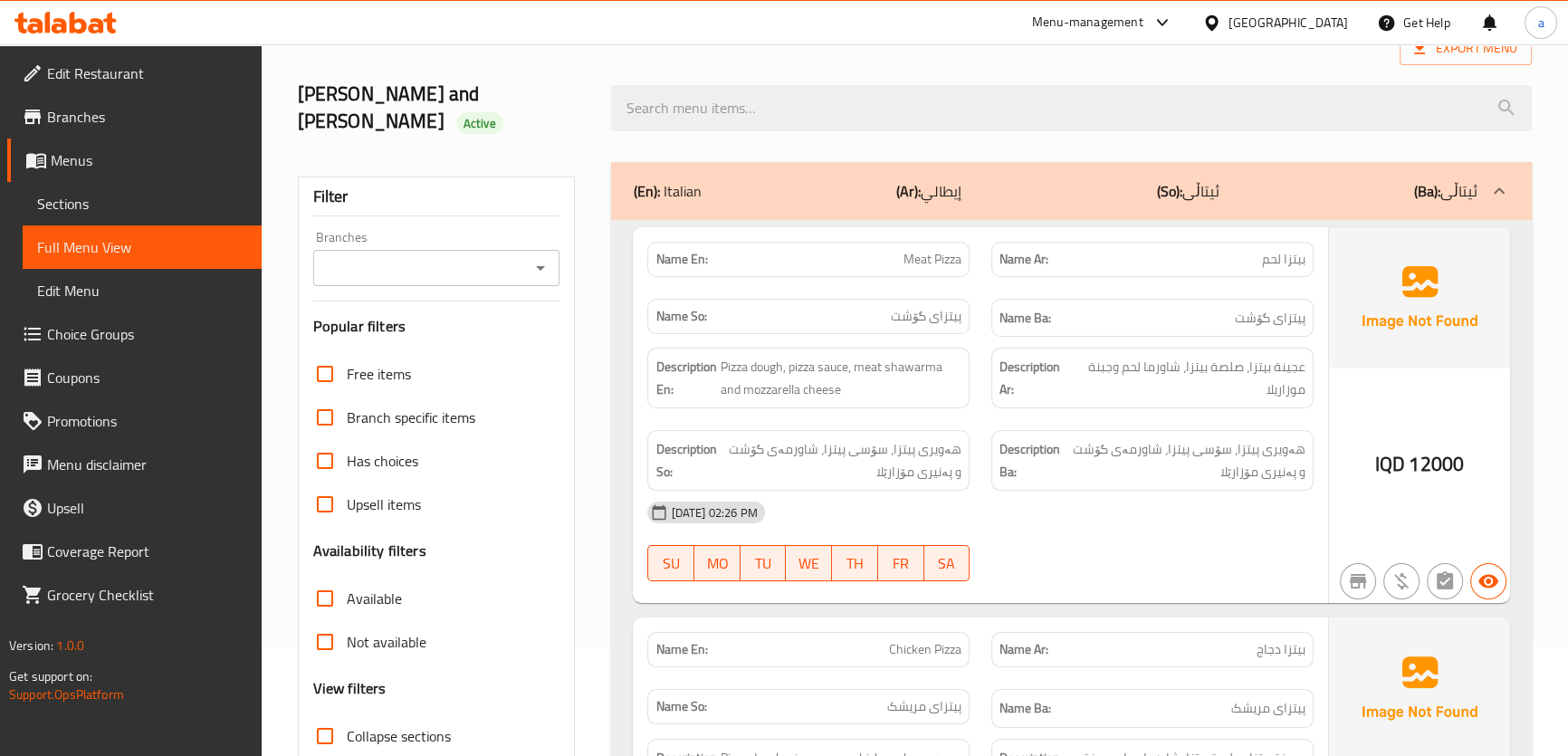
click at [543, 257] on icon "Open" at bounding box center [540, 267] width 22 height 22
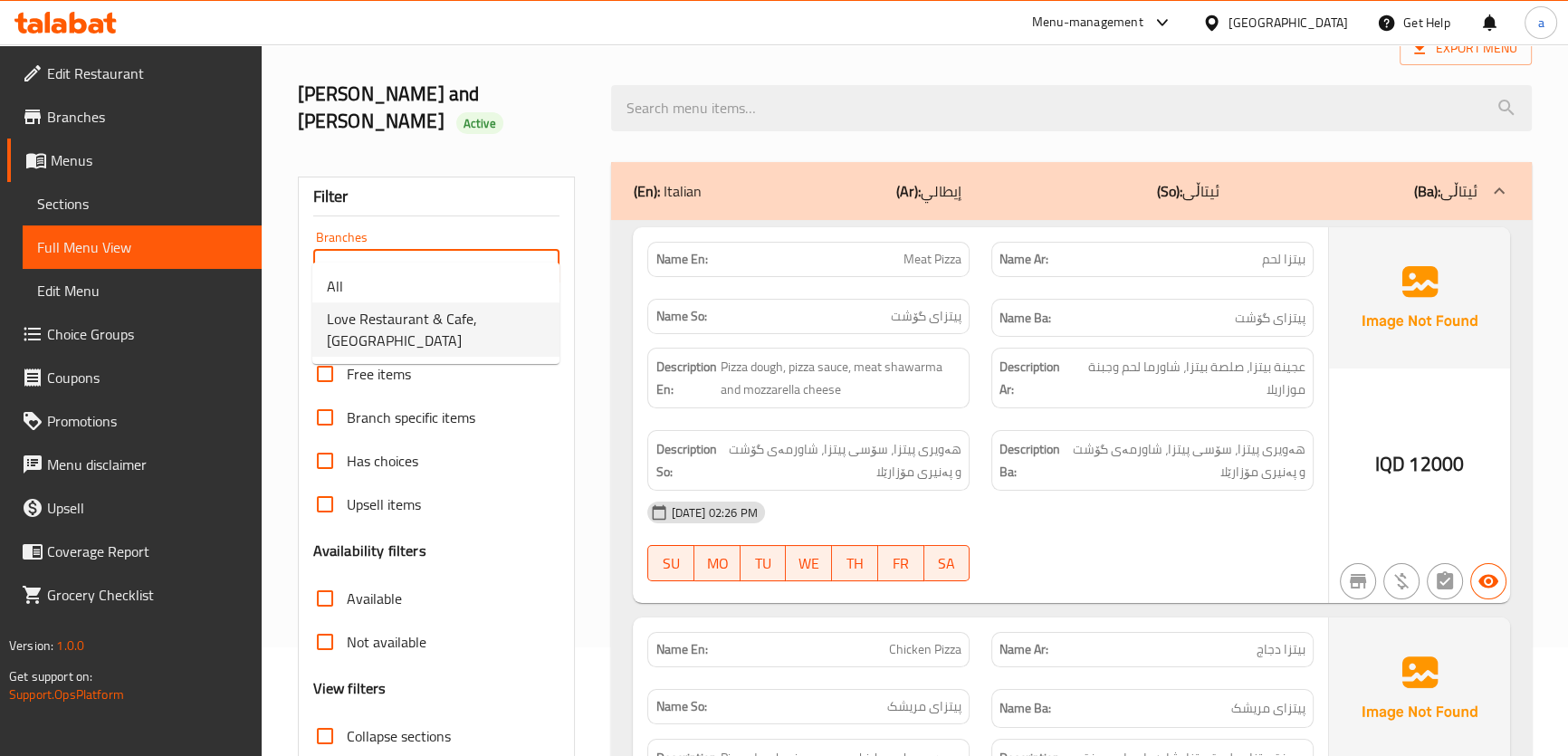
click at [522, 317] on span "Love Restaurant & Cafe, [GEOGRAPHIC_DATA]" at bounding box center [436, 330] width 218 height 43
type input "Love Restaurant & Cafe, [GEOGRAPHIC_DATA]"
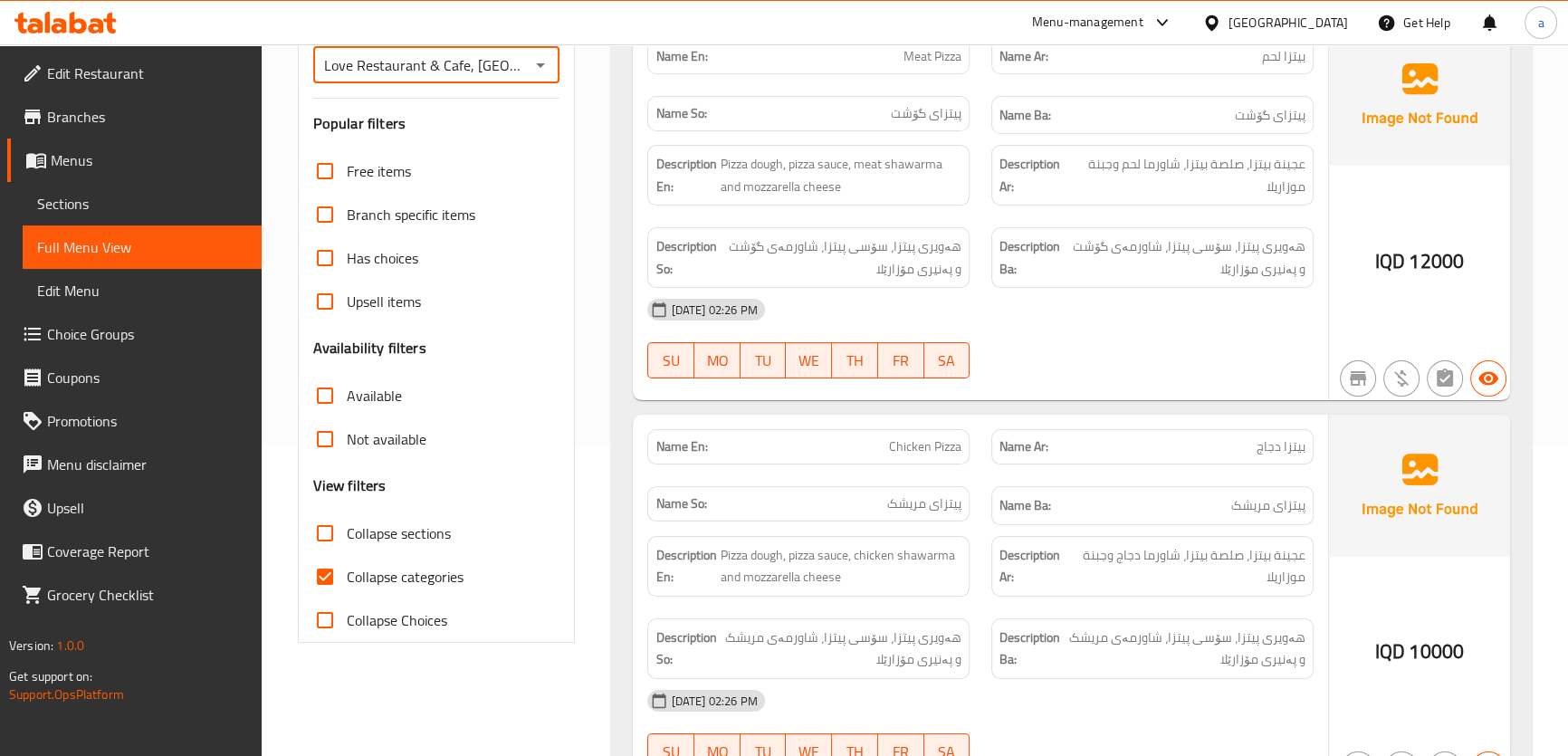
scroll to position [582, 0]
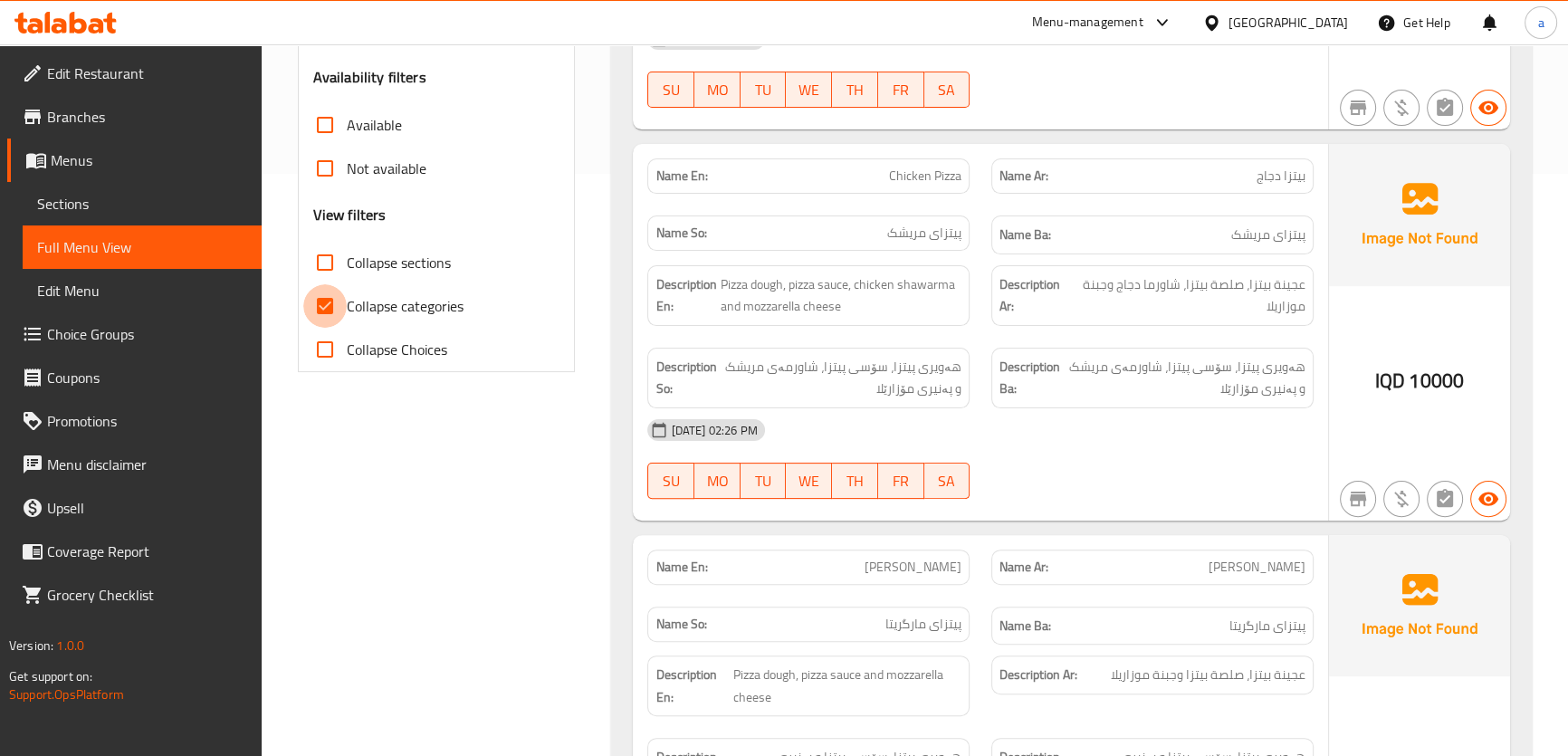
drag, startPoint x: 312, startPoint y: 270, endPoint x: 309, endPoint y: 234, distance: 36.1
click at [314, 284] on input "Collapse categories" at bounding box center [325, 306] width 43 height 43
checkbox input "false"
click at [311, 241] on input "Collapse sections" at bounding box center [325, 263] width 43 height 43
checkbox input "true"
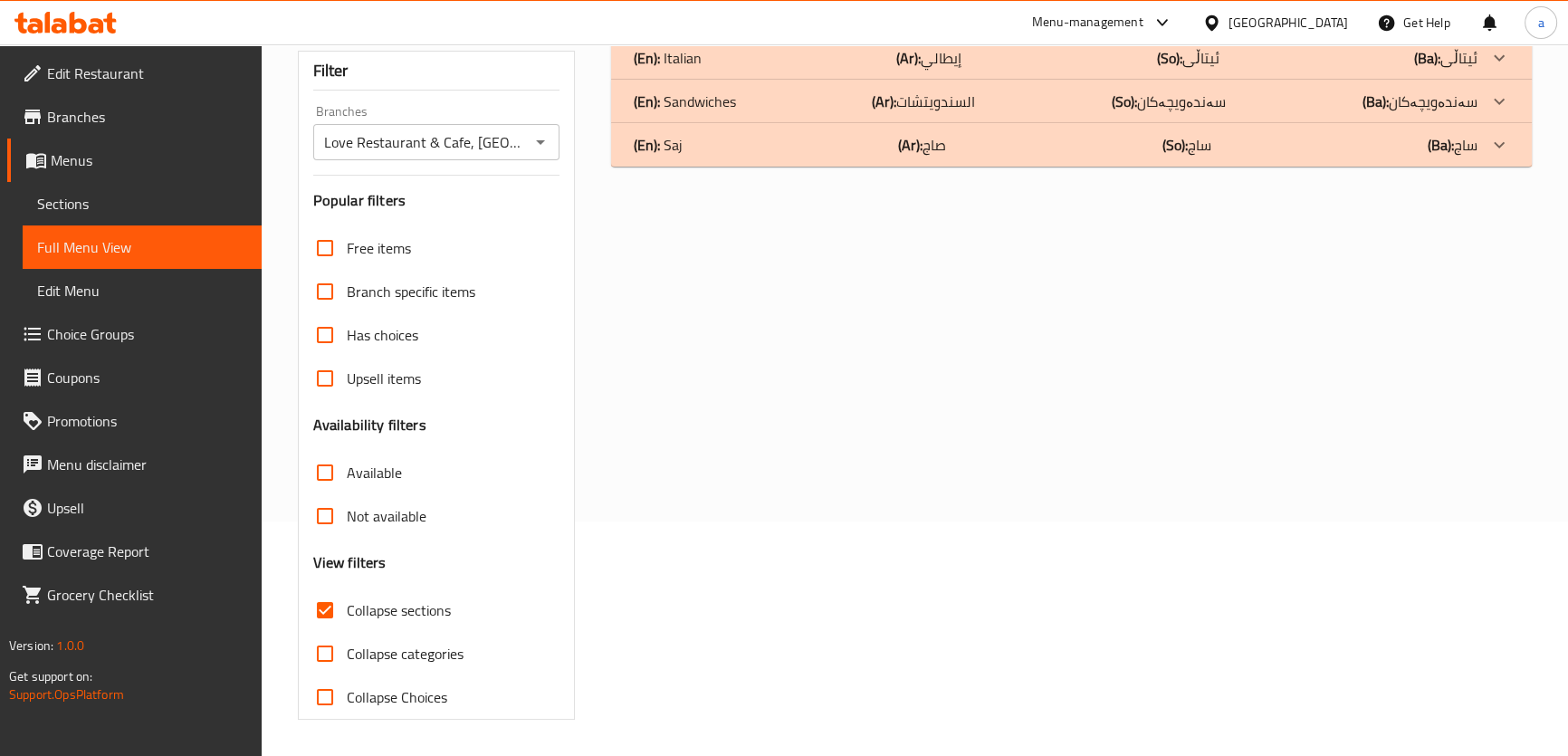
scroll to position [57, 0]
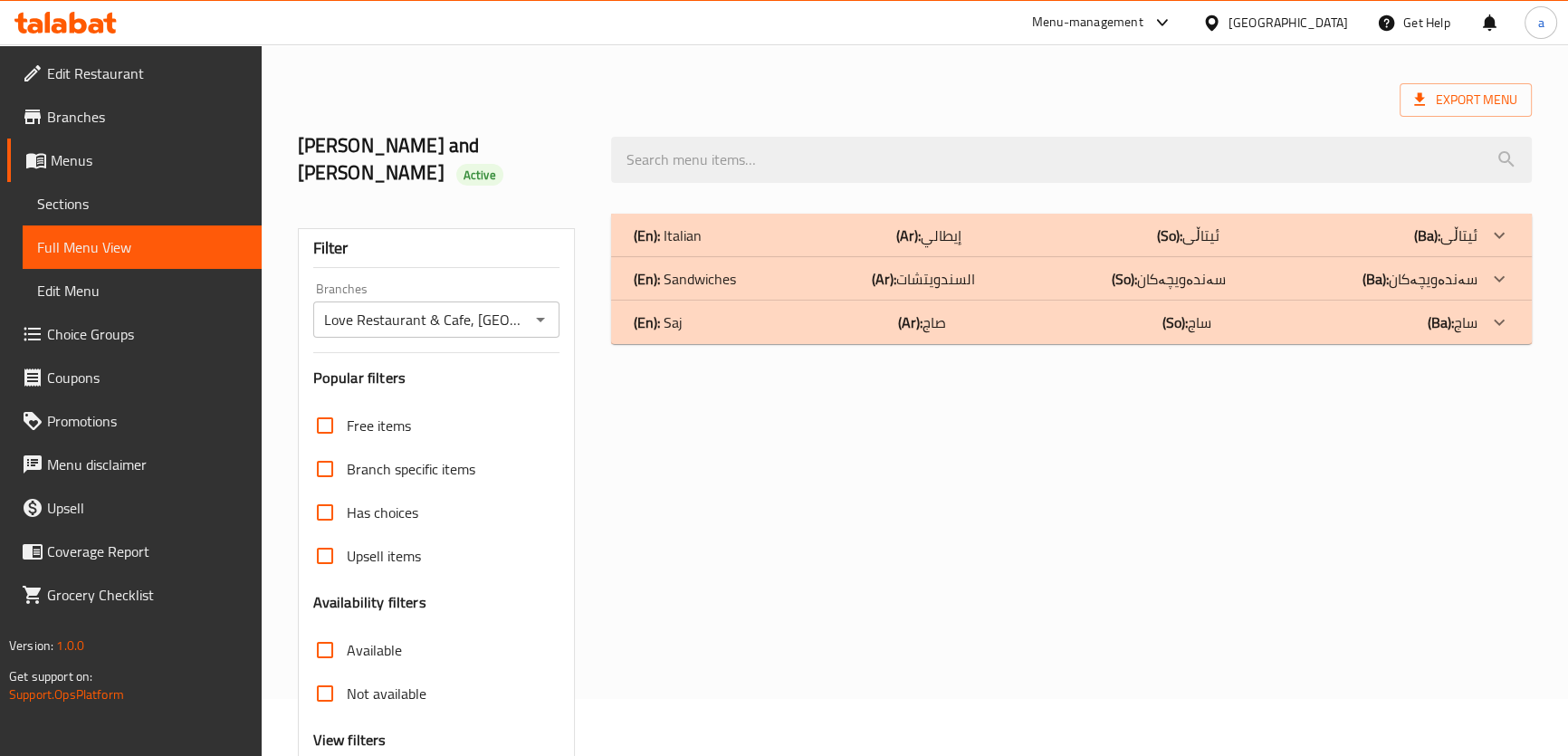
click at [545, 309] on icon "Open" at bounding box center [540, 319] width 22 height 22
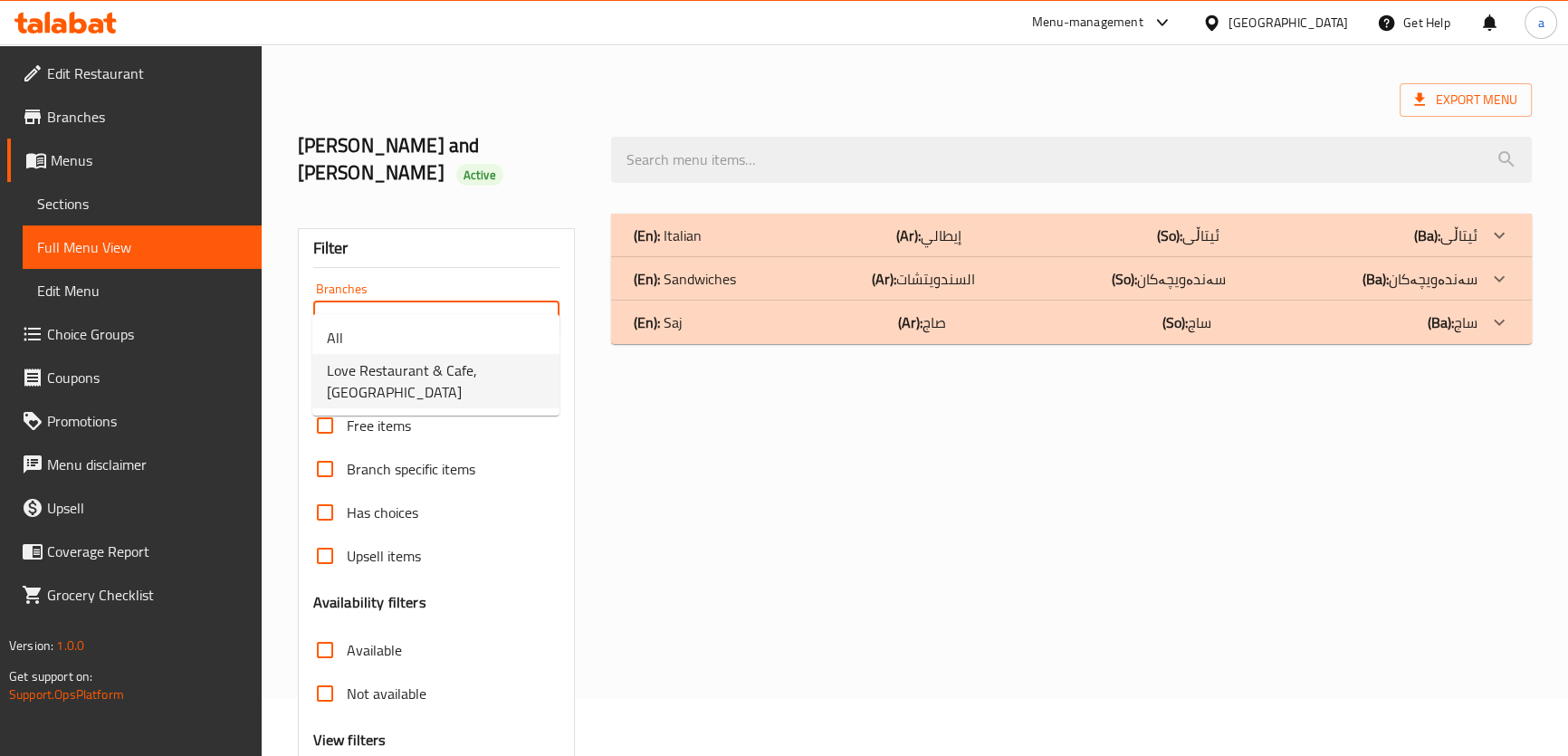
scroll to position [0, 1]
click at [523, 362] on span "Love Restaurant & Cafe, Albnook" at bounding box center [436, 381] width 218 height 43
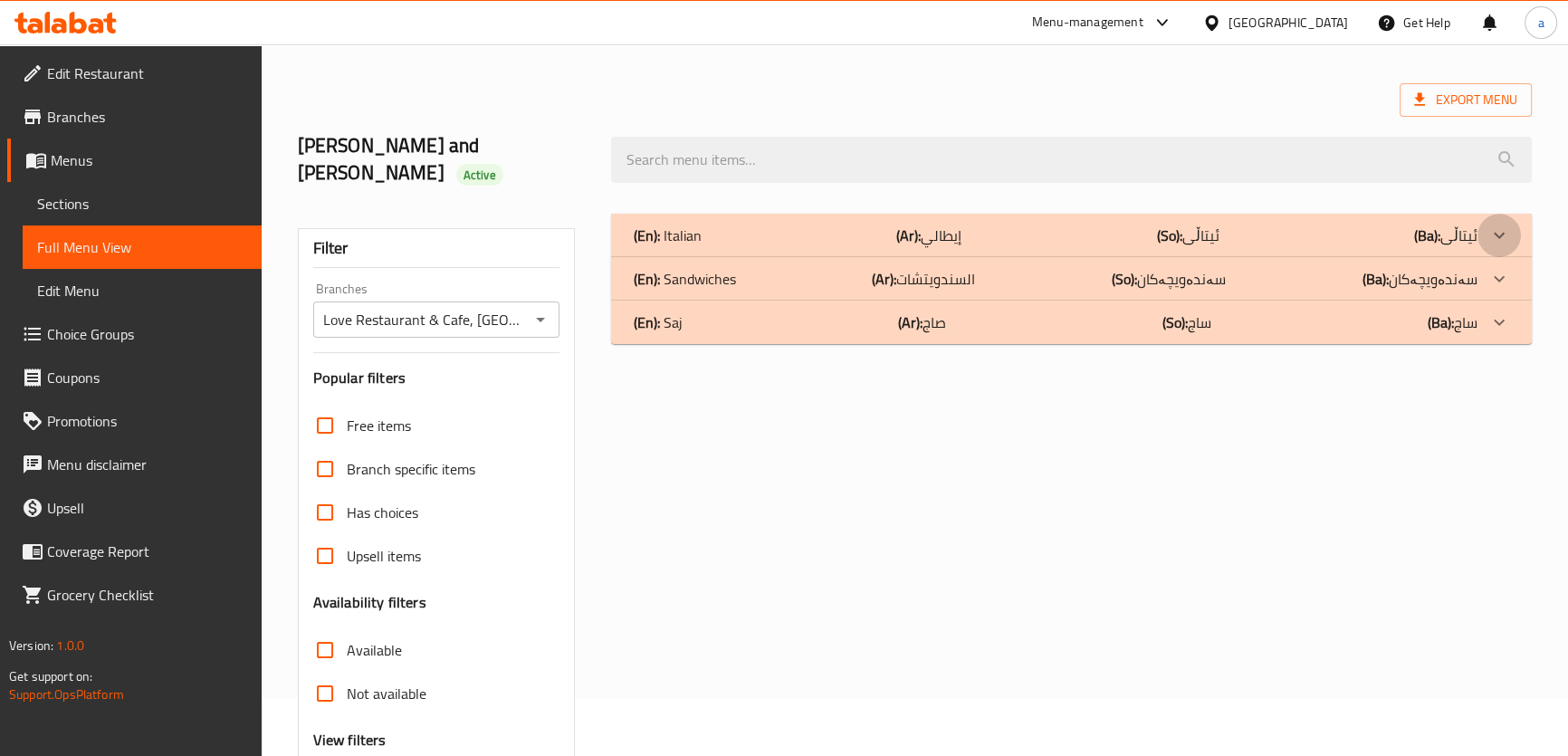
click at [1515, 214] on div at bounding box center [1500, 235] width 43 height 43
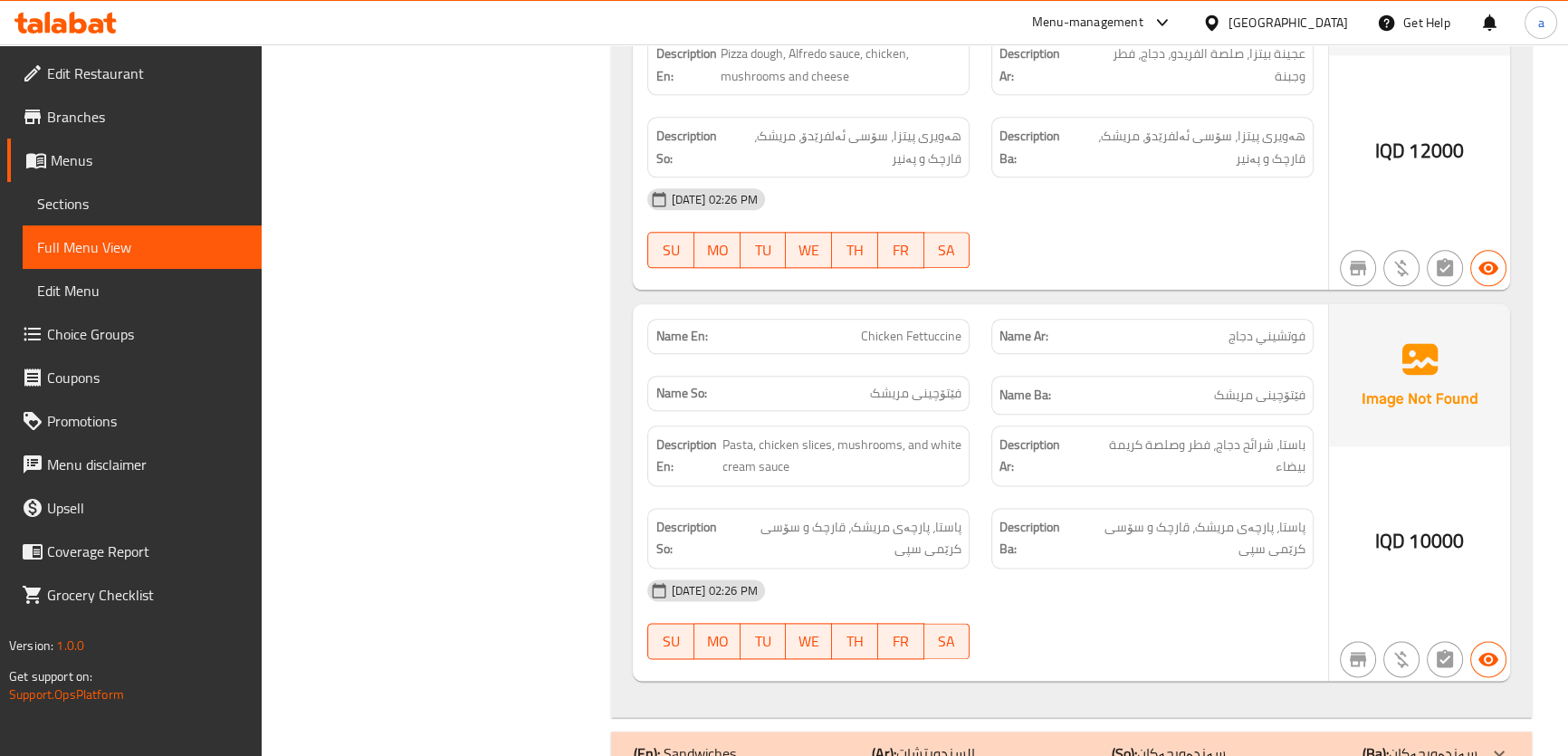
scroll to position [2809, 0]
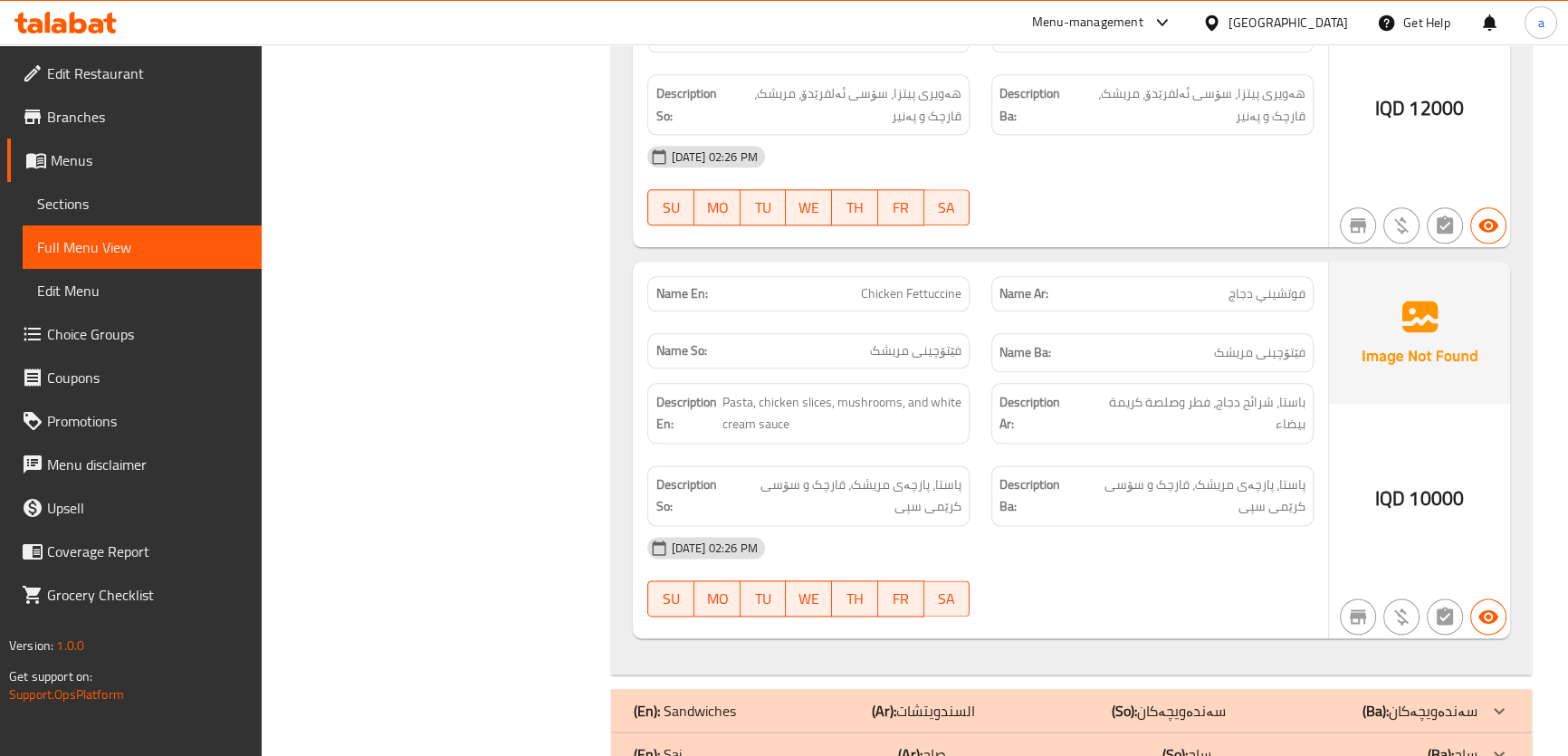
click at [1462, 700] on p "(Ba): سەندەویچەکان" at bounding box center [1421, 711] width 115 height 22
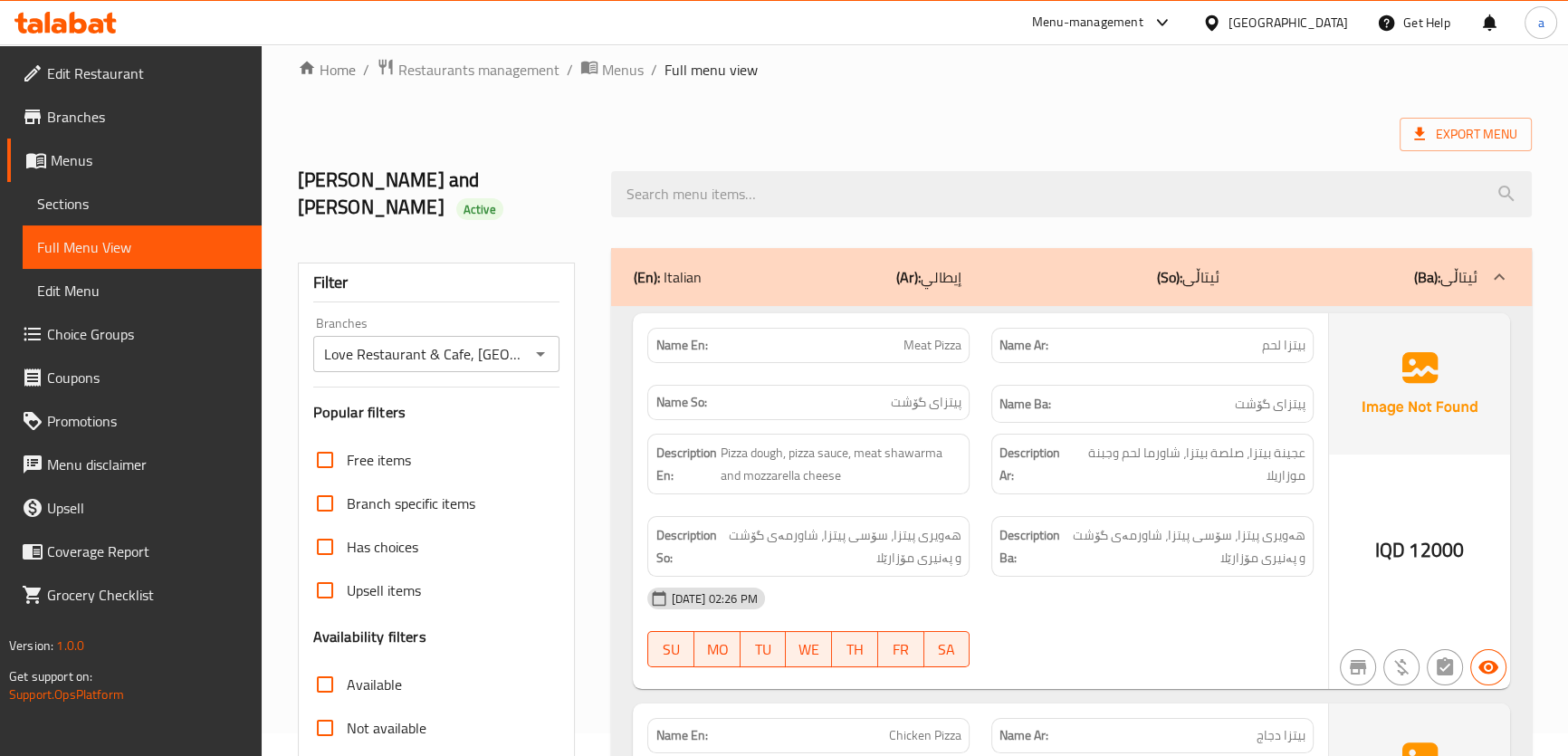
scroll to position [0, 0]
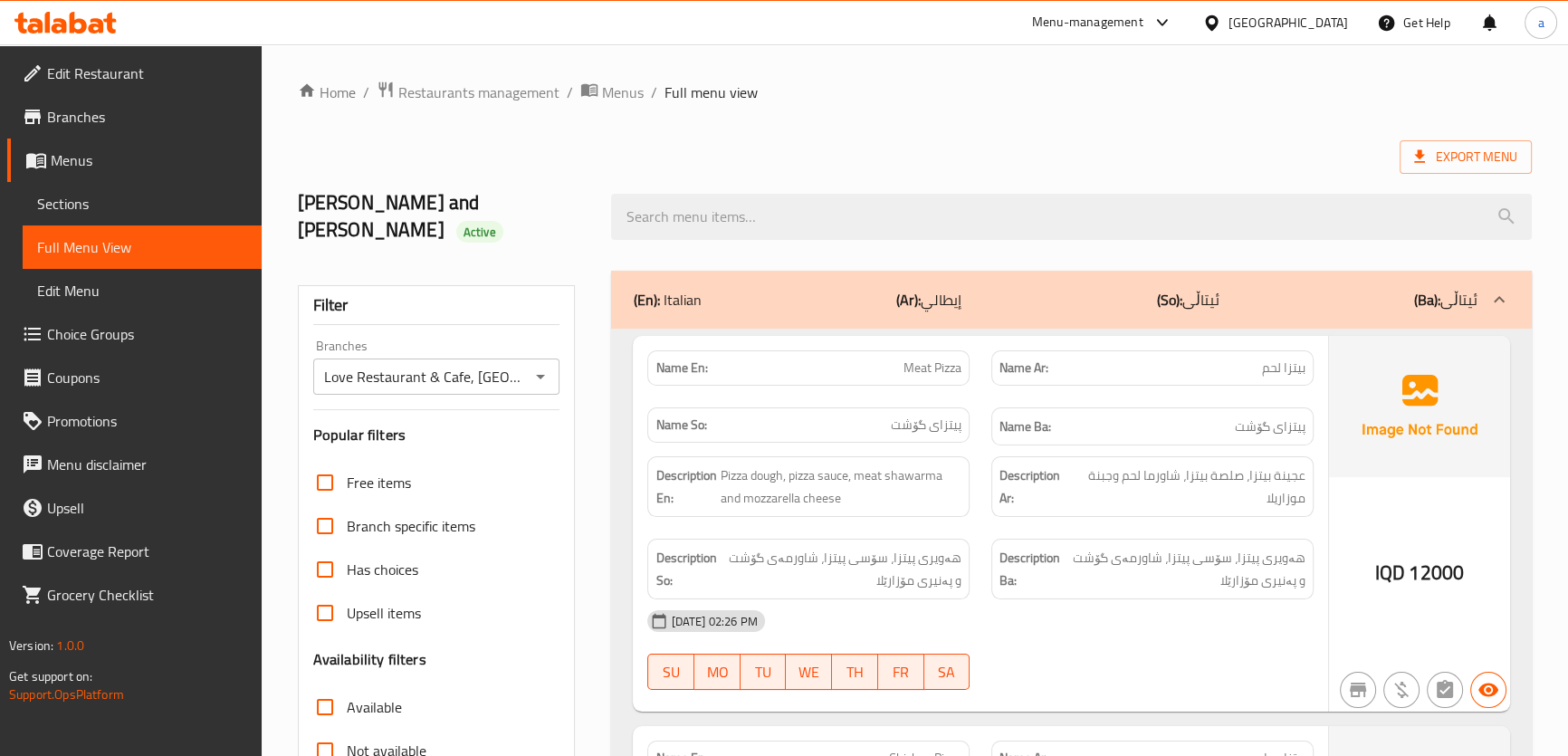
click at [1459, 289] on p "(Ba): ئیتاڵی" at bounding box center [1446, 300] width 63 height 22
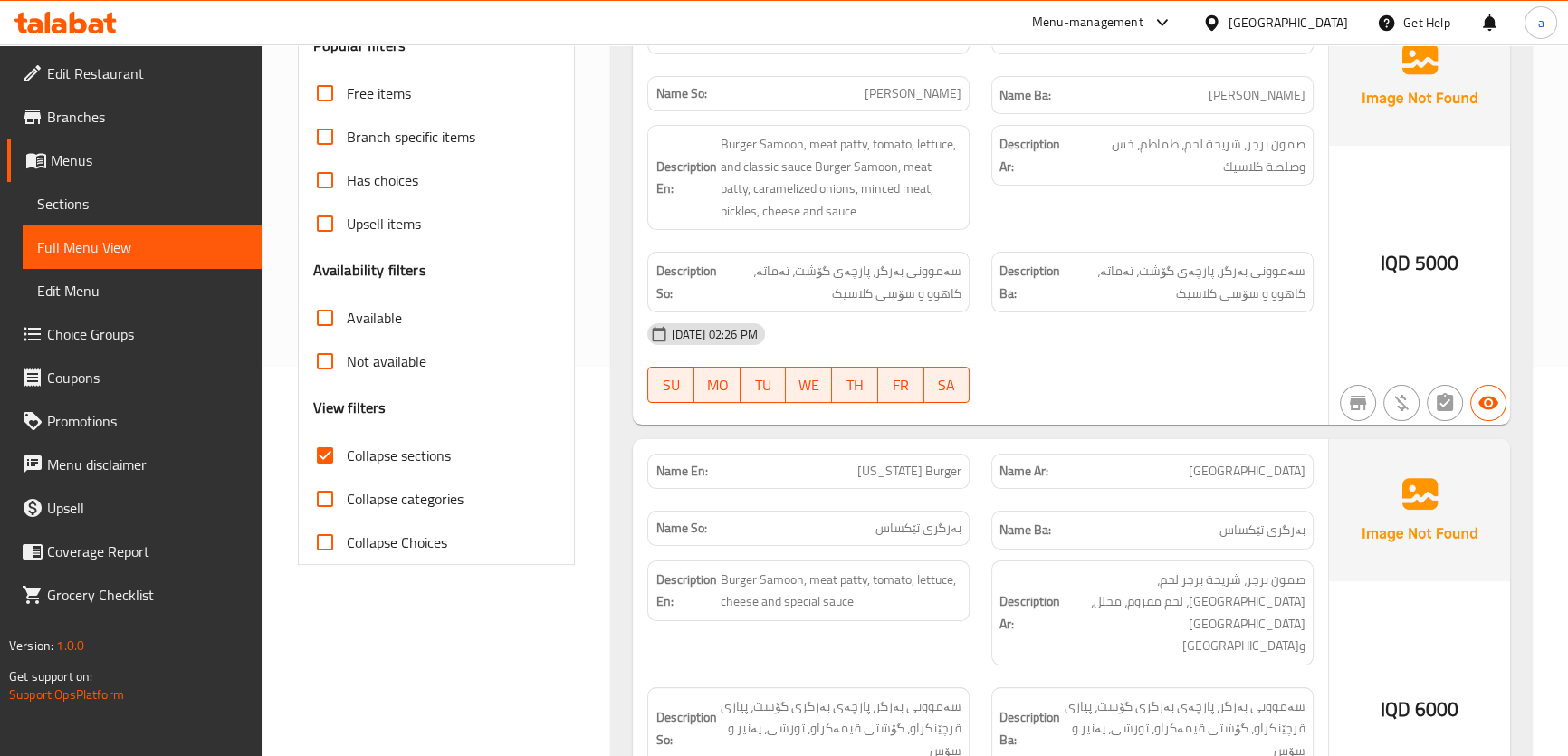
scroll to position [109, 0]
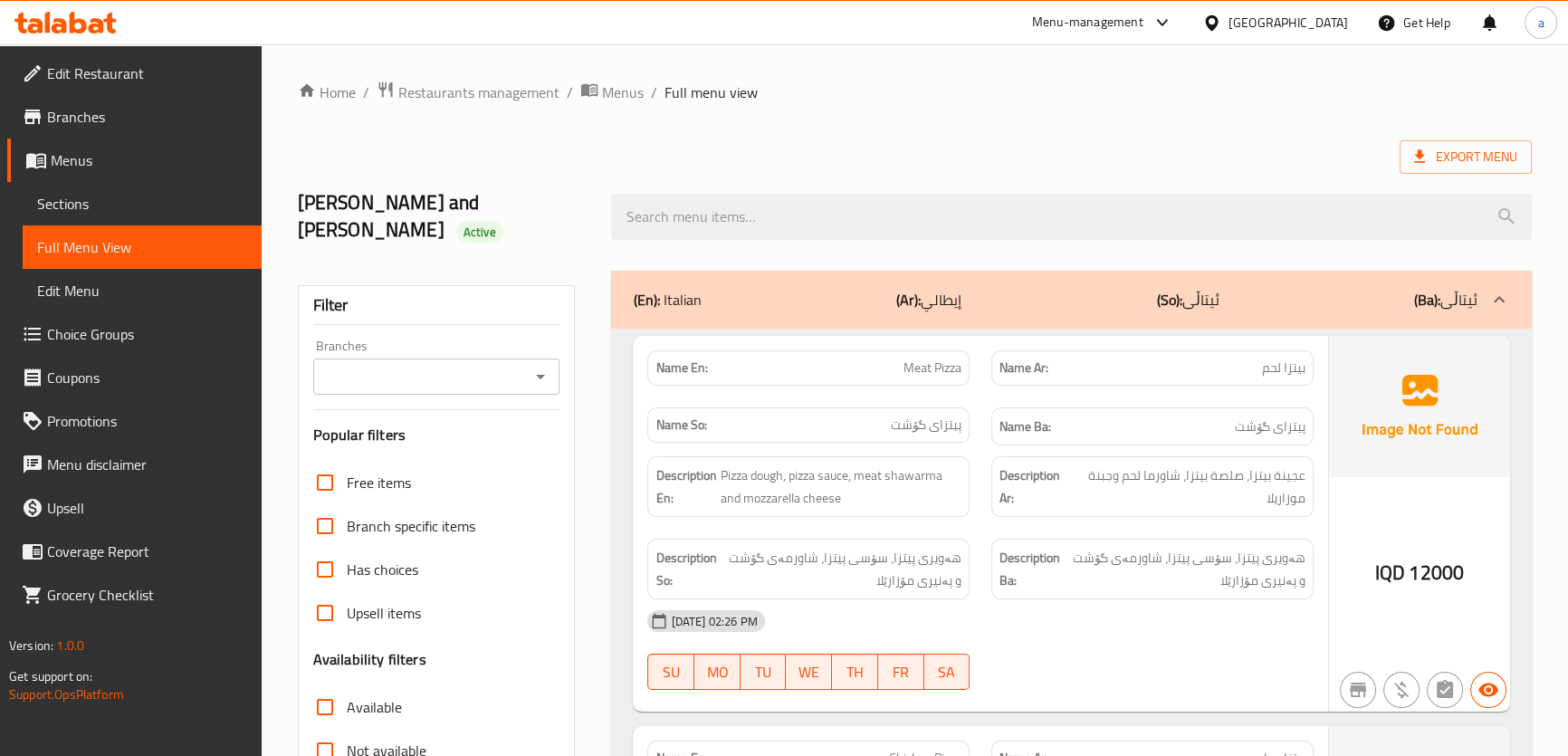
click at [1051, 289] on div "(En): Italian (Ar): إيطالي (So): ئیتاڵی (Ba): ئیتاڵی" at bounding box center [1055, 300] width 844 height 22
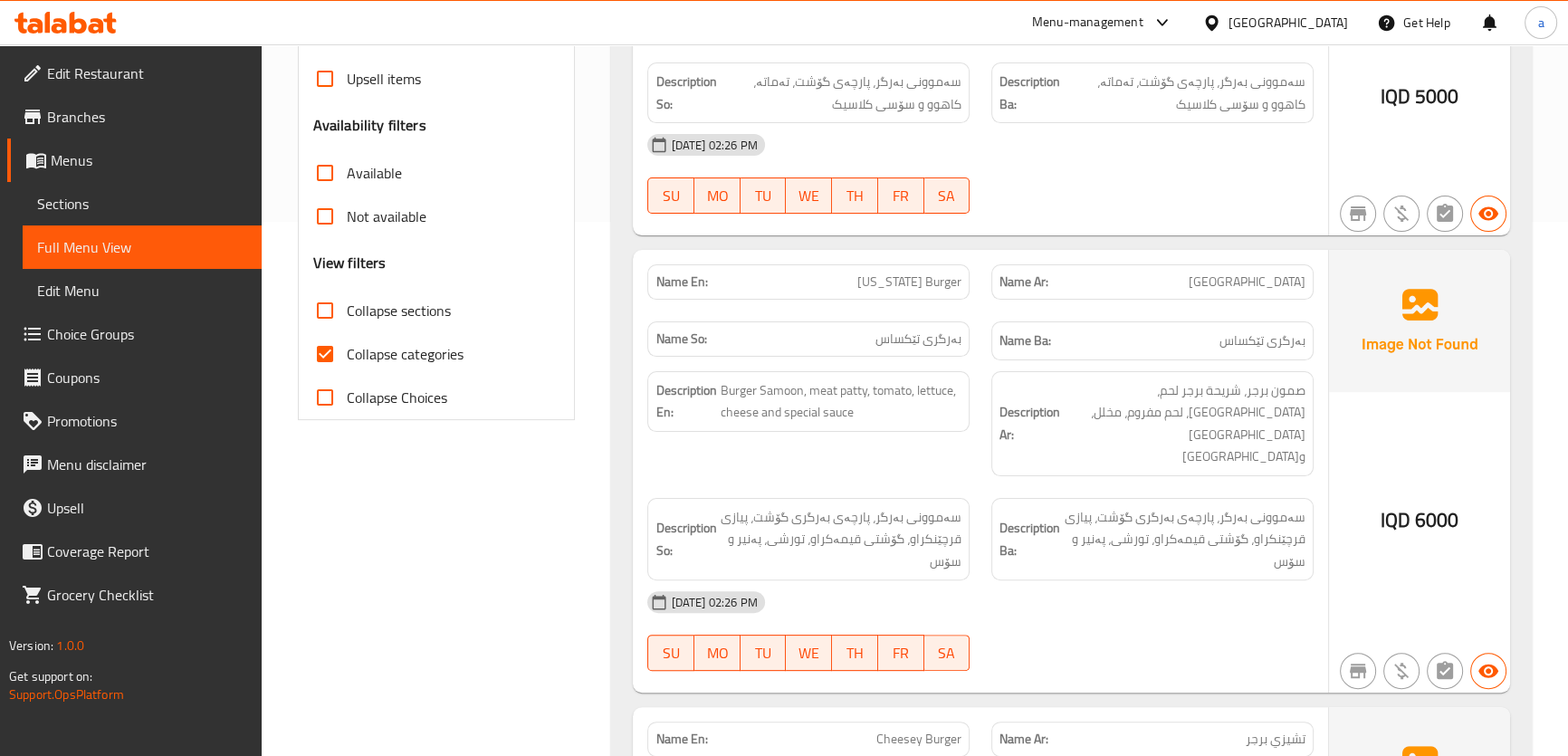
scroll to position [549, 0]
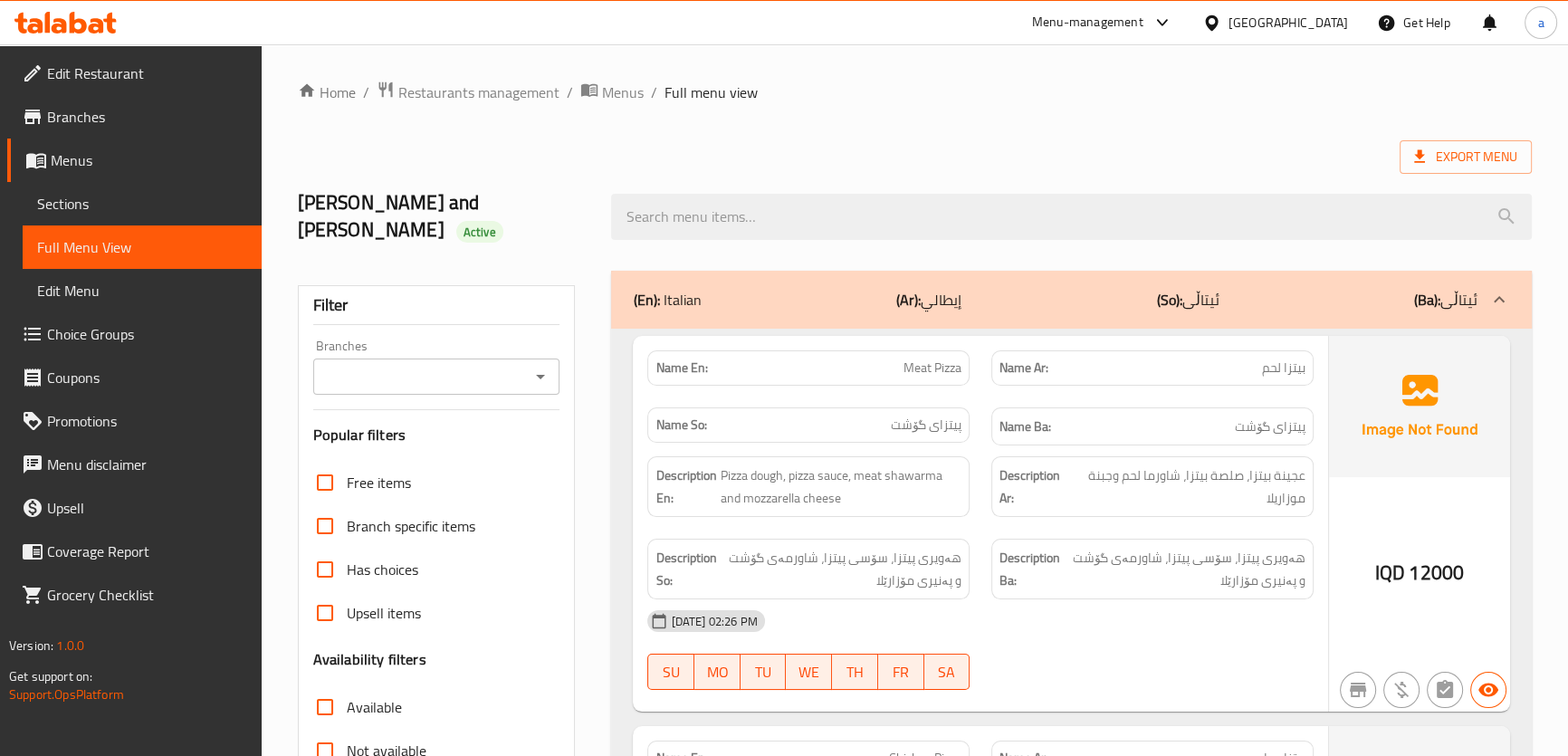
click at [1443, 292] on div "(En): Italian (Ar): إيطالي (So): ئیتاڵی (Ba): ئیتاڵی" at bounding box center [1071, 299] width 920 height 58
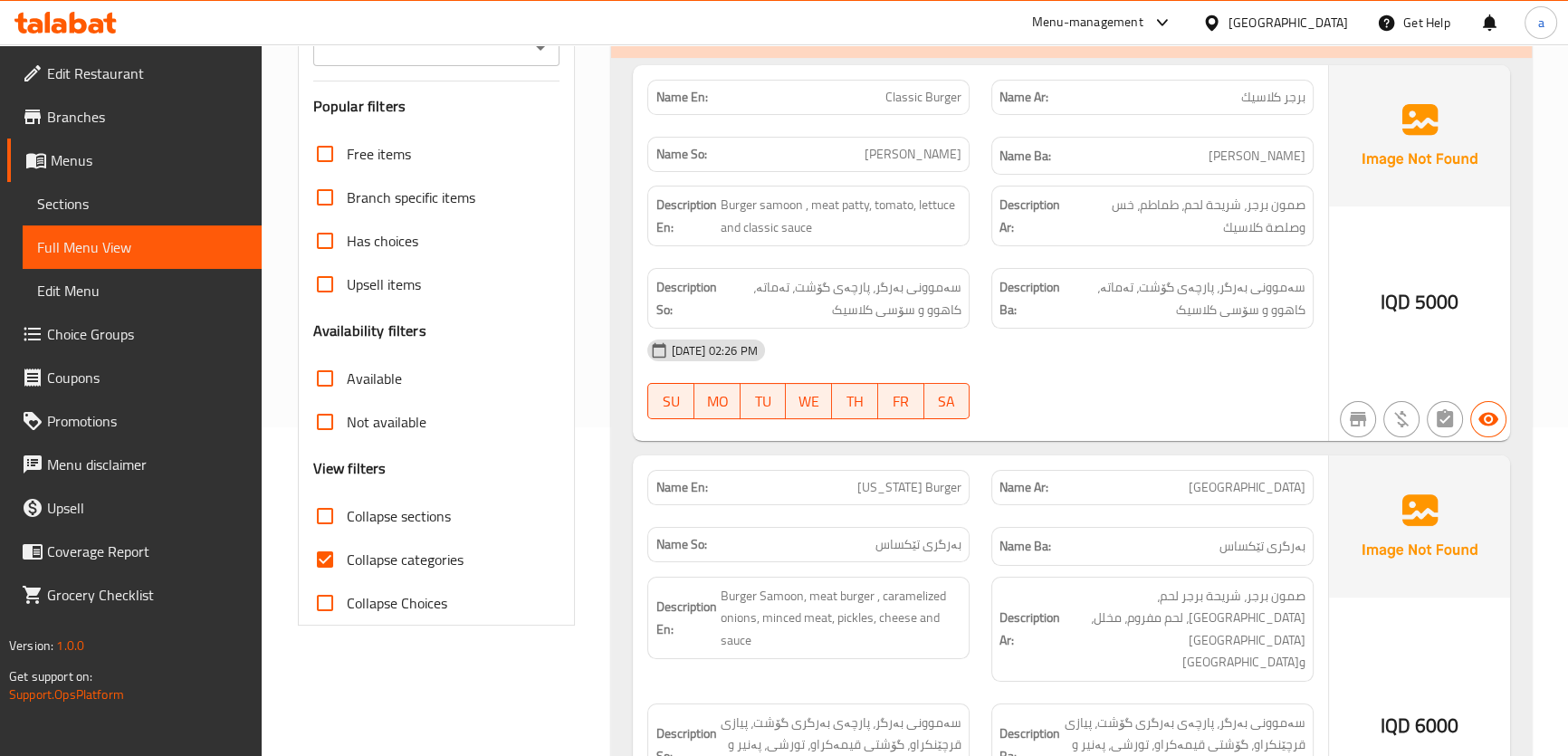
scroll to position [549, 0]
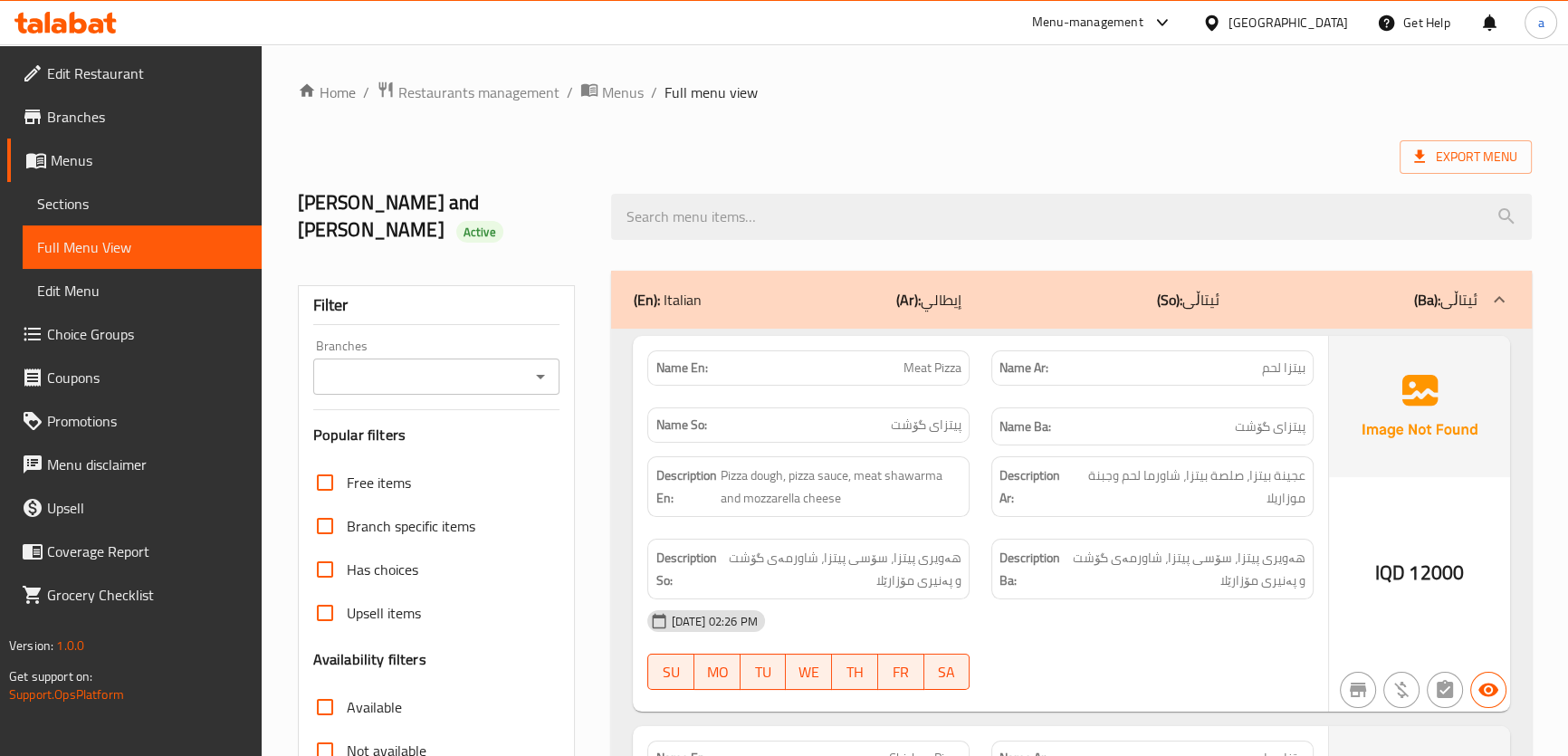
click at [1060, 289] on div "(En): Italian (Ar): إيطالي (So): ئیتاڵی (Ba): ئیتاڵی" at bounding box center [1055, 300] width 844 height 22
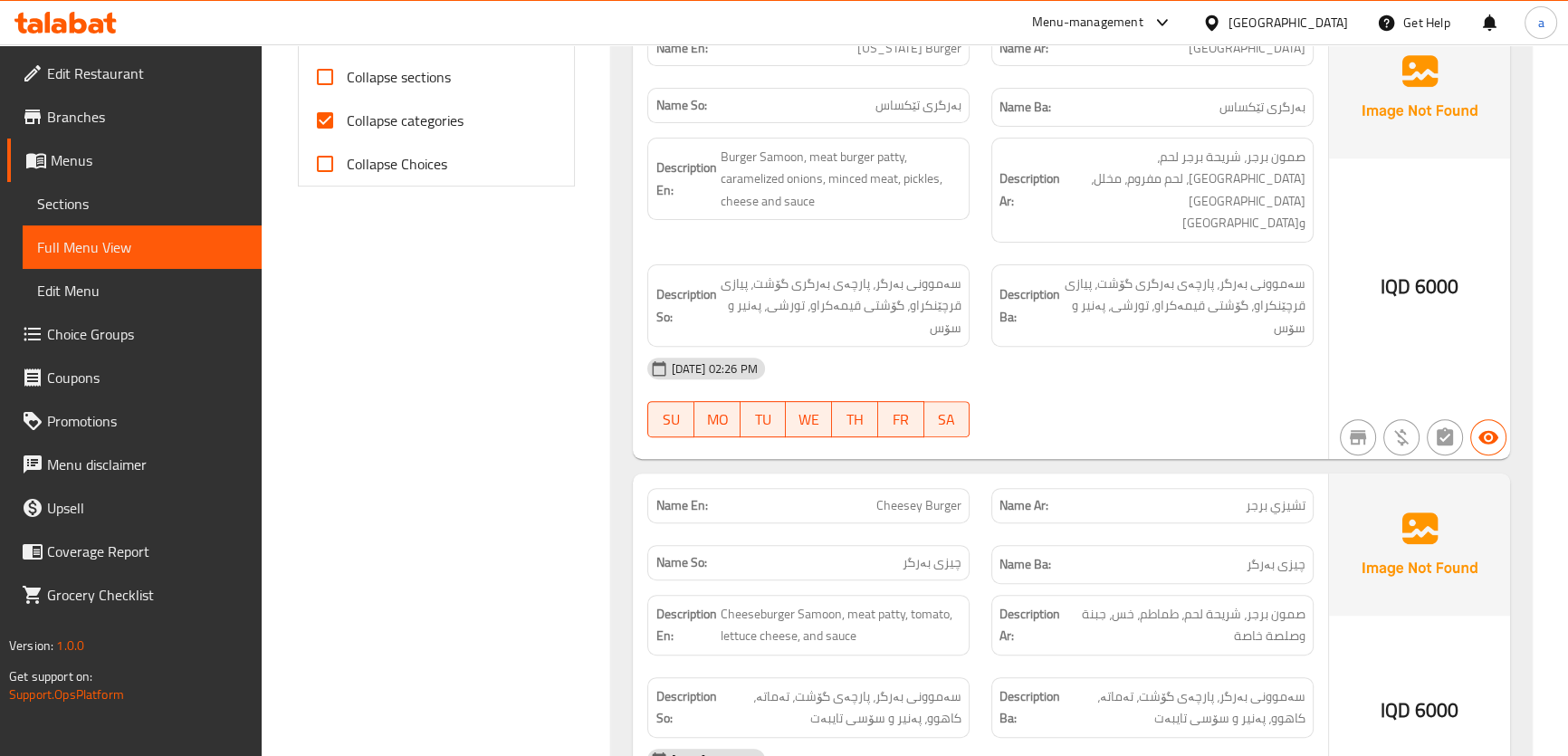
scroll to position [987, 0]
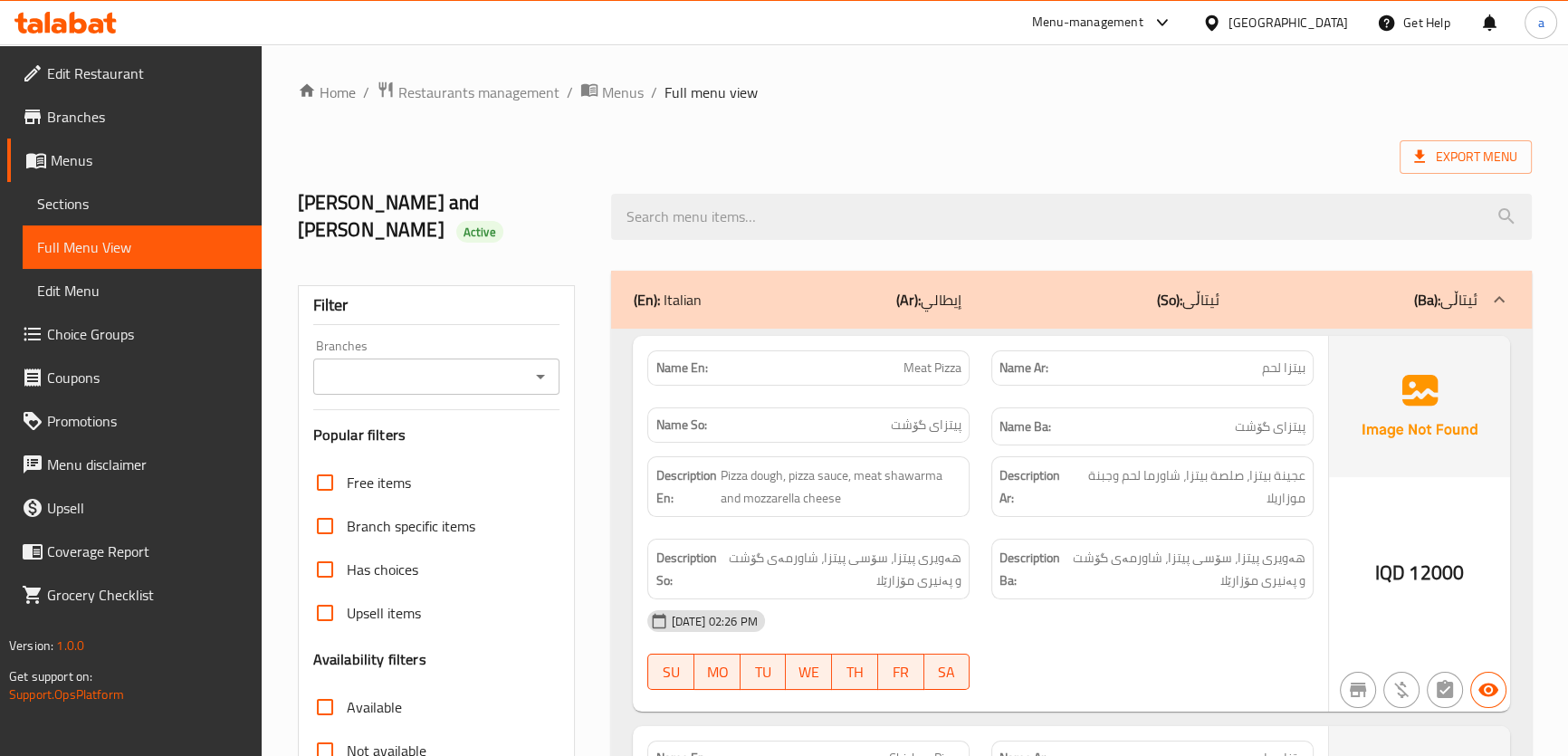
click at [878, 289] on div "(En): Italian (Ar): إيطالي (So): ئیتاڵی (Ba): ئیتاڵی" at bounding box center [1055, 300] width 844 height 22
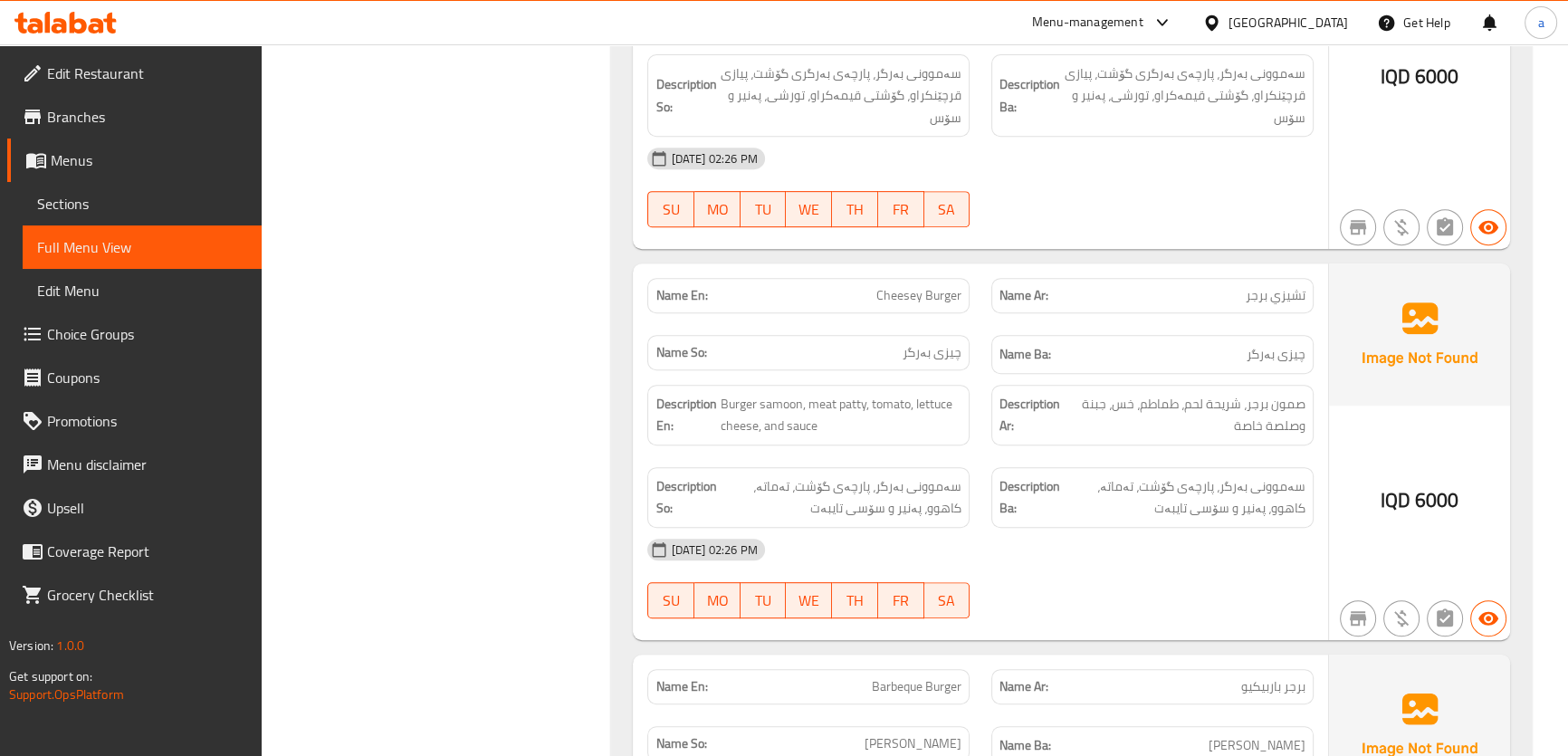
scroll to position [987, 0]
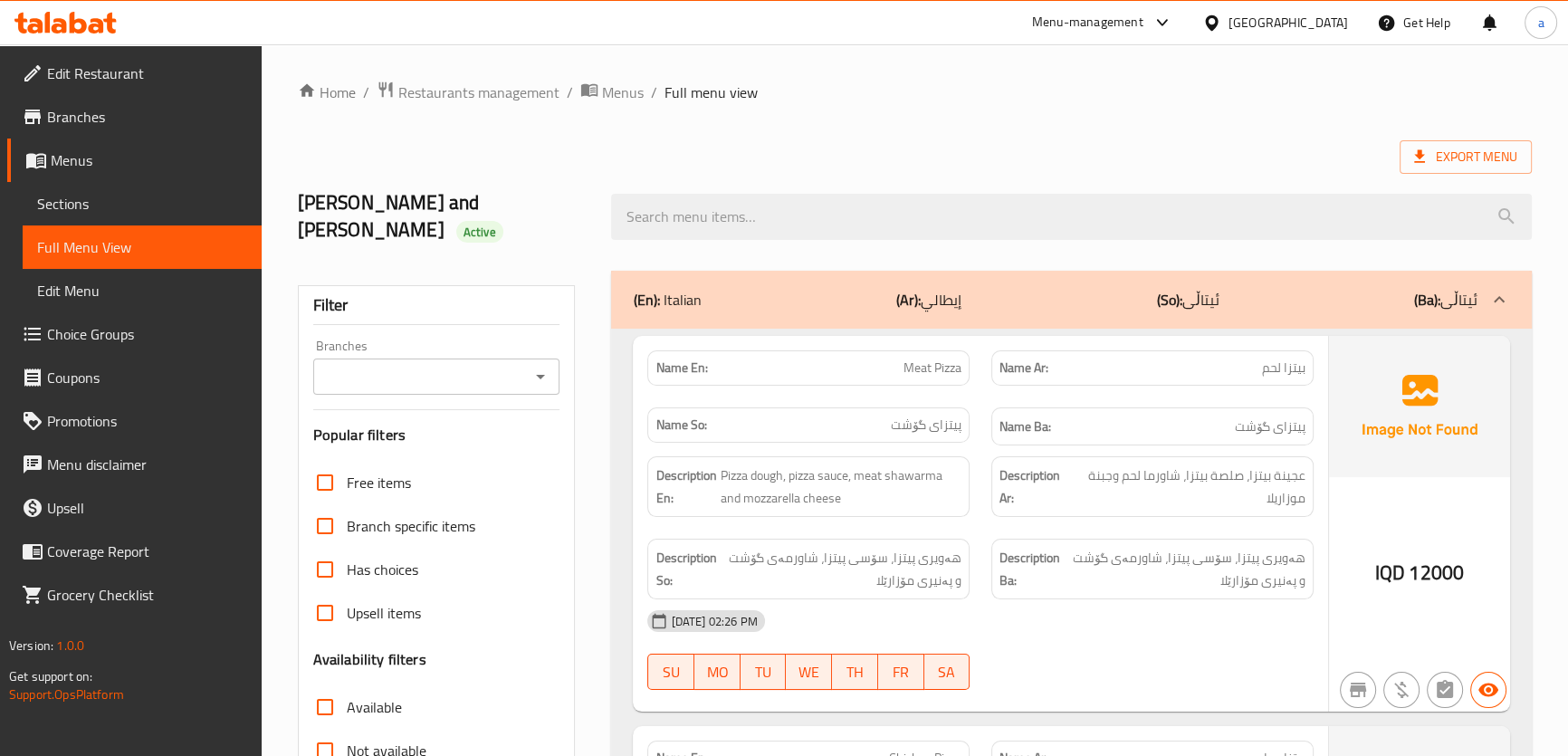
click at [1027, 289] on div "(En): Italian (Ar): إيطالي (So): ئیتاڵی (Ba): ئیتاڵی" at bounding box center [1055, 300] width 844 height 22
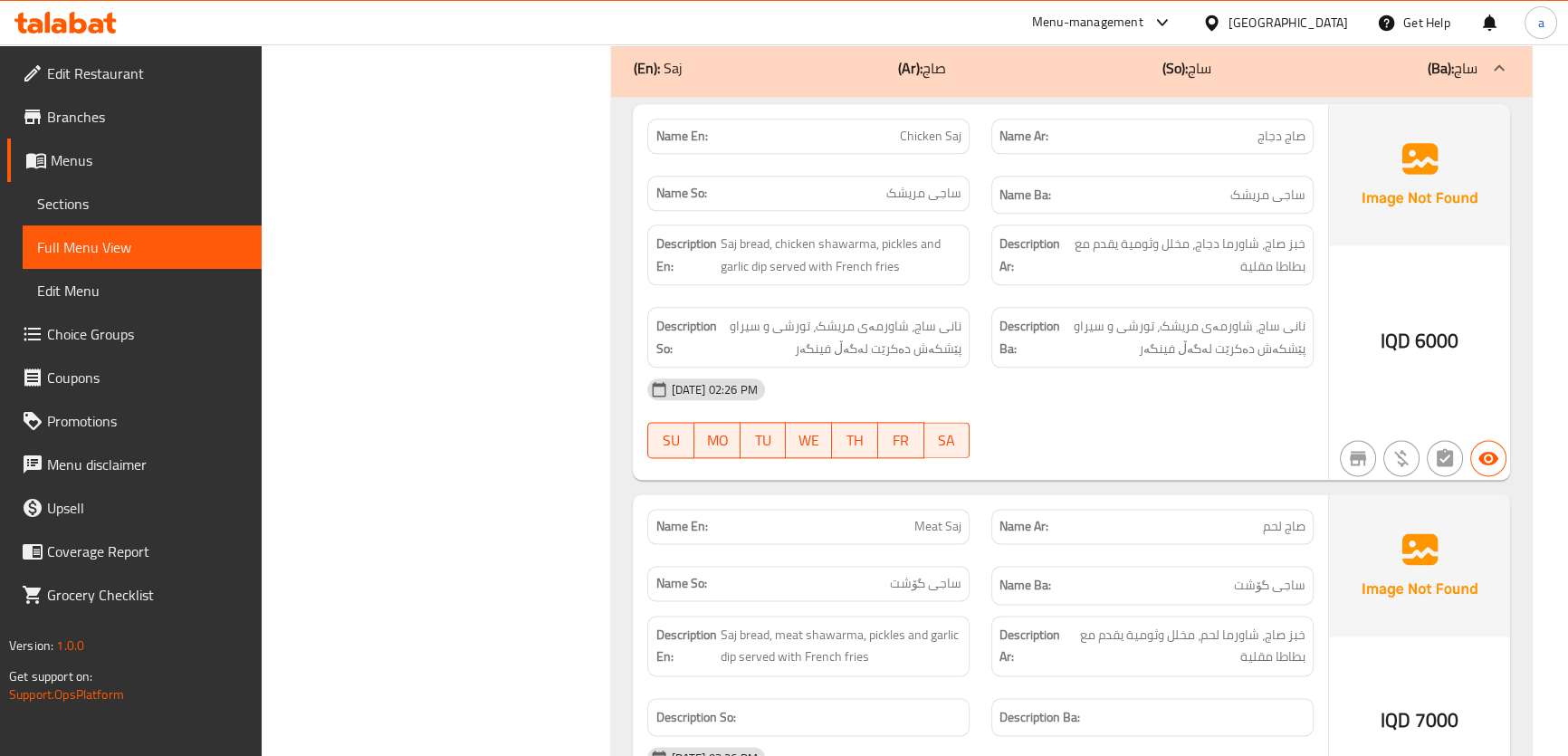
scroll to position [2933, 0]
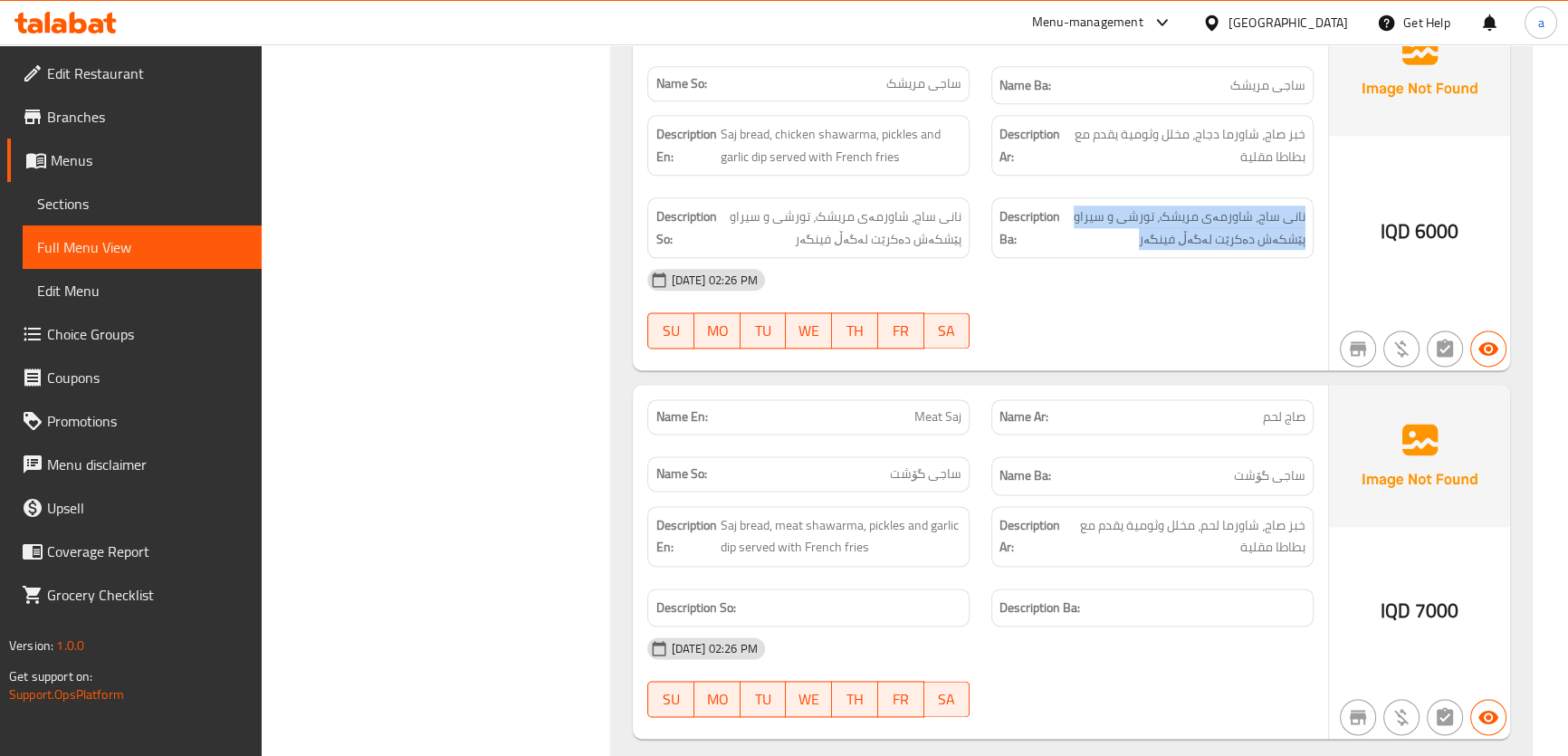
drag, startPoint x: 1142, startPoint y: 180, endPoint x: 1306, endPoint y: 160, distance: 165.2
click at [1306, 198] on div "Description Ba: نانی ساج، شاورمەی مریشک، تورشی و سیراو پێشکەش دەکرێت لەگەڵ فینگ…" at bounding box center [1152, 228] width 322 height 60
copy span "نانی ساج، شاورمەی مریشک، تورشی و سیراو پێشکەش دەکرێت لەگەڵ فینگەر"
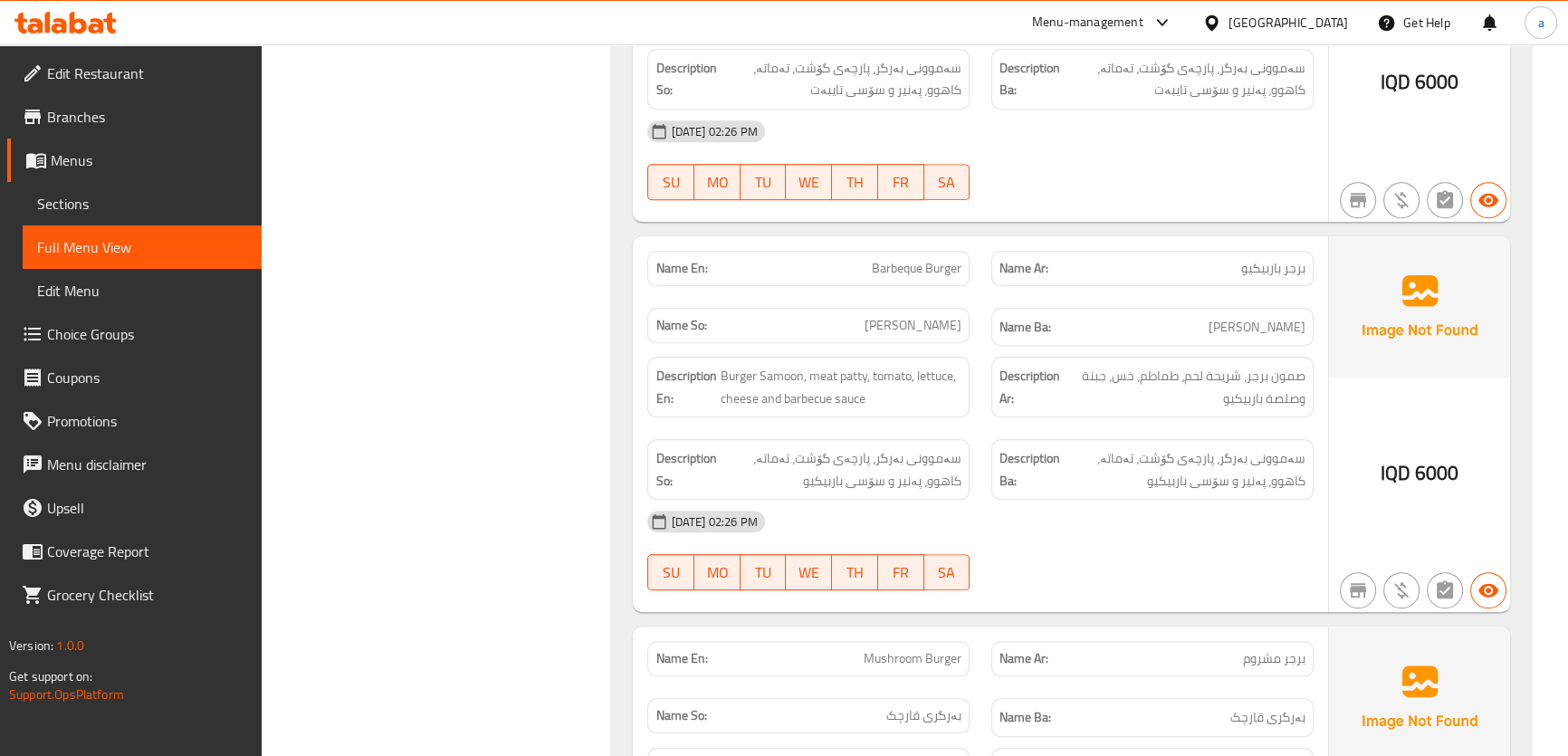
click at [556, 291] on div "Filter Branches Branches Popular filters Free items Branch specific items Has c…" at bounding box center [444, 594] width 314 height 3461
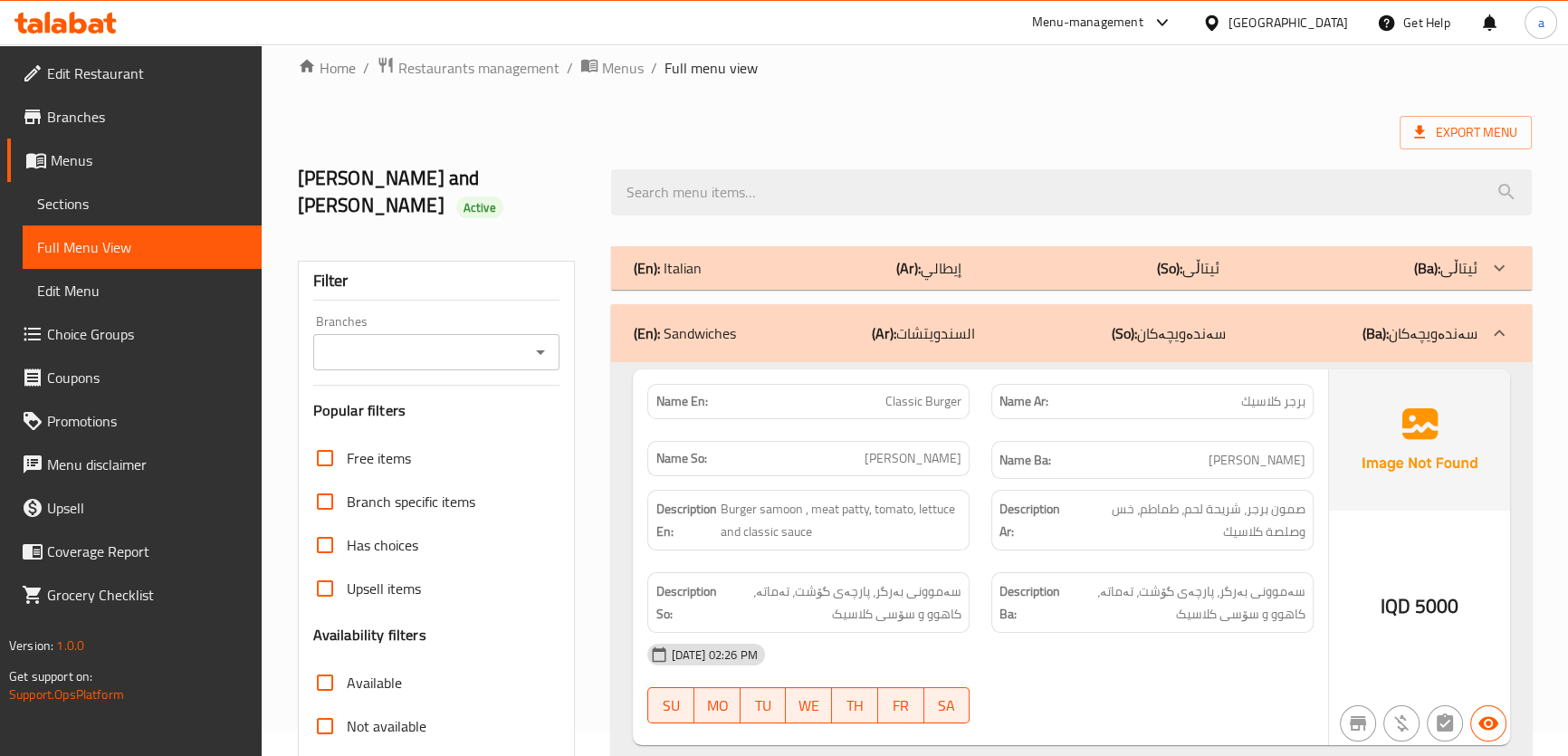
scroll to position [0, 0]
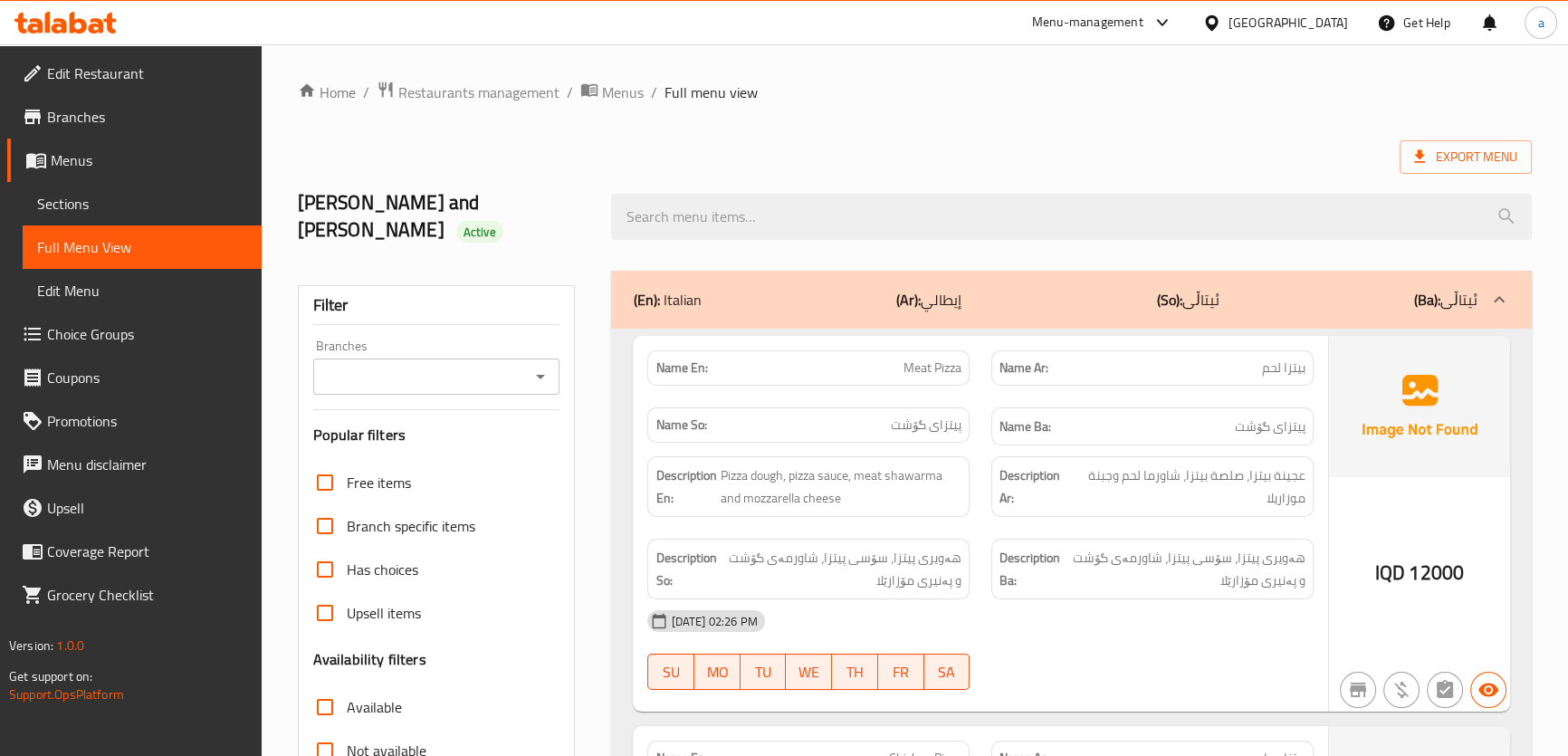
click at [543, 366] on icon "Open" at bounding box center [540, 376] width 22 height 22
click at [505, 424] on span "Love Restaurant & Cafe, [GEOGRAPHIC_DATA]" at bounding box center [436, 438] width 218 height 43
type input "Love Restaurant & Cafe, [GEOGRAPHIC_DATA]"
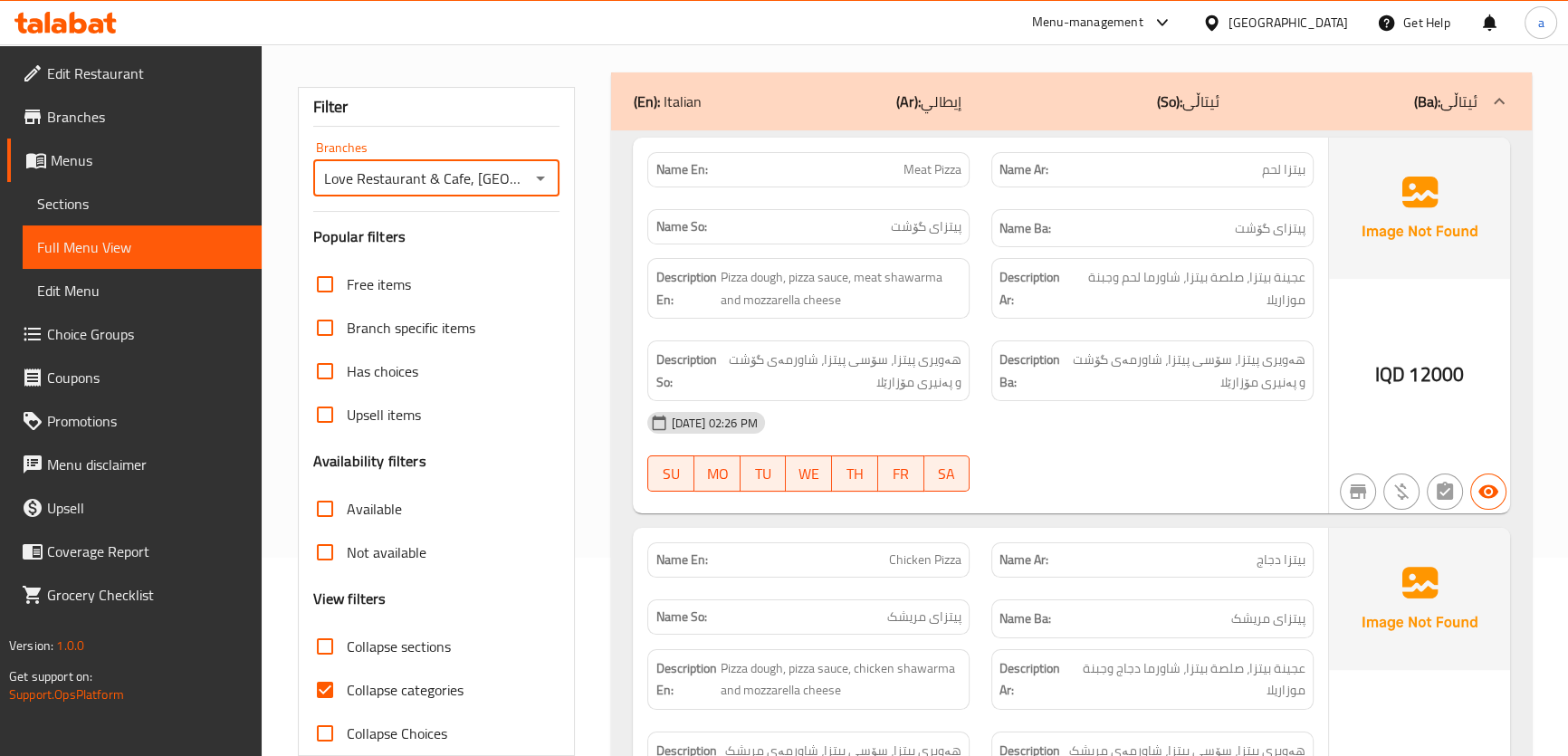
scroll to position [206, 0]
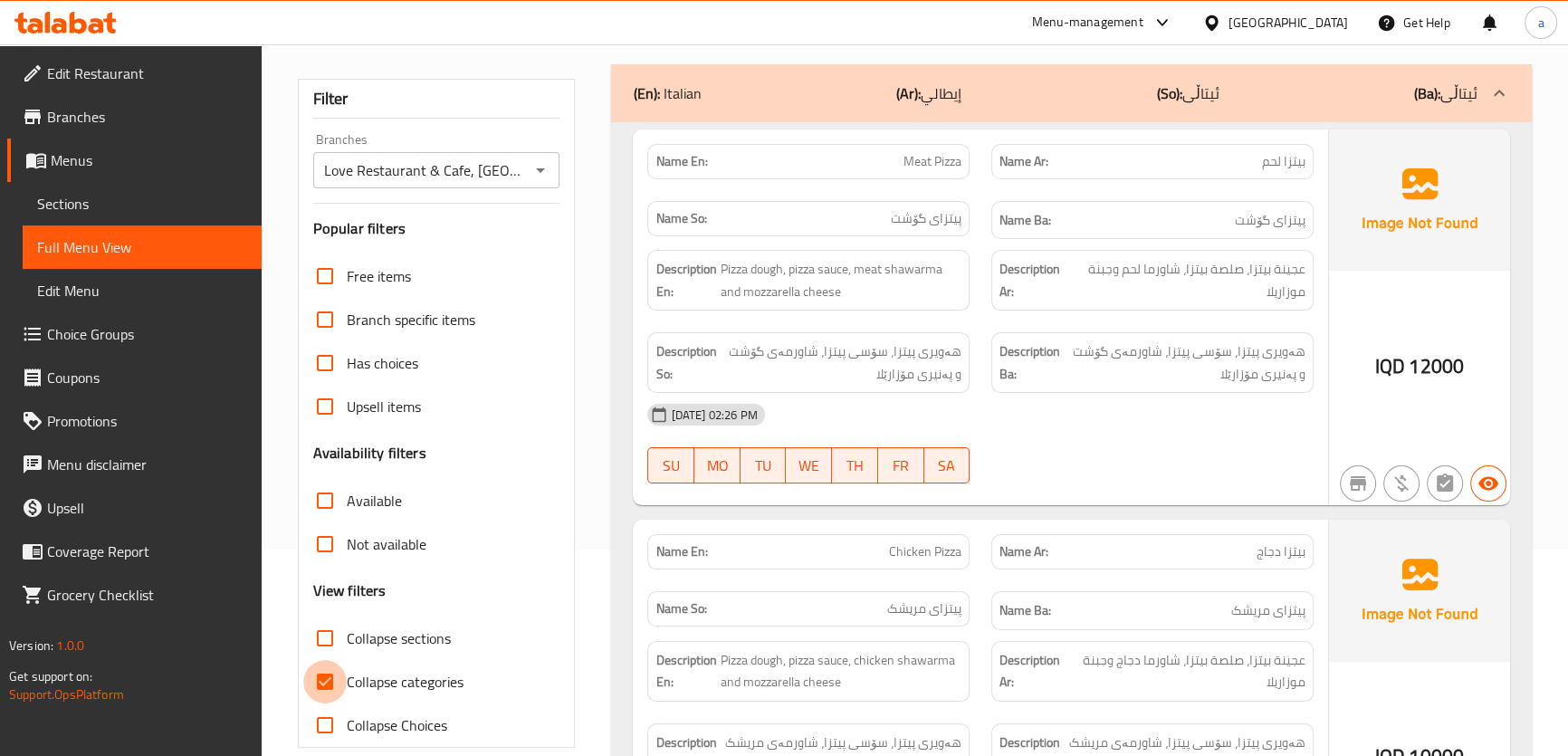
click at [324, 660] on input "Collapse categories" at bounding box center [325, 681] width 43 height 43
checkbox input "false"
click at [324, 616] on input "Collapse sections" at bounding box center [325, 638] width 43 height 43
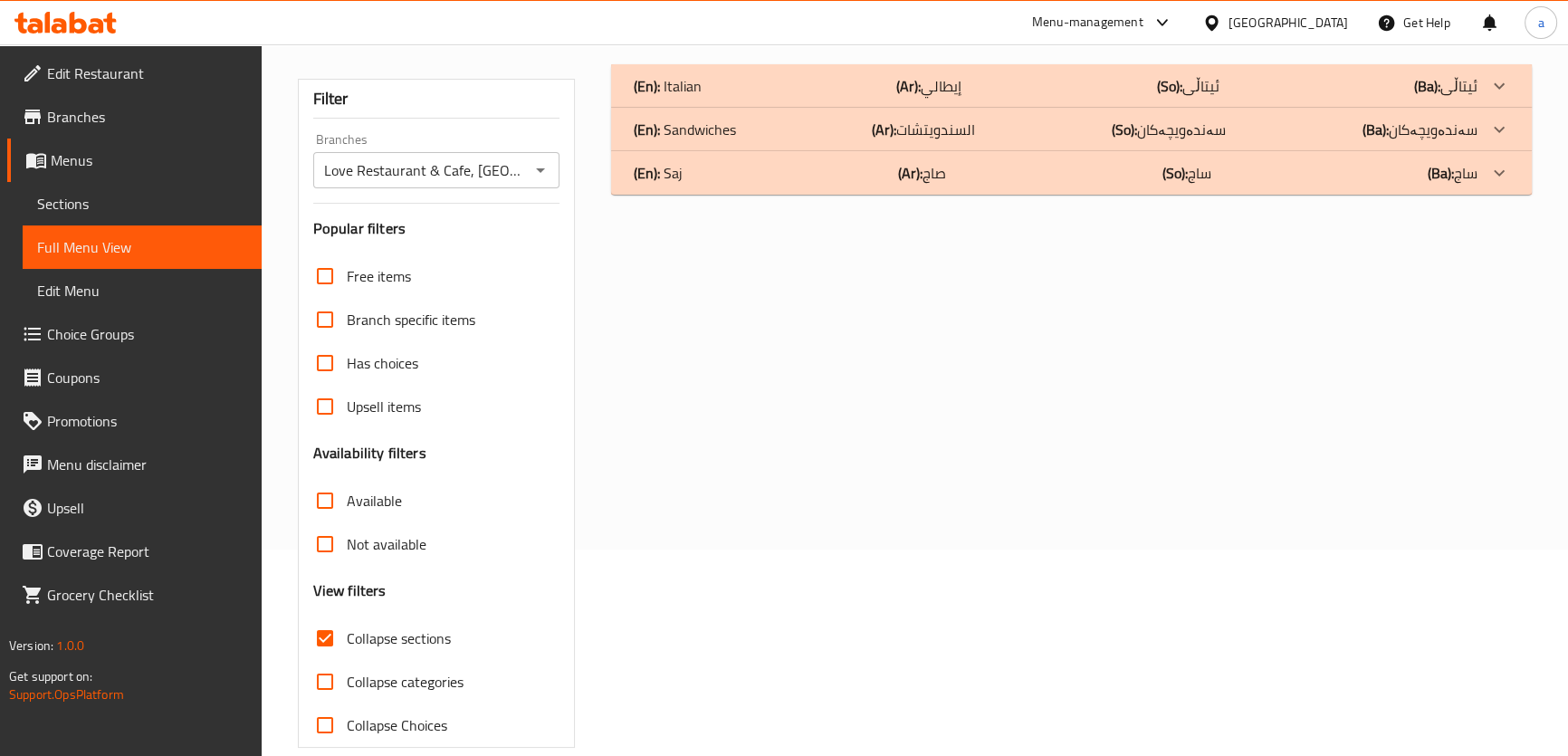
click at [326, 616] on input "Collapse sections" at bounding box center [325, 638] width 43 height 43
checkbox input "false"
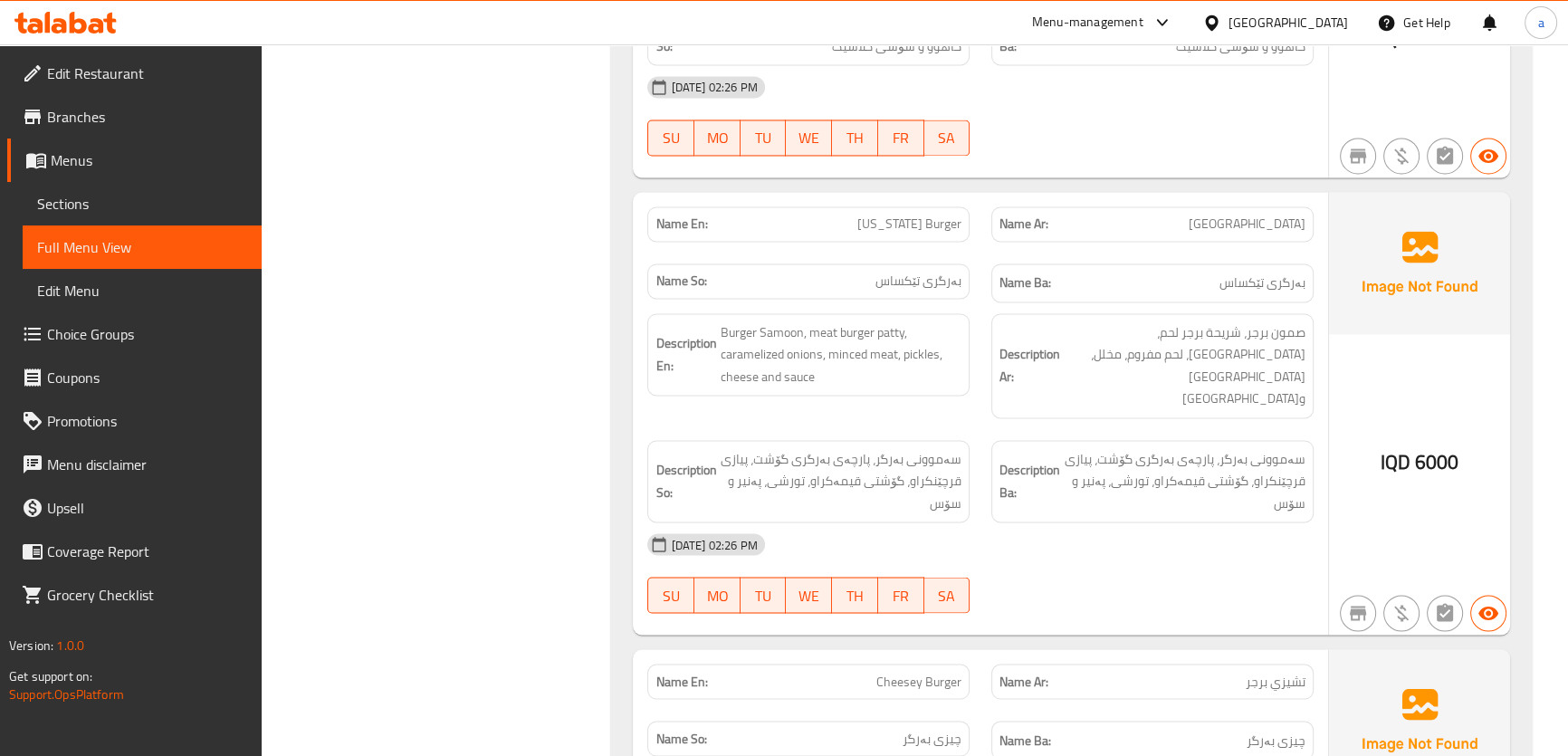
scroll to position [3462, 0]
